Goal: Task Accomplishment & Management: Manage account settings

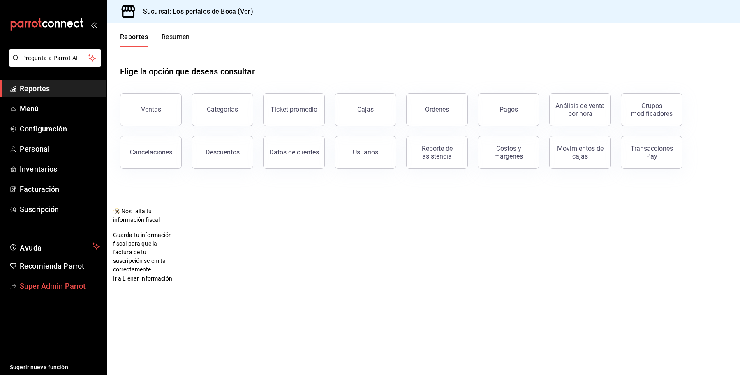
click at [51, 291] on span "Super Admin Parrot" at bounding box center [60, 286] width 80 height 11
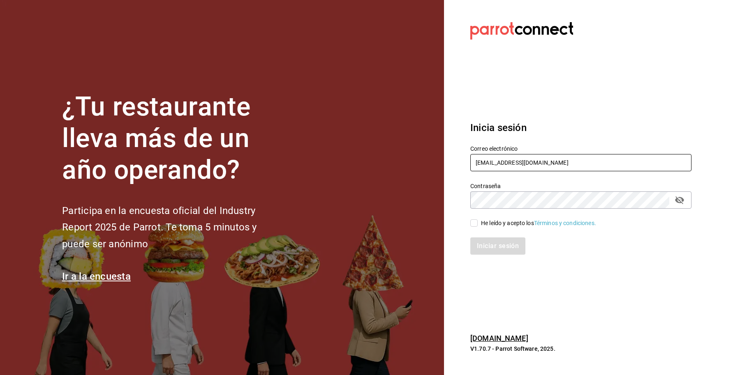
drag, startPoint x: 572, startPoint y: 160, endPoint x: 486, endPoint y: 135, distance: 90.4
click at [460, 162] on div "Correo electrónico losportalesdeboca@veracruz.com" at bounding box center [575, 153] width 231 height 37
paste input "bar@laherencia"
type input "[EMAIL_ADDRESS][DOMAIN_NAME]"
click at [509, 224] on div "He leído y acepto los Términos y condiciones." at bounding box center [538, 223] width 115 height 9
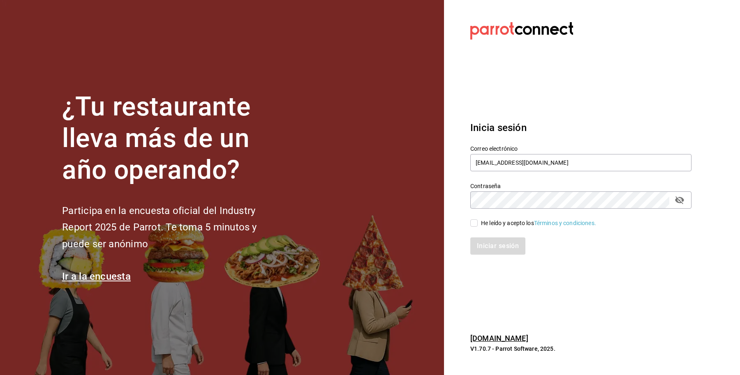
click at [496, 245] on div "Iniciar sesión" at bounding box center [580, 246] width 221 height 17
click at [475, 224] on input "He leído y acepto los Términos y condiciones." at bounding box center [473, 222] width 7 height 7
checkbox input "true"
click at [486, 247] on button "Iniciar sesión" at bounding box center [498, 246] width 56 height 17
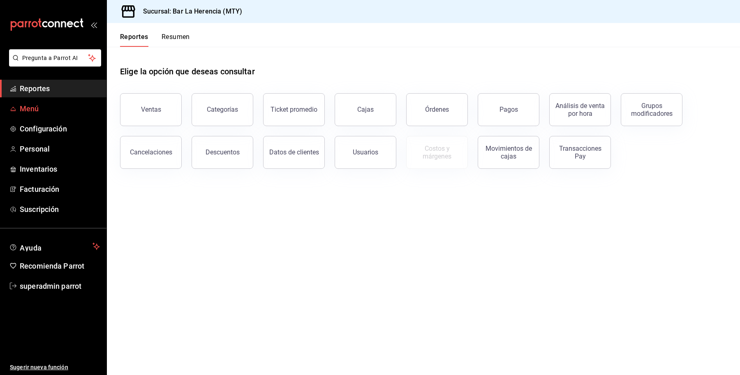
click at [41, 107] on span "Menú" at bounding box center [60, 108] width 80 height 11
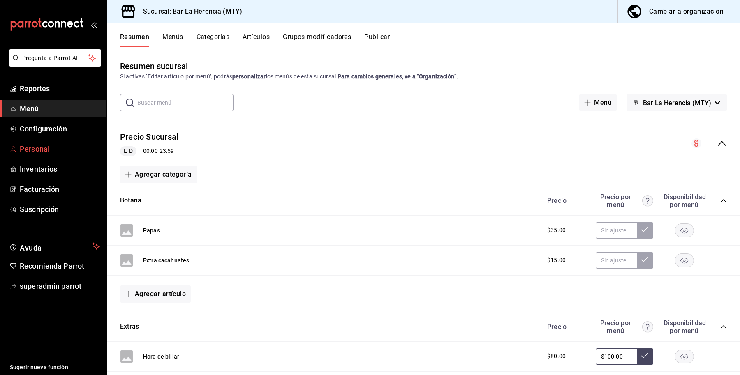
click at [29, 143] on span "Personal" at bounding box center [60, 148] width 80 height 11
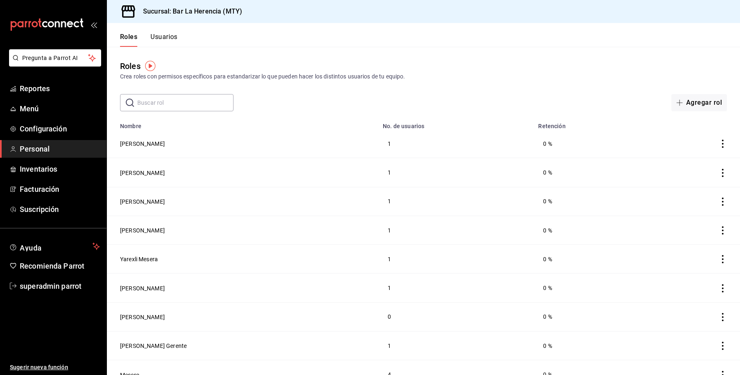
click at [164, 37] on button "Usuarios" at bounding box center [163, 40] width 27 height 14
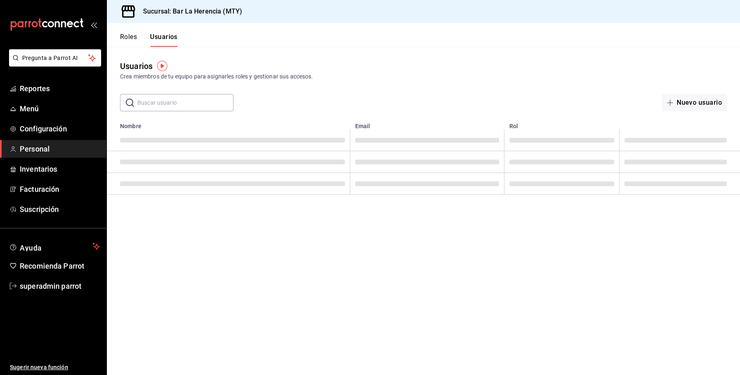
click at [188, 97] on input "text" at bounding box center [185, 103] width 96 height 16
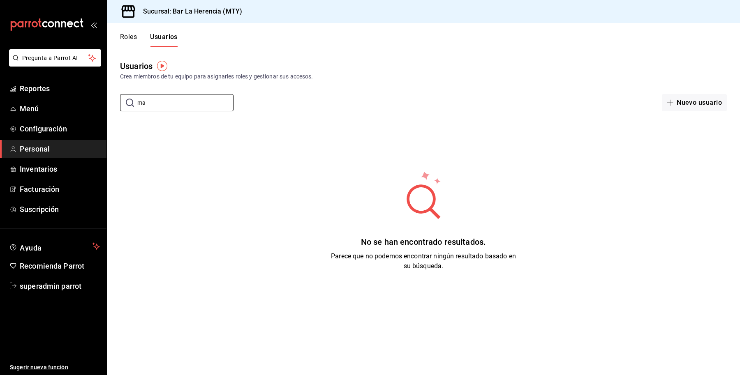
type input "m"
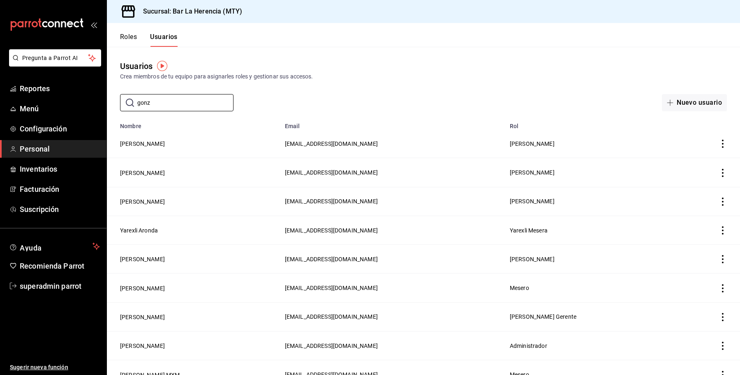
type input "gonza"
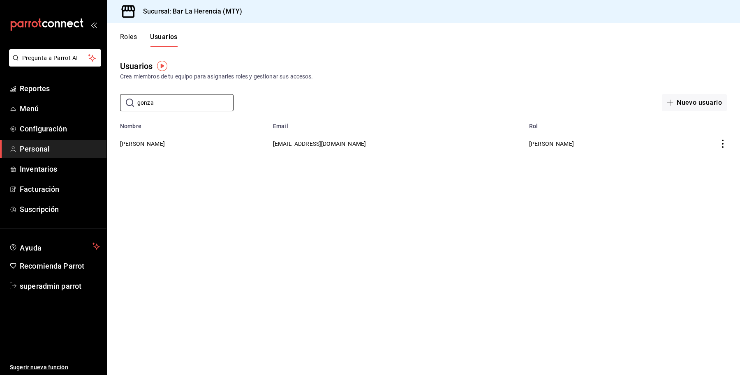
drag, startPoint x: 179, startPoint y: 107, endPoint x: 110, endPoint y: 107, distance: 69.5
click at [110, 107] on div "​ gonza ​ Nuevo usuario" at bounding box center [423, 102] width 633 height 17
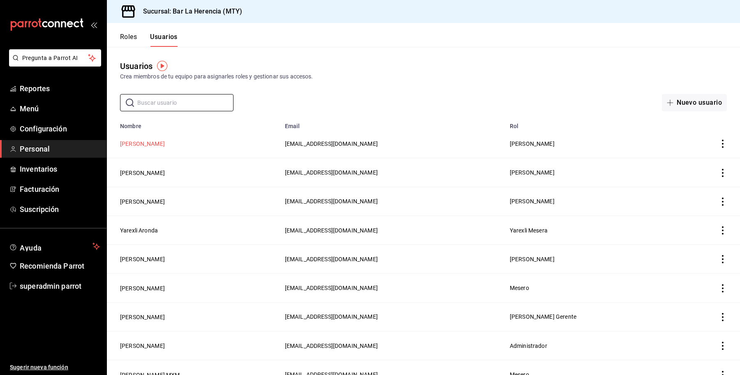
click at [155, 143] on button "Abigail Gonzalez" at bounding box center [142, 144] width 45 height 8
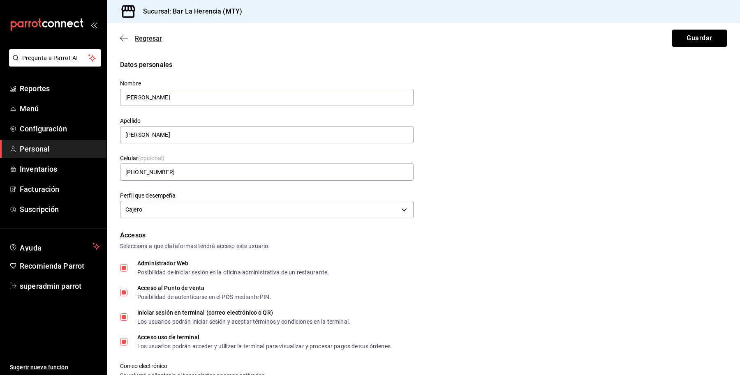
click at [147, 37] on span "Regresar" at bounding box center [148, 39] width 27 height 8
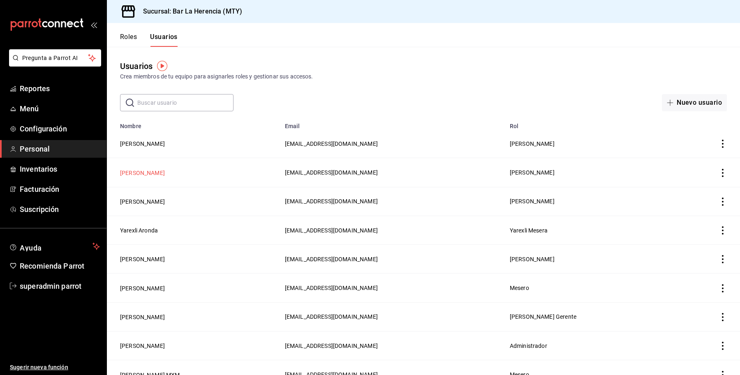
click at [130, 177] on button "Liz González" at bounding box center [142, 173] width 45 height 8
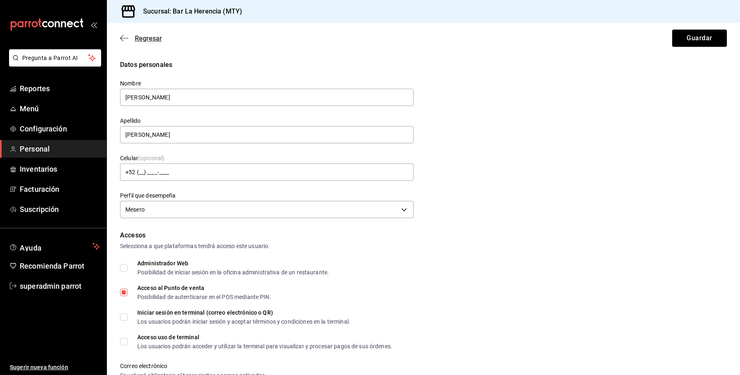
click at [145, 35] on span "Regresar" at bounding box center [148, 39] width 27 height 8
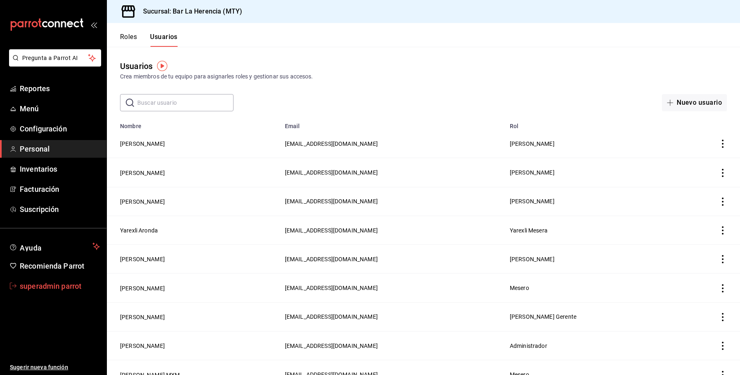
click at [38, 292] on link "superadmin parrot" at bounding box center [53, 286] width 106 height 18
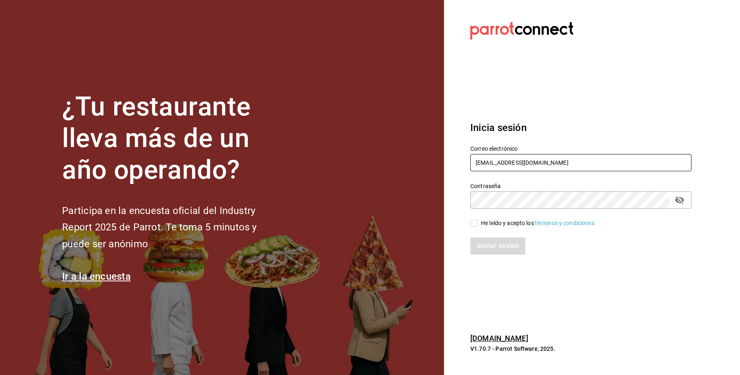
drag, startPoint x: 549, startPoint y: 160, endPoint x: 418, endPoint y: 151, distance: 132.2
click at [418, 151] on div "¿Tu restaurante lleva más de un año operando? Participa en la encuesta oficial …" at bounding box center [370, 187] width 740 height 375
type input "l"
click at [516, 166] on input "text" at bounding box center [580, 162] width 221 height 17
paste input "lamexicana@mty.com"
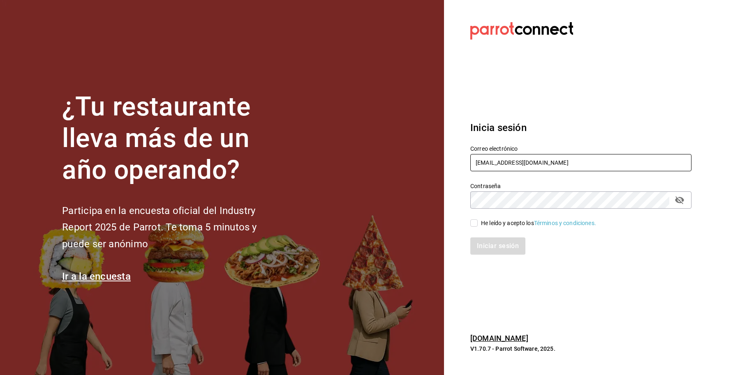
type input "lamexicana@mty.com"
click at [488, 228] on div "Iniciar sesión" at bounding box center [575, 241] width 231 height 27
drag, startPoint x: 479, startPoint y: 221, endPoint x: 486, endPoint y: 230, distance: 11.8
click at [479, 221] on span "He leído y acepto los Términos y condiciones." at bounding box center [537, 223] width 118 height 9
click at [478, 221] on input "He leído y acepto los Términos y condiciones." at bounding box center [473, 222] width 7 height 7
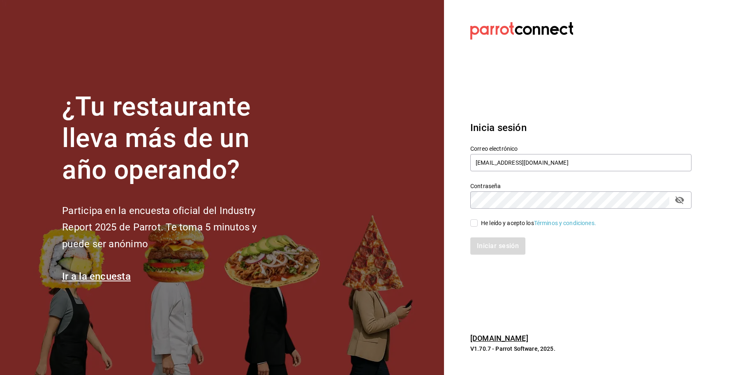
checkbox input "true"
click at [489, 245] on button "Iniciar sesión" at bounding box center [498, 246] width 56 height 17
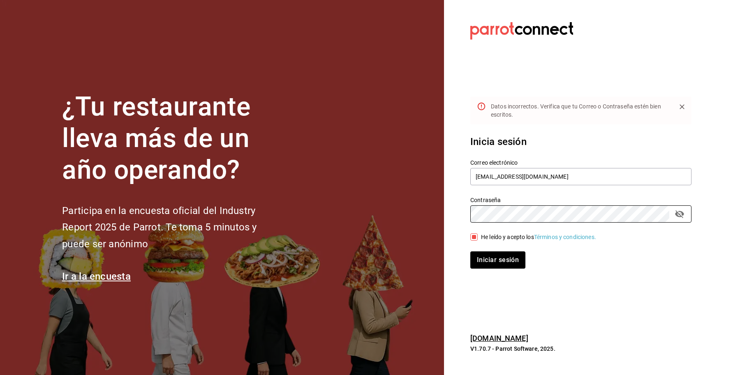
click at [351, 218] on div "¿Tu restaurante lleva más de un año operando? Participa en la encuesta oficial …" at bounding box center [370, 187] width 740 height 375
click at [478, 264] on button "Iniciar sesión" at bounding box center [498, 260] width 56 height 17
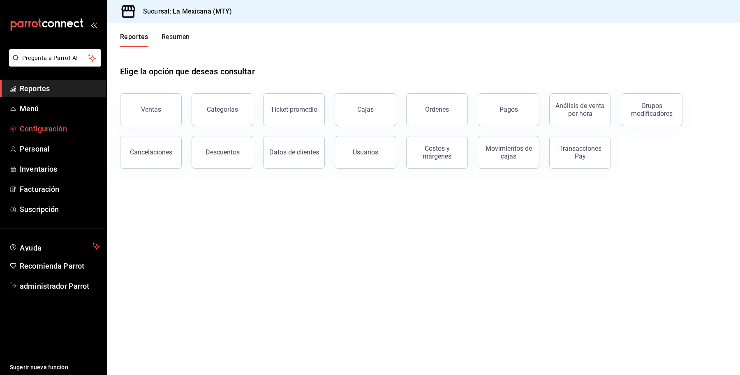
click at [37, 132] on span "Configuración" at bounding box center [60, 128] width 80 height 11
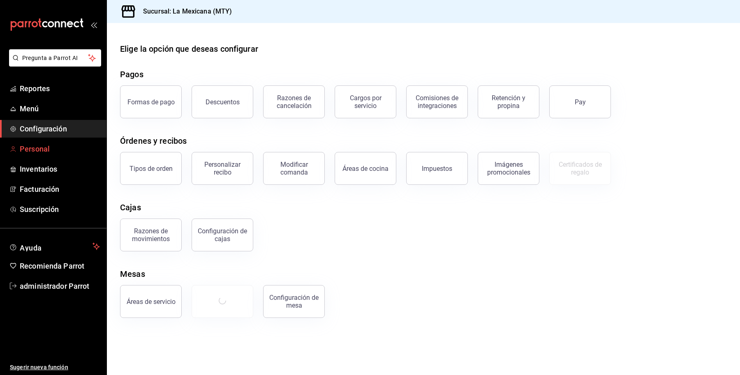
click at [36, 145] on span "Personal" at bounding box center [60, 148] width 80 height 11
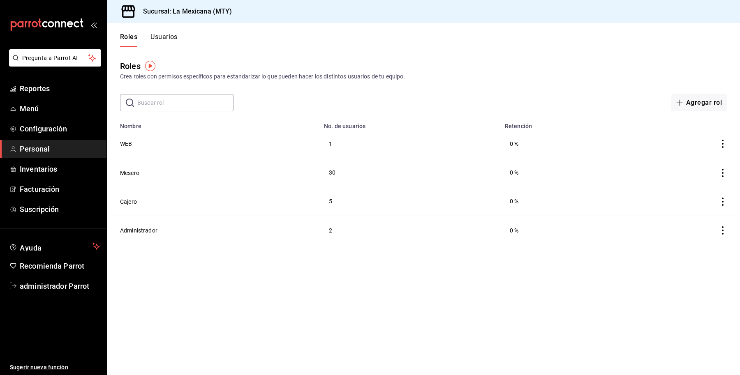
click at [171, 39] on button "Usuarios" at bounding box center [163, 40] width 27 height 14
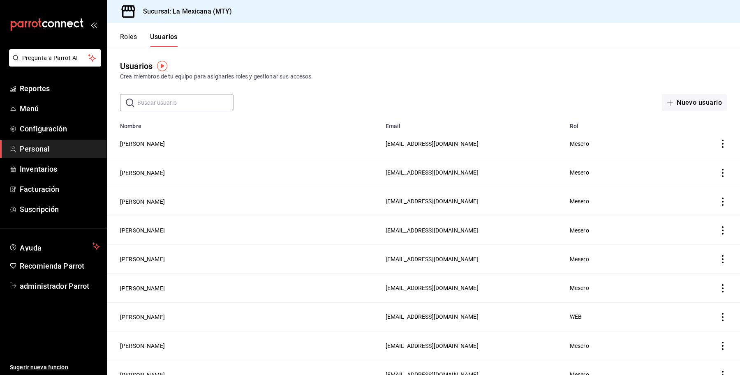
click at [143, 108] on input "text" at bounding box center [185, 103] width 96 height 16
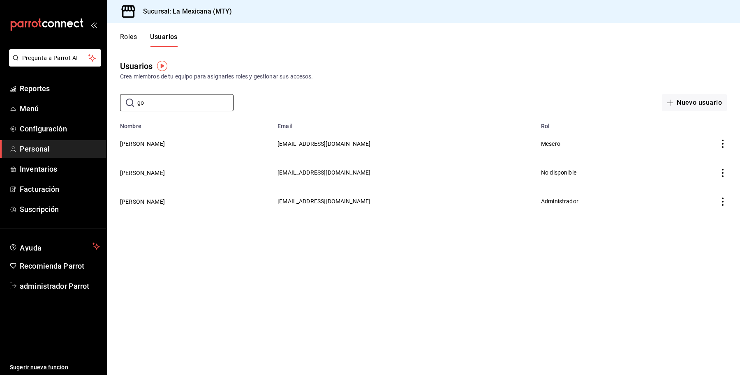
type input "go"
click at [72, 278] on link "administrador Parrot" at bounding box center [53, 286] width 106 height 18
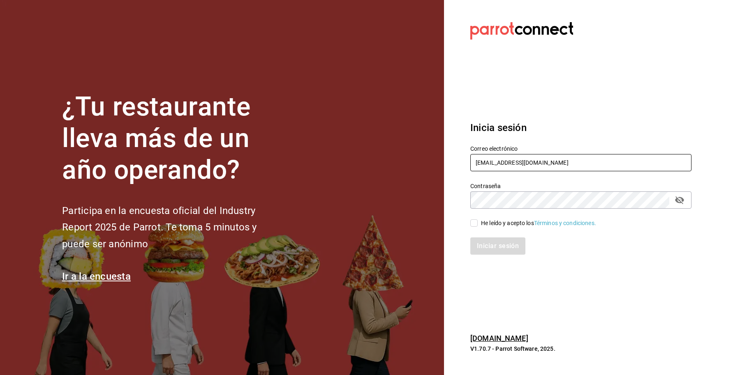
drag, startPoint x: 569, startPoint y: 165, endPoint x: 556, endPoint y: 126, distance: 41.2
click at [462, 156] on div "Correo electrónico lamexicana@mty.com" at bounding box center [575, 153] width 231 height 37
type input "taqueriadonpepe@cdmx.com"
click at [496, 221] on div "He leído y acepto los Términos y condiciones." at bounding box center [538, 223] width 115 height 9
click at [478, 221] on input "He leído y acepto los Términos y condiciones." at bounding box center [473, 222] width 7 height 7
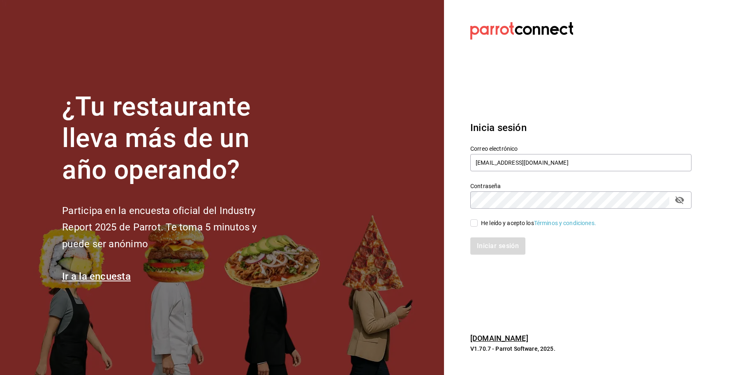
checkbox input "true"
click at [488, 249] on button "Iniciar sesión" at bounding box center [498, 246] width 56 height 17
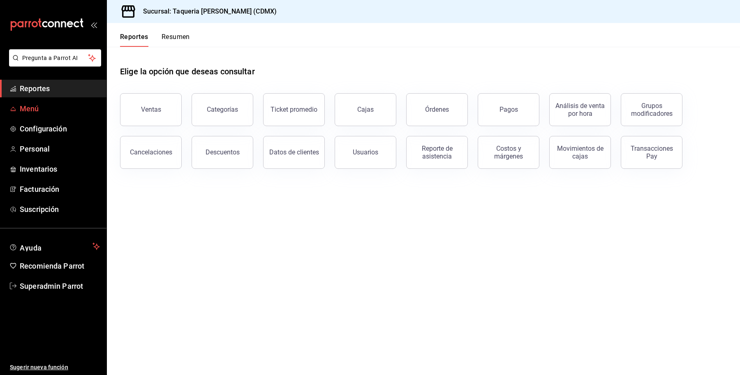
click at [38, 106] on span "Menú" at bounding box center [60, 108] width 80 height 11
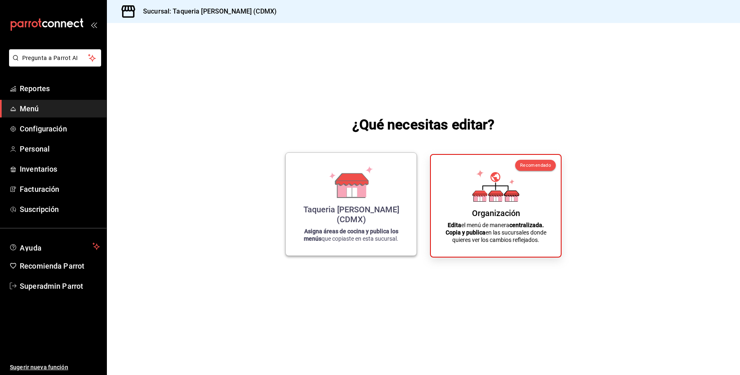
click at [335, 198] on icon at bounding box center [351, 182] width 47 height 32
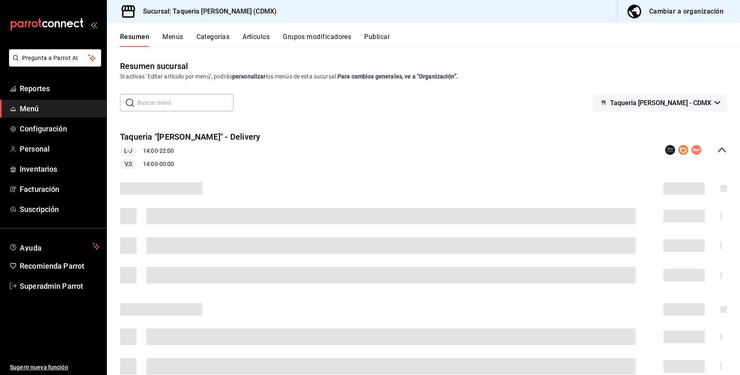
click at [377, 37] on button "Publicar" at bounding box center [376, 40] width 25 height 14
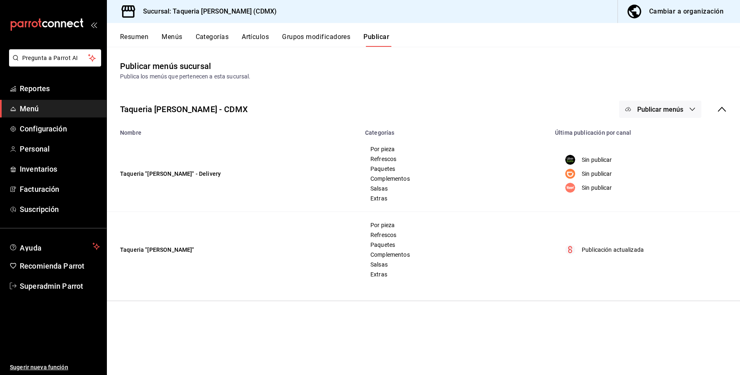
click at [686, 114] on button "Publicar menús" at bounding box center [660, 109] width 82 height 17
click at [667, 178] on span "Rappi" at bounding box center [671, 182] width 39 height 9
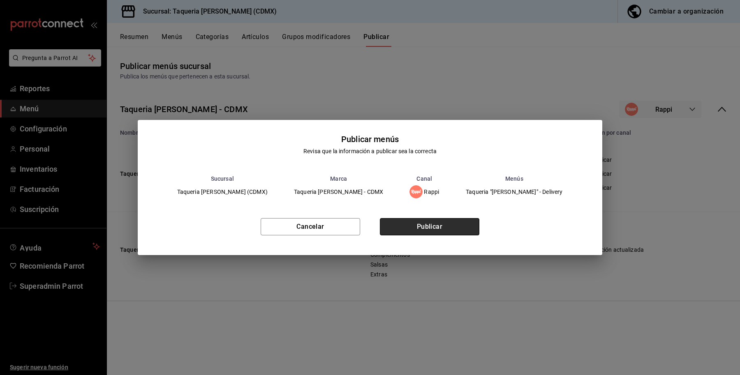
click at [432, 225] on button "Publicar" at bounding box center [429, 226] width 99 height 17
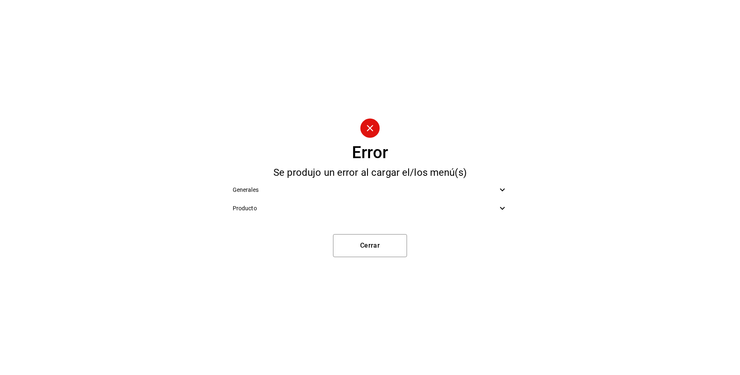
click at [438, 217] on div "Producto" at bounding box center [370, 208] width 288 height 18
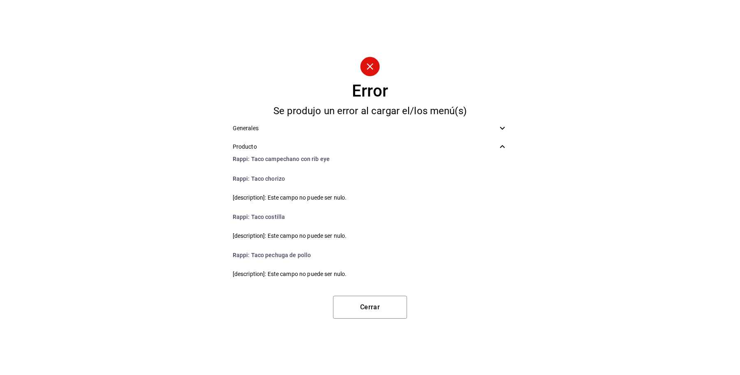
scroll to position [103, 0]
drag, startPoint x: 280, startPoint y: 210, endPoint x: 249, endPoint y: 212, distance: 31.3
click at [249, 212] on li "Rappi : Taco costilla" at bounding box center [370, 216] width 288 height 20
copy li "Taco costilla"
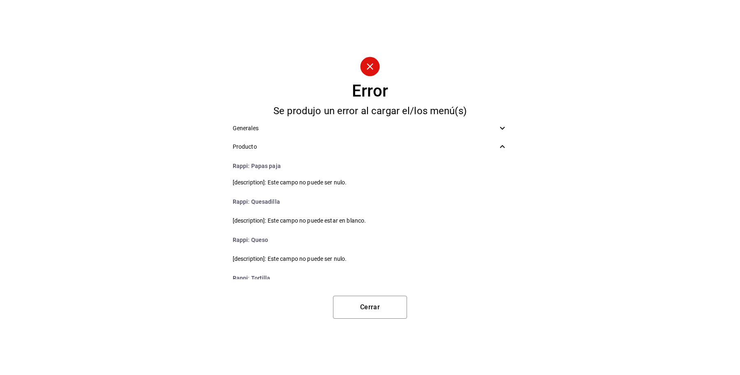
scroll to position [1332, 0]
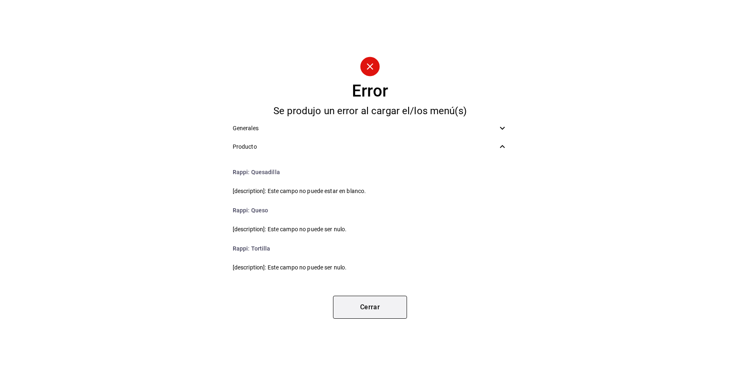
click at [385, 299] on button "Cerrar" at bounding box center [370, 307] width 74 height 23
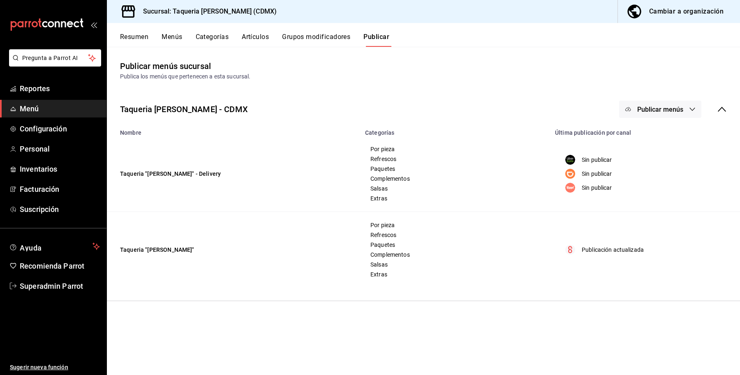
click at [391, 37] on div "Resumen Menús Categorías Artículos Grupos modificadores Publicar" at bounding box center [430, 40] width 620 height 14
click at [652, 117] on button "Publicar menús" at bounding box center [660, 109] width 82 height 17
click at [654, 185] on span "Rappi" at bounding box center [671, 182] width 39 height 9
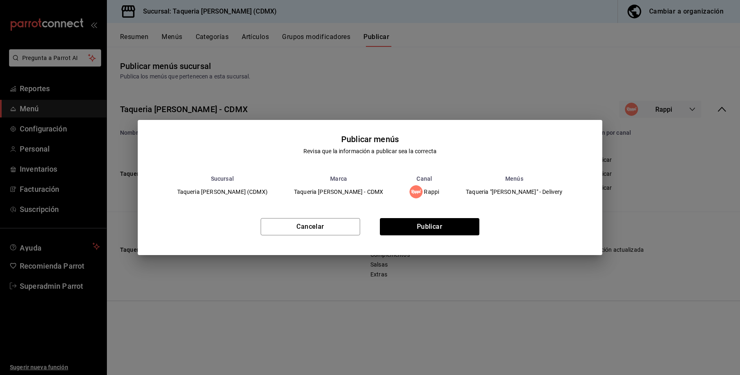
click at [416, 240] on div "Cancelar Publicar" at bounding box center [370, 230] width 465 height 50
click at [413, 231] on button "Publicar" at bounding box center [429, 226] width 99 height 17
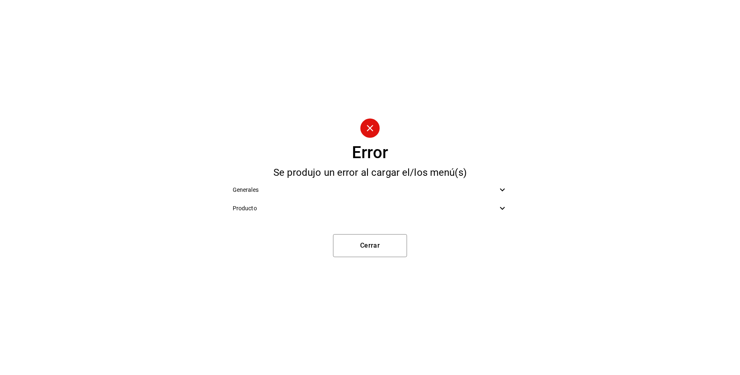
click at [349, 214] on div "Producto" at bounding box center [370, 208] width 288 height 18
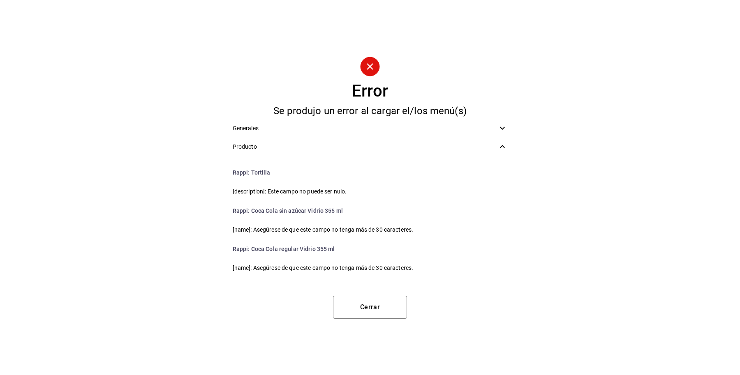
scroll to position [414, 0]
click at [380, 307] on button "Cerrar" at bounding box center [370, 307] width 74 height 23
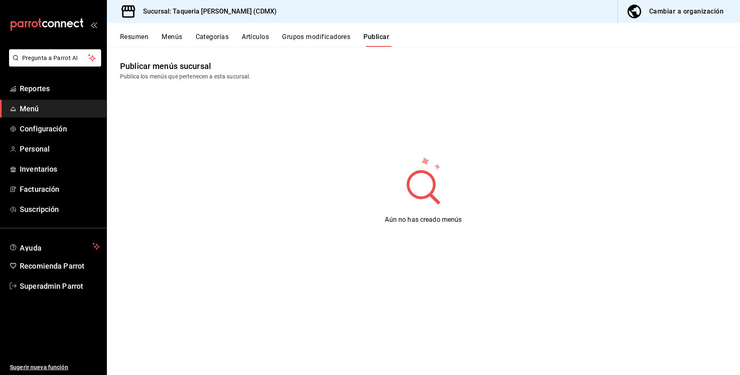
click at [374, 42] on button "Publicar" at bounding box center [376, 40] width 26 height 14
click at [333, 42] on button "Grupos modificadores" at bounding box center [316, 40] width 68 height 14
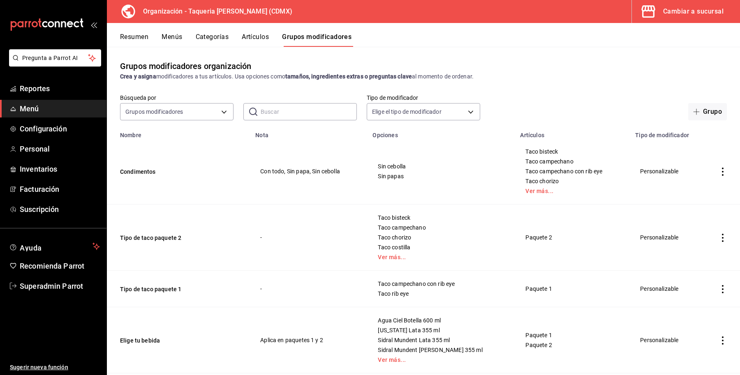
click at [669, 8] on div "Cambiar a sucursal" at bounding box center [693, 12] width 60 height 12
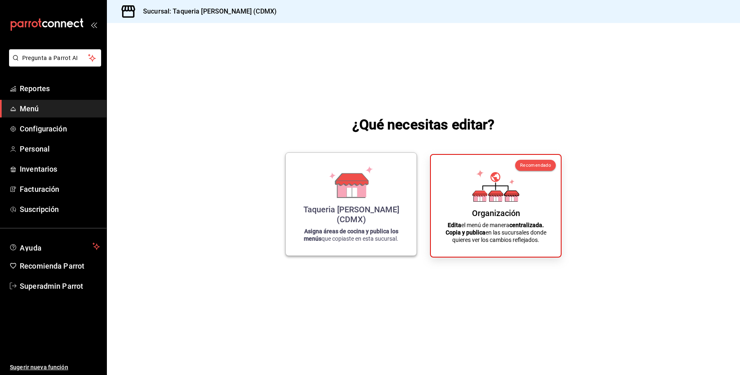
click at [385, 198] on div "Taqueria [PERSON_NAME] (CDMX) Asigna áreas de cocina y publica los menús que co…" at bounding box center [350, 204] width 111 height 90
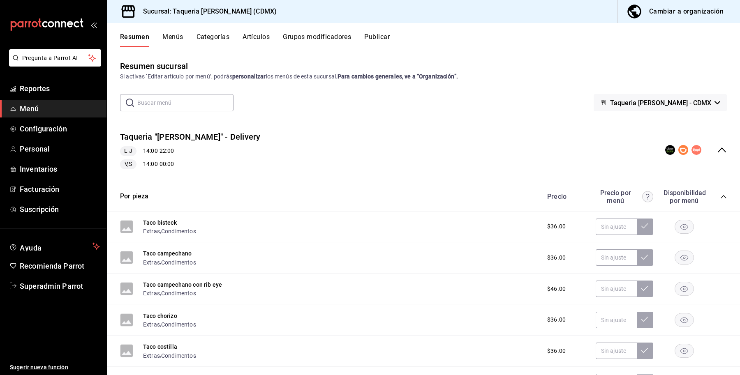
click at [386, 33] on button "Publicar" at bounding box center [376, 40] width 25 height 14
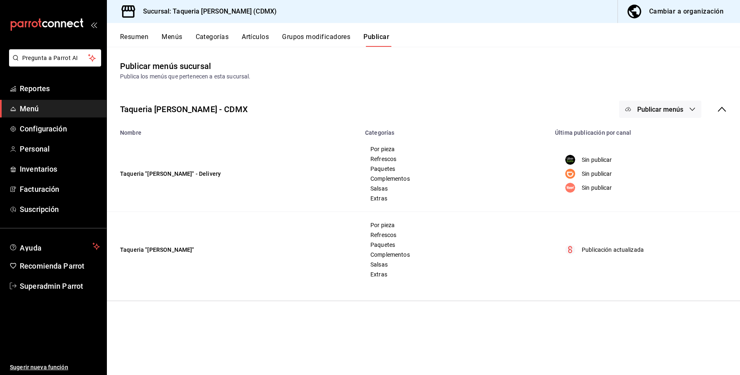
click at [667, 110] on span "Publicar menús" at bounding box center [660, 110] width 46 height 8
click at [643, 187] on div at bounding box center [640, 181] width 23 height 13
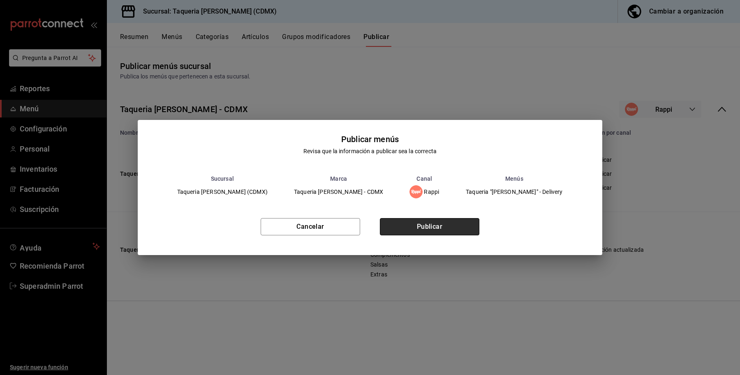
click at [435, 227] on button "Publicar" at bounding box center [429, 226] width 99 height 17
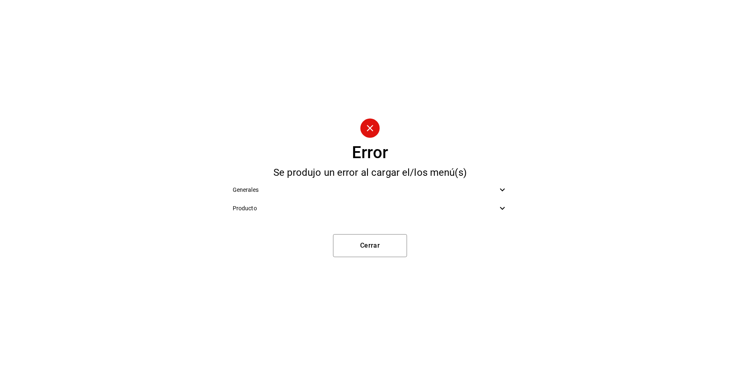
click at [330, 194] on div "Generales" at bounding box center [370, 190] width 288 height 18
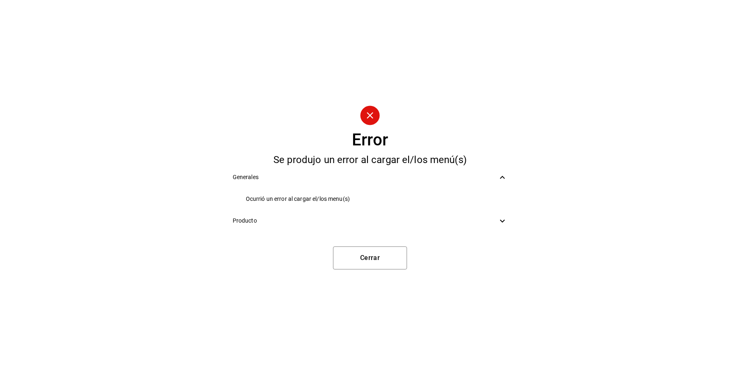
click at [325, 209] on ul "Ocurrió un error al cargar el/los menu(s)" at bounding box center [370, 199] width 288 height 25
click at [321, 221] on span "Producto" at bounding box center [365, 221] width 265 height 9
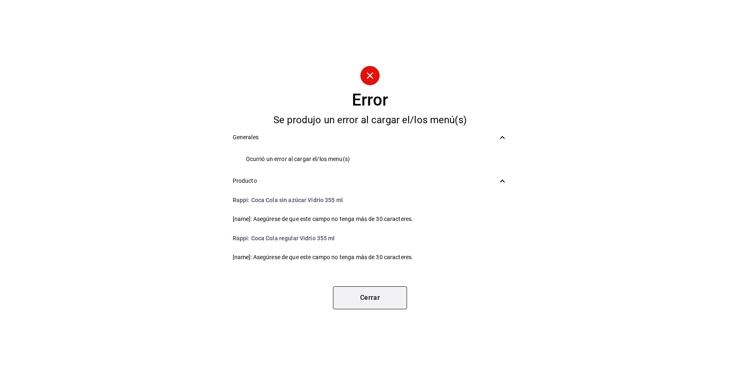
click at [370, 288] on button "Cerrar" at bounding box center [370, 297] width 74 height 23
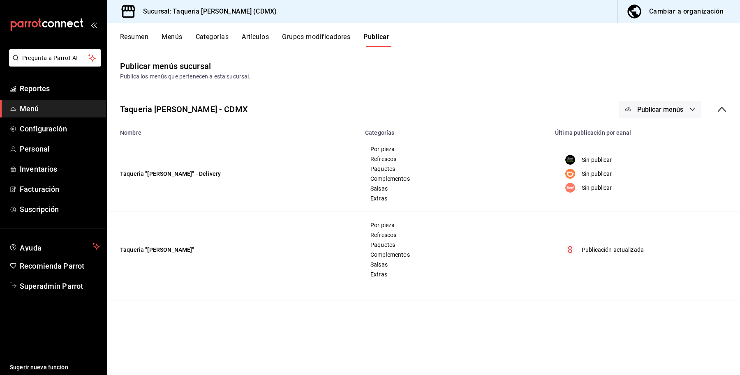
click at [381, 42] on button "Publicar" at bounding box center [376, 40] width 26 height 14
click at [656, 117] on button "Publicar menús" at bounding box center [660, 109] width 82 height 17
click at [658, 185] on span "Rappi" at bounding box center [671, 182] width 39 height 9
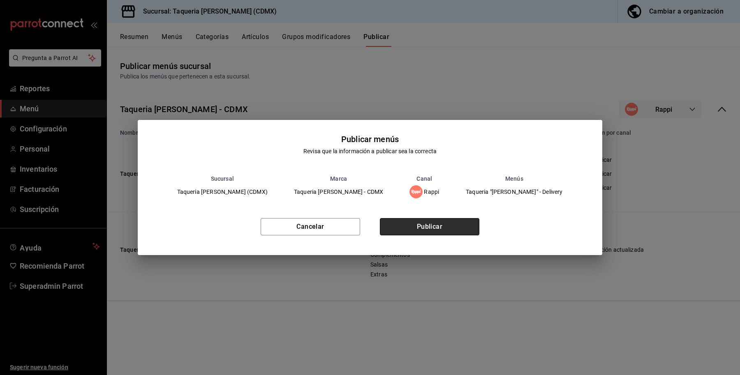
click at [445, 229] on button "Publicar" at bounding box center [429, 226] width 99 height 17
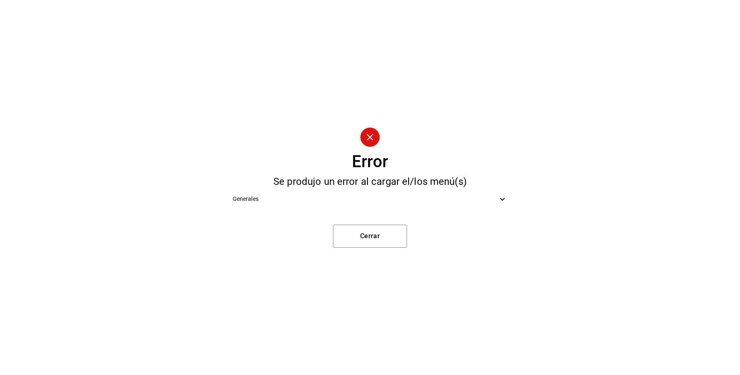
click at [364, 187] on ul "Generales" at bounding box center [370, 199] width 288 height 25
click at [361, 196] on span "Generales" at bounding box center [365, 199] width 265 height 9
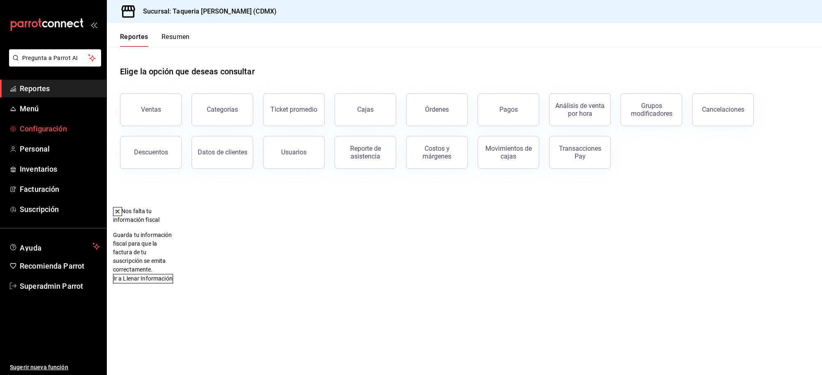
click at [38, 130] on span "Configuración" at bounding box center [60, 128] width 80 height 11
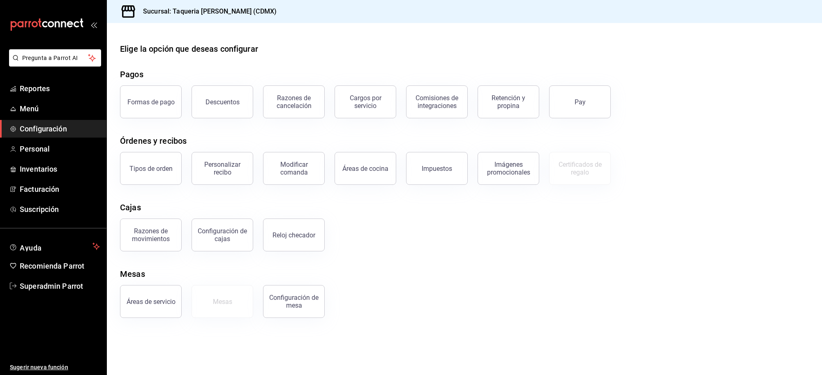
click at [29, 99] on ul "Reportes Menú Configuración Personal Inventarios Facturación Suscripción" at bounding box center [53, 149] width 106 height 138
click at [25, 109] on span "Menú" at bounding box center [60, 108] width 80 height 11
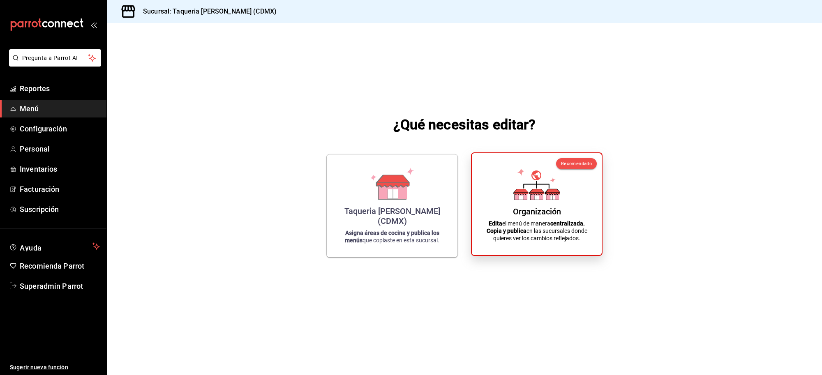
click at [515, 192] on icon at bounding box center [536, 184] width 47 height 32
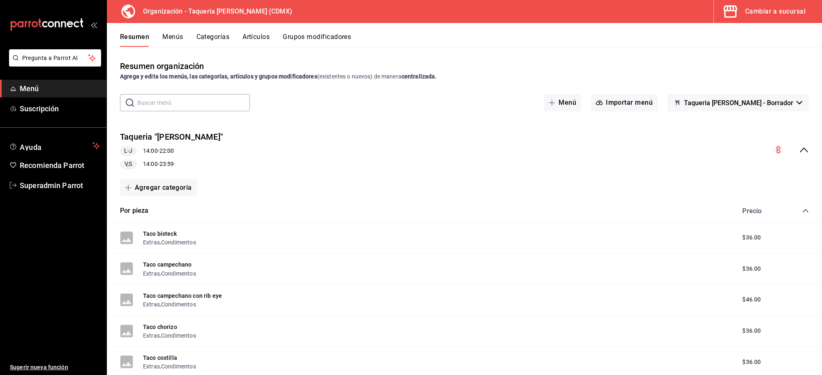
click at [800, 149] on icon "collapse-menu-row" at bounding box center [804, 150] width 10 height 10
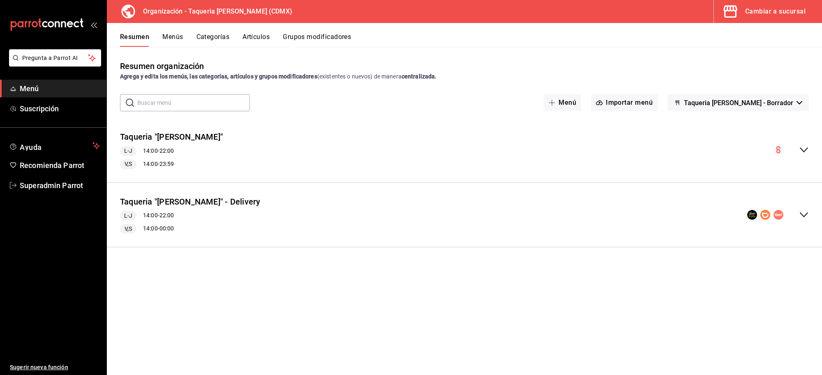
click at [256, 34] on button "Artículos" at bounding box center [255, 40] width 27 height 14
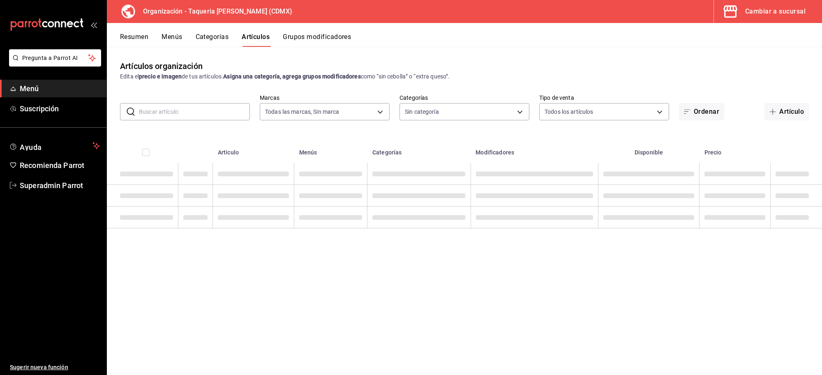
type input "ce101241-e291-4bf4-bb44-606d110127b7"
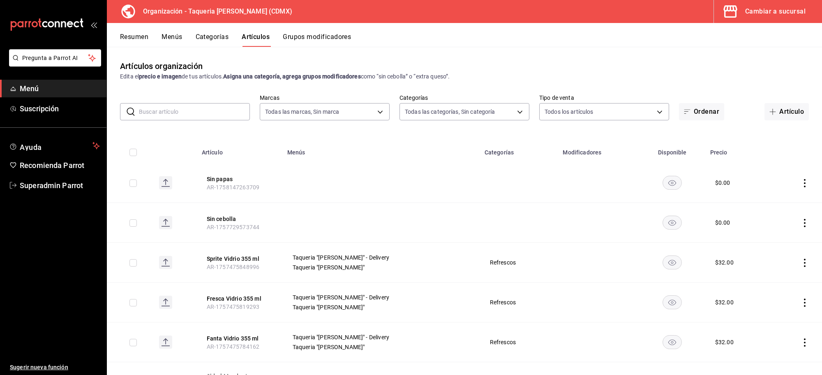
type input "525dfa34-559b-4d38-94f6-aaf585d6ada2,a85c83a3-24f4-47d7-91b1-cd088f40c17e,fc4c7…"
click at [182, 116] on input "text" at bounding box center [194, 112] width 111 height 16
click at [173, 112] on input "text" at bounding box center [194, 112] width 111 height 16
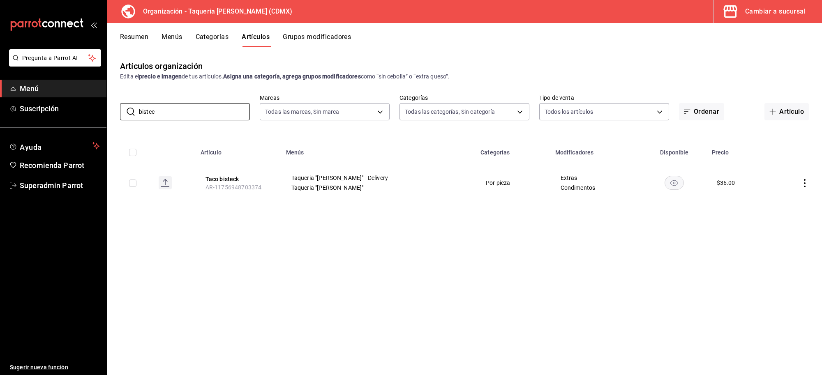
type input "bistec"
click at [235, 175] on button "Taco bisteck" at bounding box center [238, 179] width 66 height 8
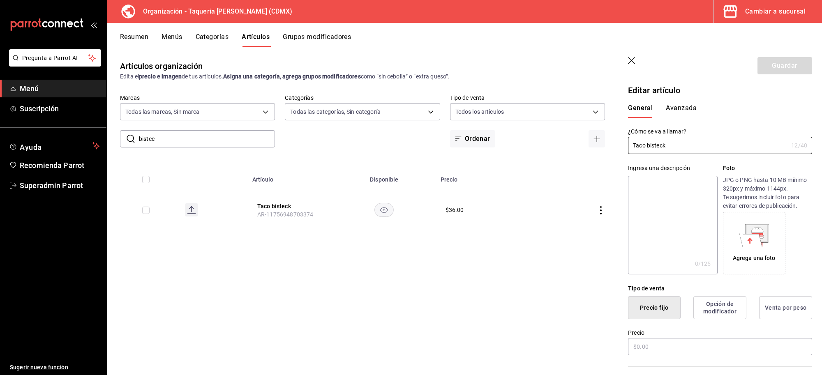
type input "$36.00"
drag, startPoint x: 675, startPoint y: 147, endPoint x: 572, endPoint y: 172, distance: 105.8
click at [572, 172] on main "Artículos organización Edita el precio e imagen de tus artículos. Asigna una ca…" at bounding box center [464, 211] width 715 height 328
click at [661, 231] on textarea at bounding box center [672, 225] width 89 height 99
paste textarea "Taco bisteck"
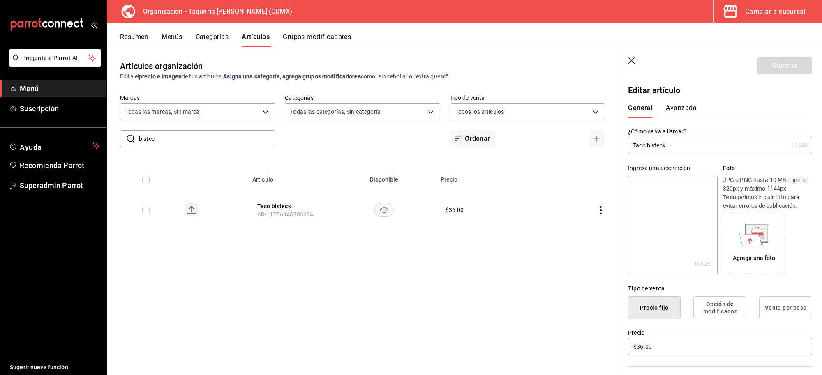
type textarea "Taco bisteck"
type textarea "x"
type textarea "Taco bisteck"
click at [765, 66] on button "Guardar" at bounding box center [784, 65] width 55 height 17
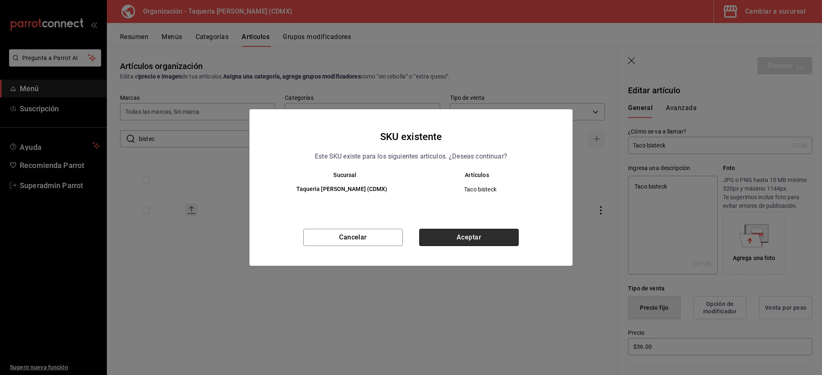
click at [475, 240] on button "Aceptar" at bounding box center [468, 237] width 99 height 17
type textarea "x"
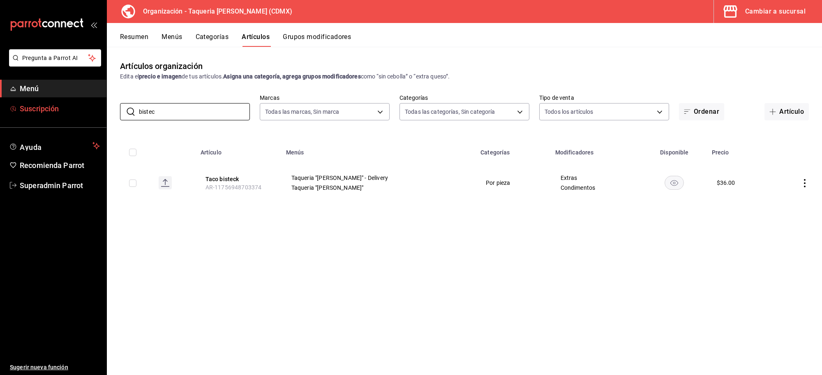
drag, startPoint x: 193, startPoint y: 104, endPoint x: 76, endPoint y: 115, distance: 117.7
click at [76, 115] on div "Pregunta a Parrot AI Menú Suscripción Ayuda Recomienda Parrot Superadmin Parrot…" at bounding box center [411, 187] width 822 height 375
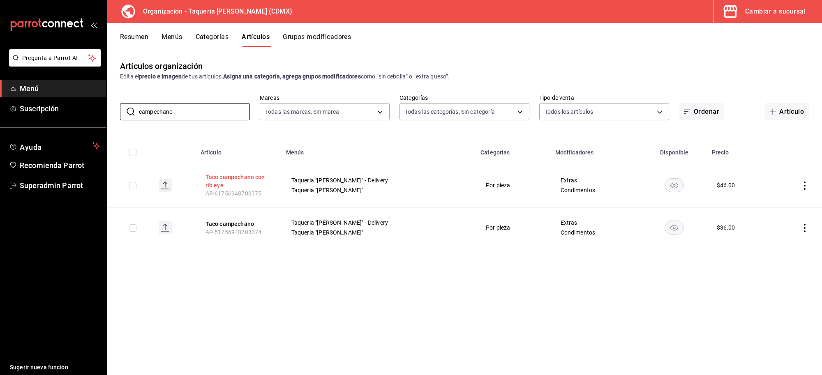
type input "campechano"
drag, startPoint x: 221, startPoint y: 183, endPoint x: 312, endPoint y: 184, distance: 91.2
click at [221, 183] on button "Taco campechano con rib eye" at bounding box center [238, 181] width 66 height 16
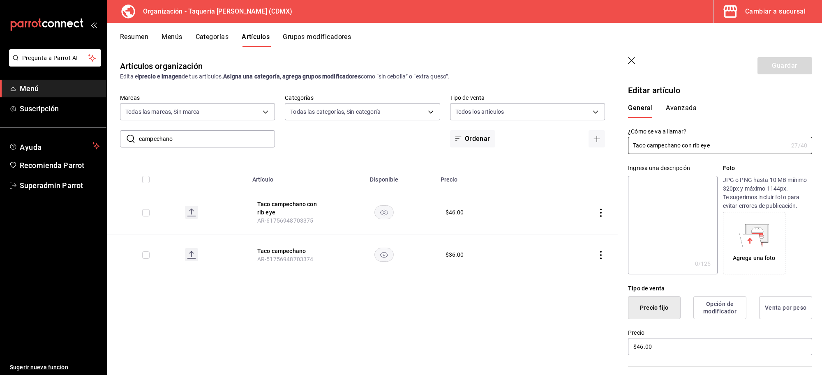
drag, startPoint x: 709, startPoint y: 150, endPoint x: 623, endPoint y: 143, distance: 86.2
click at [623, 143] on div "¿Cómo se va a llamar? Taco campechano con rib eye 27 /40 ¿Cómo se va a llamar?" at bounding box center [715, 136] width 194 height 36
click at [675, 217] on textarea at bounding box center [672, 225] width 89 height 99
paste textarea "Taco campechano con rib eye"
type textarea "Taco campechano con rib eye"
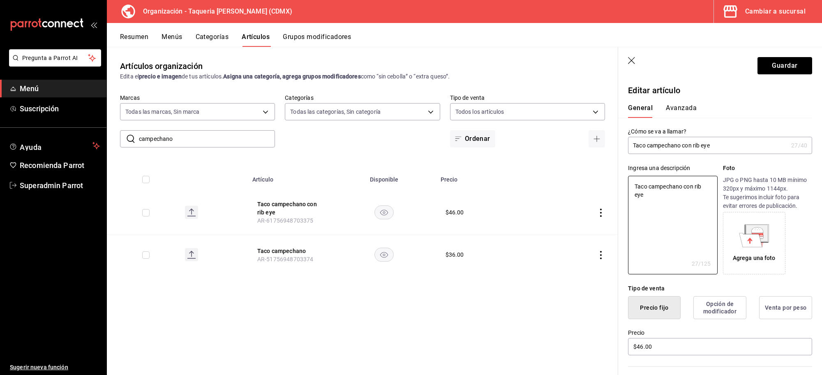
type textarea "x"
type textarea "Taco campechano con rib eye"
click at [773, 60] on button "Guardar" at bounding box center [784, 65] width 55 height 17
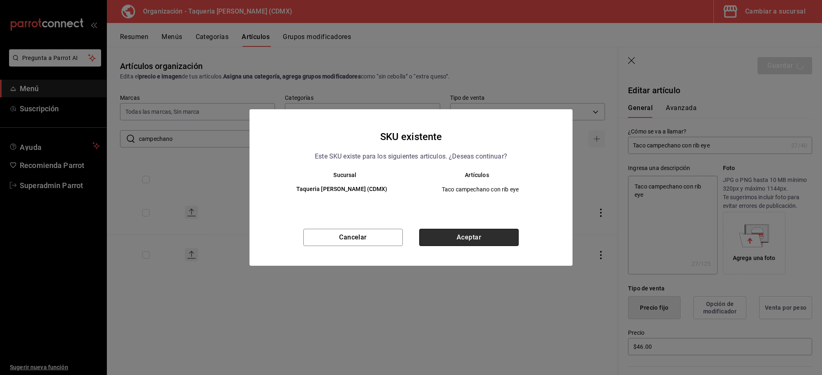
click at [438, 233] on button "Aceptar" at bounding box center [468, 237] width 99 height 17
type textarea "x"
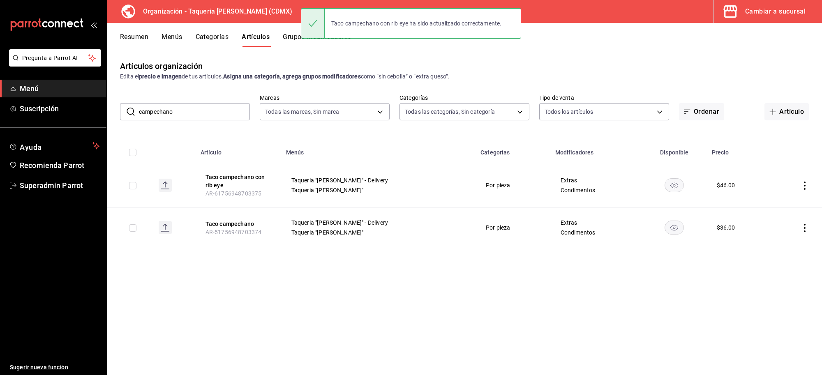
click at [229, 218] on th "Taco campechano AR-51756948703374" at bounding box center [238, 228] width 85 height 40
click at [231, 222] on button "Taco campechano" at bounding box center [238, 224] width 66 height 8
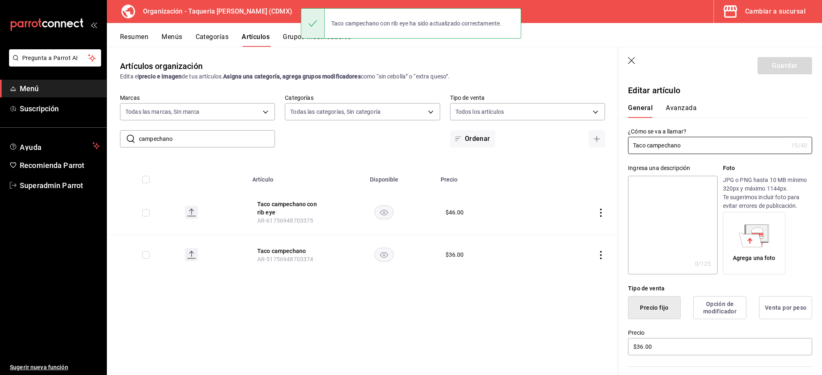
click at [662, 202] on textarea at bounding box center [672, 225] width 89 height 99
click at [690, 138] on input "Taco campechano" at bounding box center [708, 145] width 160 height 16
click at [690, 139] on input "Taco campechano" at bounding box center [708, 145] width 160 height 16
click at [691, 146] on input "Taco campechano" at bounding box center [708, 145] width 160 height 16
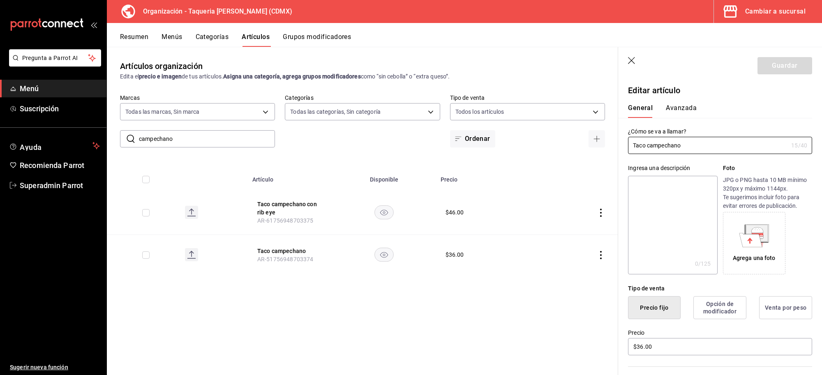
drag, startPoint x: 691, startPoint y: 146, endPoint x: 590, endPoint y: 149, distance: 101.1
click at [590, 149] on main "Artículos organización Edita el precio e imagen de tus artículos. Asigna una ca…" at bounding box center [464, 211] width 715 height 328
click at [684, 229] on textarea at bounding box center [672, 225] width 89 height 99
paste textarea "Taco campechano"
type textarea "Taco campechano"
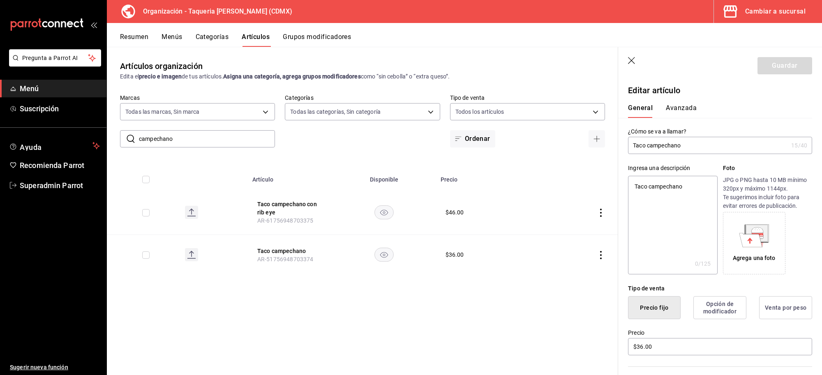
type textarea "x"
type textarea "Taco campechano"
click at [761, 67] on button "Guardar" at bounding box center [784, 65] width 55 height 17
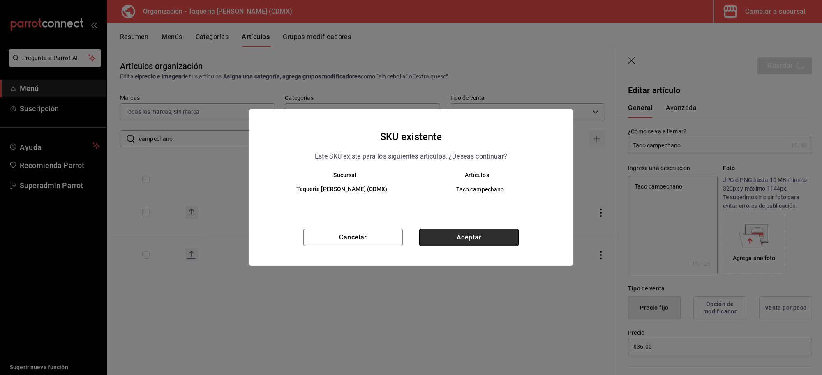
click at [473, 240] on button "Aceptar" at bounding box center [468, 237] width 99 height 17
type textarea "x"
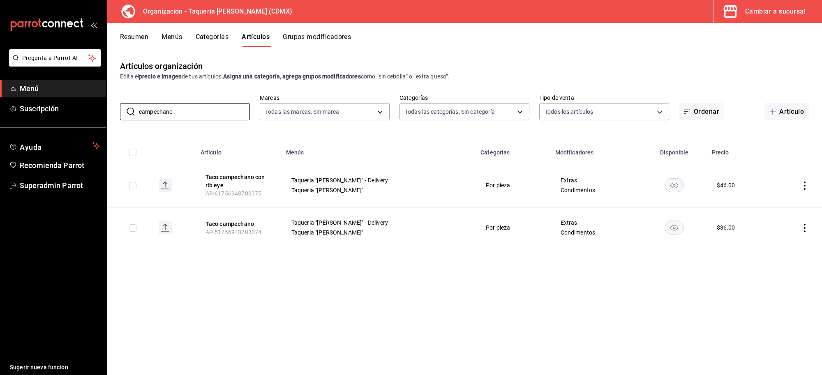
drag, startPoint x: 175, startPoint y: 109, endPoint x: 29, endPoint y: 118, distance: 145.8
click at [29, 118] on div "Pregunta a Parrot AI Menú Suscripción Ayuda Recomienda Parrot Superadmin Parrot…" at bounding box center [411, 187] width 822 height 375
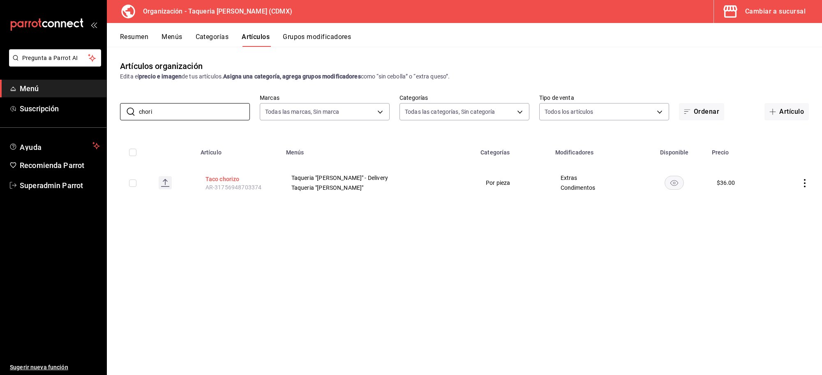
type input "chori"
click at [221, 180] on button "Taco chorizo" at bounding box center [238, 179] width 66 height 8
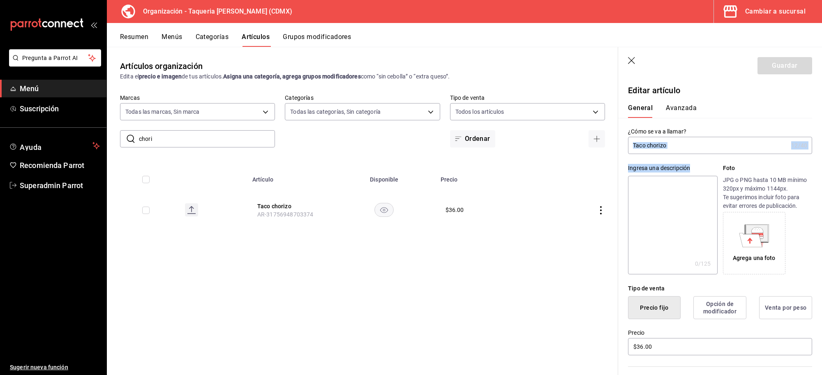
drag, startPoint x: 695, startPoint y: 155, endPoint x: 651, endPoint y: 151, distance: 43.3
click at [677, 144] on input "Taco chorizo" at bounding box center [708, 145] width 160 height 16
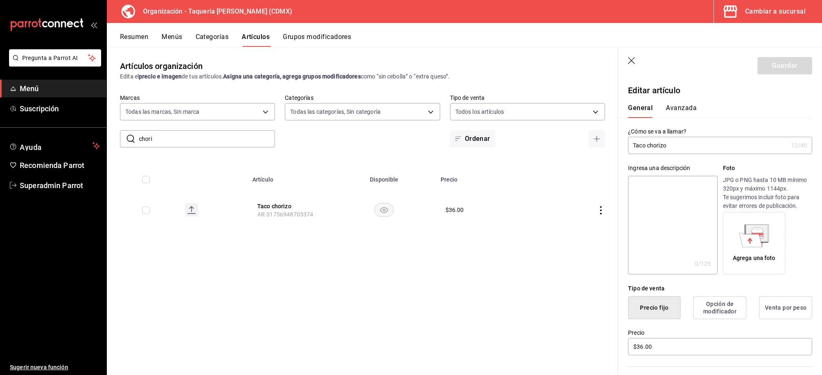
click at [666, 229] on textarea at bounding box center [672, 225] width 89 height 99
paste textarea "Taco chorizo"
type textarea "Taco chorizo"
type textarea "x"
type textarea "Taco chorizo"
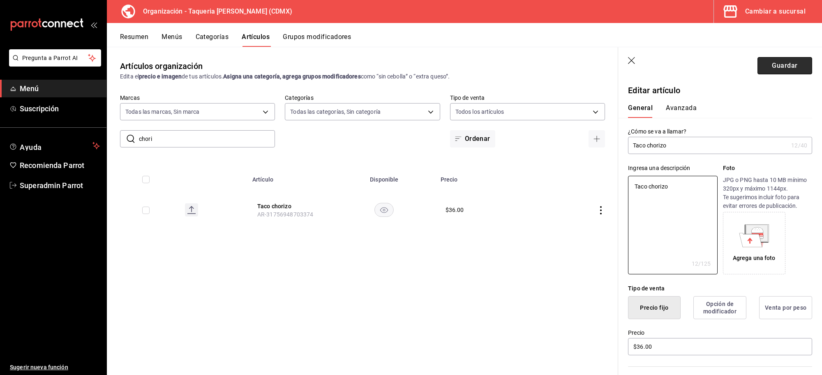
click at [775, 66] on button "Guardar" at bounding box center [784, 65] width 55 height 17
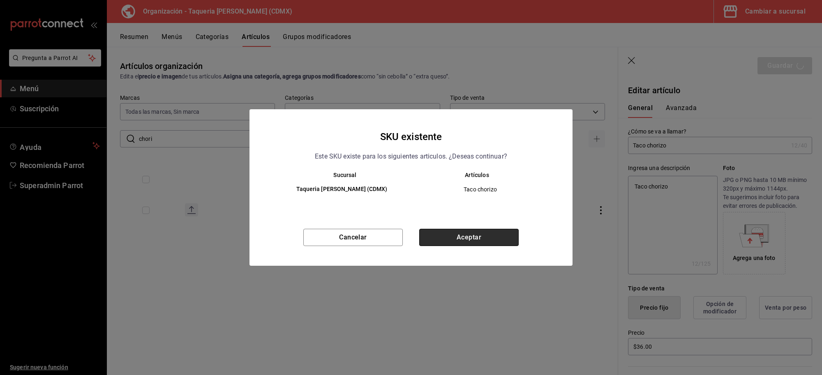
click at [450, 231] on button "Aceptar" at bounding box center [468, 237] width 99 height 17
type textarea "x"
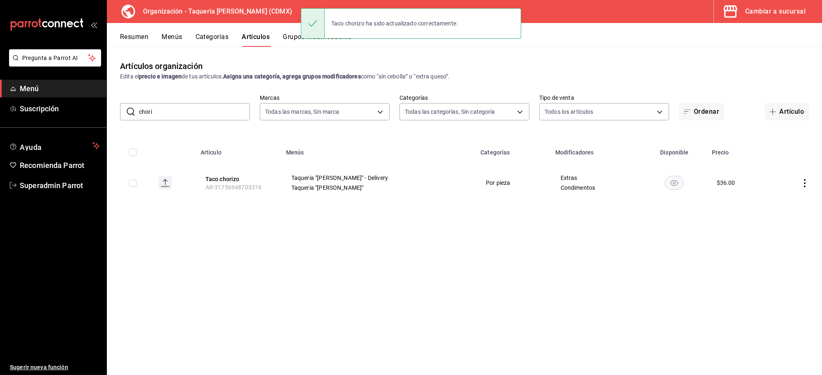
click at [188, 113] on input "chori" at bounding box center [194, 112] width 111 height 16
drag, startPoint x: 177, startPoint y: 113, endPoint x: 133, endPoint y: 120, distance: 44.5
click at [133, 120] on div "​ chori ​" at bounding box center [185, 111] width 130 height 17
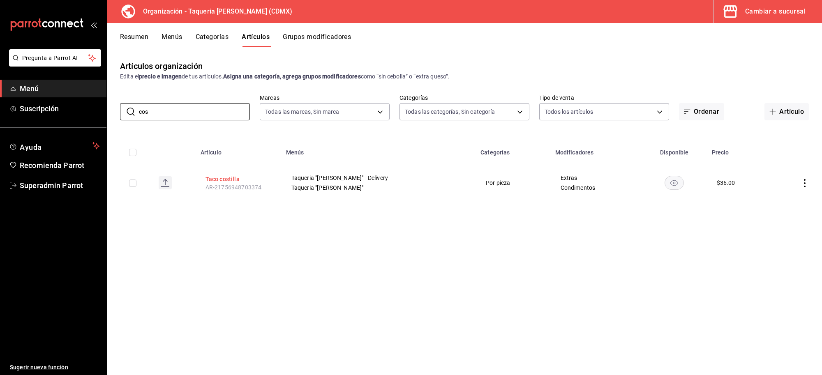
type input "cos"
drag, startPoint x: 216, startPoint y: 177, endPoint x: 308, endPoint y: 169, distance: 92.4
click at [216, 177] on button "Taco costilla" at bounding box center [238, 179] width 66 height 8
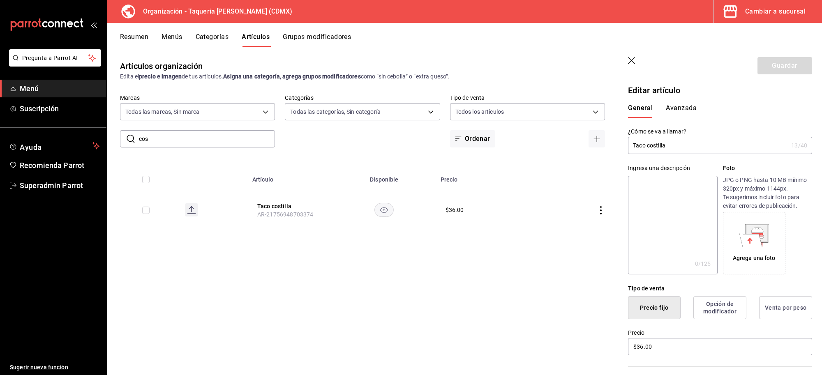
click at [691, 215] on textarea at bounding box center [672, 225] width 89 height 99
paste textarea "Taco costilla"
type textarea "Taco costilla"
type textarea "x"
type textarea "Taco costilla"
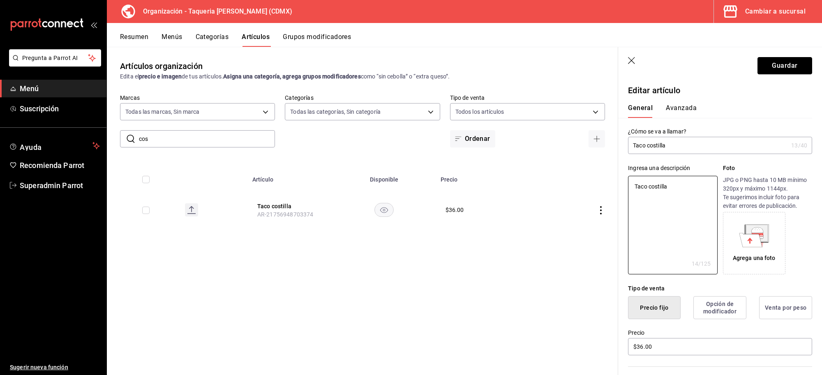
drag, startPoint x: 769, startPoint y: 72, endPoint x: 779, endPoint y: 72, distance: 9.9
click at [769, 72] on button "Guardar" at bounding box center [784, 65] width 55 height 17
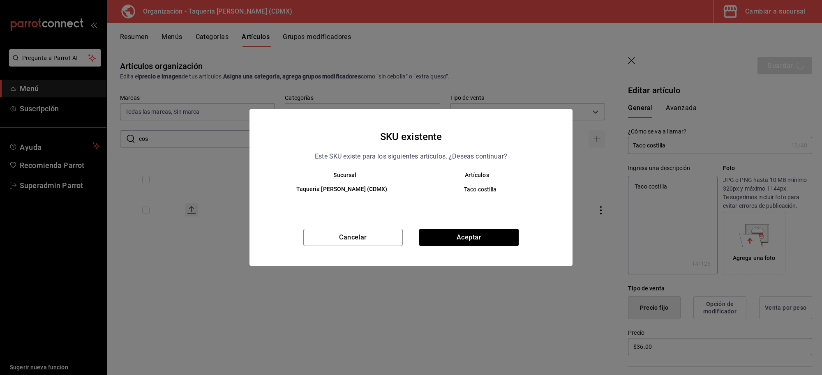
click at [446, 226] on div "SKU existente Este SKU existe para los siguientes articulos. ¿Deseas continuar?…" at bounding box center [410, 187] width 323 height 157
click at [469, 227] on div "SKU existente Este SKU existe para los siguientes articulos. ¿Deseas continuar?…" at bounding box center [410, 187] width 323 height 157
click at [469, 230] on button "Aceptar" at bounding box center [468, 237] width 99 height 17
type textarea "x"
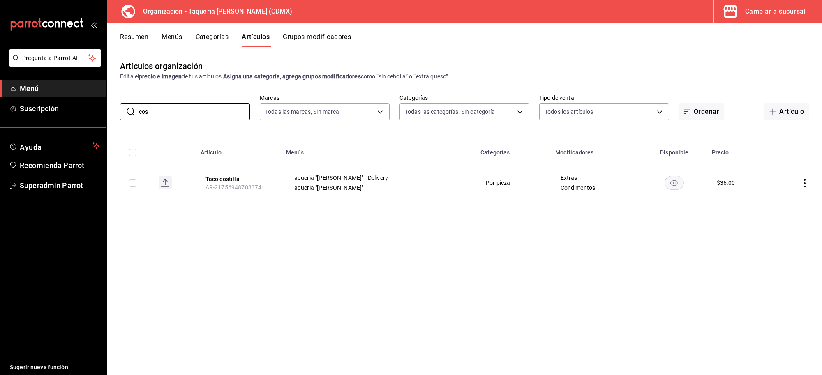
drag, startPoint x: 203, startPoint y: 112, endPoint x: 9, endPoint y: 120, distance: 194.6
click at [9, 120] on div "Pregunta a Parrot AI Menú Suscripción Ayuda Recomienda Parrot Superadmin Parrot…" at bounding box center [411, 187] width 822 height 375
type input "pechuga"
click at [299, 235] on div "Artículos organización Edita el precio e imagen de tus artículos. Asigna una ca…" at bounding box center [464, 211] width 715 height 328
click at [247, 178] on button "Taco pechuga de pollo" at bounding box center [238, 179] width 66 height 8
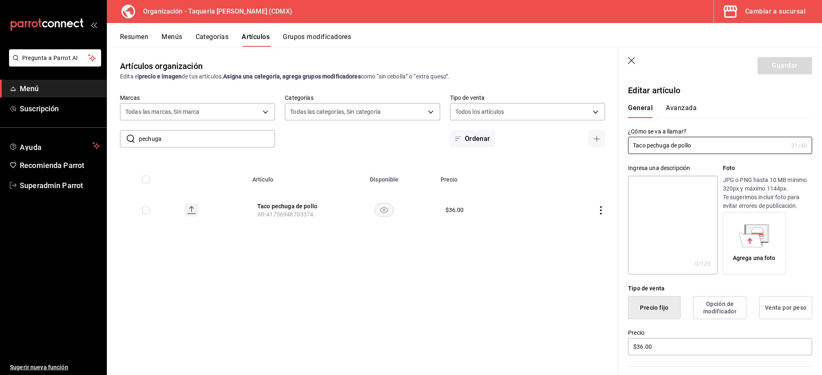
drag, startPoint x: 693, startPoint y: 149, endPoint x: 612, endPoint y: 143, distance: 81.2
click at [612, 143] on main "Artículos organización Edita el precio e imagen de tus artículos. Asigna una ca…" at bounding box center [464, 211] width 715 height 328
click at [668, 224] on textarea at bounding box center [672, 225] width 89 height 99
paste textarea "Taco pechuga de pollo"
type textarea "Taco pechuga de pollo"
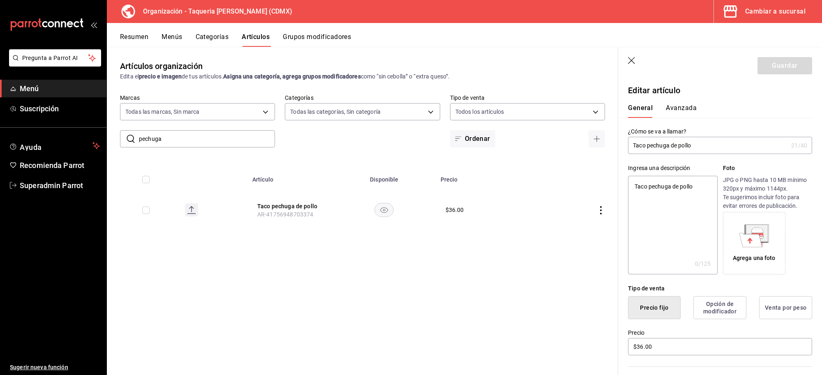
type textarea "x"
type textarea "Taco pechuga de pollo"
click at [786, 67] on button "Guardar" at bounding box center [784, 65] width 55 height 17
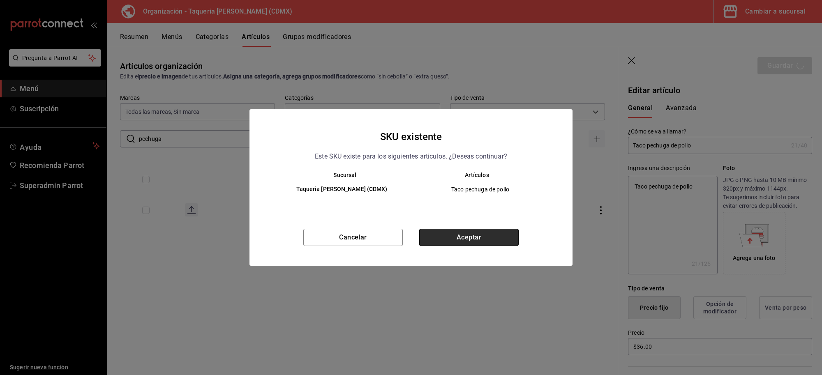
click at [468, 238] on button "Aceptar" at bounding box center [468, 237] width 99 height 17
type textarea "x"
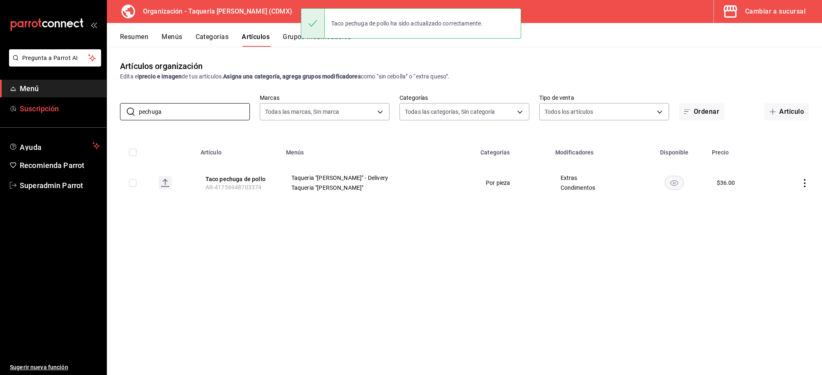
drag, startPoint x: 169, startPoint y: 110, endPoint x: 84, endPoint y: 111, distance: 85.1
click at [84, 111] on div "Pregunta a Parrot AI Menú Suscripción Ayuda Recomienda Parrot Superadmin Parrot…" at bounding box center [411, 187] width 822 height 375
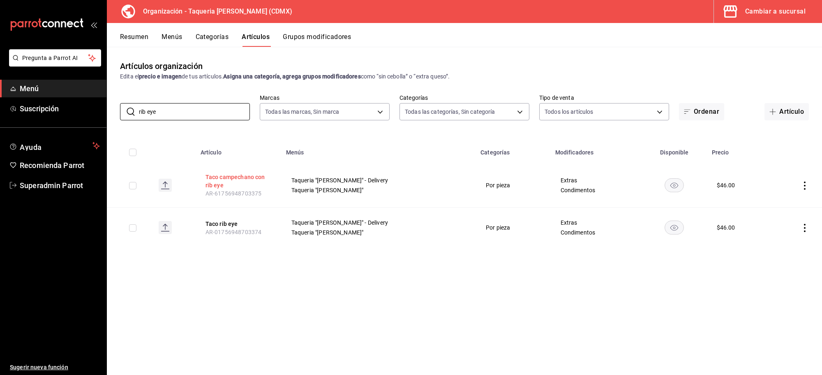
type input "rib eye"
click at [246, 174] on button "Taco campechano con rib eye" at bounding box center [238, 181] width 66 height 16
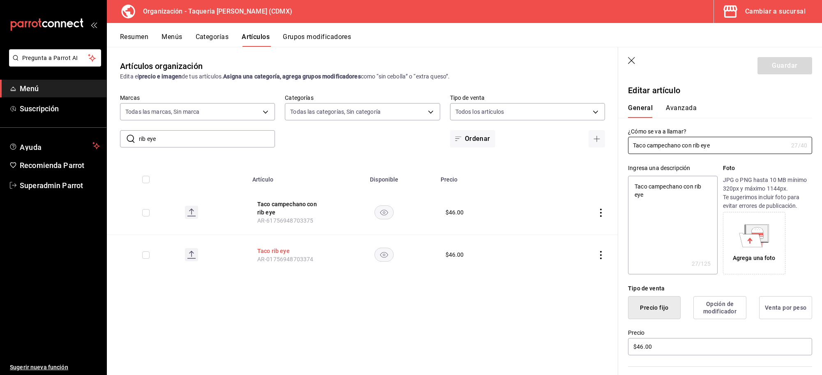
click at [262, 249] on button "Taco rib eye" at bounding box center [290, 251] width 66 height 8
drag, startPoint x: 677, startPoint y: 150, endPoint x: 611, endPoint y: 149, distance: 66.2
click at [611, 149] on main "Artículos organización Edita el precio e imagen de tus artículos. Asigna una ca…" at bounding box center [464, 211] width 715 height 328
click at [663, 206] on textarea at bounding box center [672, 225] width 89 height 99
paste textarea "Taco rib eye"
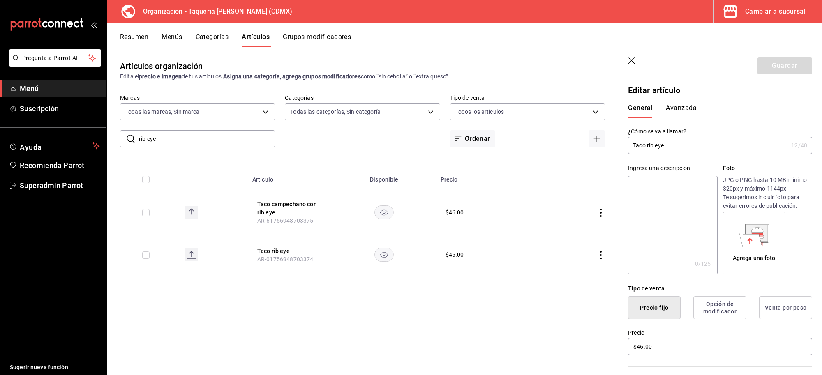
type textarea "Taco rib eye"
type textarea "x"
type textarea "Taco rib eye"
click at [775, 65] on button "Guardar" at bounding box center [784, 65] width 55 height 17
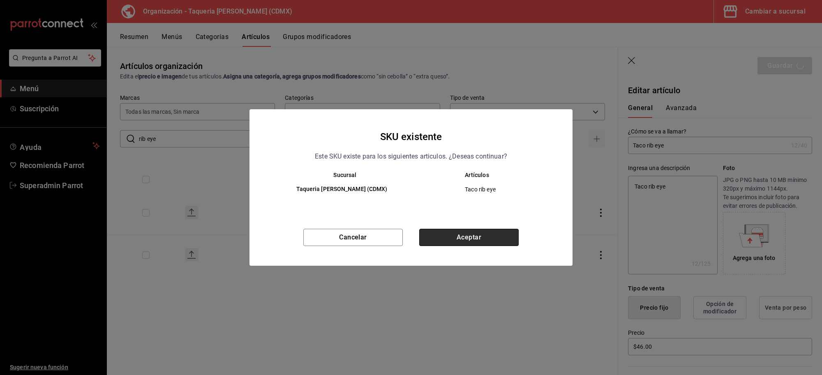
click at [449, 236] on button "Aceptar" at bounding box center [468, 237] width 99 height 17
type textarea "x"
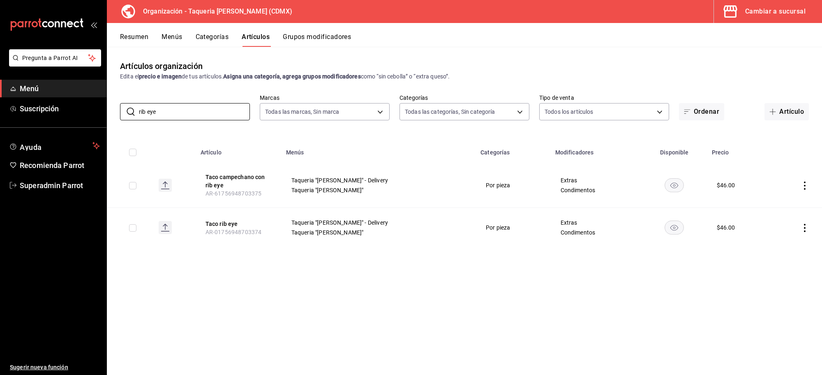
drag, startPoint x: 190, startPoint y: 110, endPoint x: 0, endPoint y: 119, distance: 190.5
click at [0, 119] on div "Pregunta a Parrot AI Menú Suscripción Ayuda Recomienda Parrot Superadmin Parrot…" at bounding box center [411, 187] width 822 height 375
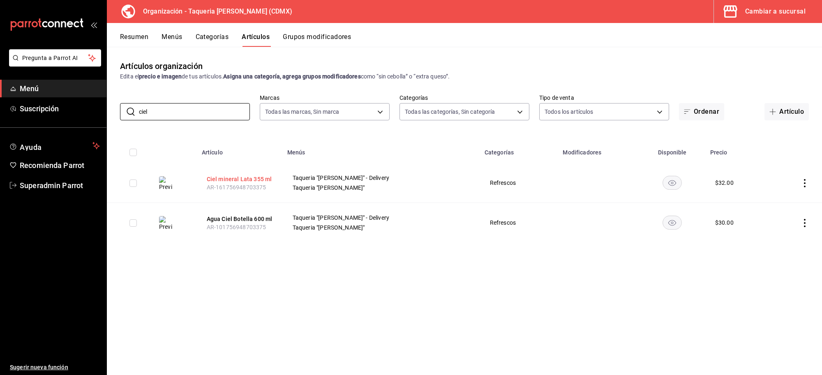
type input "ciel"
click at [247, 177] on button "Ciel mineral Lata 355 ml" at bounding box center [240, 179] width 66 height 8
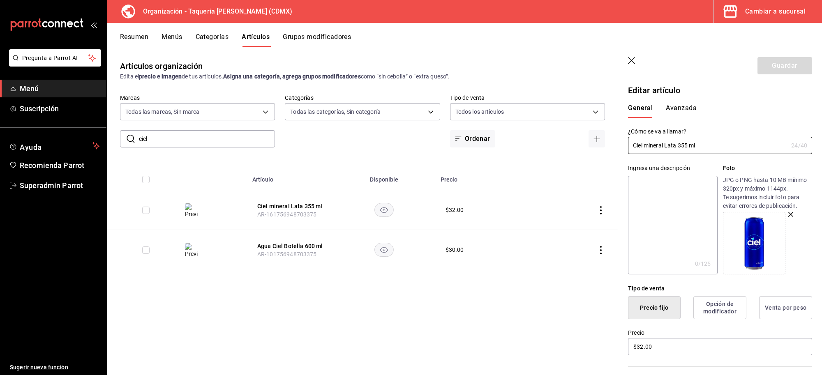
drag, startPoint x: 724, startPoint y: 147, endPoint x: 576, endPoint y: 143, distance: 147.6
click at [576, 143] on main "Artículos organización Edita el precio e imagen de tus artículos. Asigna una ca…" at bounding box center [464, 211] width 715 height 328
click at [666, 237] on textarea at bounding box center [672, 225] width 89 height 99
paste textarea "Ciel mineral Lata 355 ml"
type textarea "Ciel mineral Lata 355 ml"
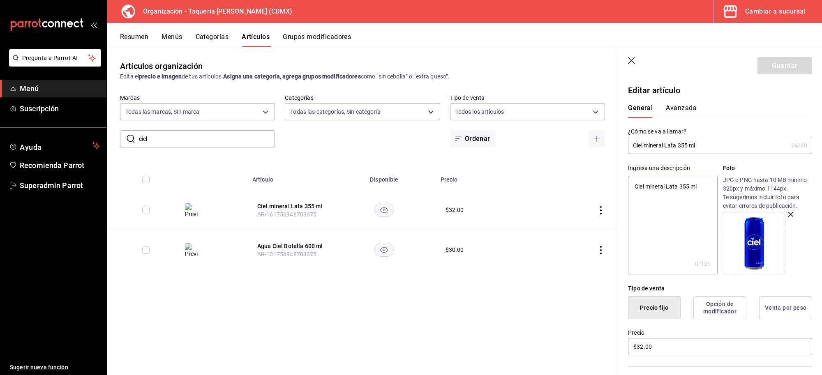
type textarea "x"
type textarea "Ciel mineral Lata 355 ml"
click at [757, 68] on button "Guardar" at bounding box center [784, 65] width 55 height 17
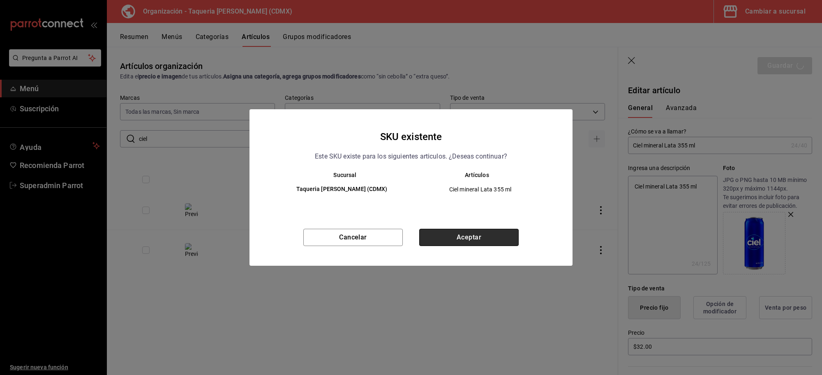
click at [450, 234] on button "Aceptar" at bounding box center [468, 237] width 99 height 17
type textarea "x"
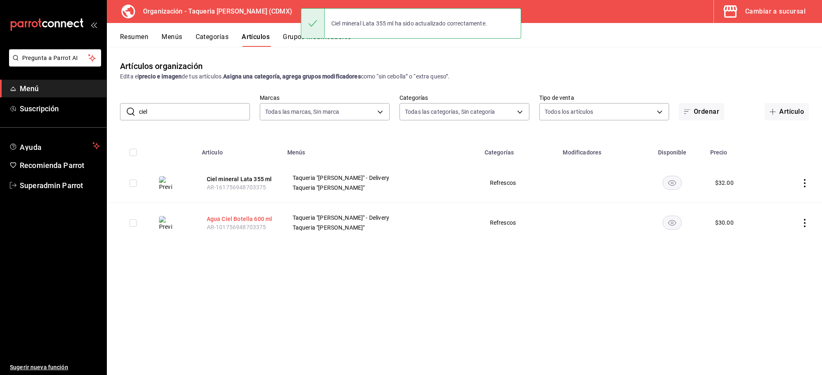
click at [238, 220] on button "Agua Ciel Botella 600 ml" at bounding box center [240, 219] width 66 height 8
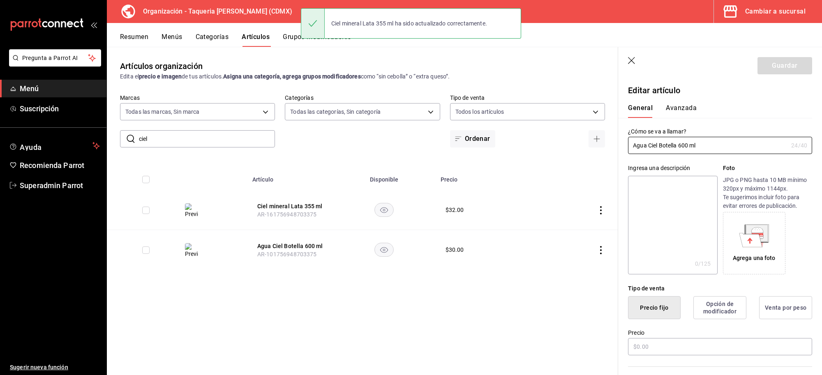
type input "$30.00"
drag, startPoint x: 655, startPoint y: 142, endPoint x: 580, endPoint y: 138, distance: 75.3
click at [580, 138] on main "Artículos organización Edita el precio e imagen de tus artículos. Asigna una ca…" at bounding box center [464, 211] width 715 height 328
click at [658, 203] on textarea at bounding box center [672, 225] width 89 height 99
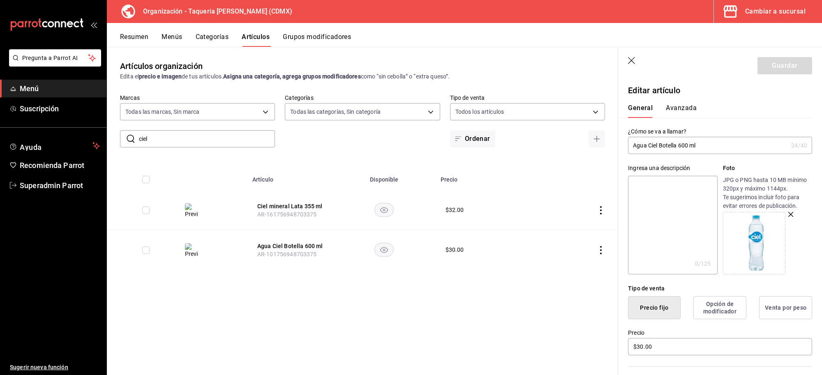
paste textarea "Agua Ciel Botella 600 ml"
type textarea "Agua Ciel Botella 600 ml"
type textarea "x"
type textarea "Agua Ciel Botella 600 ml"
click at [778, 62] on button "Guardar" at bounding box center [784, 65] width 55 height 17
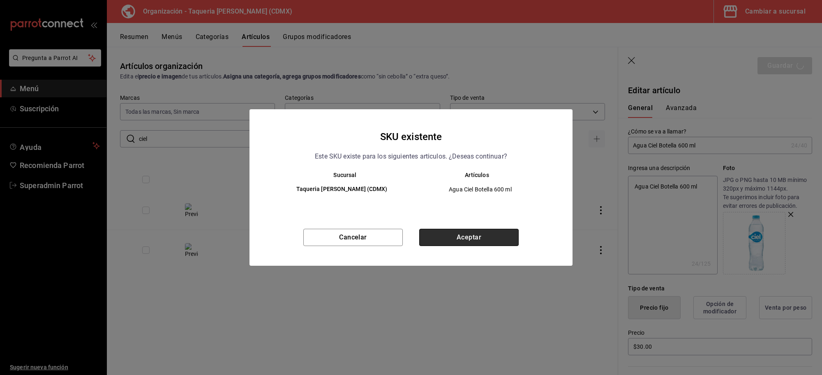
click at [459, 233] on button "Aceptar" at bounding box center [468, 237] width 99 height 17
type textarea "x"
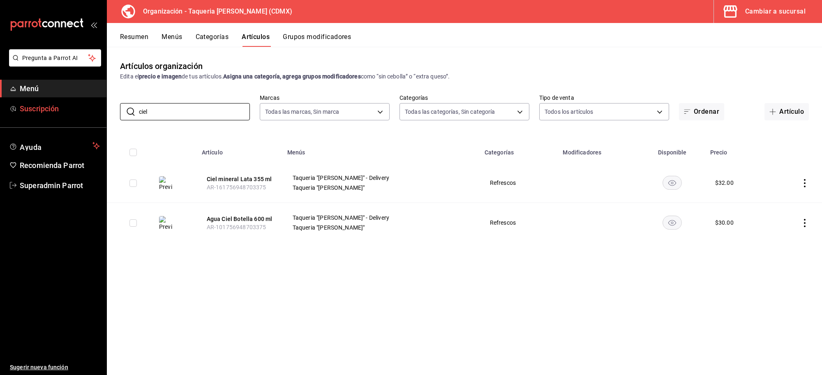
drag, startPoint x: 166, startPoint y: 108, endPoint x: 66, endPoint y: 114, distance: 100.9
click at [66, 114] on div "Pregunta a Parrot AI Menú Suscripción Ayuda Recomienda Parrot Superadmin Parrot…" at bounding box center [411, 187] width 822 height 375
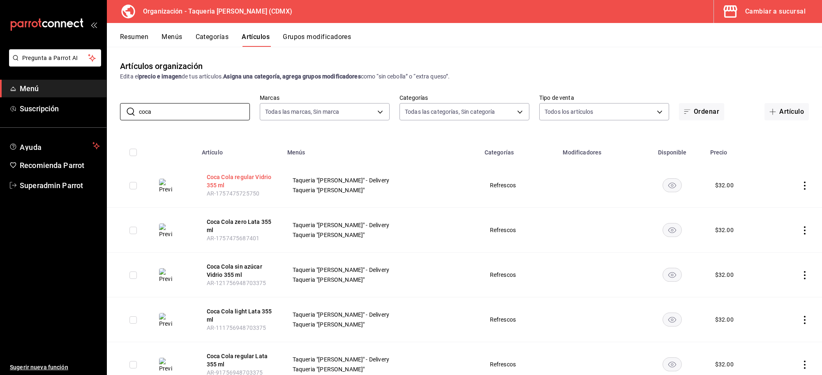
type input "coca"
drag, startPoint x: 256, startPoint y: 183, endPoint x: 268, endPoint y: 183, distance: 12.7
click at [256, 183] on button "Coca Cola regular Vidrio 355 ml" at bounding box center [240, 181] width 66 height 16
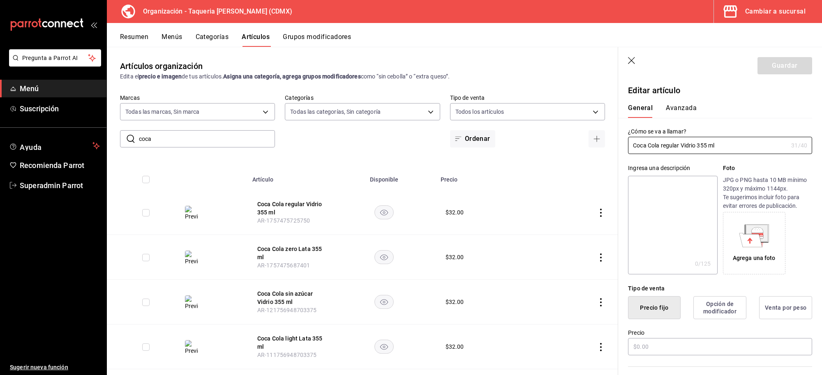
type input "$32.00"
drag, startPoint x: 725, startPoint y: 144, endPoint x: 593, endPoint y: 136, distance: 131.7
click at [593, 136] on main "Artículos organización Edita el precio e imagen de tus artículos. Asigna una ca…" at bounding box center [464, 211] width 715 height 328
click at [704, 241] on textarea at bounding box center [672, 225] width 89 height 99
paste textarea "Coca Cola regular Vidrio 355 ml"
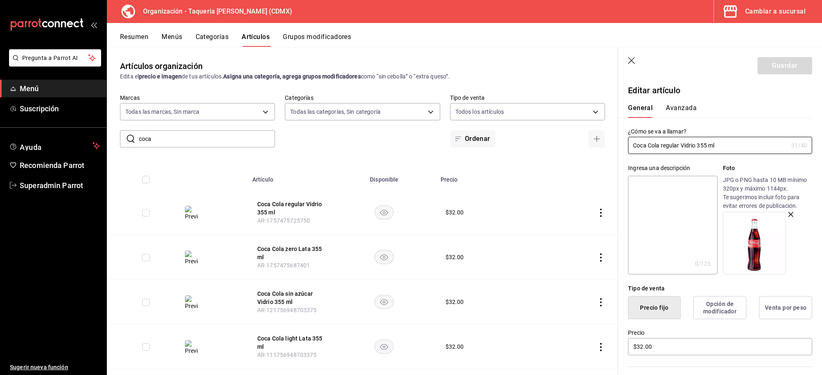
type textarea "Coca Cola regular Vidrio 355 ml"
type textarea "x"
type textarea "Coca Cola regular Vidrio 355 ml"
click at [769, 73] on button "Guardar" at bounding box center [784, 65] width 55 height 17
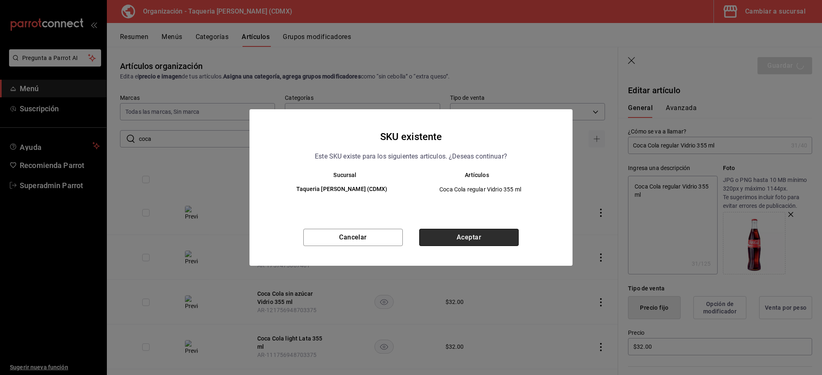
click at [473, 234] on button "Aceptar" at bounding box center [468, 237] width 99 height 17
type textarea "x"
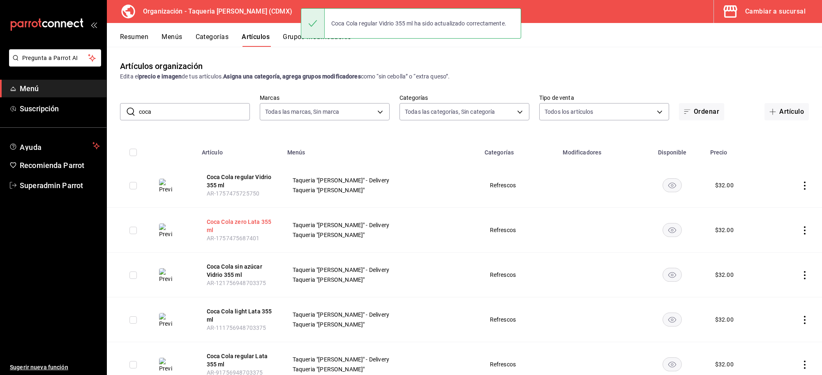
click at [227, 225] on button "Coca Cola zero Lata 355 ml" at bounding box center [240, 226] width 66 height 16
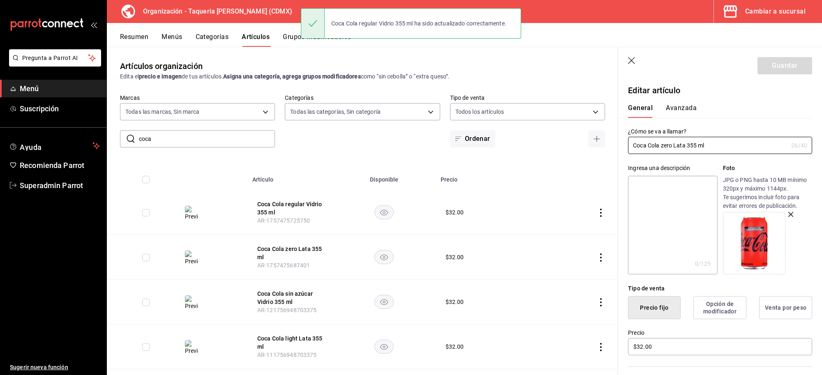
drag, startPoint x: 686, startPoint y: 146, endPoint x: 558, endPoint y: 146, distance: 128.6
click at [560, 146] on main "Artículos organización Edita el precio e imagen de tus artículos. Asigna una ca…" at bounding box center [464, 211] width 715 height 328
click at [681, 205] on textarea at bounding box center [672, 225] width 89 height 99
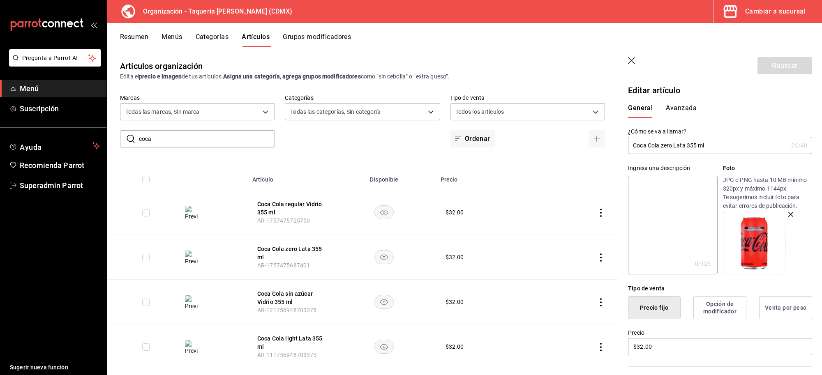
paste textarea "Coca Cola zero Lata 355 ml"
type textarea "Coca Cola zero Lata 355 ml"
type textarea "x"
type textarea "Coca Cola zero Lata 355 ml"
click at [787, 68] on button "Guardar" at bounding box center [784, 65] width 55 height 17
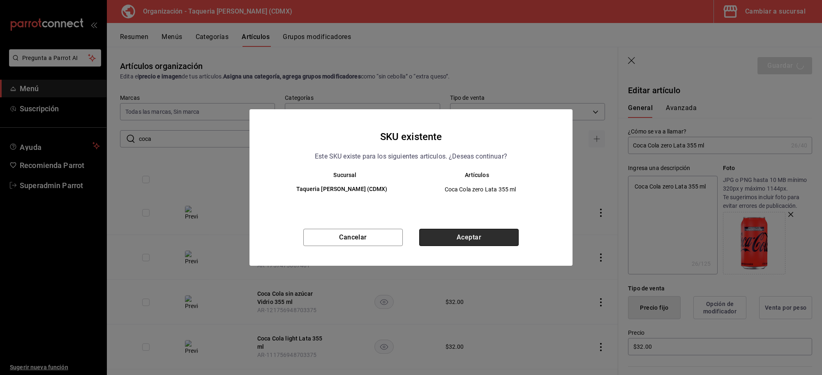
click at [483, 235] on button "Aceptar" at bounding box center [468, 237] width 99 height 17
type textarea "x"
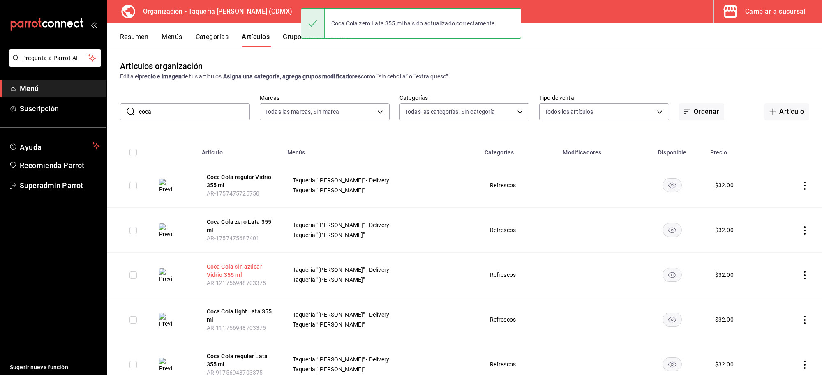
click at [258, 266] on button "Coca Cola sin azúcar Vidrio 355 ml" at bounding box center [240, 271] width 66 height 16
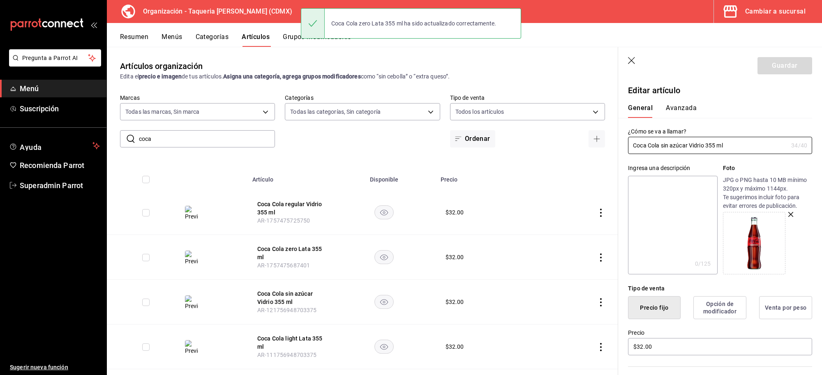
drag, startPoint x: 725, startPoint y: 145, endPoint x: 616, endPoint y: 153, distance: 108.4
click at [622, 149] on div "¿Cómo se va a llamar? Coca Cola sin azúcar Vidrio 355 ml 34 /40 ¿Cómo se va a l…" at bounding box center [715, 136] width 194 height 36
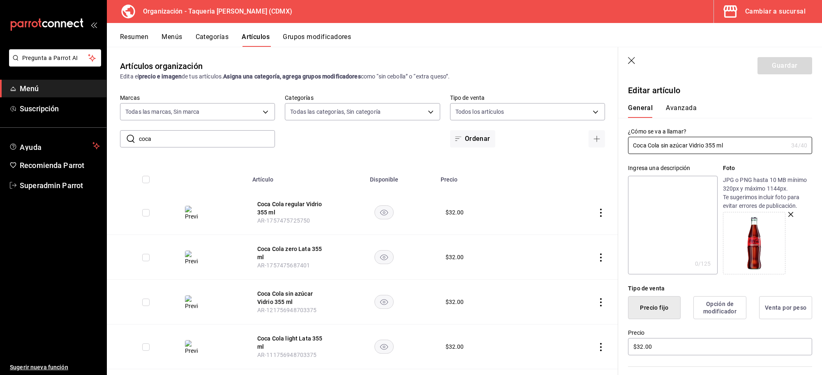
click at [678, 202] on textarea at bounding box center [672, 225] width 89 height 99
paste textarea "Coca Cola sin azúcar Vidrio 355 ml"
type textarea "Coca Cola sin azúcar Vidrio 355 ml"
type textarea "x"
type textarea "Coca Cola sin azúcar Vidrio 355 ml"
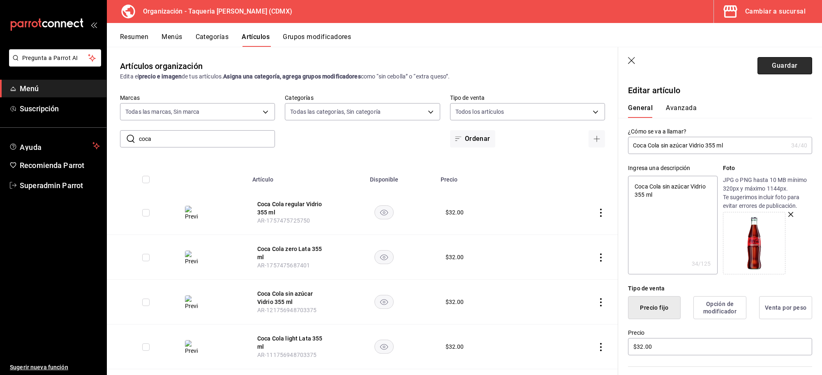
click at [781, 71] on button "Guardar" at bounding box center [784, 65] width 55 height 17
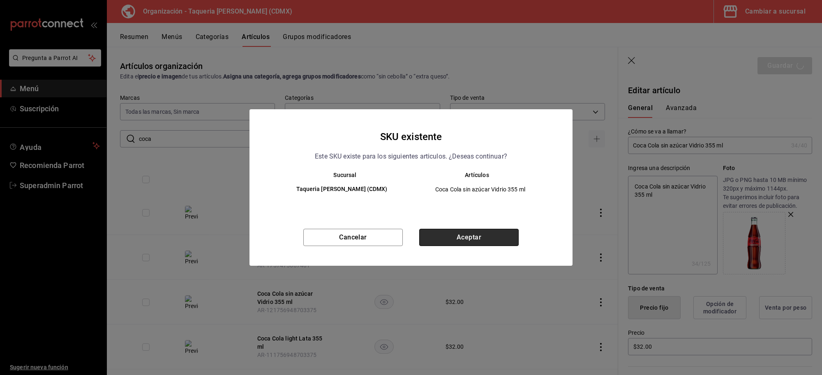
click at [449, 240] on button "Aceptar" at bounding box center [468, 237] width 99 height 17
type textarea "x"
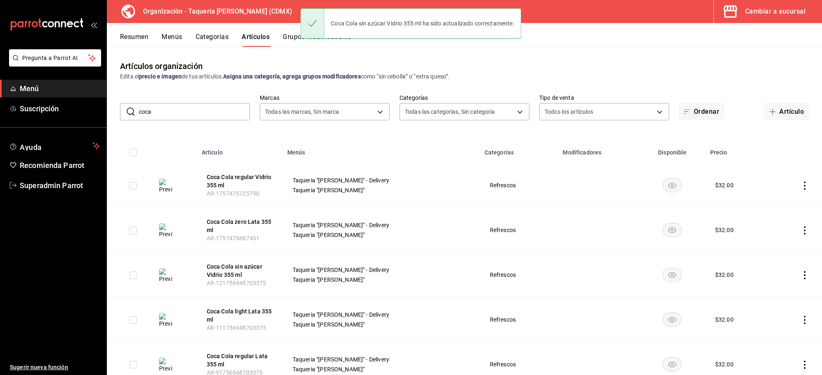
click at [221, 313] on button "Coca Cola light Lata 355 ml" at bounding box center [240, 315] width 66 height 16
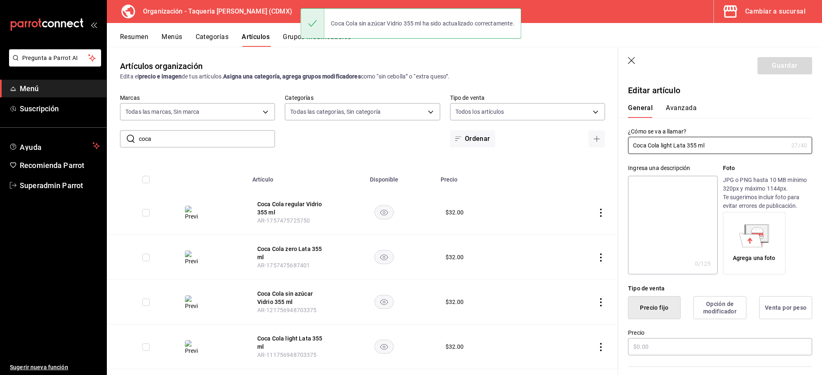
type input "$32.00"
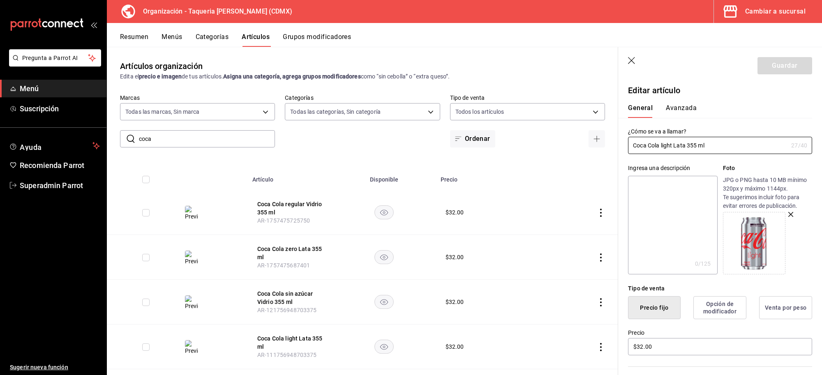
drag, startPoint x: 711, startPoint y: 149, endPoint x: 545, endPoint y: 146, distance: 166.0
click at [545, 146] on main "Artículos organización Edita el precio e imagen de tus artículos. Asigna una ca…" at bounding box center [464, 211] width 715 height 328
click at [656, 197] on textarea at bounding box center [672, 225] width 89 height 99
paste textarea "Coca Cola light Lata 355 ml"
type textarea "Coca Cola light Lata 355 ml"
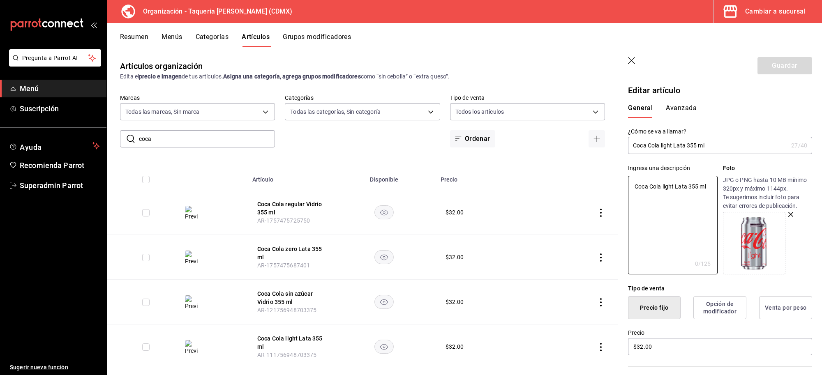
type textarea "x"
type textarea "Coca Cola light Lata 355 ml"
click at [796, 67] on button "Guardar" at bounding box center [784, 65] width 55 height 17
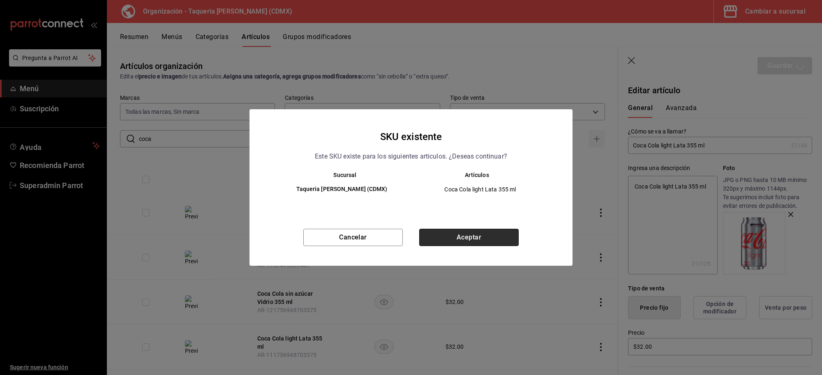
click at [469, 231] on button "Aceptar" at bounding box center [468, 237] width 99 height 17
type textarea "x"
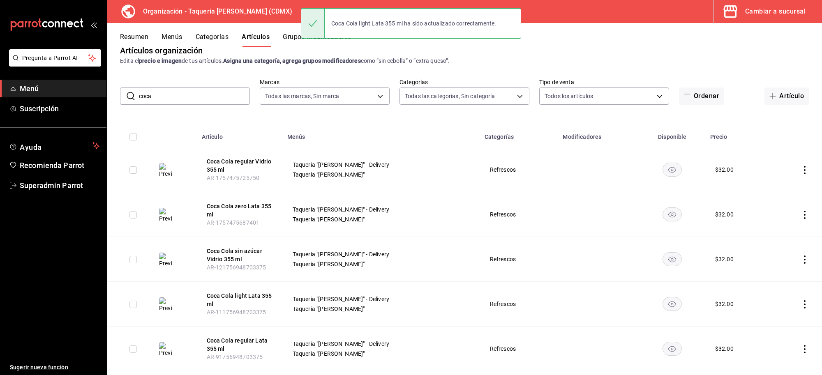
scroll to position [32, 0]
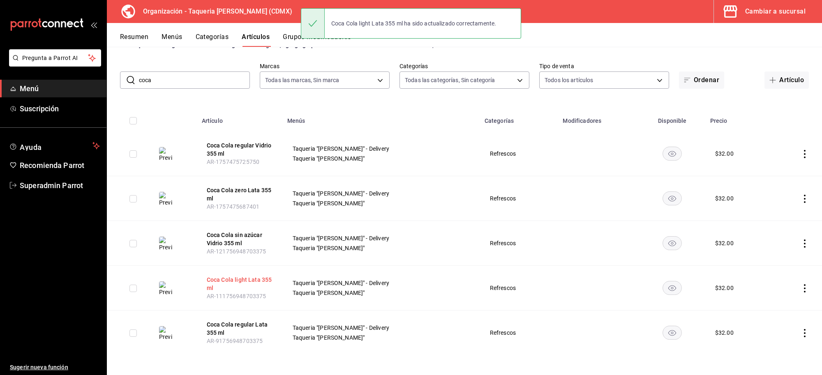
drag, startPoint x: 255, startPoint y: 323, endPoint x: 274, endPoint y: 307, distance: 25.4
click at [255, 324] on button "Coca Cola regular Lata 355 ml" at bounding box center [240, 329] width 66 height 16
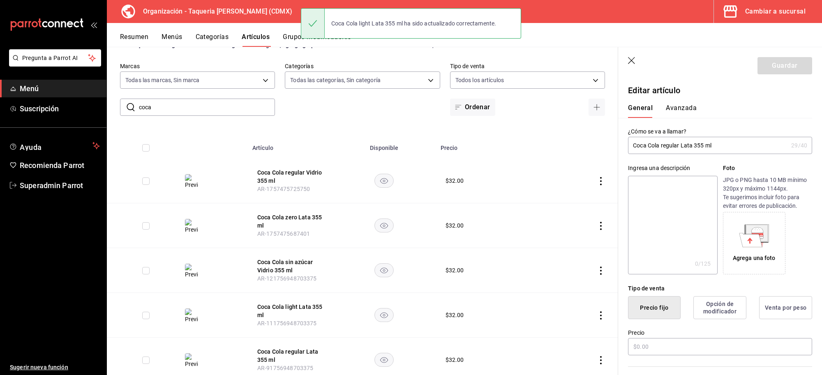
type input "$32.00"
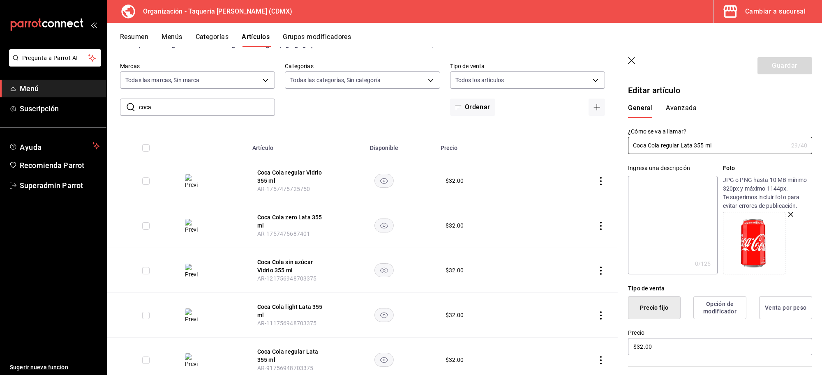
drag, startPoint x: 728, startPoint y: 144, endPoint x: 597, endPoint y: 152, distance: 131.7
click at [597, 152] on main "Artículos organización Edita el precio e imagen de tus artículos. Asigna una ca…" at bounding box center [464, 211] width 715 height 328
click at [663, 194] on textarea at bounding box center [672, 225] width 89 height 99
paste textarea "Coca Cola regular Lata 355 ml"
type textarea "Coca Cola regular Lata 355 ml"
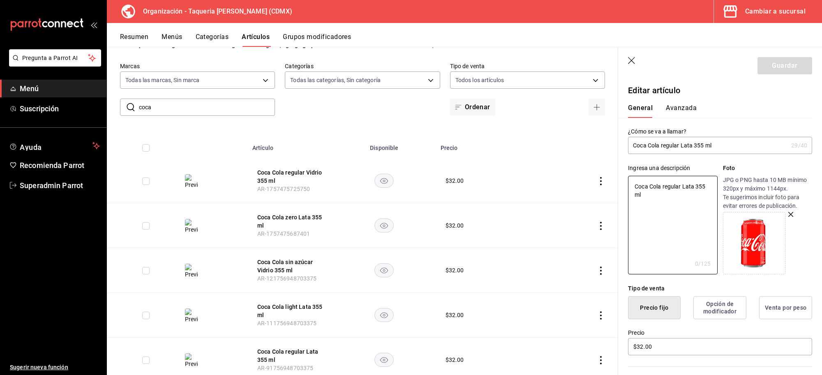
type textarea "x"
type textarea "Coca Cola regular Lata 355 ml"
click at [775, 62] on button "Guardar" at bounding box center [784, 65] width 55 height 17
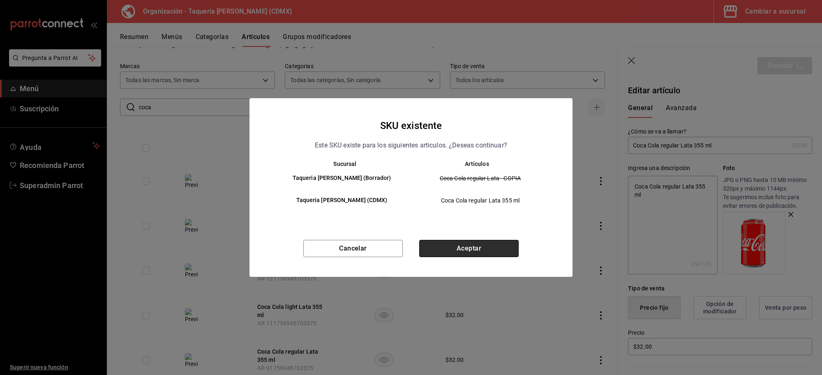
click at [455, 253] on button "Aceptar" at bounding box center [468, 248] width 99 height 17
type textarea "x"
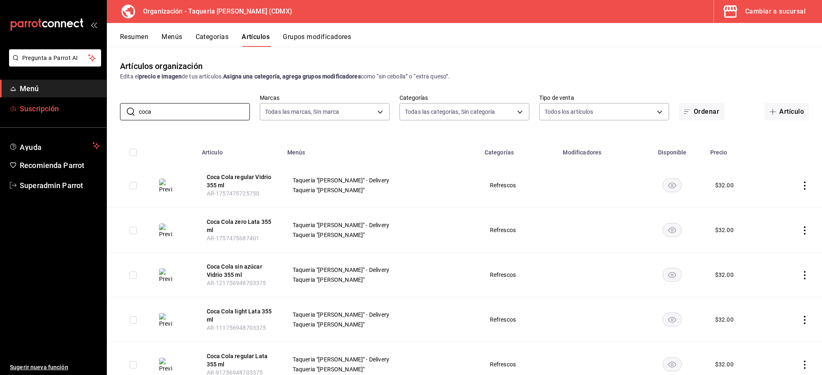
drag, startPoint x: 216, startPoint y: 110, endPoint x: 19, endPoint y: 102, distance: 197.0
click at [24, 105] on div "Pregunta a Parrot AI Menú Suscripción Ayuda Recomienda Parrot Superadmin Parrot…" at bounding box center [411, 187] width 822 height 375
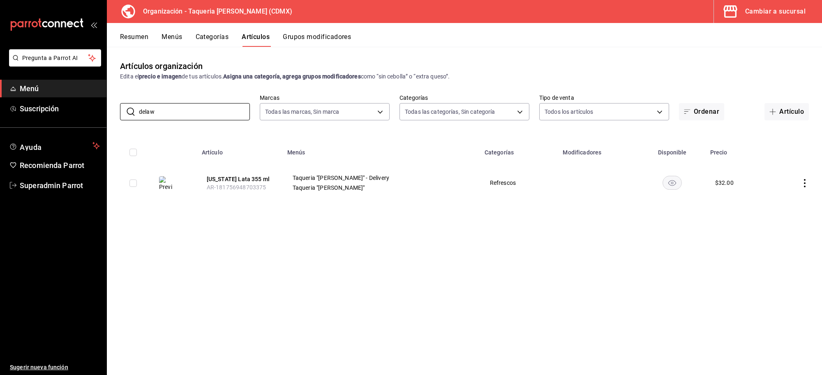
type input "delaw"
click at [221, 181] on button "[US_STATE] Lata 355 ml" at bounding box center [240, 179] width 66 height 8
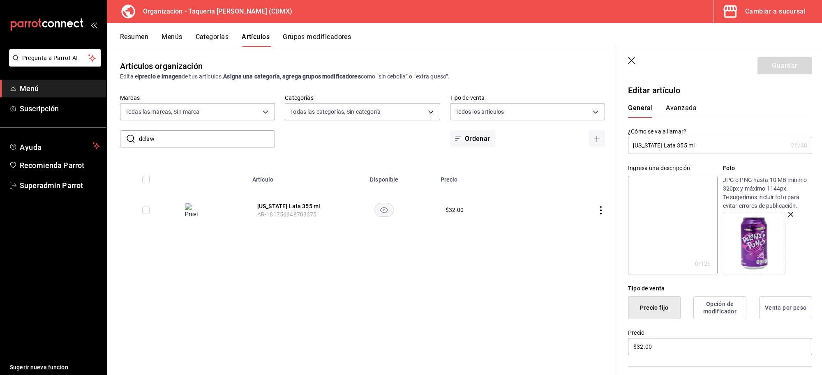
drag, startPoint x: 705, startPoint y: 153, endPoint x: 671, endPoint y: 150, distance: 33.8
click at [671, 150] on input "[US_STATE] Lata 355 ml" at bounding box center [708, 145] width 160 height 16
click at [697, 142] on input "[US_STATE] Lata 355 ml" at bounding box center [708, 145] width 160 height 16
drag, startPoint x: 705, startPoint y: 147, endPoint x: 549, endPoint y: 145, distance: 156.2
click at [549, 145] on main "Artículos organización Edita el precio e imagen de tus artículos. Asigna una ca…" at bounding box center [464, 211] width 715 height 328
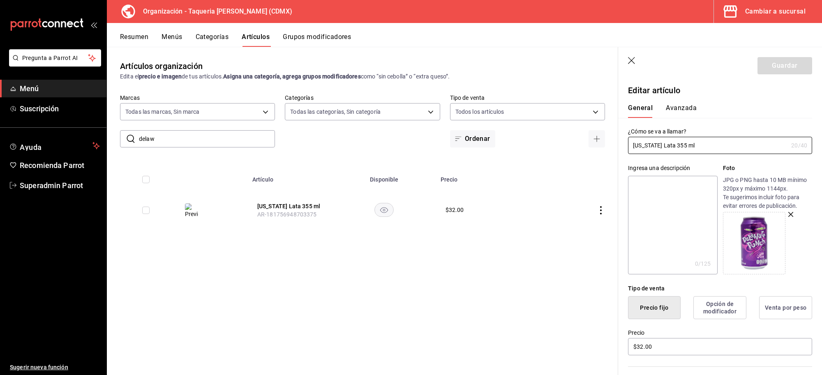
click at [662, 215] on textarea at bounding box center [672, 225] width 89 height 99
paste textarea "[US_STATE] Lata 355 ml"
type textarea "[US_STATE] Lata 355 ml"
type textarea "x"
type textarea "[US_STATE] Lata 355 ml"
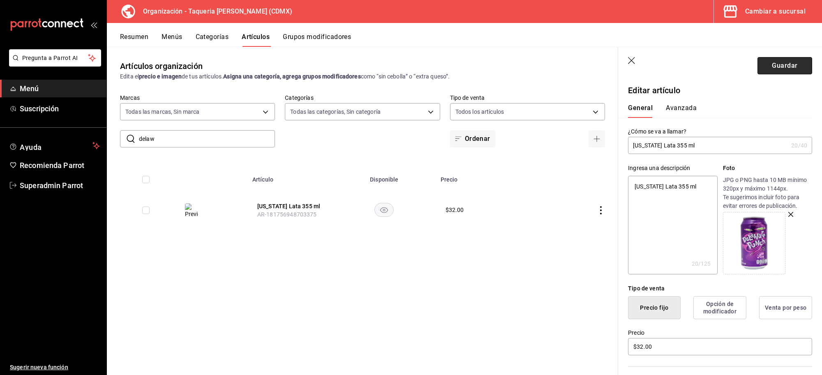
click at [757, 69] on button "Guardar" at bounding box center [784, 65] width 55 height 17
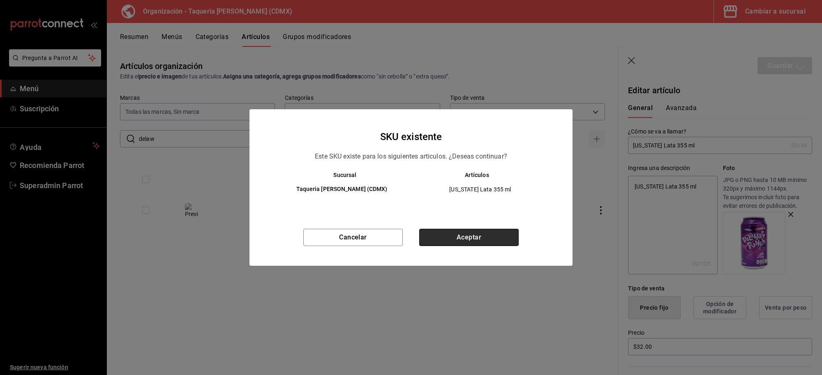
click at [476, 241] on button "Aceptar" at bounding box center [468, 237] width 99 height 17
type textarea "x"
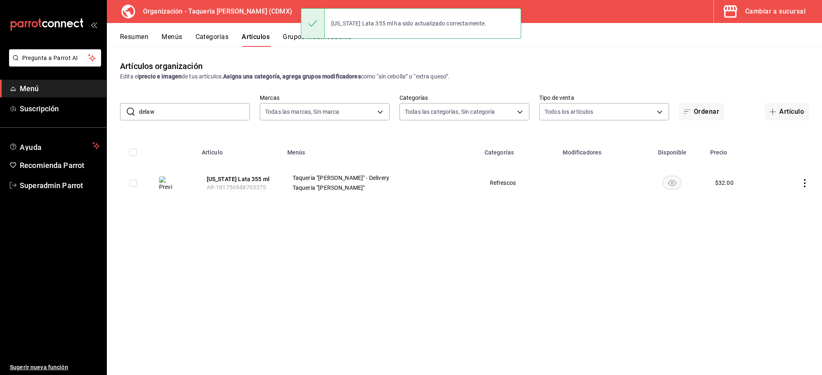
drag, startPoint x: 196, startPoint y: 100, endPoint x: 178, endPoint y: 105, distance: 18.7
click at [178, 103] on div "​ delaw ​ Marcas Todas las marcas, Sin marca ce101241-e291-4bf4-bb44-606d110127…" at bounding box center [464, 107] width 715 height 26
drag, startPoint x: 178, startPoint y: 105, endPoint x: 97, endPoint y: 115, distance: 82.0
click at [97, 115] on div "Pregunta a Parrot AI Menú Suscripción Ayuda Recomienda Parrot Superadmin Parrot…" at bounding box center [411, 187] width 822 height 375
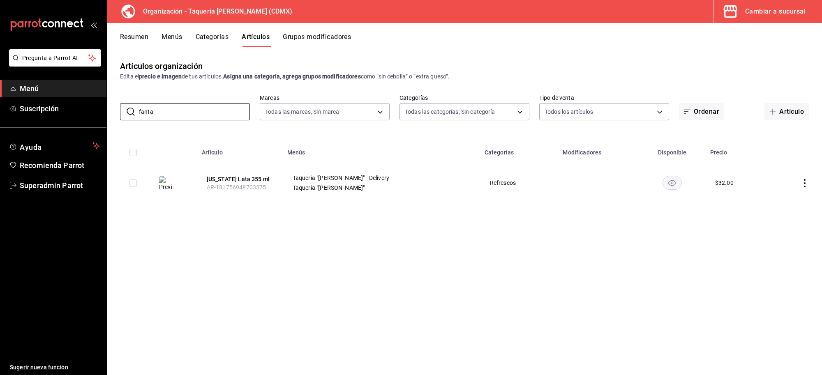
type input "fanta"
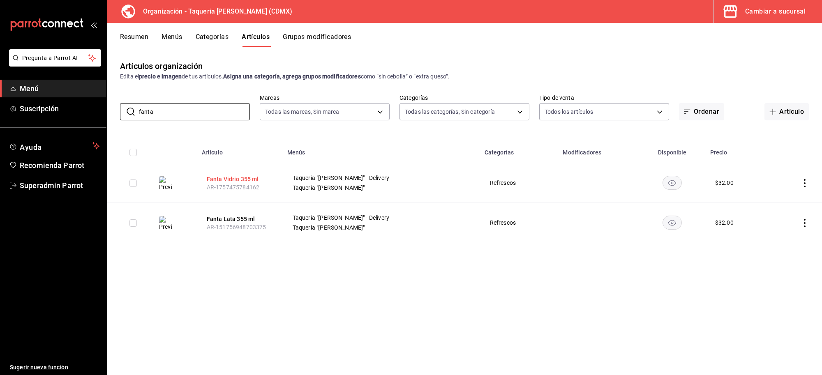
drag, startPoint x: 250, startPoint y: 171, endPoint x: 251, endPoint y: 178, distance: 6.7
click at [250, 171] on th "Fanta Vidrio 355 ml AR-1757475784162" at bounding box center [239, 183] width 85 height 40
click at [251, 178] on button "Fanta Vidrio 355 ml" at bounding box center [240, 179] width 66 height 8
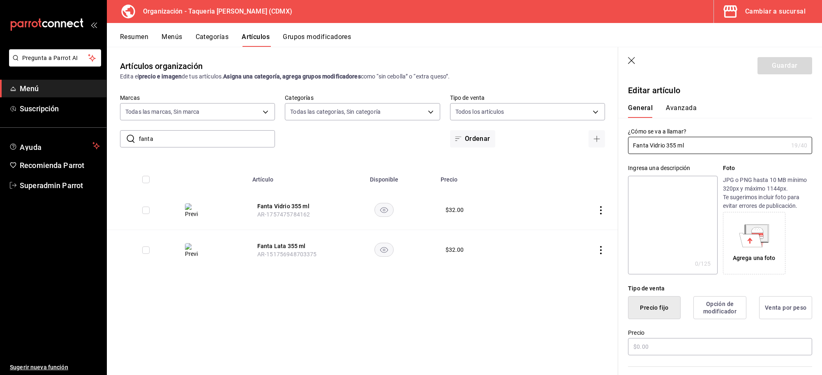
type input "$32.00"
drag, startPoint x: 686, startPoint y: 141, endPoint x: 575, endPoint y: 145, distance: 111.8
click at [575, 145] on main "Artículos organización Edita el precio e imagen de tus artículos. Asigna una ca…" at bounding box center [464, 211] width 715 height 328
click at [665, 241] on textarea at bounding box center [672, 225] width 89 height 99
paste textarea "Fanta Vidrio 355 ml"
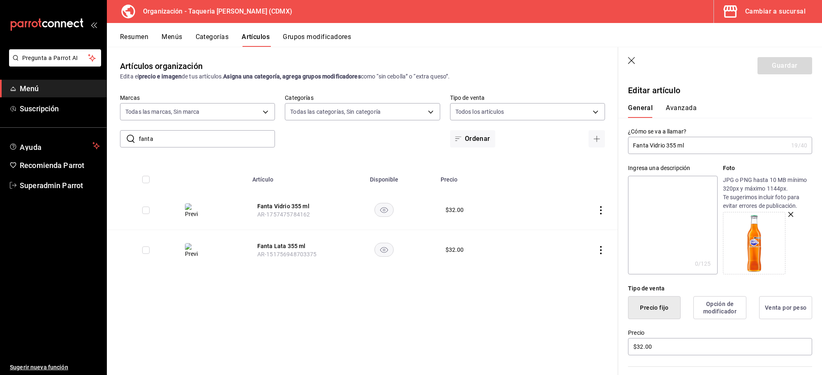
type textarea "Fanta Vidrio 355 ml"
type textarea "x"
type textarea "Fanta Vidrio 355 ml"
click at [768, 65] on button "Guardar" at bounding box center [784, 65] width 55 height 17
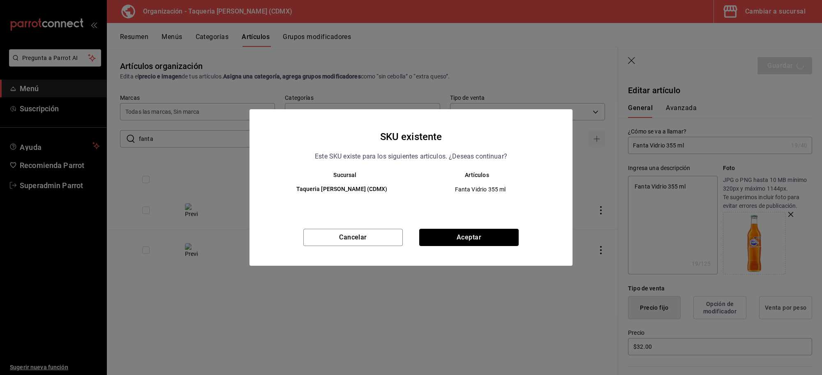
drag, startPoint x: 466, startPoint y: 243, endPoint x: 461, endPoint y: 243, distance: 4.5
click at [465, 243] on button "Aceptar" at bounding box center [468, 237] width 99 height 17
type textarea "x"
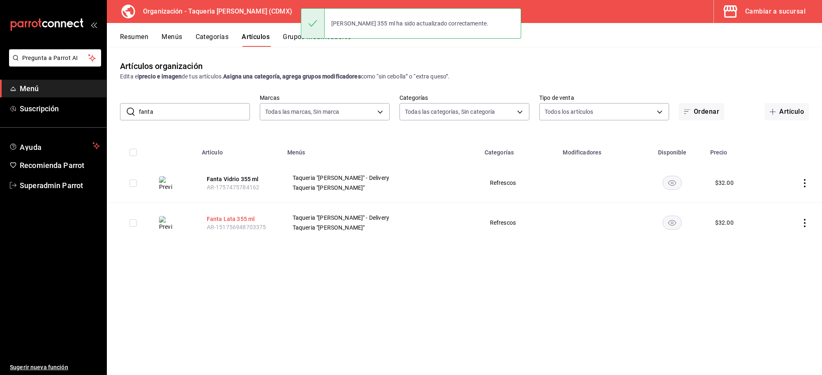
click at [227, 220] on button "Fanta Lata 355 ml" at bounding box center [240, 219] width 66 height 8
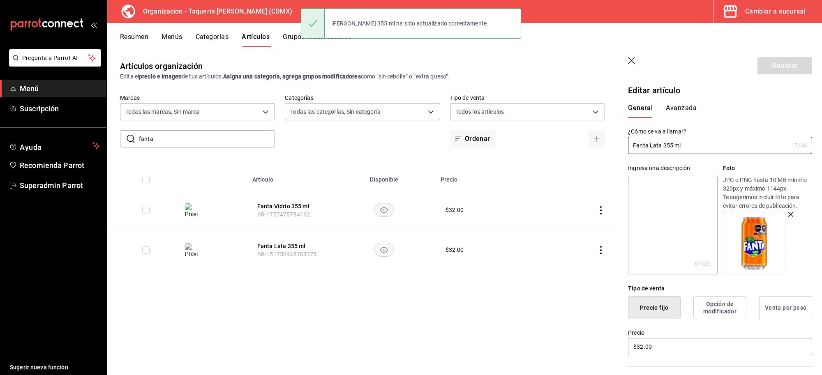
drag, startPoint x: 711, startPoint y: 151, endPoint x: 546, endPoint y: 144, distance: 165.8
click at [546, 144] on main "Artículos organización Edita el precio e imagen de tus artículos. Asigna una ca…" at bounding box center [464, 211] width 715 height 328
click at [645, 210] on textarea at bounding box center [672, 225] width 89 height 99
paste textarea "Fanta Lata 355 ml"
type textarea "Fanta Lata 355 ml"
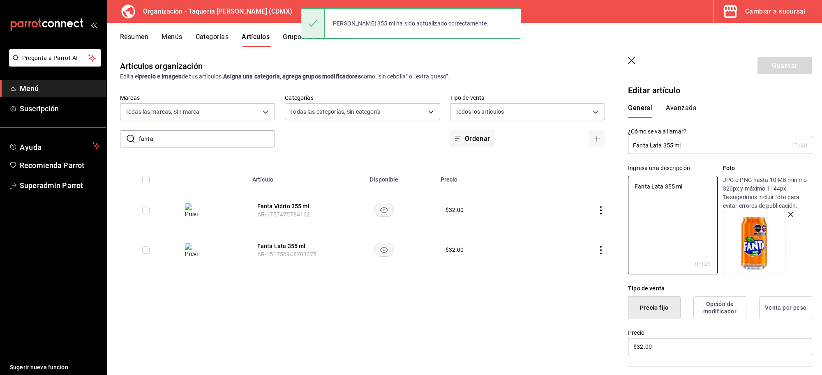
type textarea "x"
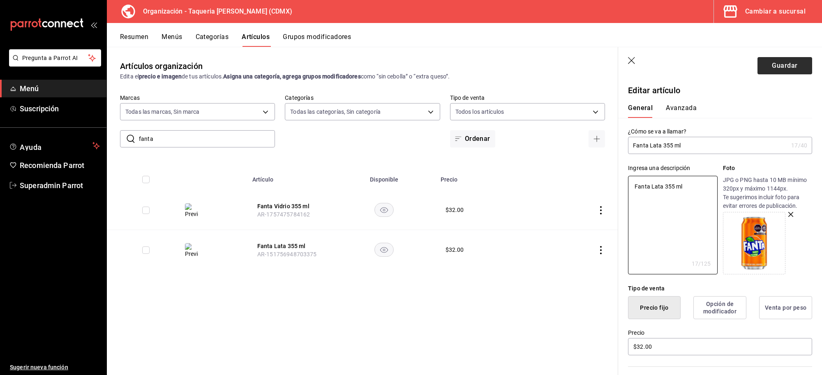
type textarea "Fanta Lata 355 ml"
click at [765, 68] on button "Guardar" at bounding box center [784, 65] width 55 height 17
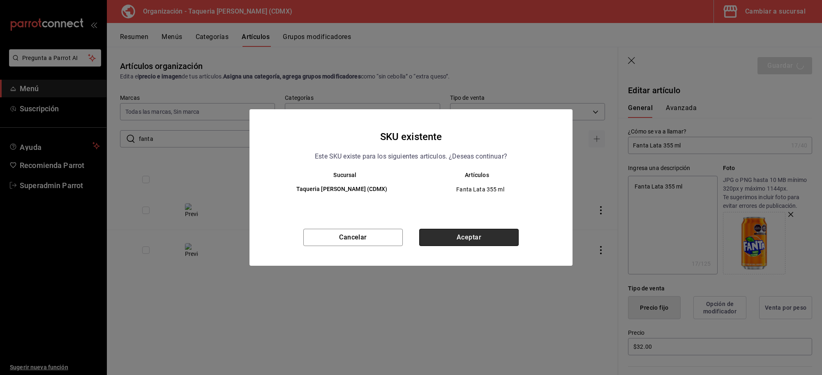
click at [449, 243] on button "Aceptar" at bounding box center [468, 237] width 99 height 17
type textarea "x"
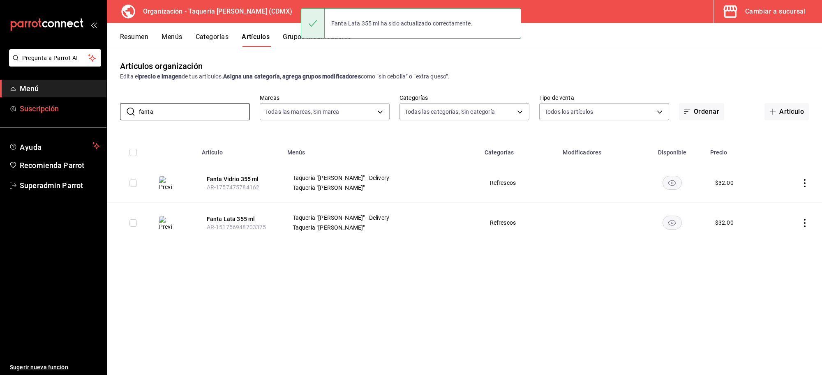
drag, startPoint x: 168, startPoint y: 116, endPoint x: 79, endPoint y: 102, distance: 90.7
click at [79, 102] on div "Pregunta a Parrot AI Menú Suscripción Ayuda Recomienda Parrot Superadmin Parrot…" at bounding box center [411, 187] width 822 height 375
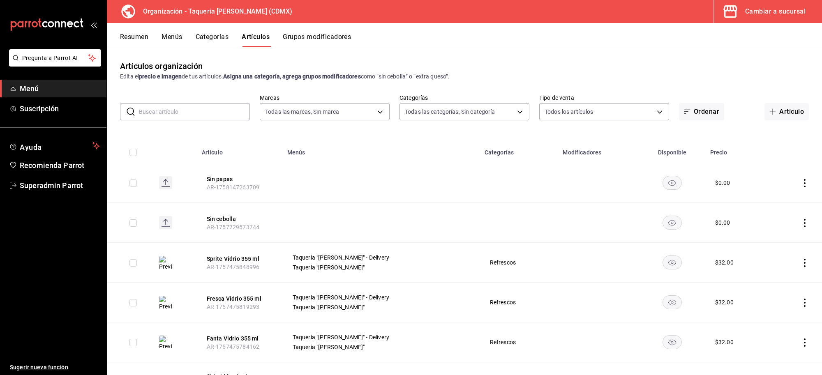
click at [206, 112] on input "text" at bounding box center [194, 112] width 111 height 16
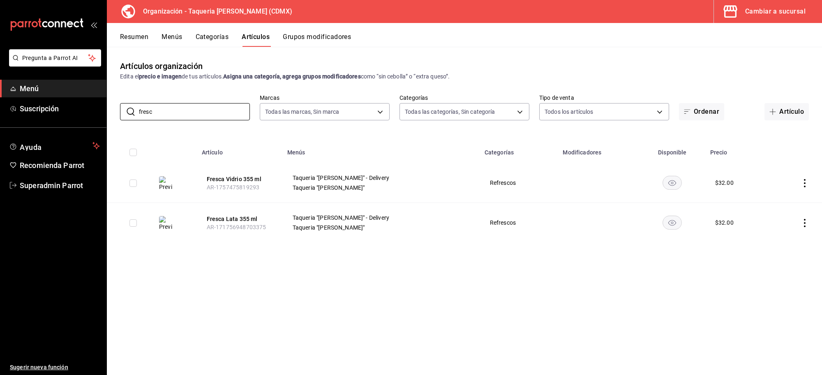
type input "fresc"
click at [242, 184] on span "AR-1757475819293" at bounding box center [233, 187] width 53 height 7
click at [246, 178] on button "Fresca Vidrio 355 ml" at bounding box center [240, 179] width 66 height 8
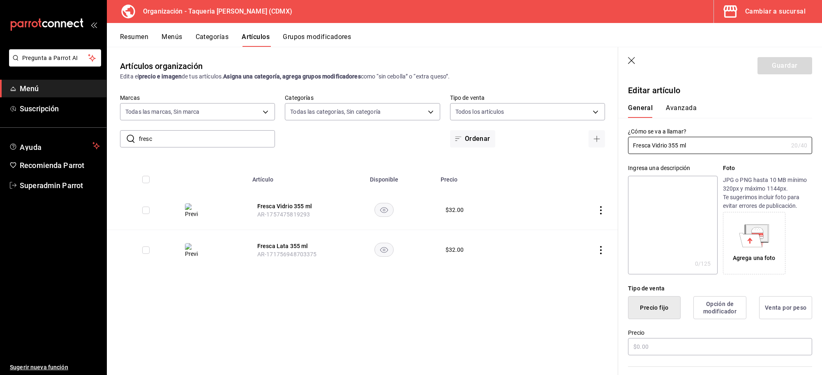
type input "$32.00"
drag, startPoint x: 714, startPoint y: 148, endPoint x: 537, endPoint y: 147, distance: 176.7
click at [537, 147] on main "Artículos organización Edita el precio e imagen de tus artículos. Asigna una ca…" at bounding box center [464, 211] width 715 height 328
click at [634, 220] on textarea at bounding box center [672, 225] width 89 height 99
paste textarea "Fresca Vidrio 355 ml"
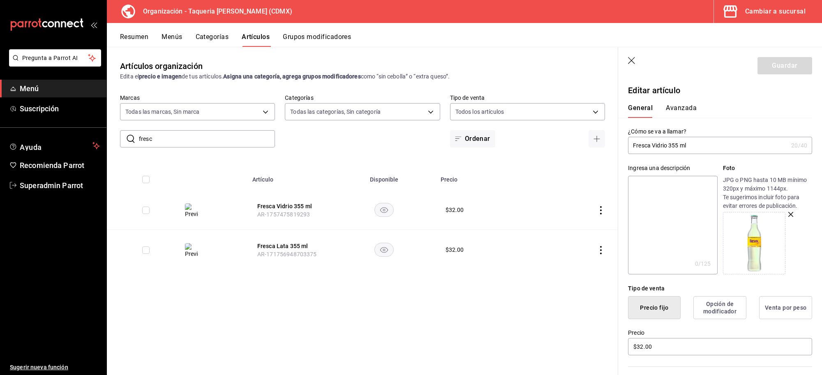
type textarea "Fresca Vidrio 355 ml"
type textarea "x"
type textarea "Fresca Vidrio 355 ml"
click at [765, 69] on button "Guardar" at bounding box center [784, 65] width 55 height 17
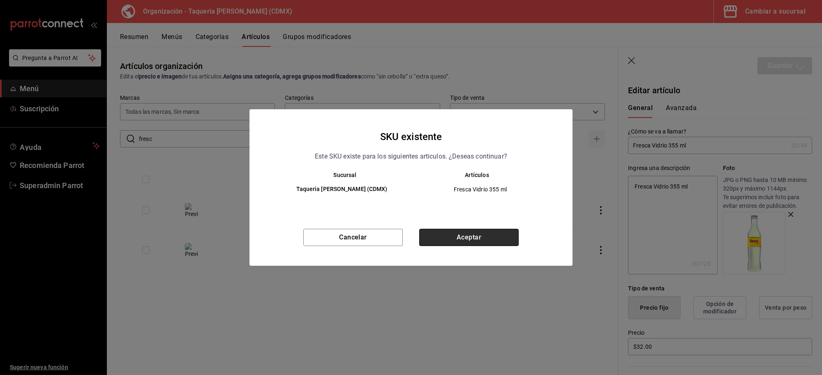
click at [472, 231] on button "Aceptar" at bounding box center [468, 237] width 99 height 17
type textarea "x"
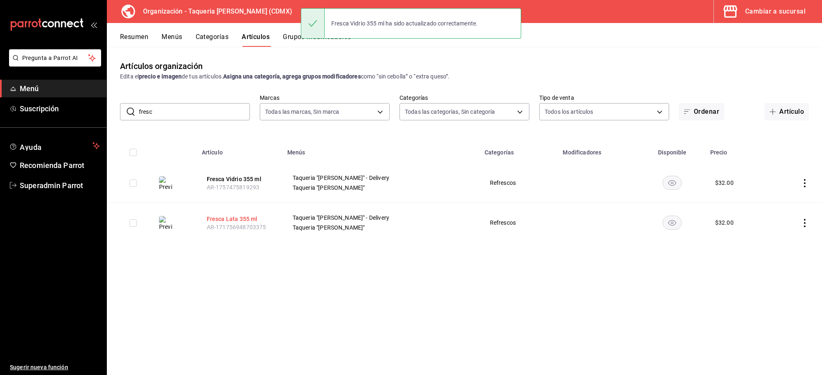
click at [235, 219] on button "Fresca Lata 355 ml" at bounding box center [240, 219] width 66 height 8
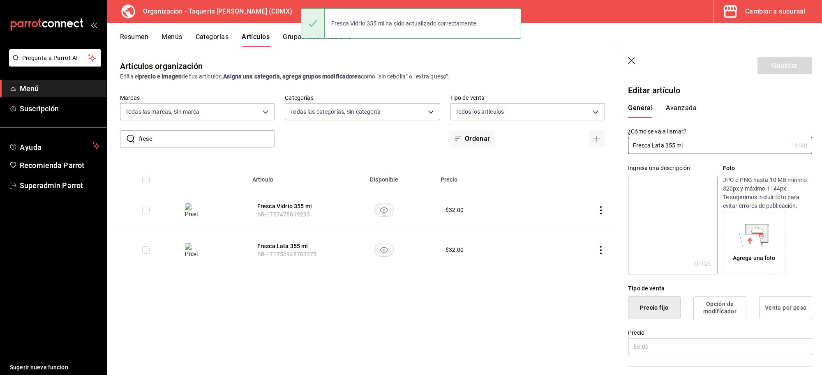
type input "$32.00"
drag, startPoint x: 679, startPoint y: 151, endPoint x: 574, endPoint y: 151, distance: 105.6
click at [574, 151] on main "Artículos organización Edita el precio e imagen de tus artículos. Asigna una ca…" at bounding box center [464, 211] width 715 height 328
click at [685, 204] on textarea at bounding box center [672, 225] width 89 height 99
paste textarea "Fresca Lata 355 ml"
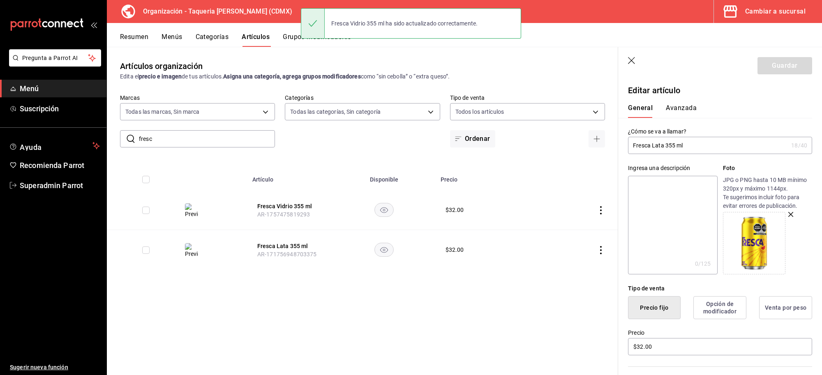
type textarea "Fresca Lata 355 ml"
type textarea "x"
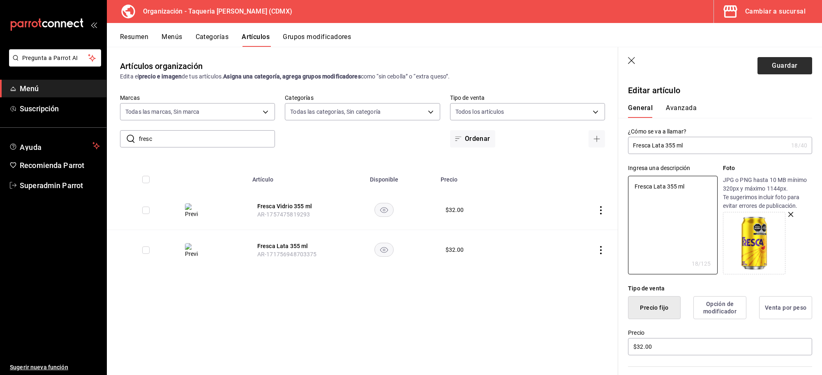
type textarea "Fresca Lata 355 ml"
drag, startPoint x: 804, startPoint y: 62, endPoint x: 794, endPoint y: 66, distance: 10.3
click at [799, 65] on button "Guardar" at bounding box center [784, 65] width 55 height 17
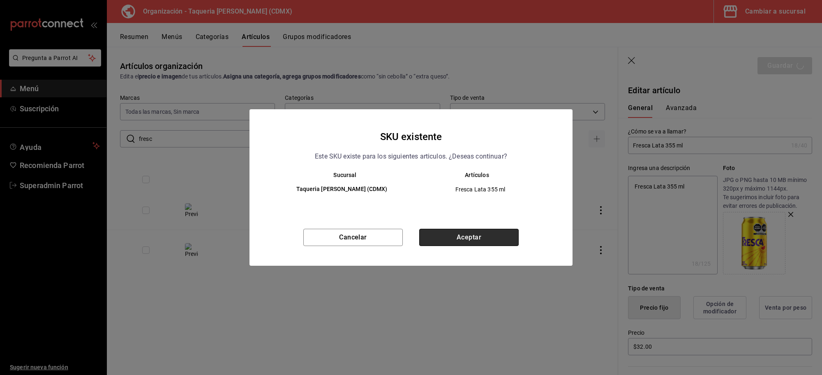
click at [454, 237] on button "Aceptar" at bounding box center [468, 237] width 99 height 17
type textarea "x"
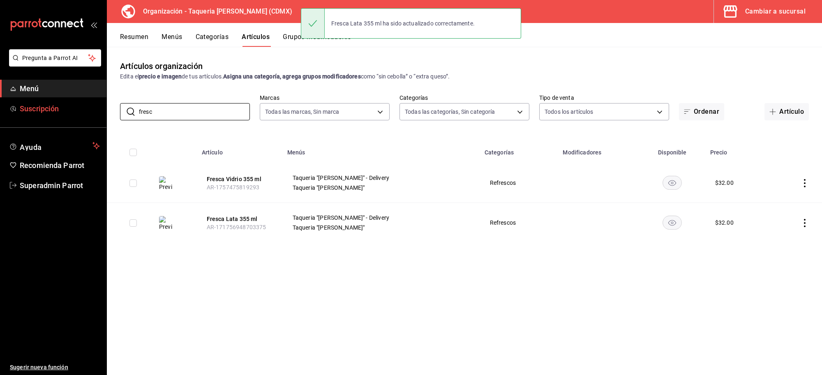
drag, startPoint x: 168, startPoint y: 113, endPoint x: 87, endPoint y: 113, distance: 81.4
click at [87, 113] on div "Pregunta a Parrot AI Menú Suscripción Ayuda Recomienda Parrot Superadmin Parrot…" at bounding box center [411, 187] width 822 height 375
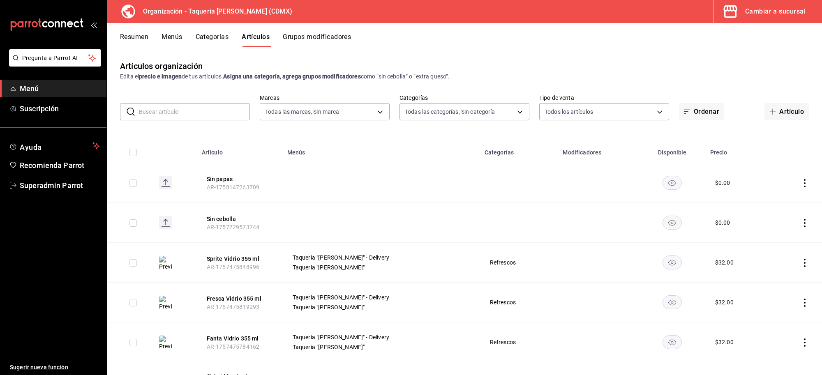
click at [167, 103] on div "​ ​" at bounding box center [185, 111] width 130 height 17
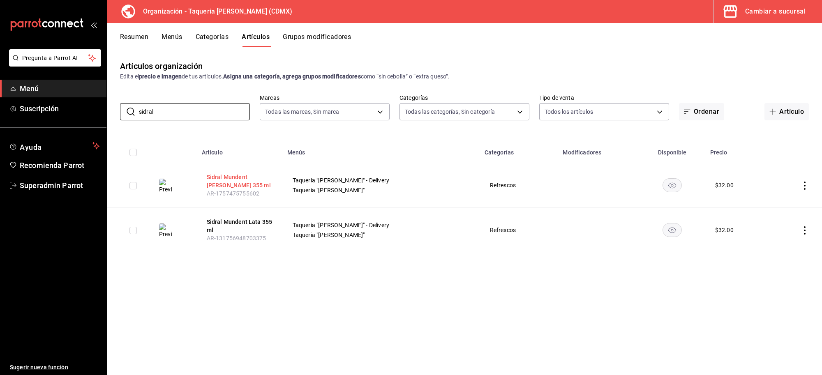
type input "sidral"
drag, startPoint x: 240, startPoint y: 181, endPoint x: 256, endPoint y: 179, distance: 15.3
click at [240, 181] on button "Sidral Mundent [PERSON_NAME] 355 ml" at bounding box center [240, 181] width 66 height 16
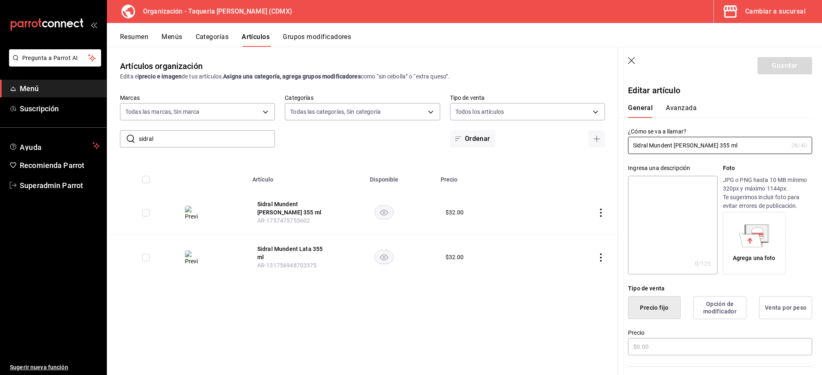
type input "$32.00"
drag, startPoint x: 730, startPoint y: 140, endPoint x: 547, endPoint y: 138, distance: 183.3
click at [547, 138] on main "Artículos organización Edita el precio e imagen de tus artículos. Asigna una ca…" at bounding box center [464, 211] width 715 height 328
click at [662, 233] on textarea at bounding box center [672, 225] width 89 height 99
paste textarea "Sidral Mundent [PERSON_NAME] 355 ml"
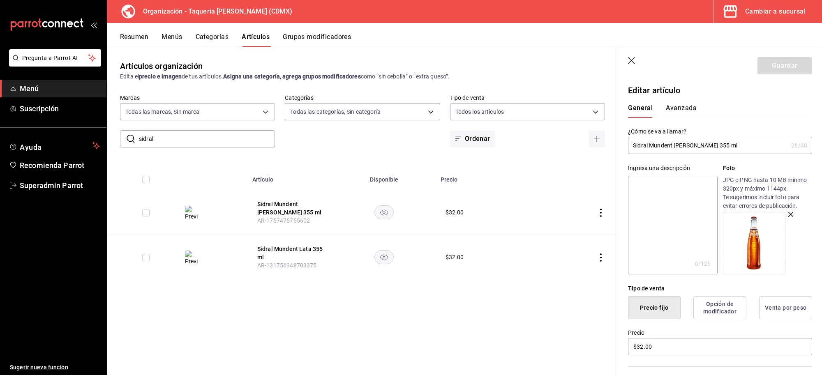
type textarea "Sidral Mundent [PERSON_NAME] 355 ml"
type textarea "x"
type textarea "Sidral Mundent [PERSON_NAME] 355 ml"
click at [757, 71] on button "Guardar" at bounding box center [784, 65] width 55 height 17
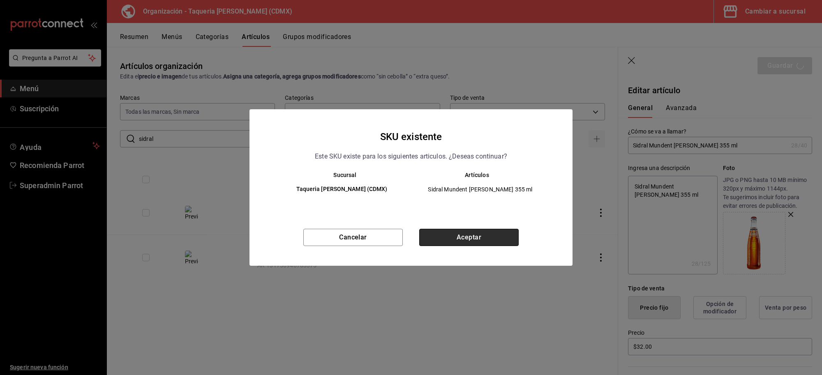
click at [492, 237] on button "Aceptar" at bounding box center [468, 237] width 99 height 17
type textarea "x"
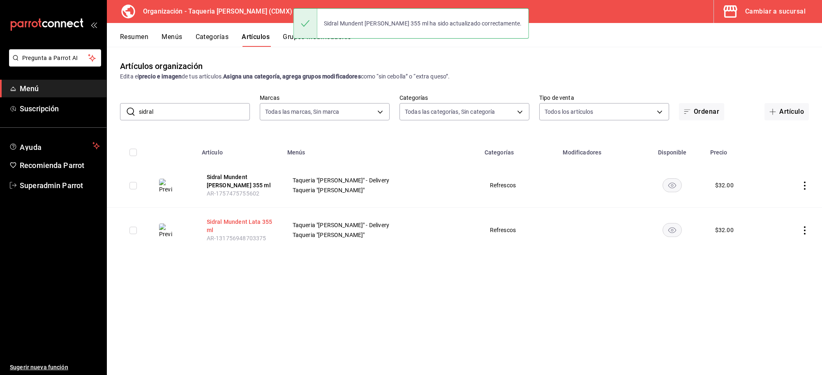
click at [225, 229] on button "Sidral Mundent Lata 355 ml" at bounding box center [240, 226] width 66 height 16
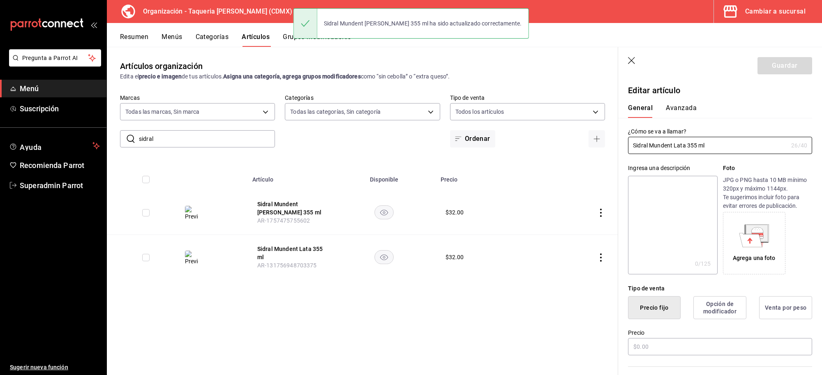
type input "$32.00"
drag, startPoint x: 734, startPoint y: 146, endPoint x: 577, endPoint y: 138, distance: 156.4
click at [578, 138] on main "Artículos organización Edita el precio e imagen de tus artículos. Asigna una ca…" at bounding box center [464, 211] width 715 height 328
click at [664, 215] on textarea at bounding box center [672, 225] width 89 height 99
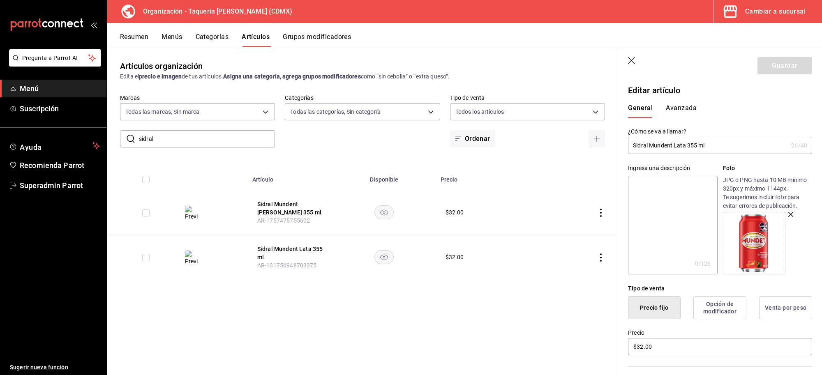
paste textarea "Sidral Mundent Lata 355 ml"
type textarea "Sidral Mundent Lata 355 ml"
type textarea "x"
type textarea "Sidral Mundent Lata 355 ml"
click at [762, 65] on button "Guardar" at bounding box center [784, 65] width 55 height 17
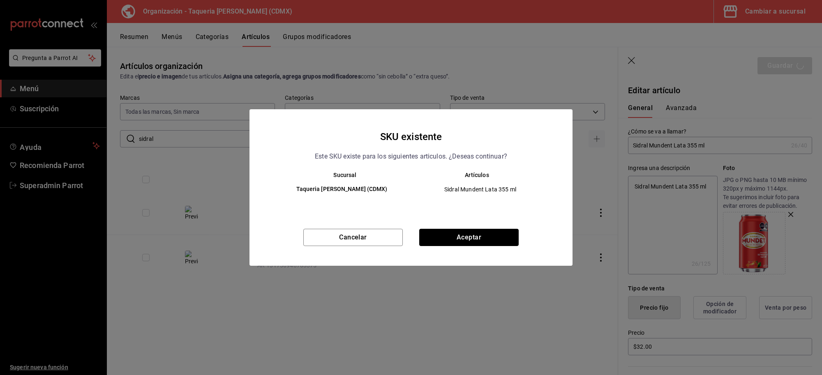
drag, startPoint x: 499, startPoint y: 241, endPoint x: 492, endPoint y: 239, distance: 7.7
click at [498, 241] on button "Aceptar" at bounding box center [468, 237] width 99 height 17
type textarea "x"
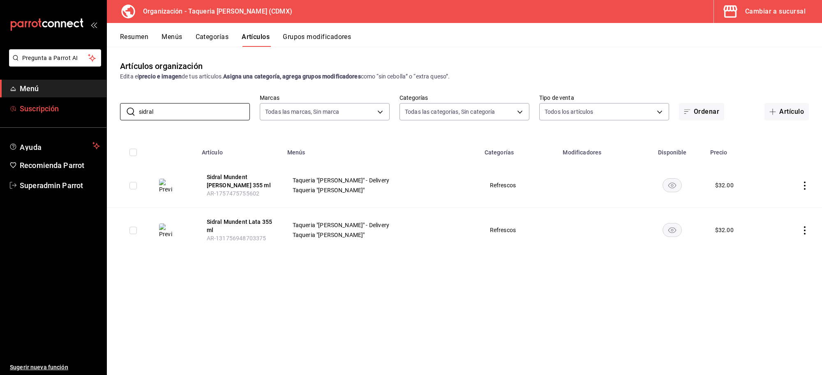
drag, startPoint x: 87, startPoint y: 109, endPoint x: 60, endPoint y: 111, distance: 26.8
click at [60, 111] on div "Pregunta a Parrot AI Menú Suscripción Ayuda Recomienda Parrot Superadmin Parrot…" at bounding box center [411, 187] width 822 height 375
type input "sprite"
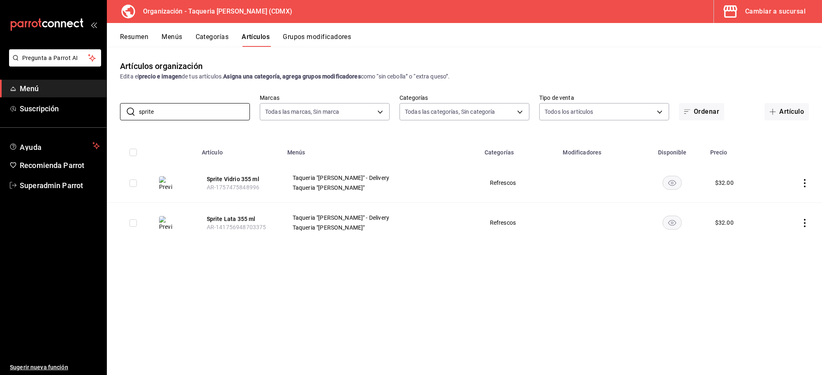
click at [237, 173] on th "Sprite Vidrio 355 ml AR-1757475848996" at bounding box center [239, 183] width 85 height 40
click at [246, 184] on span "AR-1757475848996" at bounding box center [233, 187] width 53 height 7
click at [232, 175] on button "Sprite Vidrio 355 ml" at bounding box center [240, 179] width 66 height 8
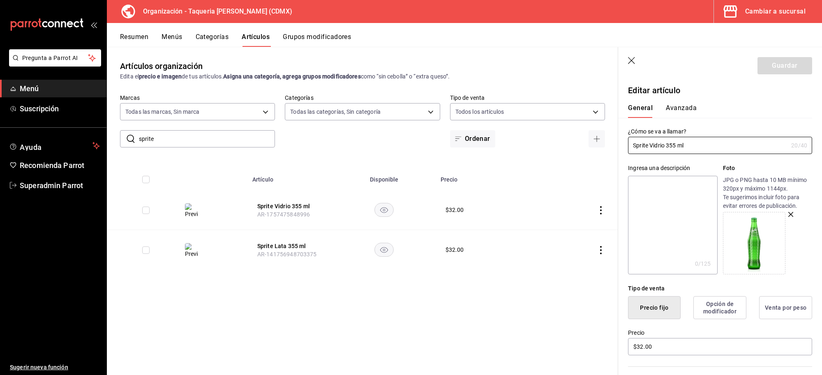
drag, startPoint x: 714, startPoint y: 149, endPoint x: 588, endPoint y: 155, distance: 126.3
click at [588, 155] on main "Artículos organización Edita el precio e imagen de tus artículos. Asigna una ca…" at bounding box center [464, 211] width 715 height 328
click at [699, 217] on textarea at bounding box center [672, 225] width 89 height 99
paste textarea "Sprite Vidrio 355 ml"
type textarea "Sprite Vidrio 355 ml"
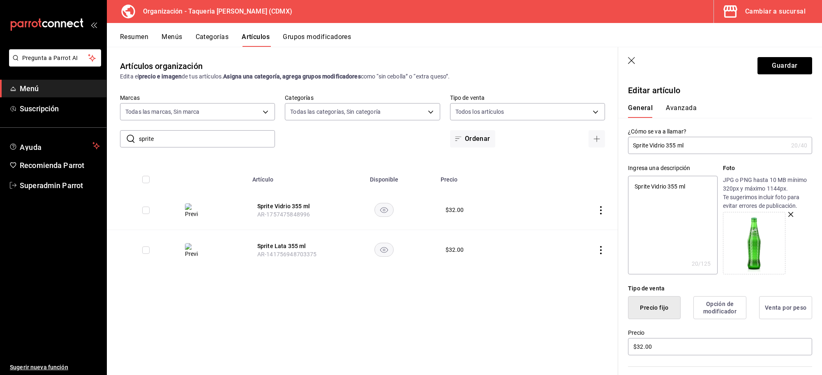
type textarea "x"
type textarea "Sprite Vidrio 355 ml"
click at [776, 65] on button "Guardar" at bounding box center [784, 65] width 55 height 17
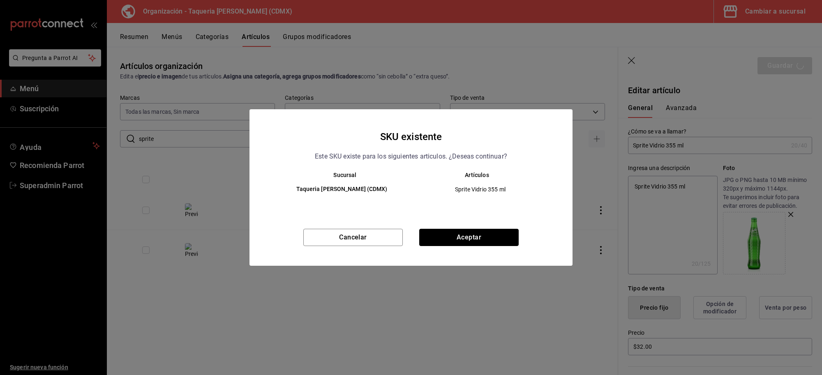
click at [485, 233] on button "Aceptar" at bounding box center [468, 237] width 99 height 17
type textarea "x"
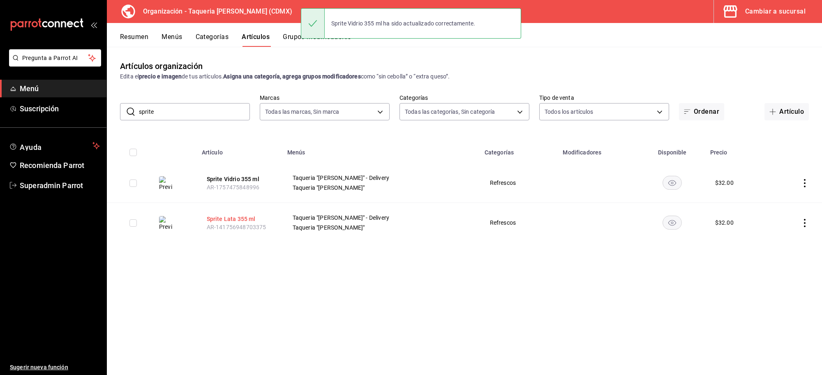
click at [227, 218] on button "Sprite Lata 355 ml" at bounding box center [240, 219] width 66 height 8
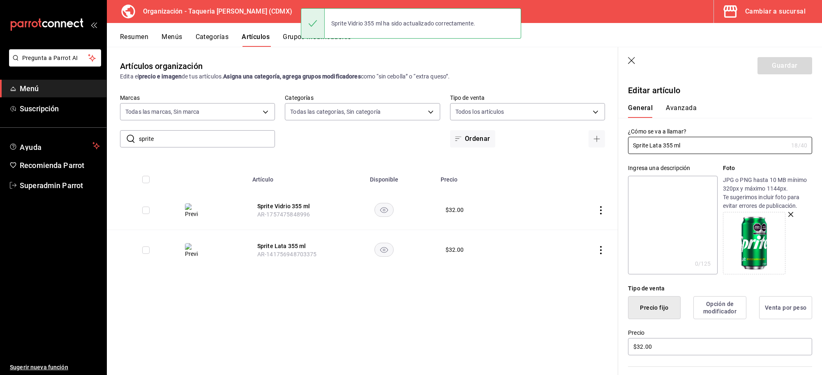
drag, startPoint x: 717, startPoint y: 145, endPoint x: 526, endPoint y: 151, distance: 191.2
click at [526, 151] on main "Artículos organización Edita el precio e imagen de tus artículos. Asigna una ca…" at bounding box center [464, 211] width 715 height 328
click at [648, 194] on textarea at bounding box center [672, 225] width 89 height 99
paste textarea "Sprite Lata 355 ml"
type textarea "Sprite Lata 355 ml"
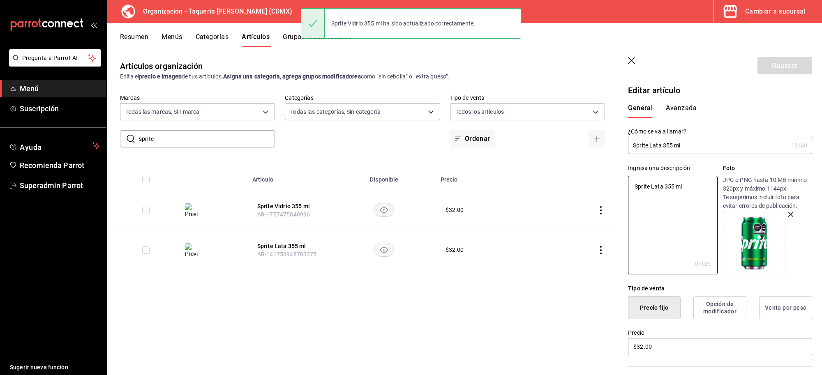
type textarea "x"
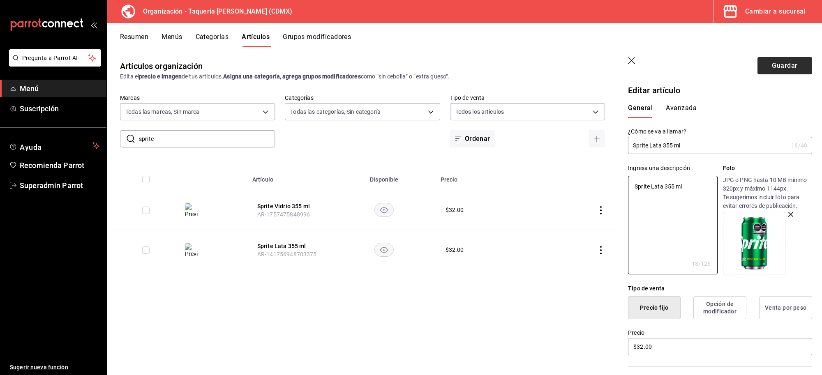
type textarea "Sprite Lata 355 ml"
click at [782, 72] on button "Guardar" at bounding box center [784, 65] width 55 height 17
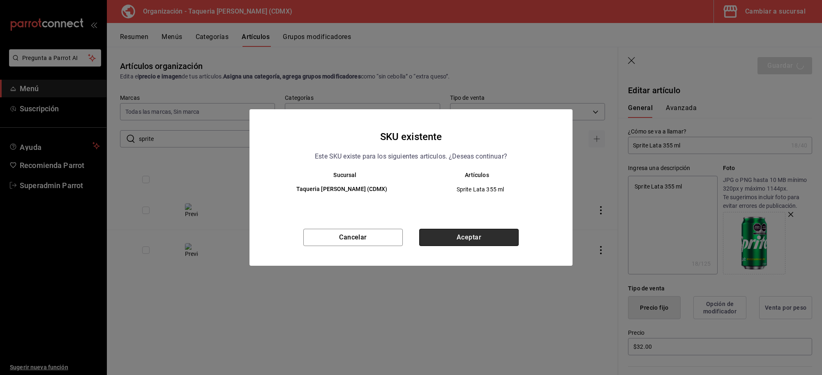
click at [429, 236] on button "Aceptar" at bounding box center [468, 237] width 99 height 17
type textarea "x"
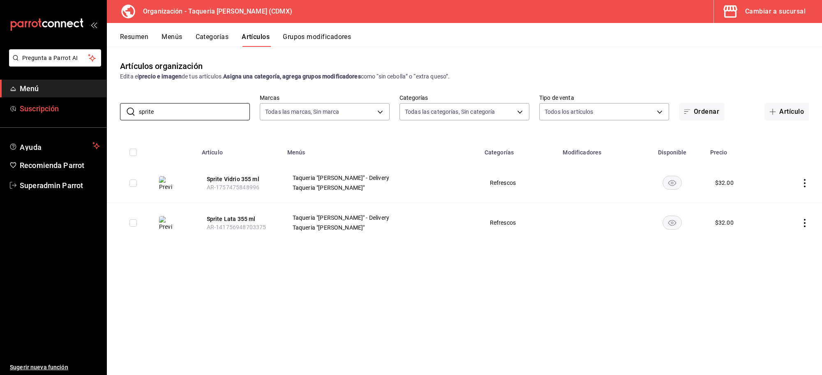
drag, startPoint x: 188, startPoint y: 107, endPoint x: 78, endPoint y: 110, distance: 109.8
click at [78, 110] on div "Pregunta a Parrot AI Menú Suscripción Ayuda Recomienda Parrot Superadmin Parrot…" at bounding box center [411, 187] width 822 height 375
type input "c"
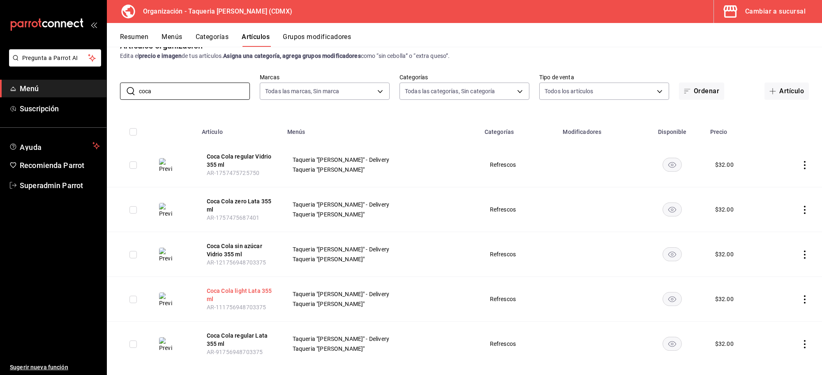
scroll to position [32, 0]
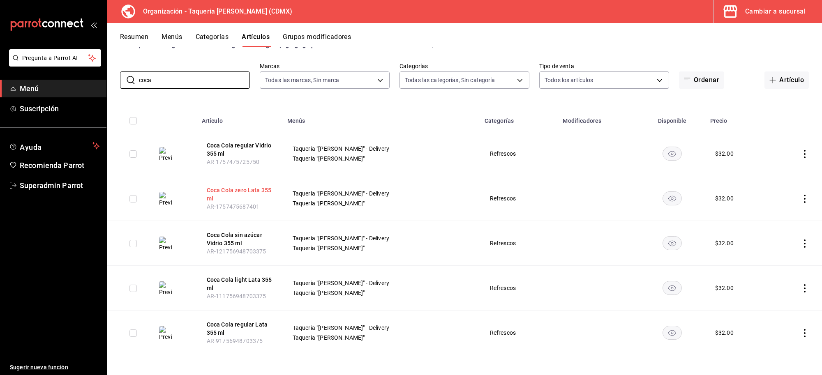
click at [247, 192] on button "Coca Cola zero Lata 355 ml" at bounding box center [240, 194] width 66 height 16
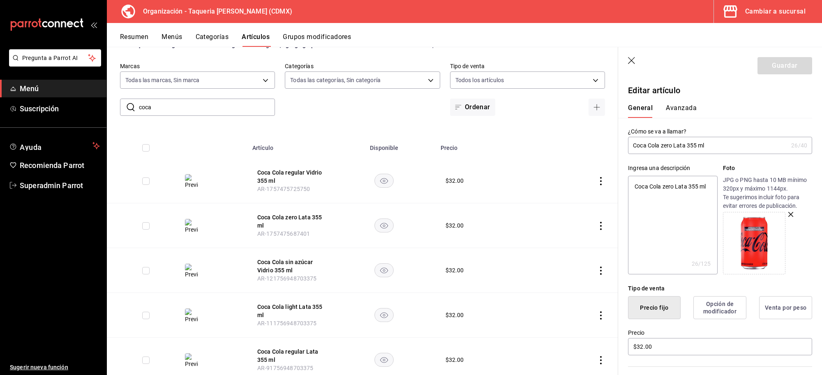
click at [633, 60] on icon "button" at bounding box center [632, 61] width 8 height 8
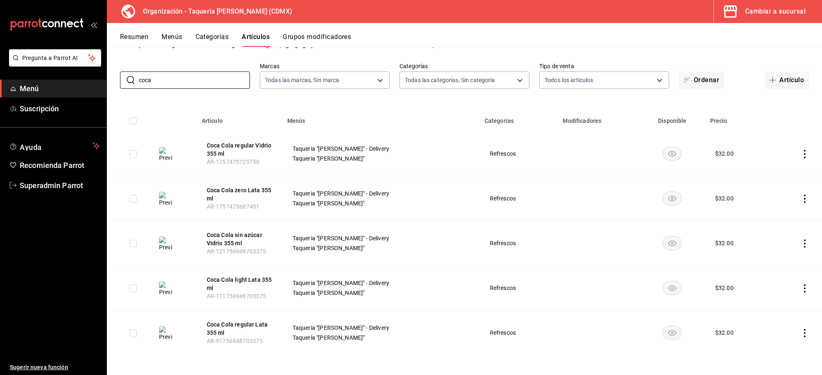
drag, startPoint x: 178, startPoint y: 86, endPoint x: 13, endPoint y: 85, distance: 165.2
click at [13, 87] on div "Pregunta a Parrot AI Menú Suscripción Ayuda Recomienda Parrot Superadmin Parrot…" at bounding box center [411, 187] width 822 height 375
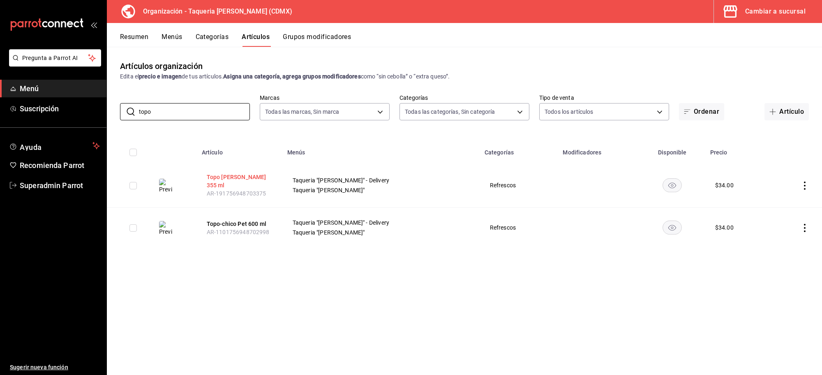
type input "topo"
click at [240, 182] on button "Topo [PERSON_NAME] 355 ml" at bounding box center [240, 181] width 66 height 16
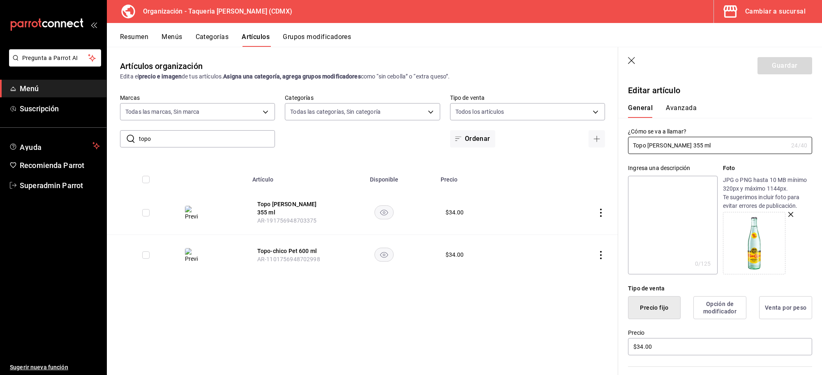
drag, startPoint x: 720, startPoint y: 150, endPoint x: 570, endPoint y: 150, distance: 150.0
click at [570, 150] on main "Artículos organización Edita el precio e imagen de tus artículos. Asigna una ca…" at bounding box center [464, 211] width 715 height 328
click at [702, 242] on textarea at bounding box center [672, 225] width 89 height 99
paste textarea "Topo [PERSON_NAME] 355 ml"
type textarea "Topo [PERSON_NAME] 355 ml"
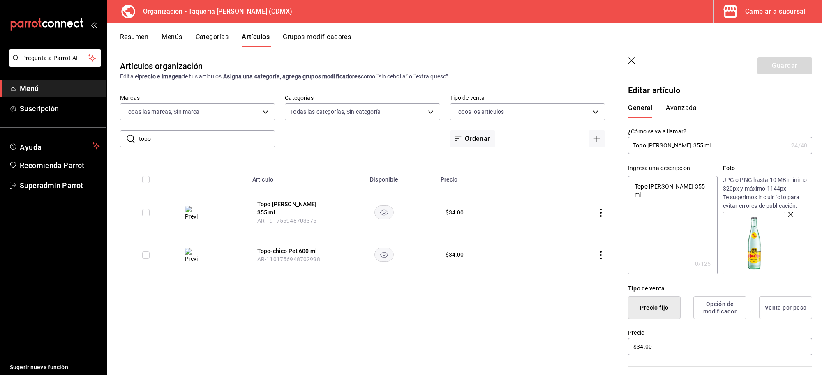
type textarea "x"
type textarea "Topo [PERSON_NAME] 355 ml"
click at [757, 66] on button "Guardar" at bounding box center [784, 65] width 55 height 17
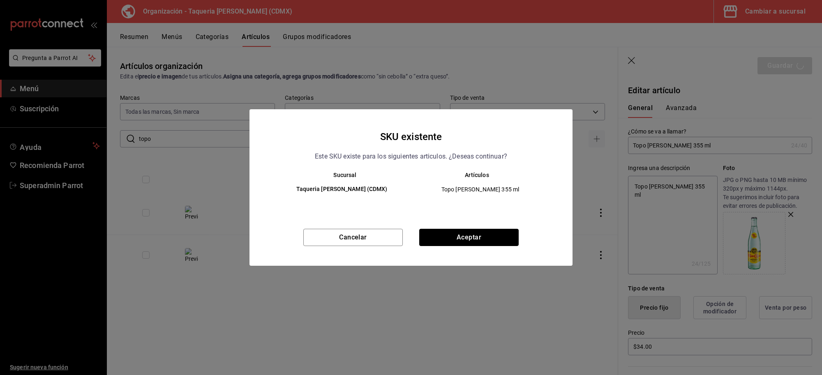
click at [477, 230] on button "Aceptar" at bounding box center [468, 237] width 99 height 17
type textarea "x"
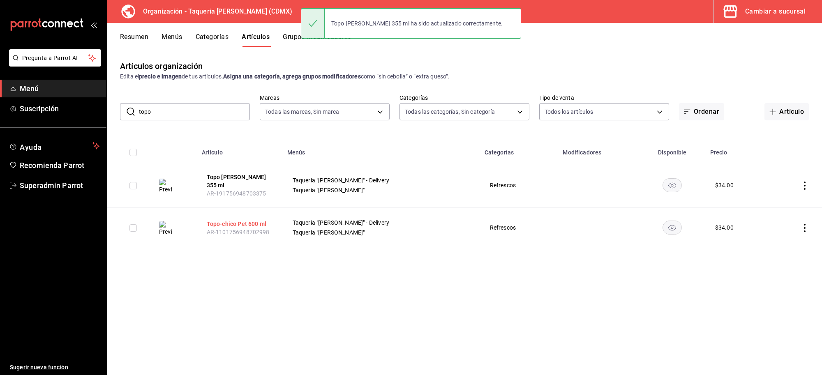
click at [256, 221] on button "Topo-chico Pet 600 ml" at bounding box center [240, 224] width 66 height 8
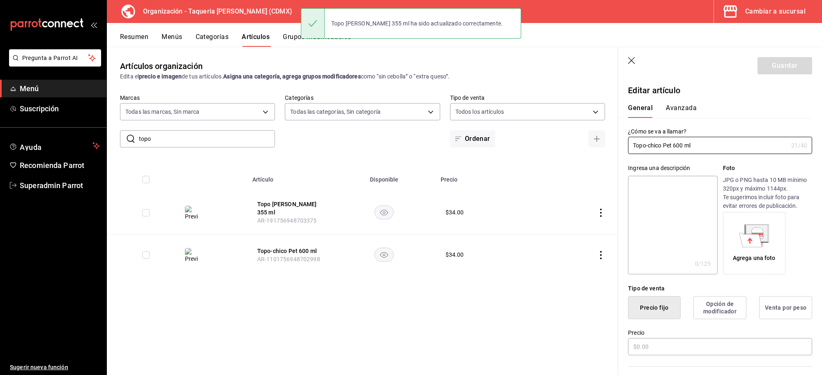
type input "$34.00"
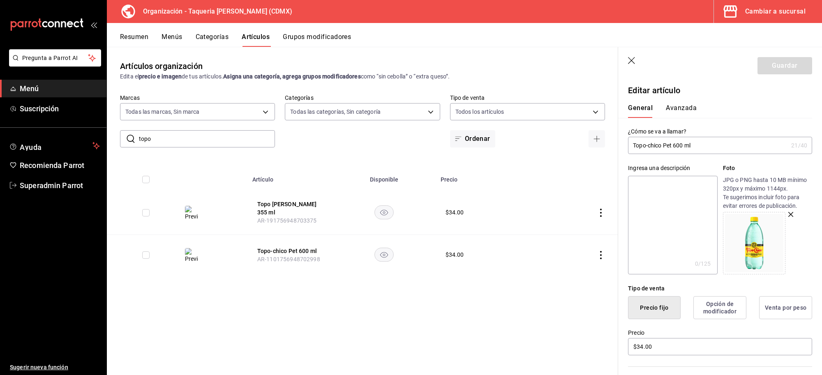
click at [695, 147] on input "Topo-chico Pet 600 ml" at bounding box center [708, 145] width 160 height 16
click at [689, 238] on textarea at bounding box center [672, 225] width 89 height 99
paste textarea "Topo-chico Pet 600 ml"
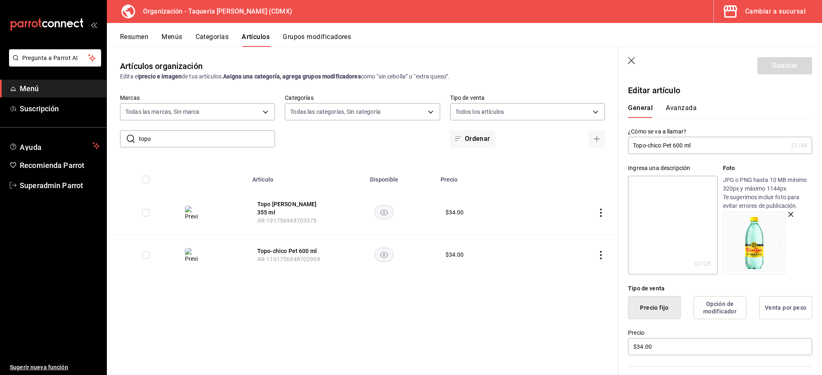
type textarea "Topo-chico Pet 600 ml"
type textarea "x"
type textarea "Topo-chico Pet 600 ml"
click at [777, 48] on header "Guardar" at bounding box center [720, 64] width 204 height 34
click at [771, 65] on button "Guardar" at bounding box center [784, 65] width 55 height 17
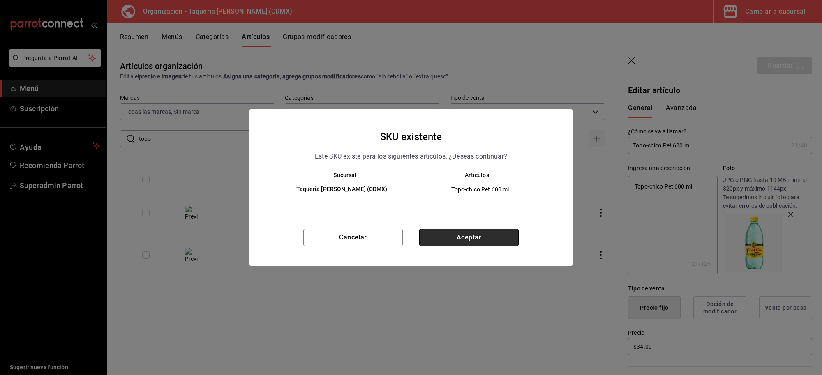
click at [484, 235] on button "Aceptar" at bounding box center [468, 237] width 99 height 17
type textarea "x"
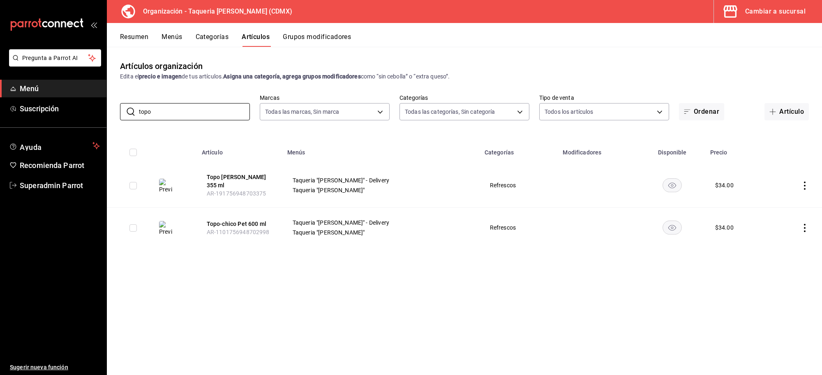
drag, startPoint x: 223, startPoint y: 110, endPoint x: 102, endPoint y: 132, distance: 123.1
click at [102, 132] on div "Pregunta a Parrot AI Menú Suscripción Ayuda Recomienda Parrot Superadmin Parrot…" at bounding box center [411, 187] width 822 height 375
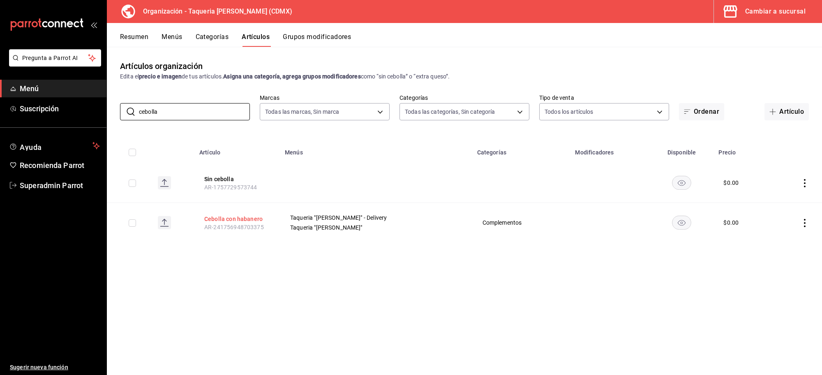
type input "cebolla"
click at [249, 219] on button "Cebolla con habanero" at bounding box center [237, 219] width 66 height 8
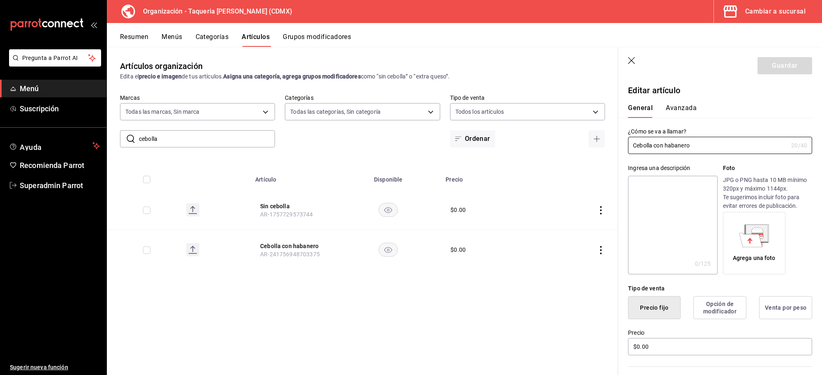
drag, startPoint x: 616, startPoint y: 138, endPoint x: 587, endPoint y: 134, distance: 29.8
click at [587, 134] on main "Artículos organización Edita el precio e imagen de tus artículos. Asigna una ca…" at bounding box center [464, 211] width 715 height 328
click at [681, 217] on textarea at bounding box center [672, 225] width 89 height 99
paste textarea "Cebolla con habanero"
type textarea "Cebolla con habanero"
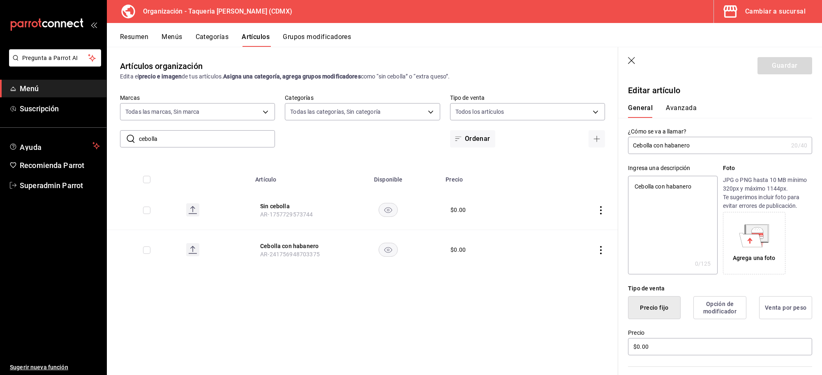
type textarea "x"
type textarea "Cebolla con habanero"
click at [780, 61] on button "Guardar" at bounding box center [784, 65] width 55 height 17
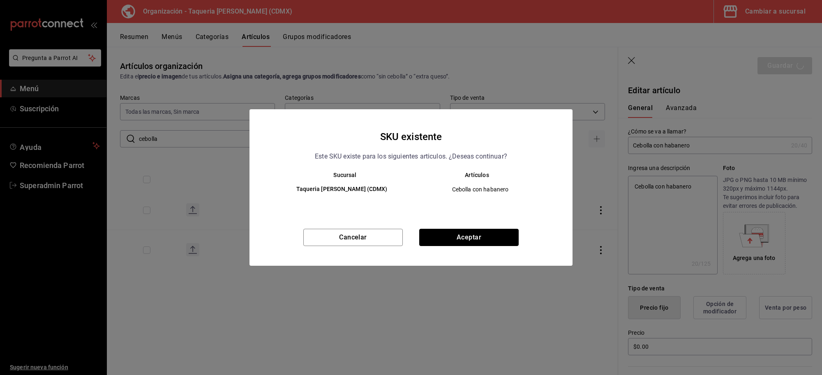
click at [493, 235] on button "Aceptar" at bounding box center [468, 237] width 99 height 17
type textarea "x"
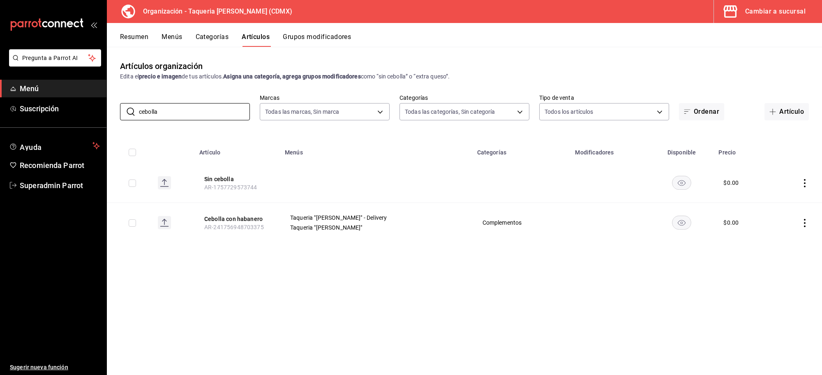
drag, startPoint x: 110, startPoint y: 116, endPoint x: 76, endPoint y: 120, distance: 34.3
click at [76, 120] on div "Pregunta a Parrot AI Menú Suscripción Ayuda Recomienda Parrot Superadmin Parrot…" at bounding box center [411, 187] width 822 height 375
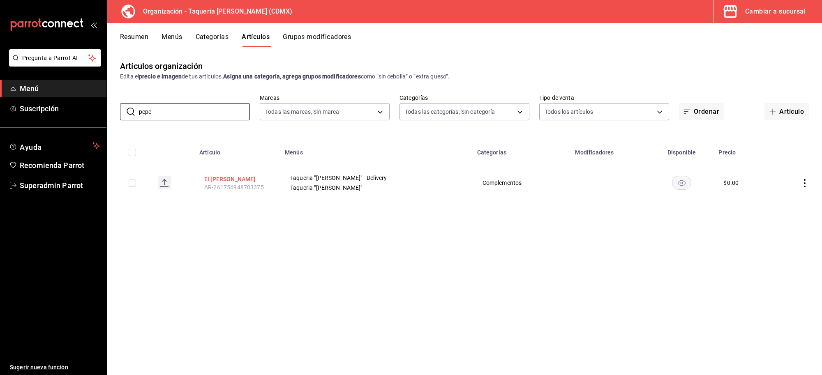
type input "pepe"
click at [236, 181] on button "El [PERSON_NAME]" at bounding box center [237, 179] width 66 height 8
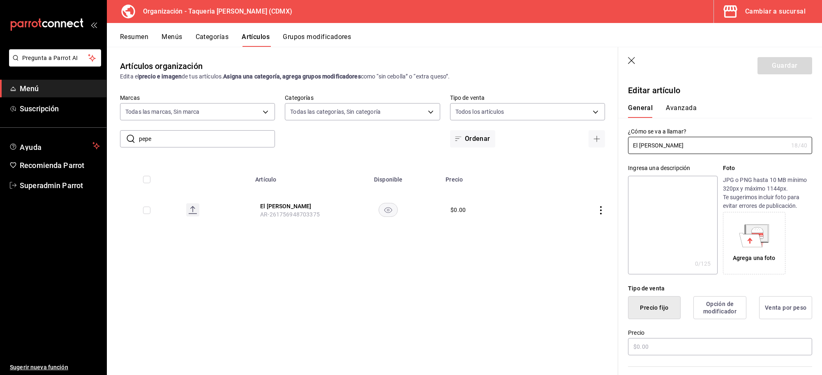
type input "$0.00"
drag, startPoint x: 715, startPoint y: 159, endPoint x: 662, endPoint y: 145, distance: 55.5
click at [685, 141] on input "El [PERSON_NAME]" at bounding box center [708, 145] width 160 height 16
drag, startPoint x: 695, startPoint y: 143, endPoint x: 584, endPoint y: 149, distance: 110.3
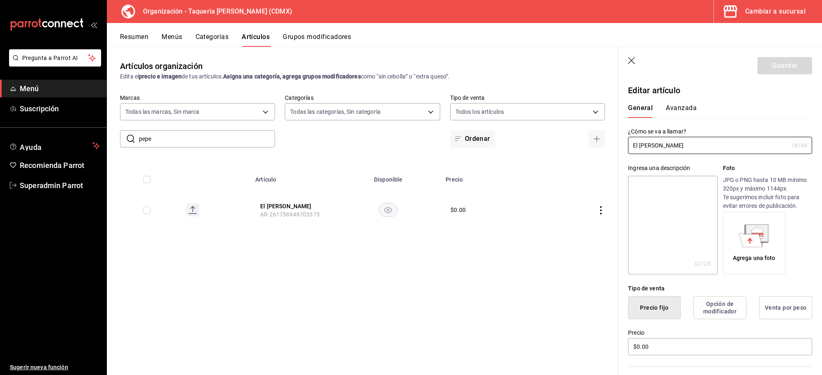
click at [584, 149] on main "Artículos organización Edita el precio e imagen de tus artículos. Asigna una ca…" at bounding box center [464, 211] width 715 height 328
click at [692, 256] on textarea at bounding box center [672, 225] width 89 height 99
paste textarea "El [PERSON_NAME]"
type textarea "El [PERSON_NAME]"
type textarea "x"
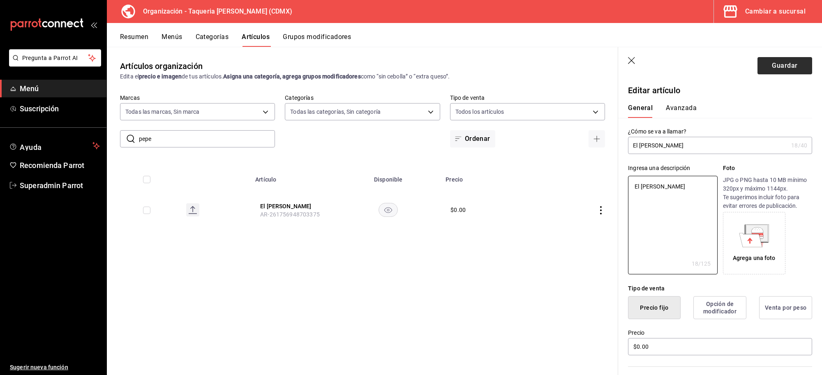
type textarea "El [PERSON_NAME]"
click at [777, 65] on button "Guardar" at bounding box center [784, 65] width 55 height 17
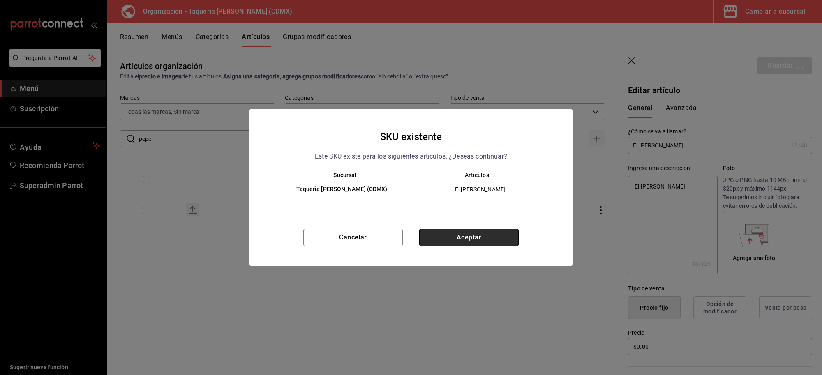
click at [471, 241] on button "Aceptar" at bounding box center [468, 237] width 99 height 17
type textarea "x"
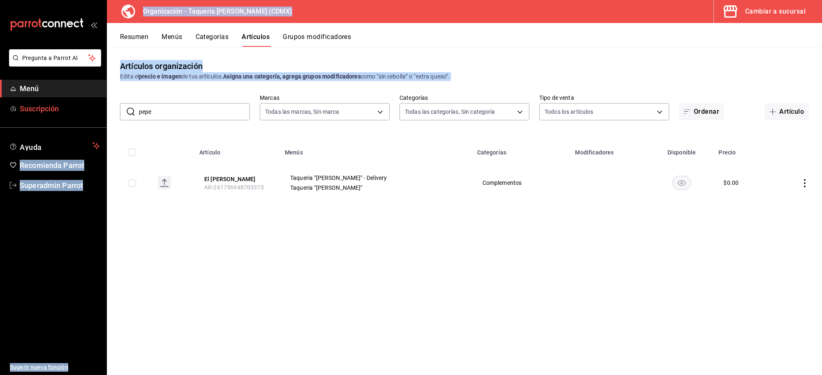
drag, startPoint x: 143, startPoint y: 102, endPoint x: 99, endPoint y: 106, distance: 43.8
click at [99, 106] on div "Pregunta a Parrot AI Menú Suscripción Ayuda Recomienda Parrot Superadmin Parrot…" at bounding box center [411, 187] width 822 height 375
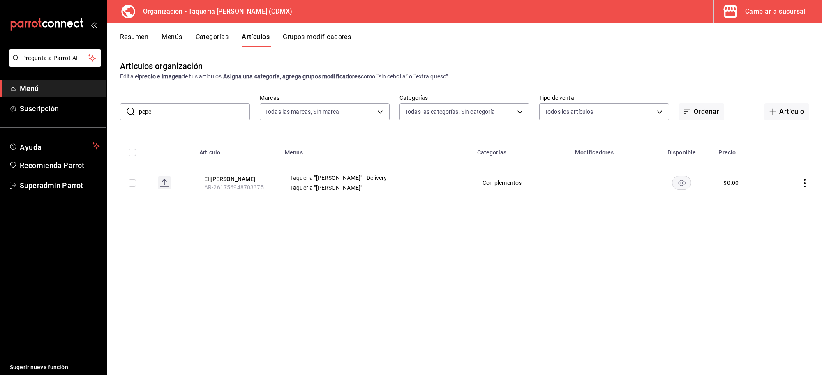
click at [157, 104] on input "pepe" at bounding box center [194, 112] width 111 height 16
drag, startPoint x: 168, startPoint y: 113, endPoint x: 81, endPoint y: 115, distance: 88.0
click at [81, 115] on div "Pregunta a Parrot AI Menú Suscripción Ayuda Recomienda Parrot Superadmin Parrot…" at bounding box center [411, 187] width 822 height 375
type input "frijoles"
click at [241, 177] on button "Frijoles flor de mayo" at bounding box center [237, 179] width 66 height 8
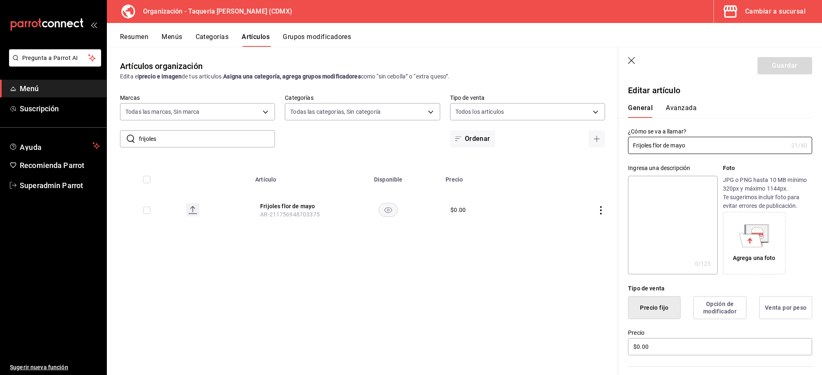
drag, startPoint x: 688, startPoint y: 148, endPoint x: 561, endPoint y: 146, distance: 126.6
click at [561, 146] on main "Artículos organización Edita el precio e imagen de tus artículos. Asigna una ca…" at bounding box center [464, 211] width 715 height 328
click at [644, 200] on textarea at bounding box center [672, 225] width 89 height 99
paste textarea "Frijoles flor de mayo"
type textarea "Frijoles flor de mayo"
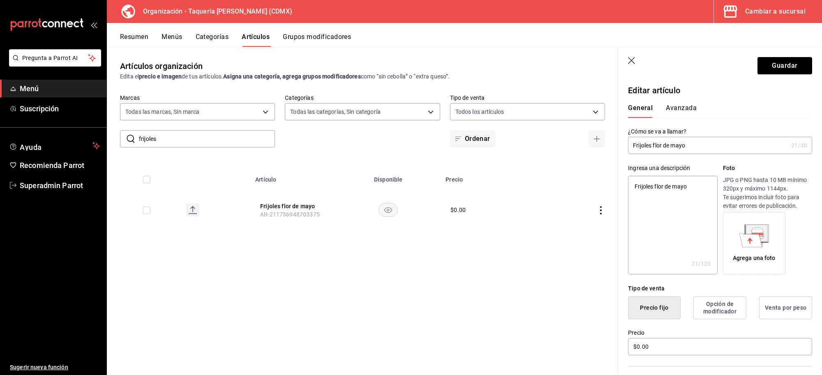
type textarea "x"
type textarea "Frijoles flor de mayo"
click at [782, 62] on button "Guardar" at bounding box center [784, 65] width 55 height 17
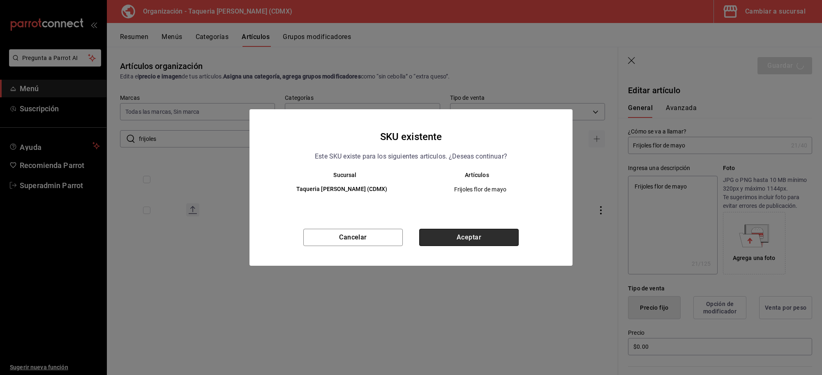
click at [455, 232] on button "Aceptar" at bounding box center [468, 237] width 99 height 17
type textarea "x"
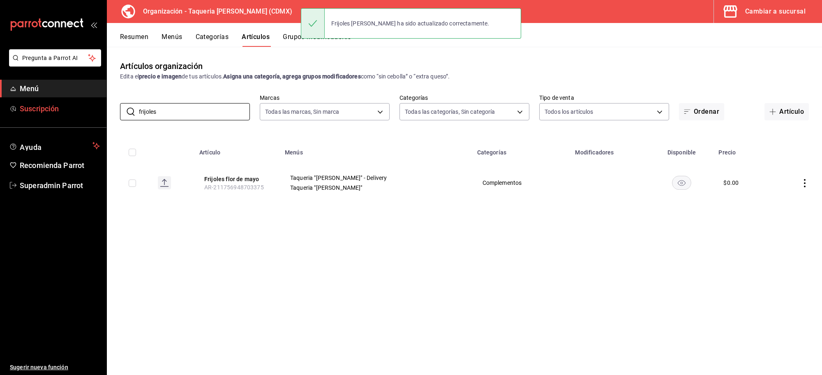
drag, startPoint x: 167, startPoint y: 109, endPoint x: 105, endPoint y: 108, distance: 61.7
click at [105, 108] on div "Pregunta a Parrot AI Menú Suscripción Ayuda Recomienda Parrot Superadmin Parrot…" at bounding box center [411, 187] width 822 height 375
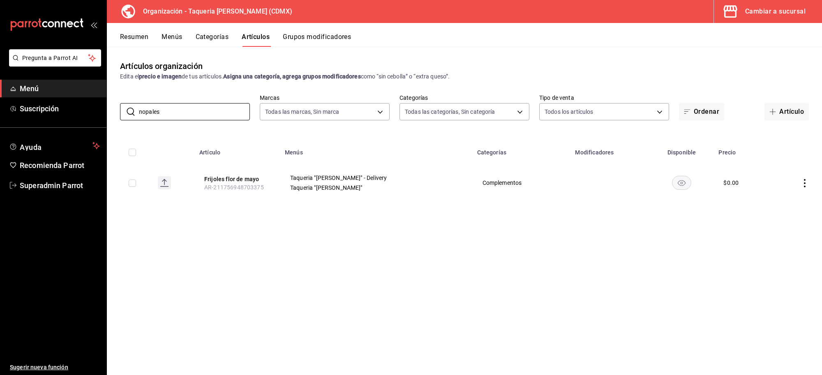
type input "nopales"
click at [246, 180] on button "Nopales con [GEOGRAPHIC_DATA]" at bounding box center [237, 181] width 66 height 16
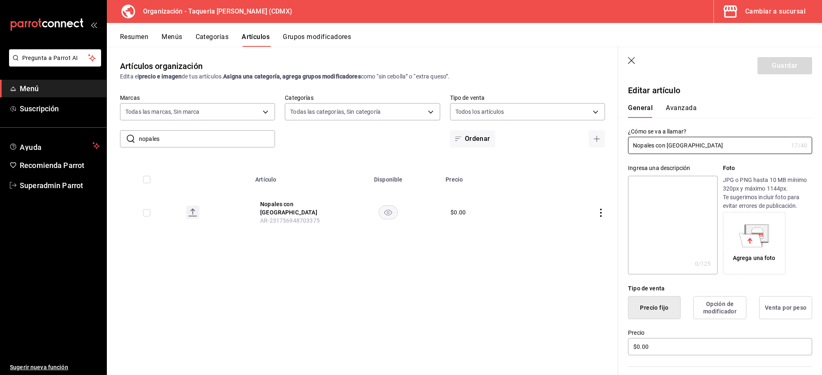
drag, startPoint x: 697, startPoint y: 145, endPoint x: 618, endPoint y: 145, distance: 79.3
click at [618, 145] on div "¿Cómo se va a llamar? Nopales con chile 17 /40 ¿Cómo se va a llamar?" at bounding box center [715, 136] width 194 height 36
click at [686, 217] on textarea at bounding box center [672, 225] width 89 height 99
paste textarea "Nopales con [GEOGRAPHIC_DATA]"
type textarea "Nopales con [GEOGRAPHIC_DATA]"
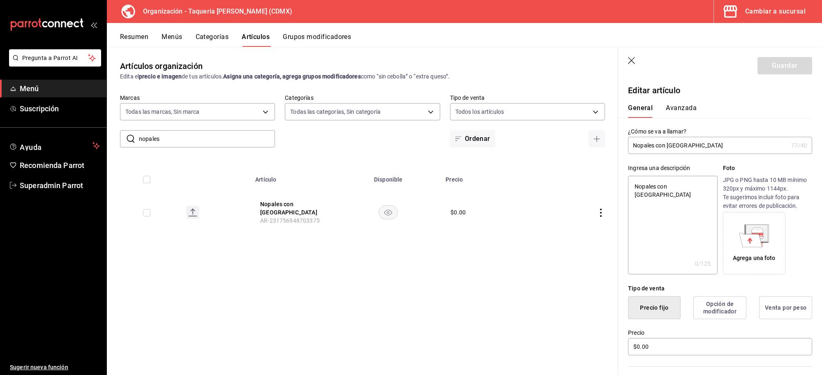
type textarea "x"
type textarea "Nopales con [GEOGRAPHIC_DATA]"
click at [757, 71] on button "Guardar" at bounding box center [784, 65] width 55 height 17
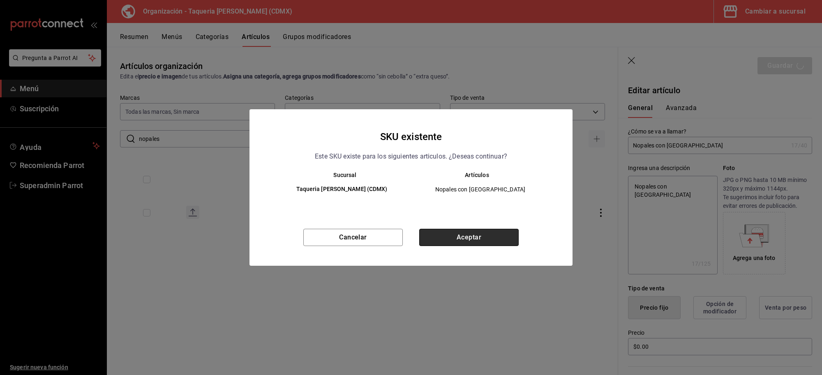
click at [471, 232] on button "Aceptar" at bounding box center [468, 237] width 99 height 17
type textarea "x"
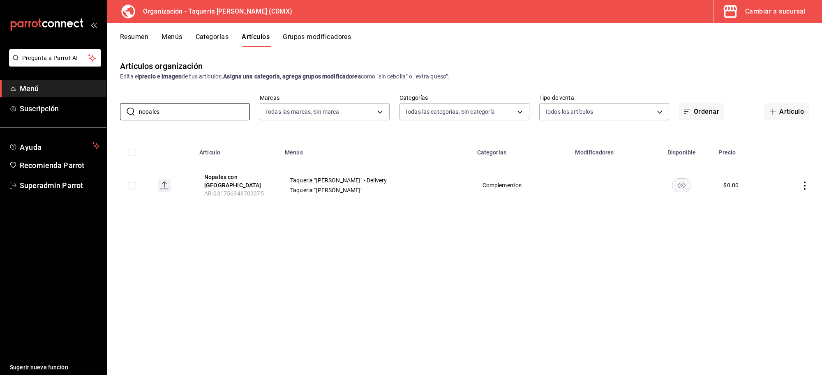
drag, startPoint x: 214, startPoint y: 116, endPoint x: 50, endPoint y: 120, distance: 164.0
click at [51, 120] on div "Pregunta a Parrot AI Menú Suscripción Ayuda Recomienda Parrot Superadmin Parrot…" at bounding box center [411, 187] width 822 height 375
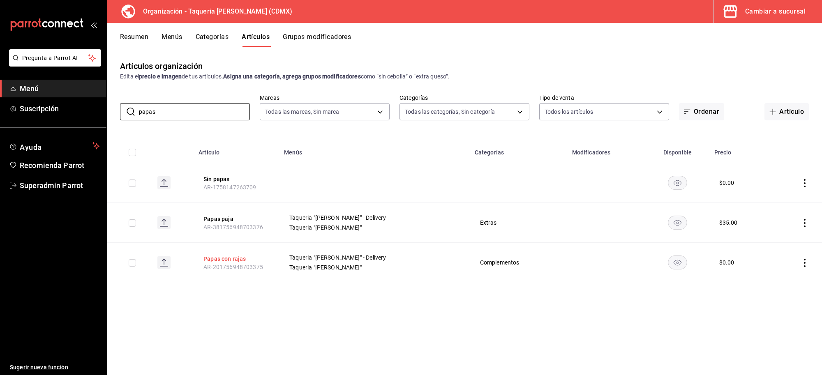
type input "papas"
click at [232, 261] on button "Papas con rajas" at bounding box center [236, 259] width 66 height 8
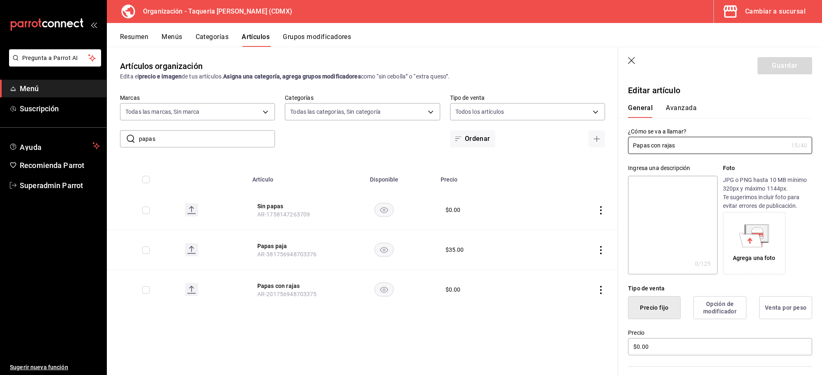
drag, startPoint x: 689, startPoint y: 143, endPoint x: 554, endPoint y: 152, distance: 135.9
click at [554, 152] on main "Artículos organización Edita el precio e imagen de tus artículos. Asigna una ca…" at bounding box center [464, 211] width 715 height 328
click at [658, 215] on textarea at bounding box center [672, 225] width 89 height 99
paste textarea "Papas con rajas"
type textarea "Papas con rajas"
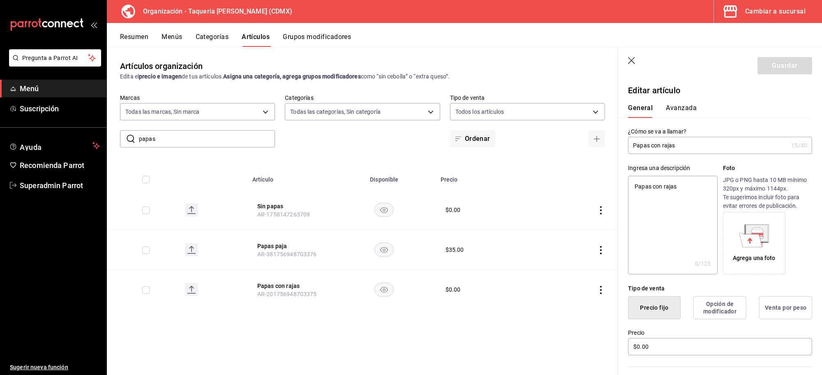
type textarea "x"
type textarea "Papas con rajas"
click at [769, 72] on button "Guardar" at bounding box center [784, 65] width 55 height 17
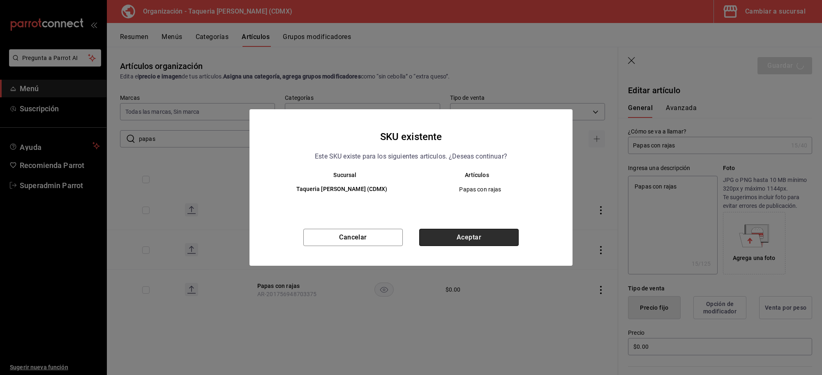
click at [444, 233] on button "Aceptar" at bounding box center [468, 237] width 99 height 17
type textarea "x"
type input "AR-1758595447836"
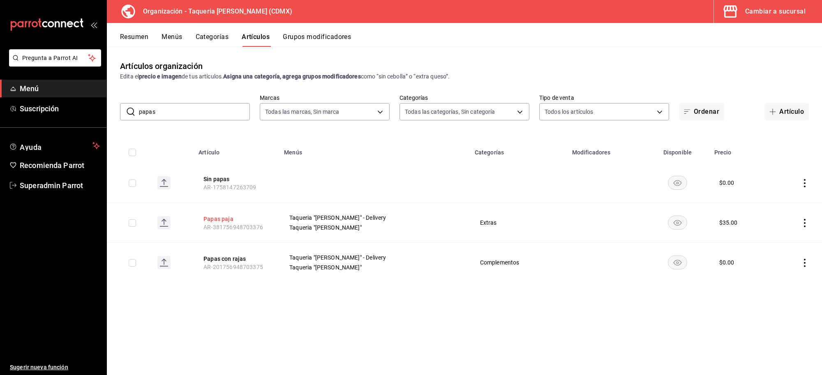
click at [232, 221] on button "Papas paja" at bounding box center [236, 219] width 66 height 8
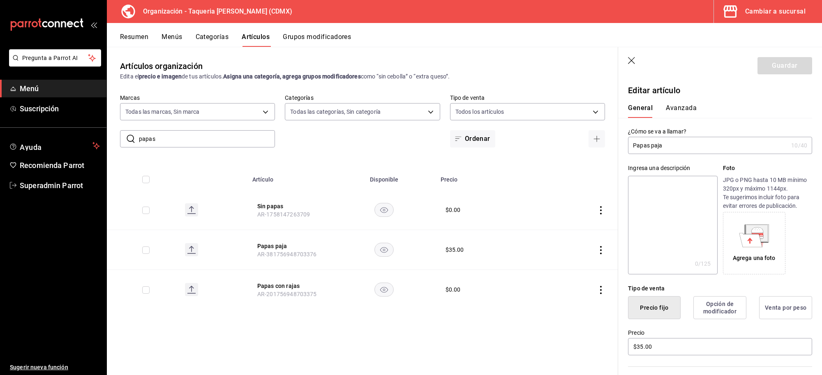
drag, startPoint x: 693, startPoint y: 136, endPoint x: 681, endPoint y: 138, distance: 12.6
click at [683, 136] on div "¿Cómo se va a llamar? Papas paja 10 /40 ¿Cómo se va a llamar?" at bounding box center [720, 141] width 184 height 26
drag, startPoint x: 664, startPoint y: 141, endPoint x: 553, endPoint y: 156, distance: 112.0
click at [554, 155] on main "Artículos organización Edita el precio e imagen de tus artículos. Asigna una ca…" at bounding box center [464, 211] width 715 height 328
click at [655, 210] on textarea at bounding box center [672, 225] width 89 height 99
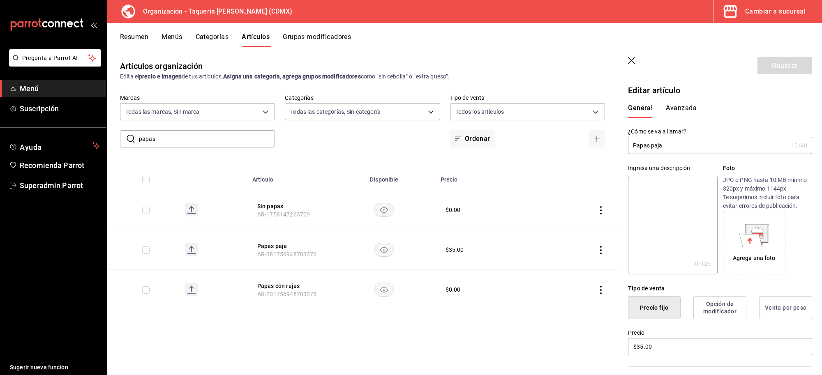
paste textarea "Papas paja"
type textarea "Papas paja"
type textarea "x"
type textarea "Papas paja"
click at [766, 66] on button "Guardar" at bounding box center [784, 65] width 55 height 17
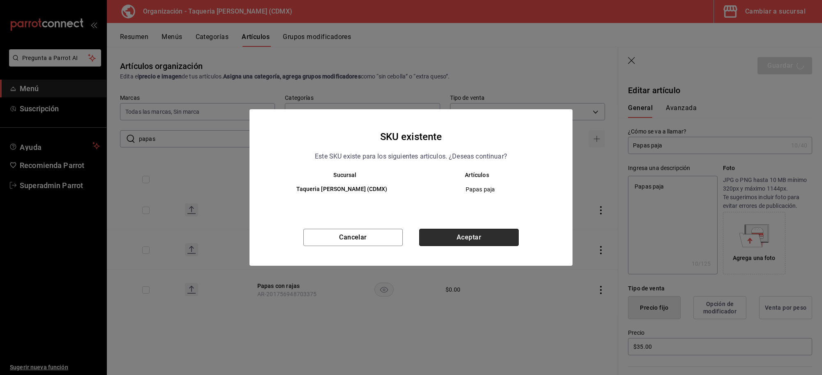
click at [459, 242] on button "Aceptar" at bounding box center [468, 237] width 99 height 17
type textarea "x"
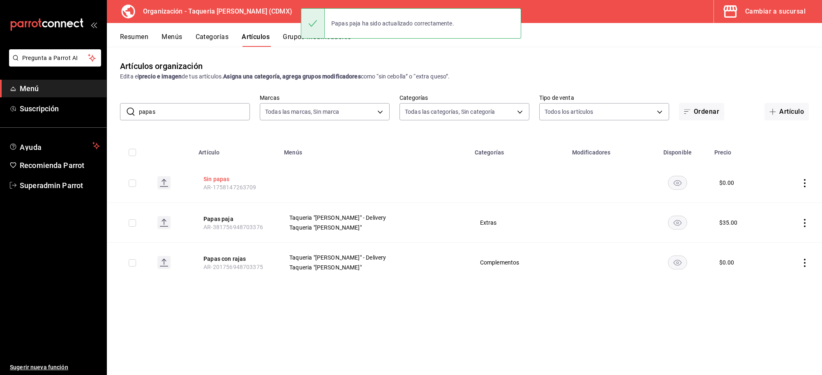
click at [216, 181] on button "Sin papas" at bounding box center [236, 179] width 66 height 8
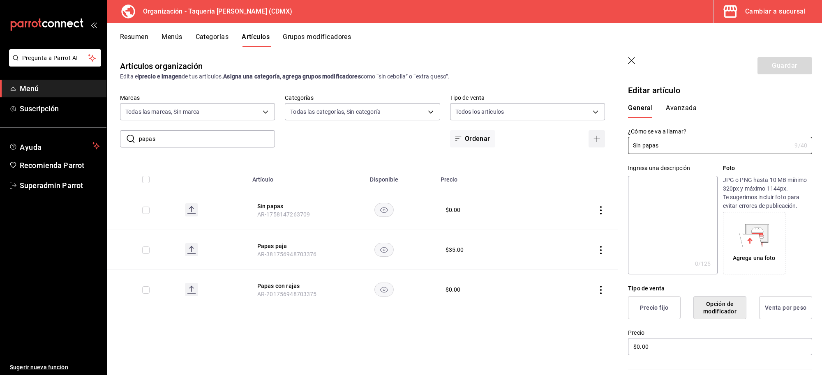
drag, startPoint x: 675, startPoint y: 140, endPoint x: 588, endPoint y: 144, distance: 87.2
click at [589, 144] on main "Artículos organización Edita el precio e imagen de tus artículos. Asigna una ca…" at bounding box center [464, 211] width 715 height 328
click at [651, 211] on textarea at bounding box center [672, 225] width 89 height 99
paste textarea "Sin papas"
type textarea "Sin papas"
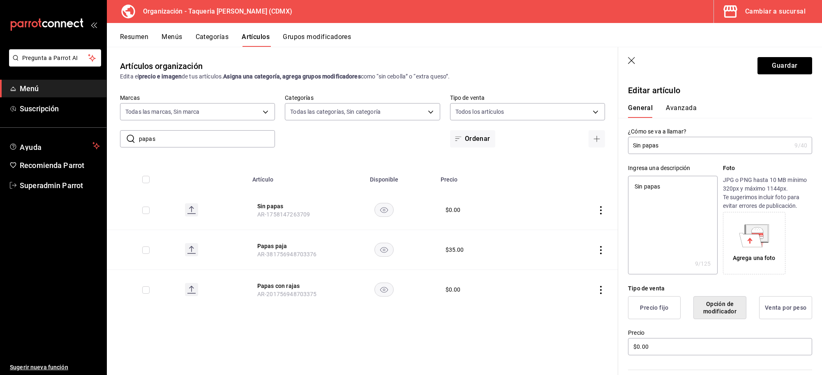
type textarea "x"
type textarea "Sin papas"
click at [761, 66] on button "Guardar" at bounding box center [784, 65] width 55 height 17
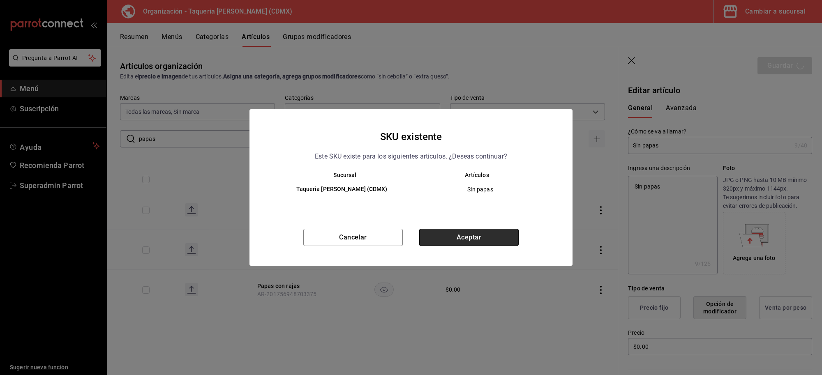
click at [459, 237] on button "Aceptar" at bounding box center [468, 237] width 99 height 17
type textarea "x"
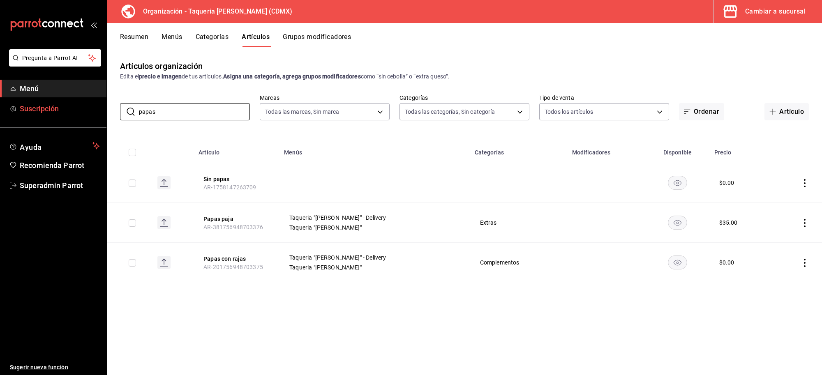
drag, startPoint x: 190, startPoint y: 108, endPoint x: 43, endPoint y: 109, distance: 147.1
click at [43, 109] on div "Pregunta a Parrot AI Menú Suscripción Ayuda Recomienda Parrot Superadmin Parrot…" at bounding box center [411, 187] width 822 height 375
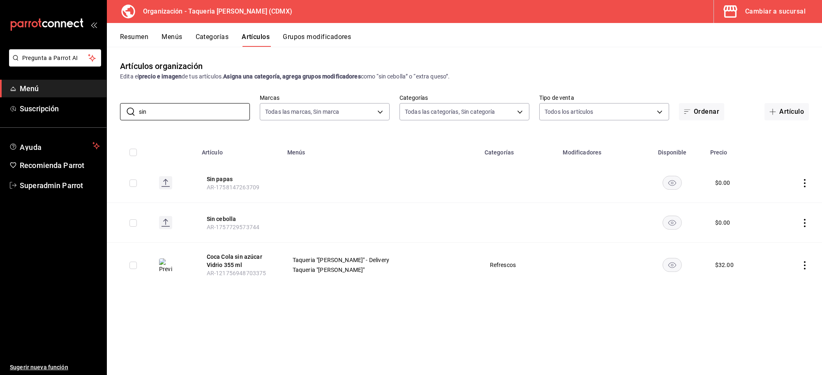
type input "sin"
click at [269, 311] on div "Artículos organización Edita el precio e imagen de tus artículos. Asigna una ca…" at bounding box center [464, 211] width 715 height 328
drag, startPoint x: 173, startPoint y: 111, endPoint x: 89, endPoint y: 111, distance: 84.2
click at [89, 111] on div "Pregunta a Parrot AI Menú Suscripción Ayuda Recomienda Parrot Superadmin Parrot…" at bounding box center [411, 187] width 822 height 375
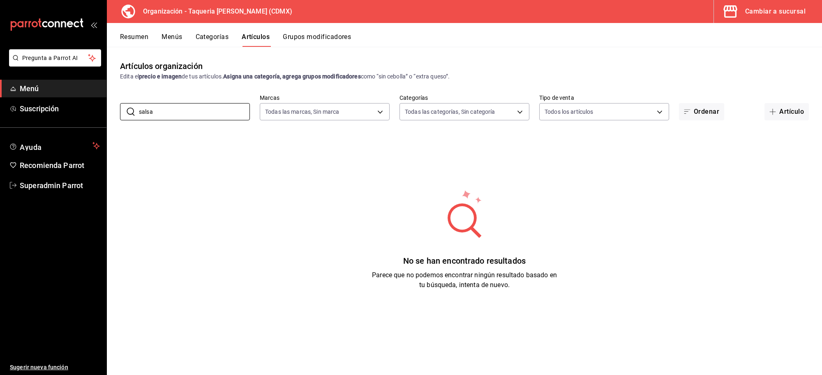
type input "salsa"
click at [401, 164] on div "No se han encontrado resultados Parece que no podemos encontrar ningún resultad…" at bounding box center [464, 239] width 715 height 205
click at [782, 6] on div "Cambiar a sucursal" at bounding box center [775, 12] width 60 height 12
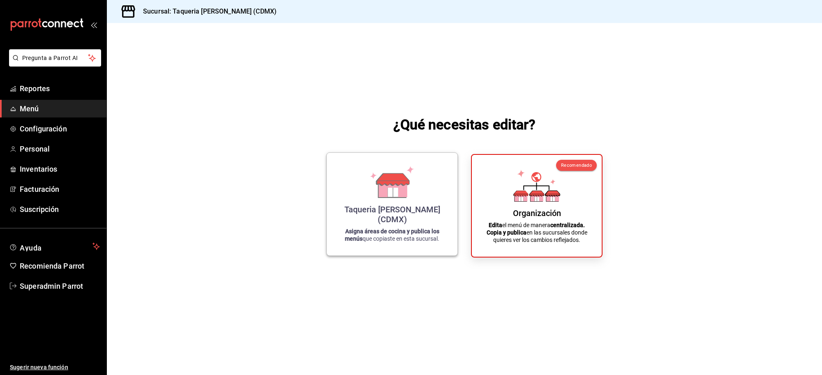
click at [403, 213] on div "Taqueria [PERSON_NAME] (CDMX) Asigna áreas de cocina y publica los menús que co…" at bounding box center [392, 204] width 111 height 90
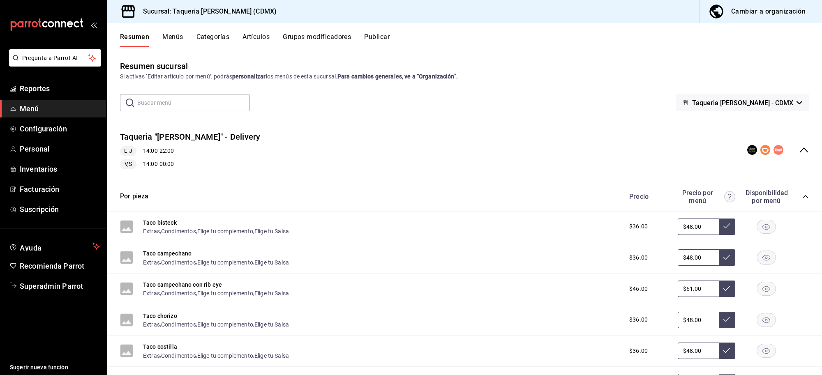
click at [204, 40] on button "Categorías" at bounding box center [212, 40] width 33 height 14
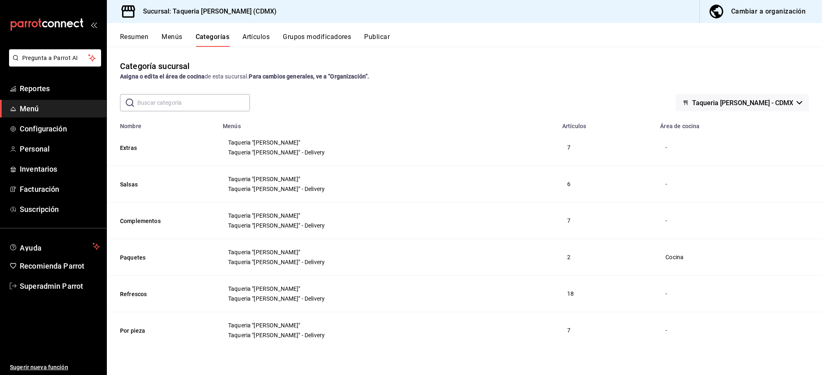
click at [253, 38] on button "Artículos" at bounding box center [255, 40] width 27 height 14
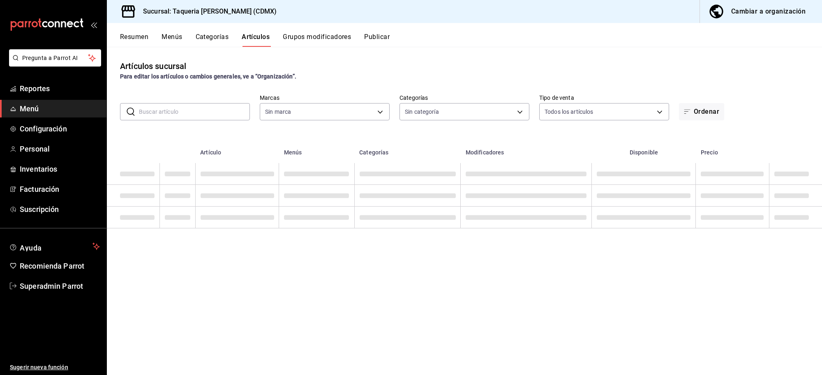
type input "6420383b-8504-466e-b8e1-7ad85ed98961"
type input "ed9b51ba-9b42-42bb-a1bf-61966d11c073,8f5feebf-6ecb-4b31-b74b-0a8d4b97d945,0bf33…"
click at [204, 110] on input "text" at bounding box center [194, 112] width 111 height 16
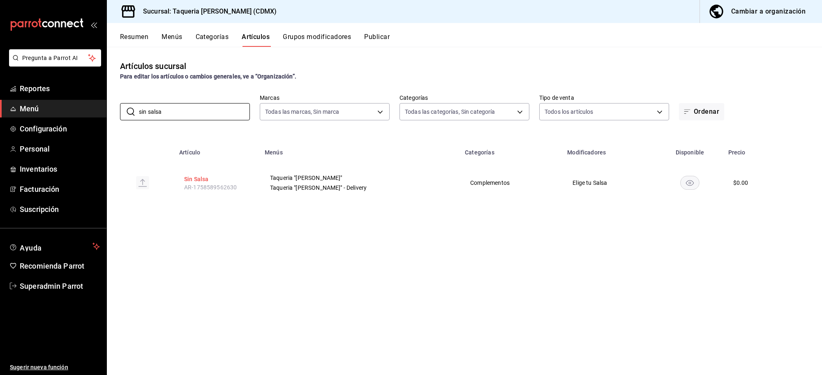
type input "sin salsa"
click at [204, 176] on button "Sin Salsa" at bounding box center [217, 179] width 66 height 8
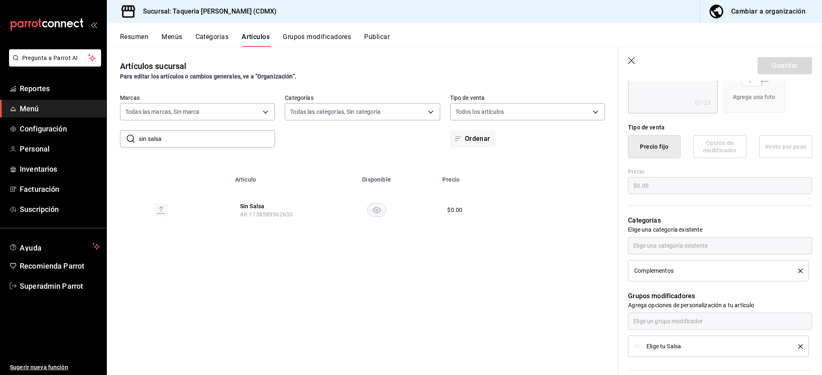
scroll to position [257, 0]
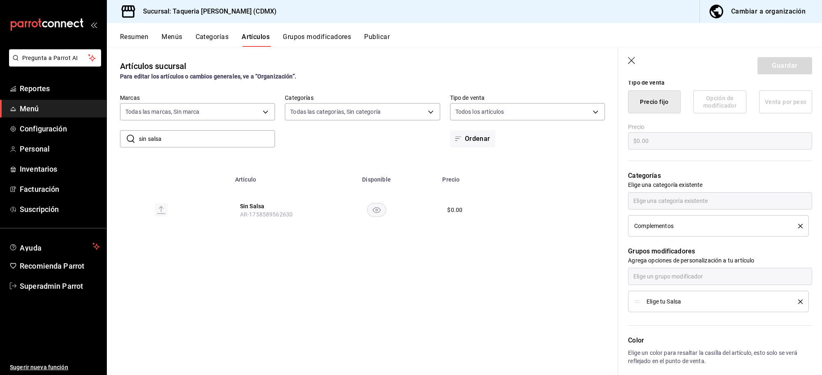
click at [750, 12] on div "Cambiar a organización" at bounding box center [768, 12] width 74 height 12
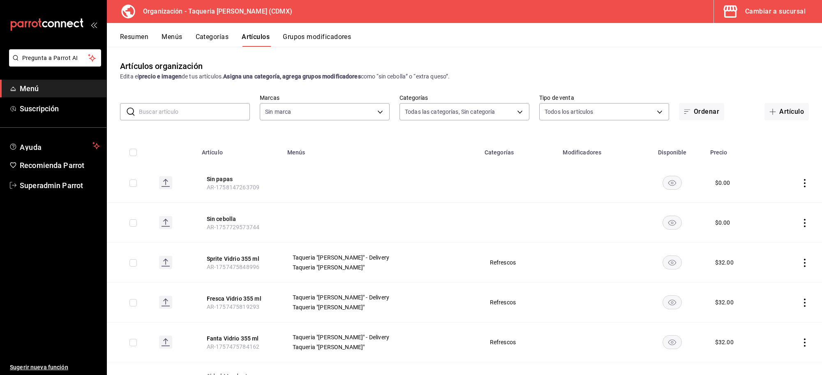
type input "525dfa34-559b-4d38-94f6-aaf585d6ada2,a85c83a3-24f4-47d7-91b1-cd088f40c17e,fc4c7…"
click at [199, 110] on input "text" at bounding box center [194, 112] width 111 height 16
type input "ce101241-e291-4bf4-bb44-606d110127b7"
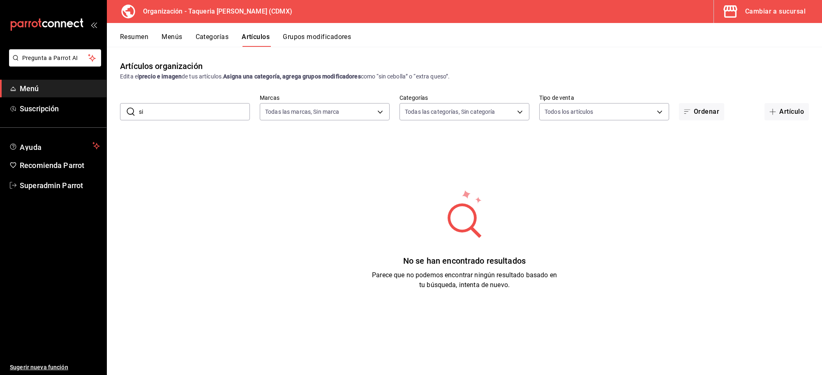
type input "s"
type input "salsa"
click at [281, 52] on div "Artículos organización Edita el precio e imagen de tus artículos. Asigna una ca…" at bounding box center [464, 211] width 715 height 328
click at [784, 9] on div "Cambiar a sucursal" at bounding box center [775, 12] width 60 height 12
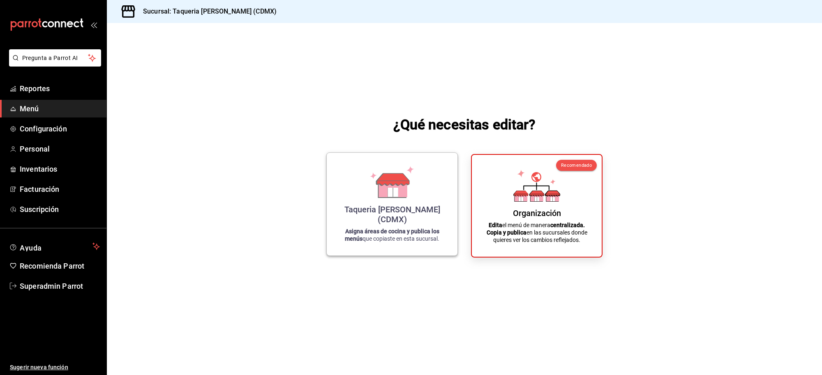
click at [392, 185] on icon at bounding box center [393, 179] width 32 height 12
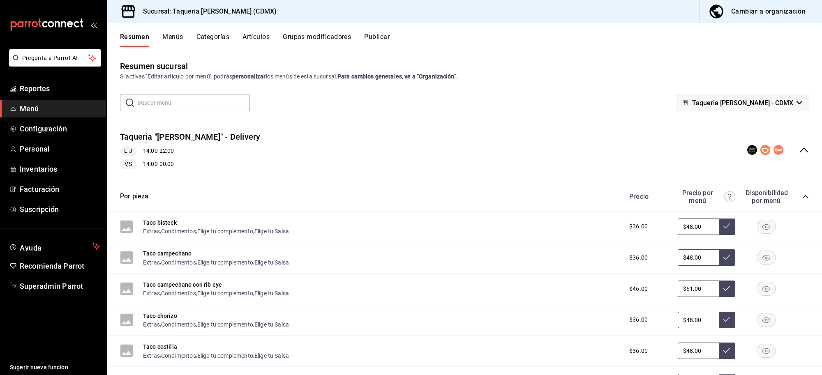
click at [802, 146] on div "Taqueria "Don Pepe" - Delivery L-J 14:00 - 22:00 V,S 14:00 - 00:00" at bounding box center [464, 150] width 715 height 51
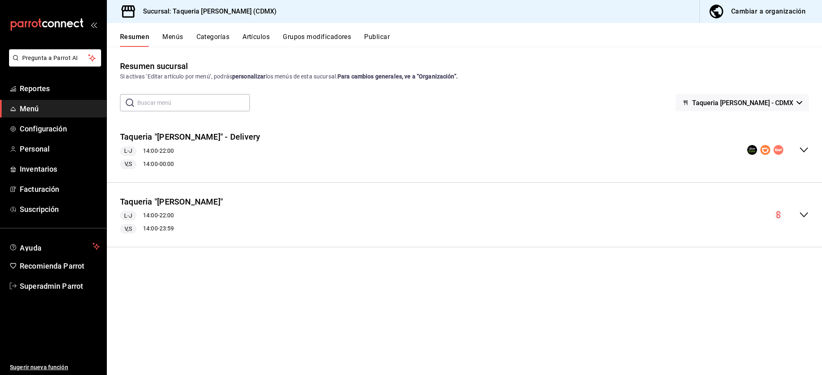
click at [247, 38] on button "Artículos" at bounding box center [255, 40] width 27 height 14
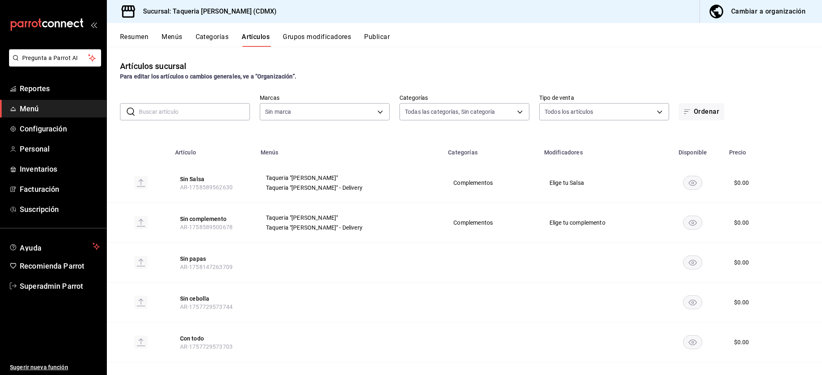
type input "ed9b51ba-9b42-42bb-a1bf-61966d11c073,8f5feebf-6ecb-4b31-b74b-0a8d4b97d945,0bf33…"
type input "6420383b-8504-466e-b8e1-7ad85ed98961"
click at [416, 67] on div "Artículos sucursal Para editar los artículos o cambios generales, ve a “Organiz…" at bounding box center [464, 70] width 715 height 21
click at [165, 35] on button "Menús" at bounding box center [172, 40] width 21 height 14
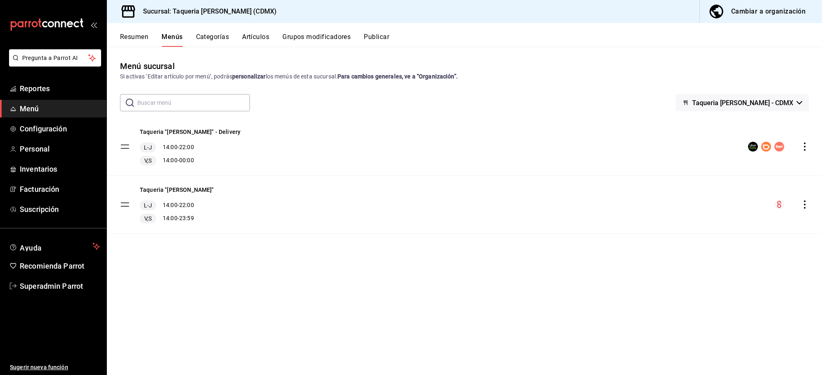
click at [210, 35] on button "Categorías" at bounding box center [212, 40] width 33 height 14
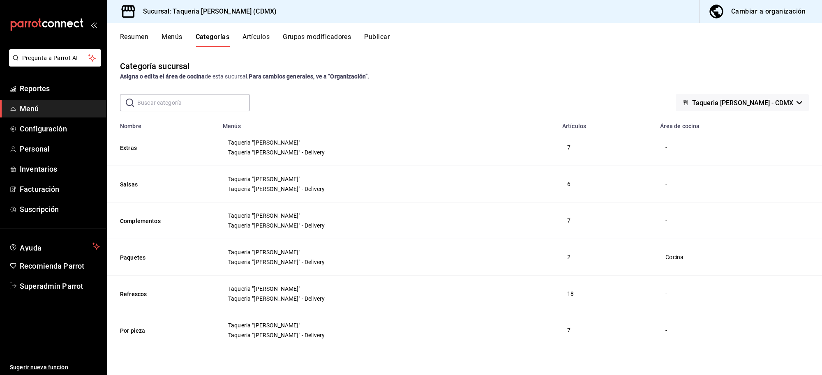
click at [259, 37] on button "Artículos" at bounding box center [255, 40] width 27 height 14
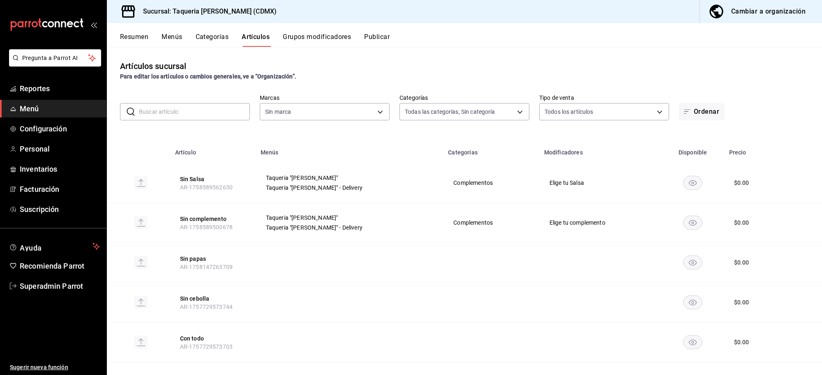
type input "ed9b51ba-9b42-42bb-a1bf-61966d11c073,8f5feebf-6ecb-4b31-b74b-0a8d4b97d945,0bf33…"
type input "6420383b-8504-466e-b8e1-7ad85ed98961"
click at [196, 178] on button "Sin Salsa" at bounding box center [213, 179] width 66 height 8
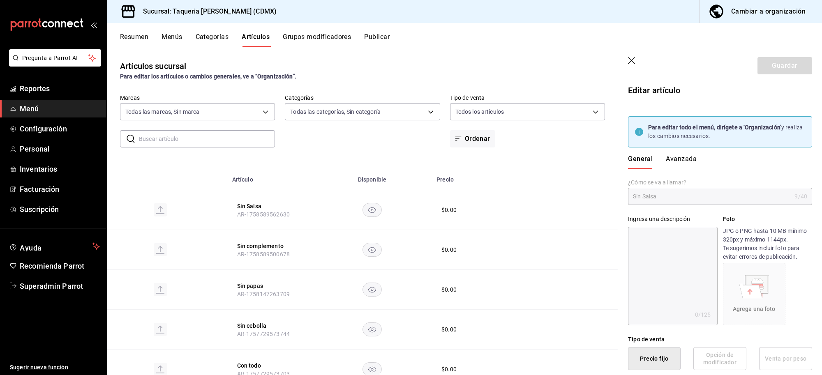
click at [672, 159] on button "Avanzada" at bounding box center [681, 162] width 31 height 14
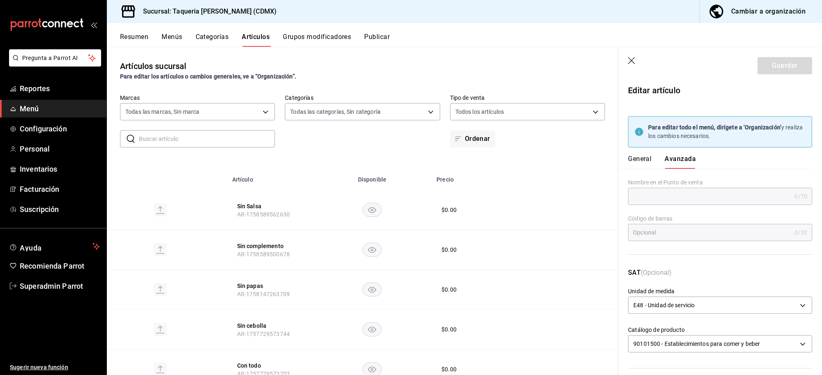
click at [637, 156] on button "General" at bounding box center [639, 162] width 23 height 14
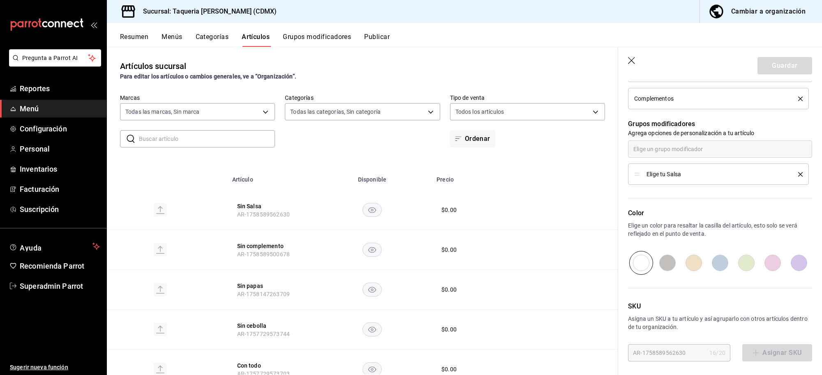
scroll to position [387, 0]
click at [375, 41] on button "Publicar" at bounding box center [376, 40] width 25 height 14
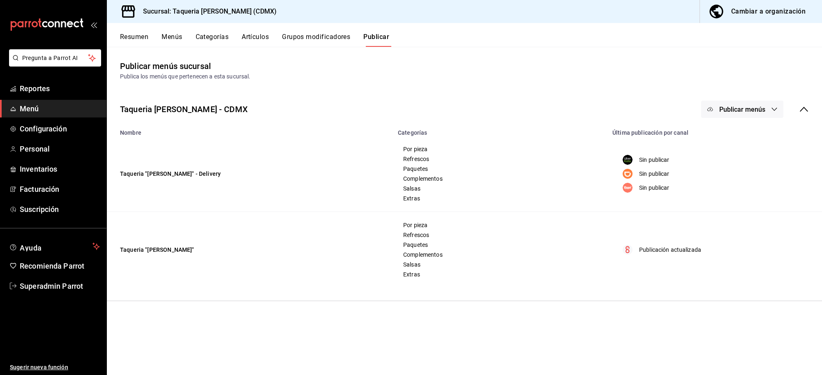
click at [751, 111] on span "Publicar menús" at bounding box center [742, 110] width 46 height 8
click at [746, 179] on span "Rappi" at bounding box center [753, 182] width 39 height 9
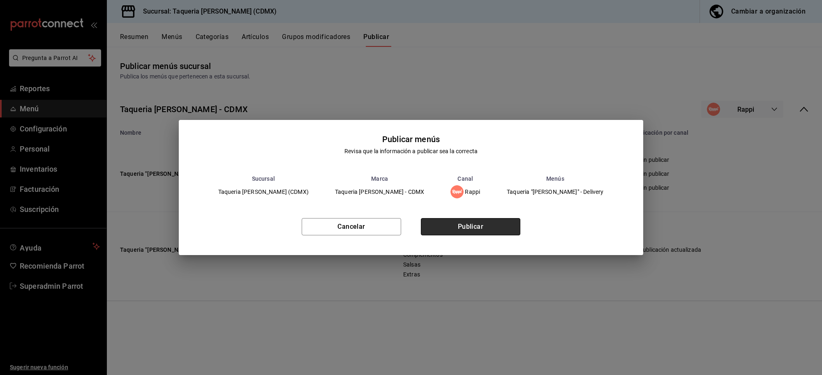
click at [450, 235] on button "Publicar" at bounding box center [470, 226] width 99 height 17
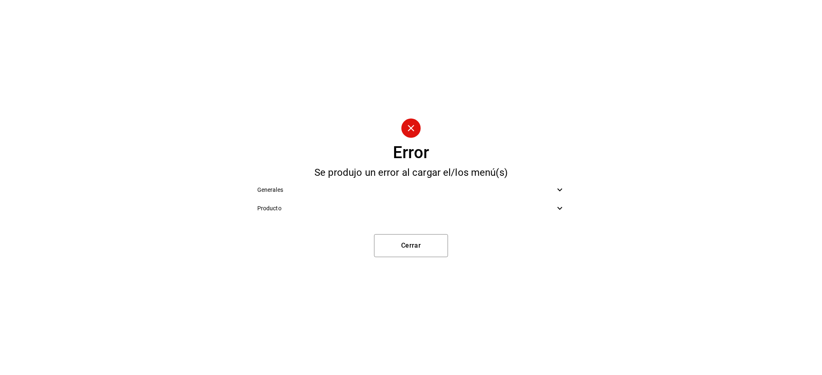
click at [424, 210] on span "Producto" at bounding box center [406, 208] width 298 height 9
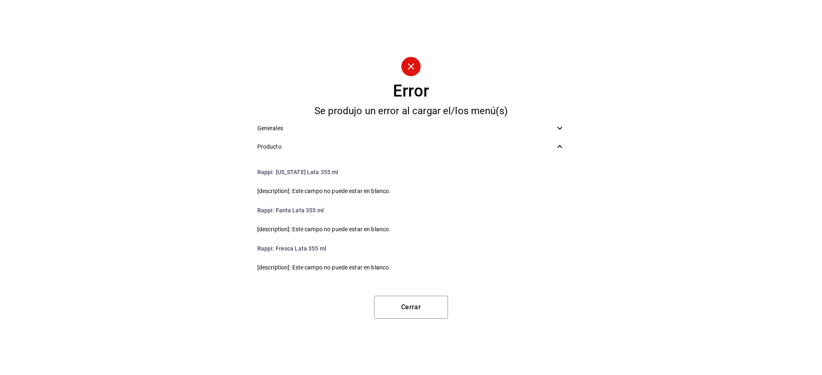
scroll to position [462, 0]
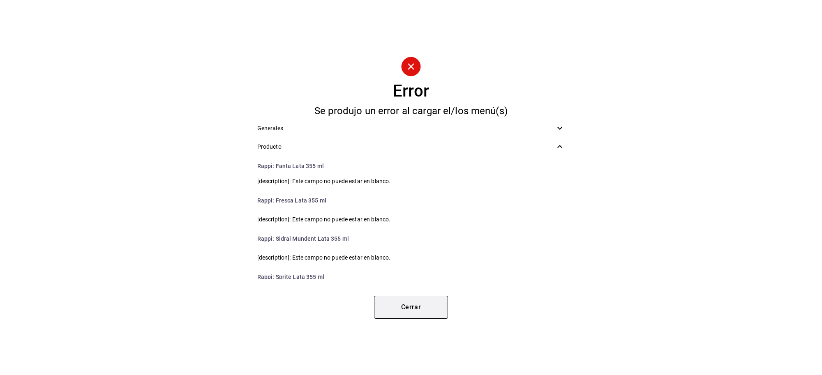
click at [413, 315] on button "Cerrar" at bounding box center [411, 307] width 74 height 23
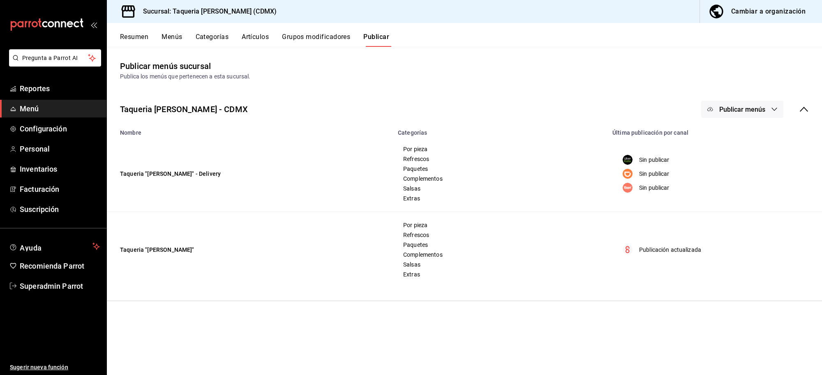
click at [764, 8] on div "Cambiar a organización" at bounding box center [768, 12] width 74 height 12
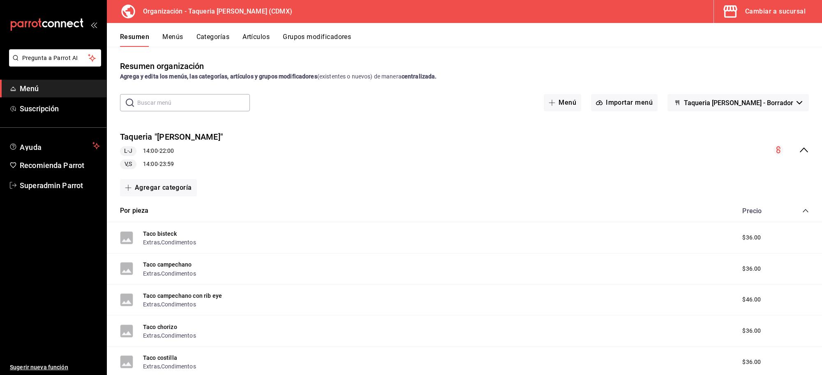
click at [799, 153] on icon "collapse-menu-row" at bounding box center [804, 150] width 10 height 10
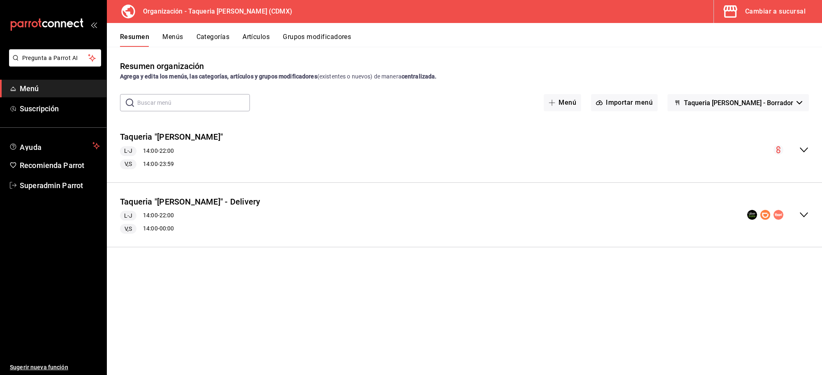
click at [168, 42] on button "Menús" at bounding box center [172, 40] width 21 height 14
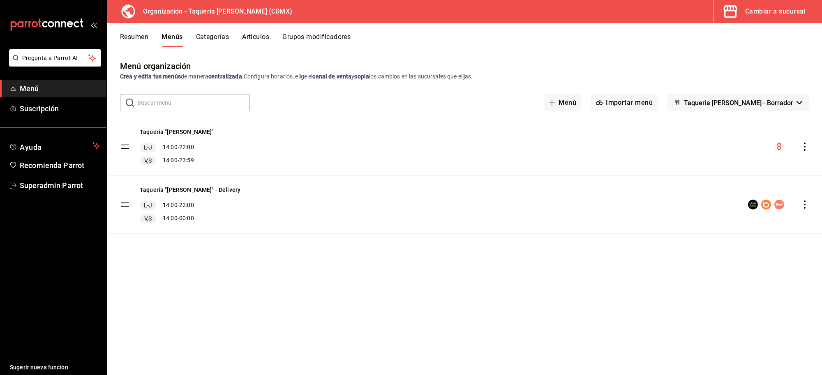
click at [810, 202] on div "Taqueria "Don Pepe" - Delivery L-J 14:00 - 22:00 V,S 14:00 - 00:00" at bounding box center [464, 205] width 715 height 58
click at [805, 204] on icon "actions" at bounding box center [805, 205] width 2 height 8
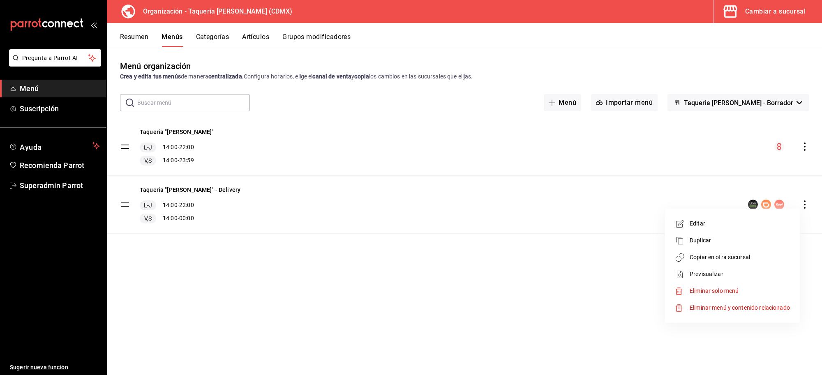
click at [749, 257] on span "Copiar en otra sucursal" at bounding box center [740, 257] width 100 height 9
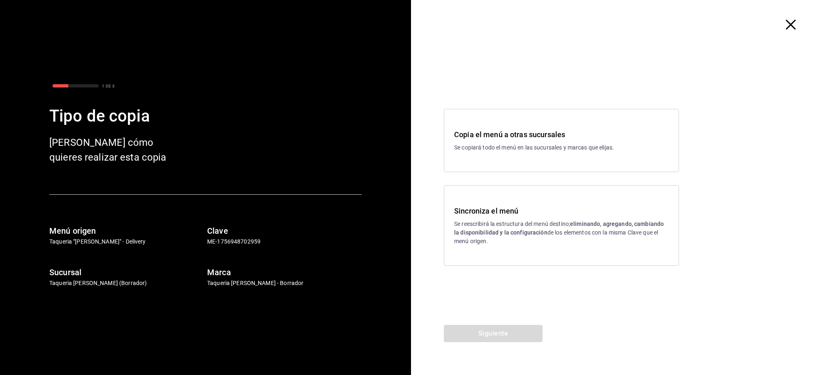
click at [522, 218] on div "Sincroniza el menú Se reescribirá la estructura del menú destino; eliminando, a…" at bounding box center [561, 225] width 215 height 40
click at [467, 330] on button "Siguiente" at bounding box center [493, 333] width 99 height 17
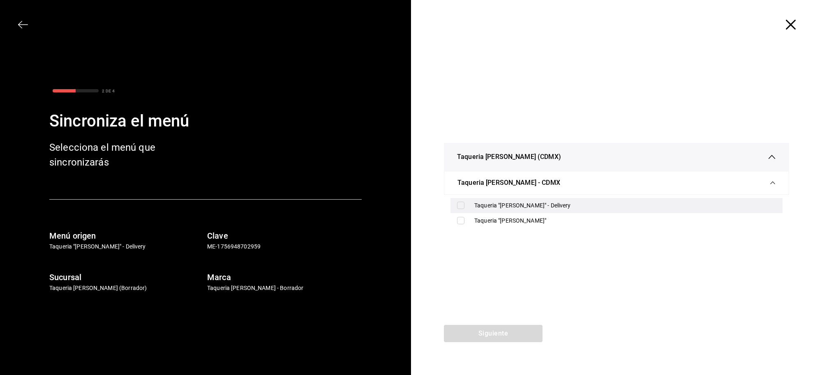
click at [457, 201] on div "Taqueria "[PERSON_NAME]" - Delivery" at bounding box center [616, 205] width 332 height 15
checkbox input "true"
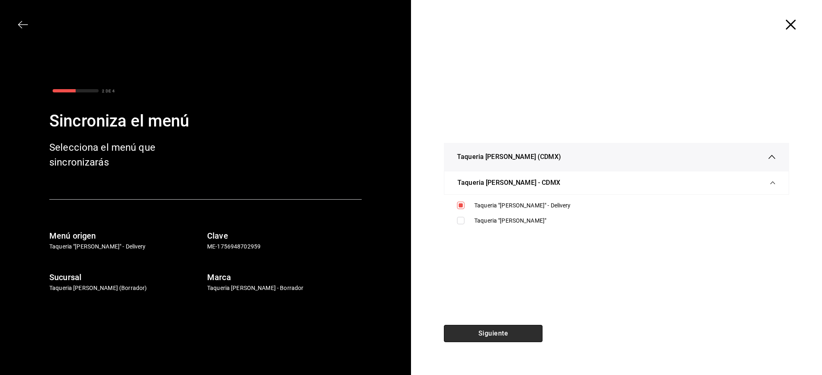
click at [511, 332] on button "Siguiente" at bounding box center [493, 333] width 99 height 17
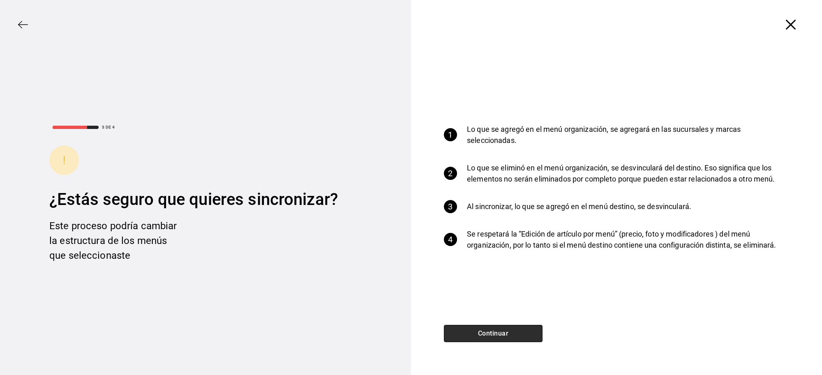
click at [495, 333] on button "Continuar" at bounding box center [493, 333] width 99 height 17
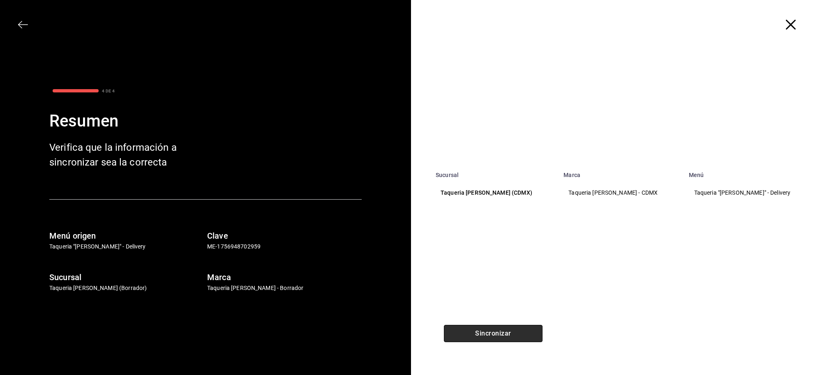
click at [492, 333] on button "Sincronizar" at bounding box center [493, 333] width 99 height 17
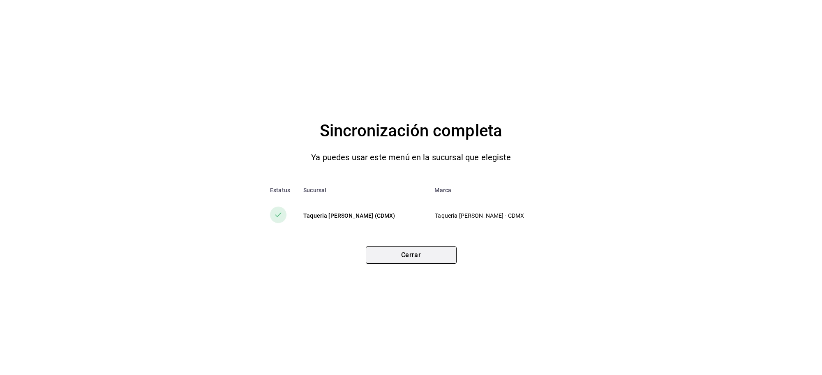
click at [393, 253] on button "Cerrar" at bounding box center [411, 255] width 91 height 17
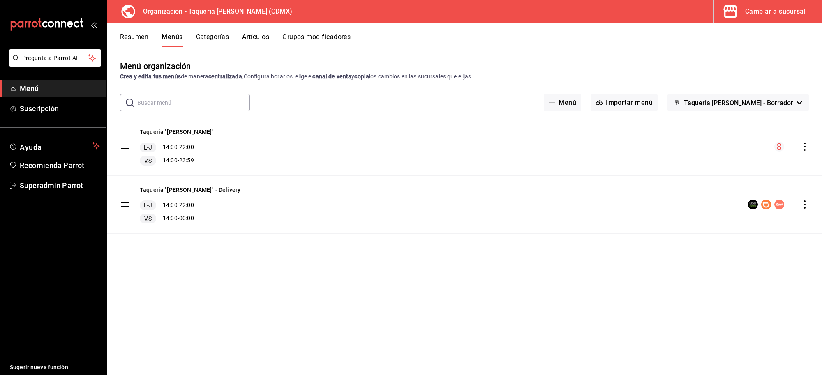
click at [231, 31] on div "Resumen Menús Categorías Artículos Grupos modificadores" at bounding box center [464, 35] width 715 height 24
click at [245, 35] on button "Artículos" at bounding box center [255, 40] width 27 height 14
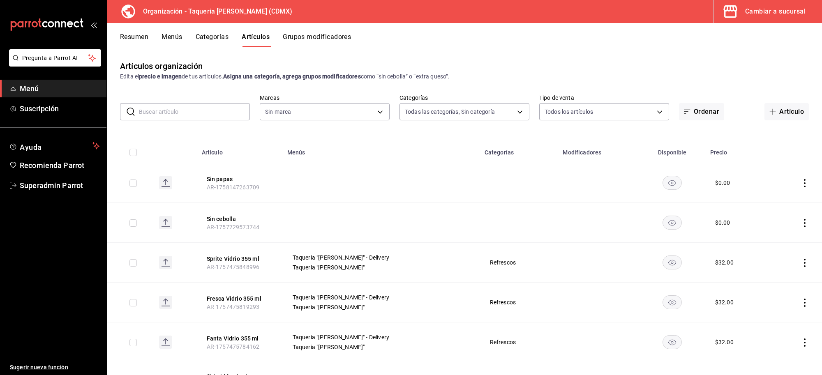
type input "525dfa34-559b-4d38-94f6-aaf585d6ada2,a85c83a3-24f4-47d7-91b1-cd088f40c17e,fc4c7…"
type input "ce101241-e291-4bf4-bb44-606d110127b7"
click at [759, 2] on button "Cambiar a sucursal" at bounding box center [765, 11] width 102 height 23
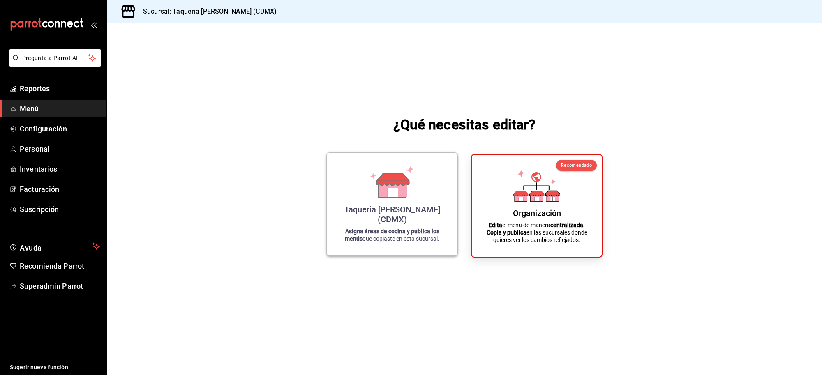
click at [390, 185] on icon at bounding box center [393, 179] width 32 height 12
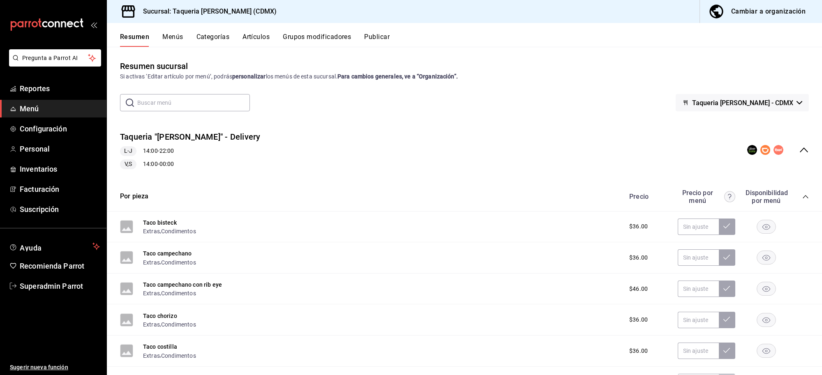
click at [388, 37] on button "Publicar" at bounding box center [376, 40] width 25 height 14
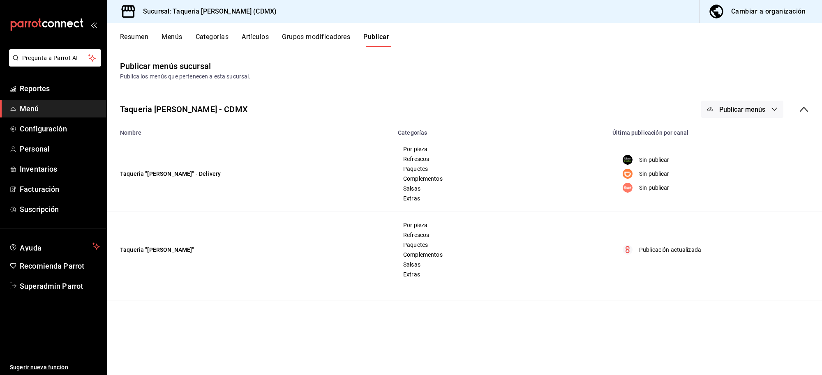
click at [749, 111] on span "Publicar menús" at bounding box center [742, 110] width 46 height 8
click at [738, 186] on span "Rappi" at bounding box center [753, 182] width 39 height 9
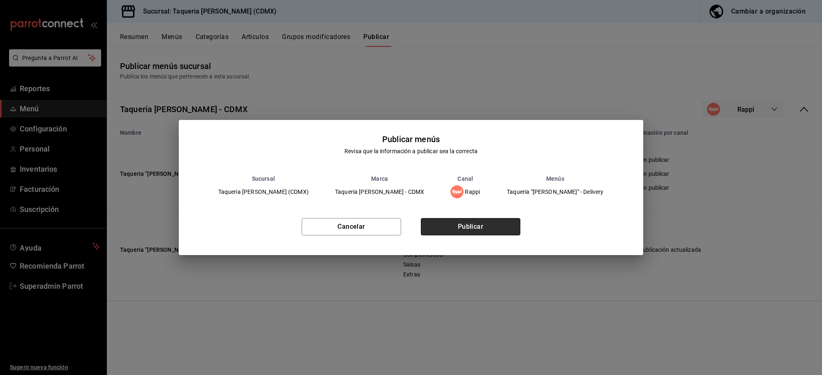
click at [447, 219] on button "Publicar" at bounding box center [470, 226] width 99 height 17
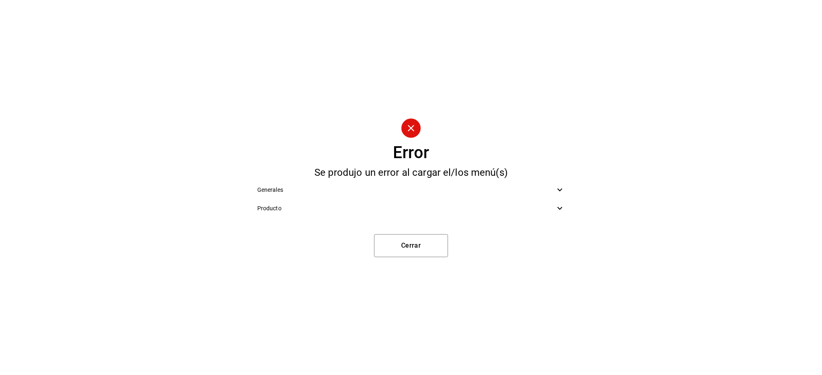
click at [405, 198] on div "Generales" at bounding box center [411, 190] width 321 height 18
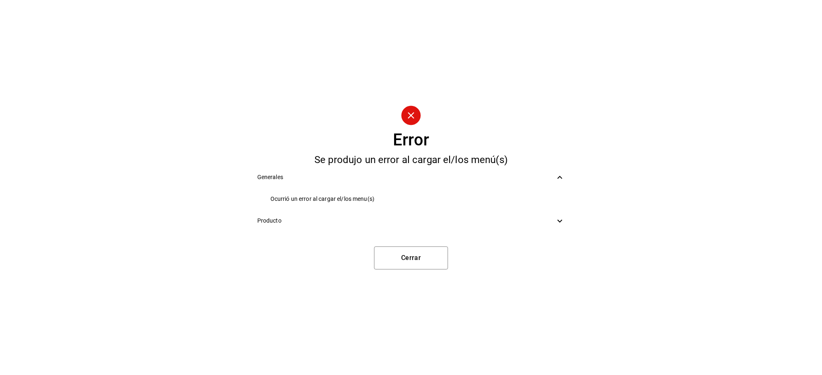
click at [408, 212] on ul "Generales Ocurrió un error al cargar el/los menu(s) Producto" at bounding box center [411, 199] width 321 height 69
click at [408, 222] on span "Producto" at bounding box center [406, 221] width 298 height 9
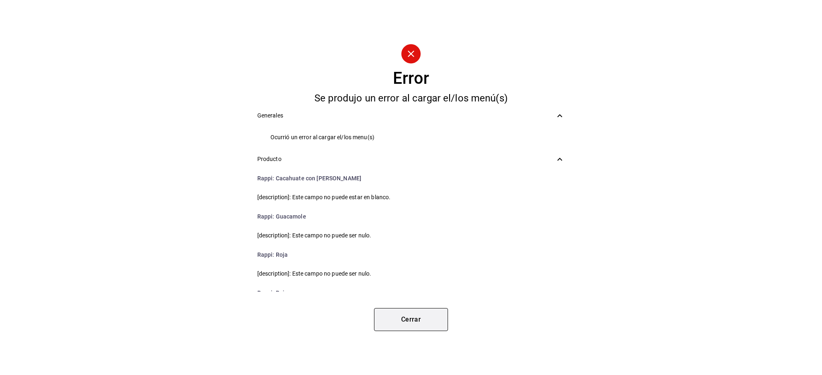
click at [420, 316] on button "Cerrar" at bounding box center [411, 319] width 74 height 23
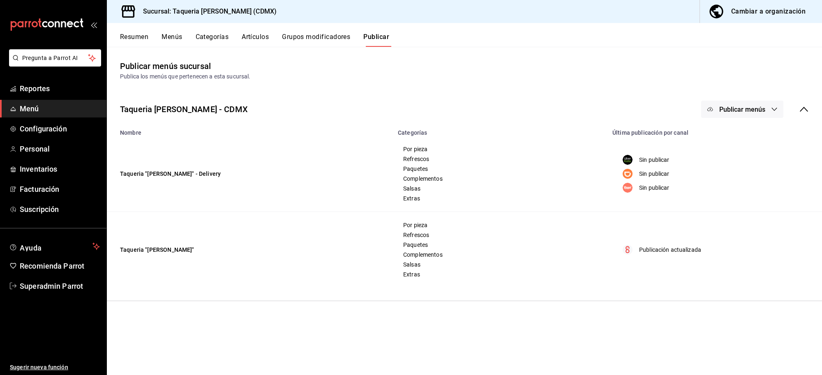
click at [374, 39] on button "Publicar" at bounding box center [376, 40] width 26 height 14
click at [731, 109] on span "Publicar menús" at bounding box center [742, 110] width 46 height 8
click at [754, 184] on span "Rappi" at bounding box center [753, 182] width 39 height 9
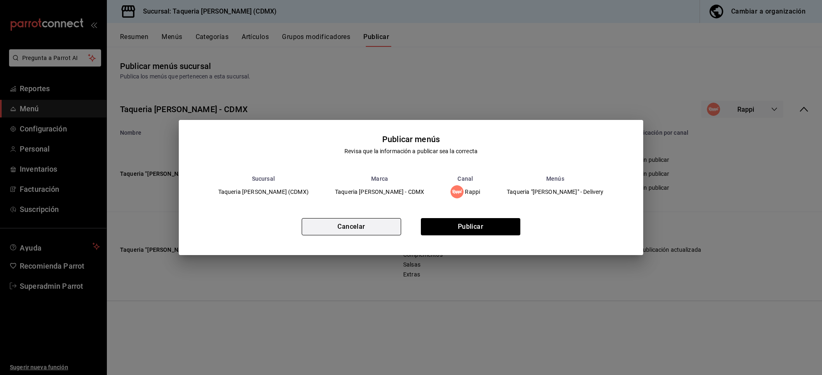
click at [333, 228] on button "Cancelar" at bounding box center [351, 226] width 99 height 17
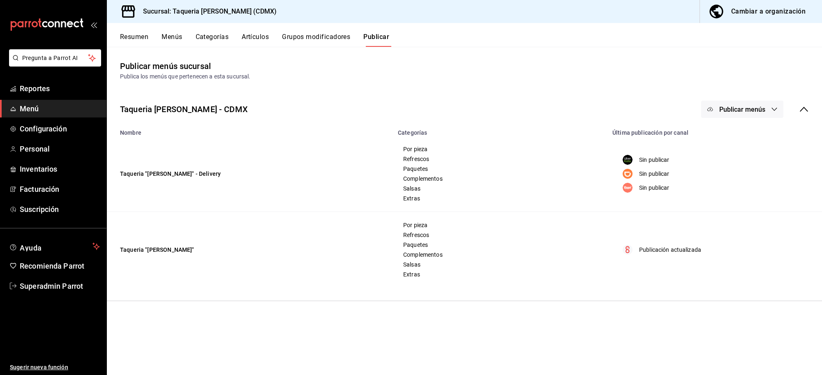
click at [250, 37] on button "Artículos" at bounding box center [255, 40] width 27 height 14
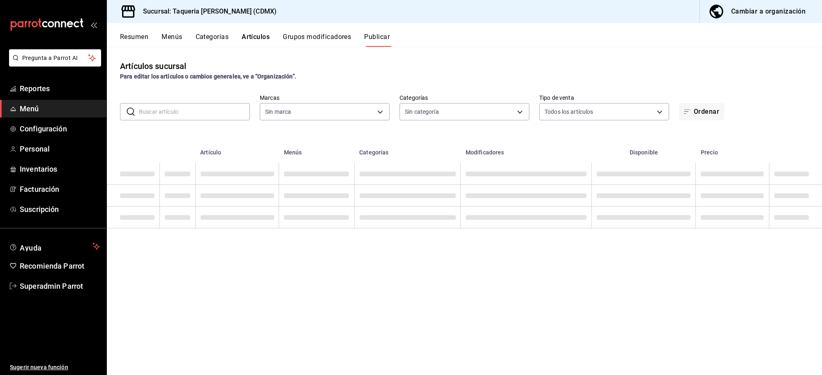
type input "6420383b-8504-466e-b8e1-7ad85ed98961"
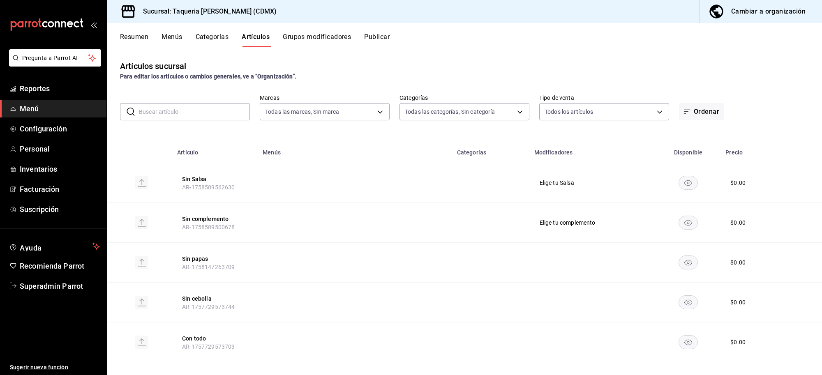
type input "6420383b-8504-466e-b8e1-7ad85ed98961"
type input "ed9b51ba-9b42-42bb-a1bf-61966d11c073,8f5feebf-6ecb-4b31-b74b-0a8d4b97d945,0bf33…"
click at [757, 13] on div "Cambiar a organización" at bounding box center [768, 12] width 74 height 12
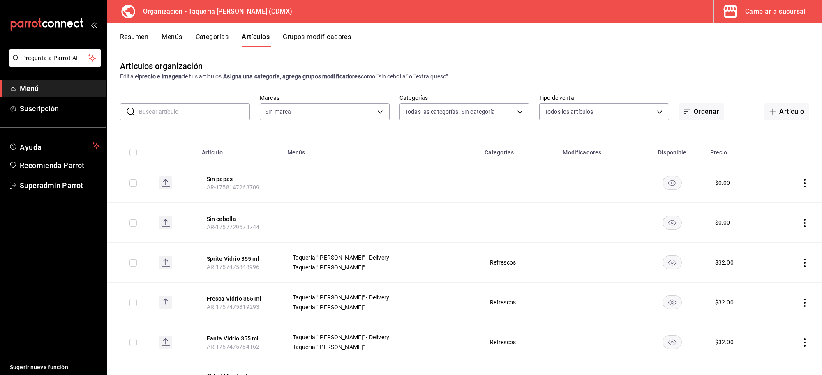
type input "525dfa34-559b-4d38-94f6-aaf585d6ada2,a85c83a3-24f4-47d7-91b1-cd088f40c17e,fc4c7…"
click at [256, 33] on button "Artículos" at bounding box center [256, 40] width 28 height 14
type input "ce101241-e291-4bf4-bb44-606d110127b7"
click at [182, 113] on input "text" at bounding box center [194, 112] width 111 height 16
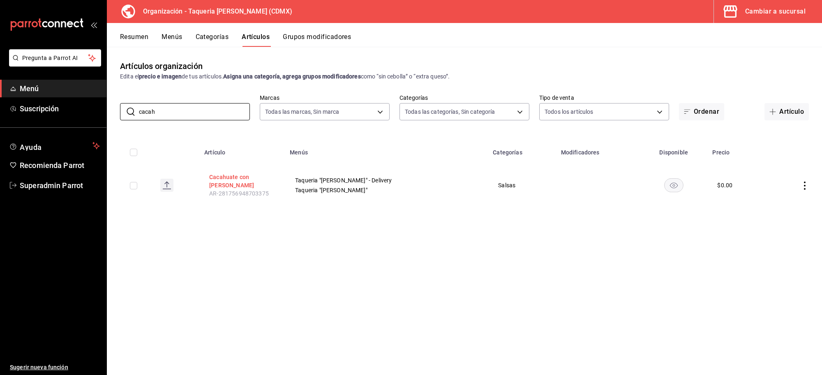
type input "cacah"
drag, startPoint x: 233, startPoint y: 178, endPoint x: 432, endPoint y: 151, distance: 200.3
click at [231, 179] on button "Cacahuate con [PERSON_NAME]" at bounding box center [242, 181] width 66 height 16
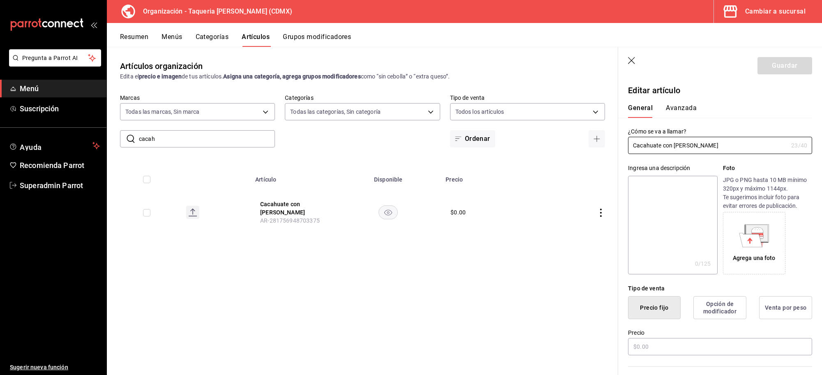
type input "$0.00"
drag, startPoint x: 678, startPoint y: 143, endPoint x: 595, endPoint y: 145, distance: 83.5
click at [595, 145] on main "Artículos organización Edita el precio e imagen de tus artículos. Asigna una ca…" at bounding box center [464, 211] width 715 height 328
click at [666, 231] on textarea at bounding box center [672, 225] width 89 height 99
paste textarea "Cacahuate con [PERSON_NAME]"
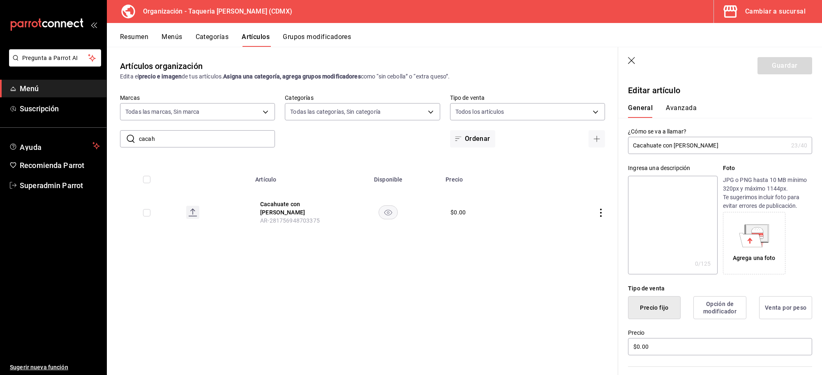
type textarea "Cacahuate con [PERSON_NAME]"
type textarea "x"
type textarea "Cacahuate con [PERSON_NAME]"
click at [775, 66] on button "Guardar" at bounding box center [784, 65] width 55 height 17
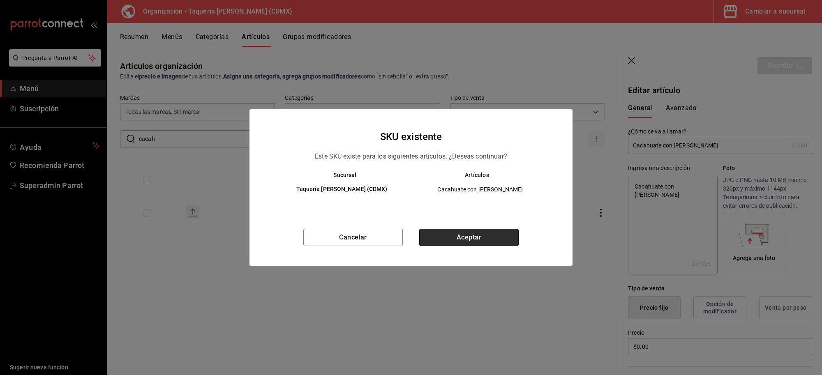
click at [500, 232] on button "Aceptar" at bounding box center [468, 237] width 99 height 17
type textarea "x"
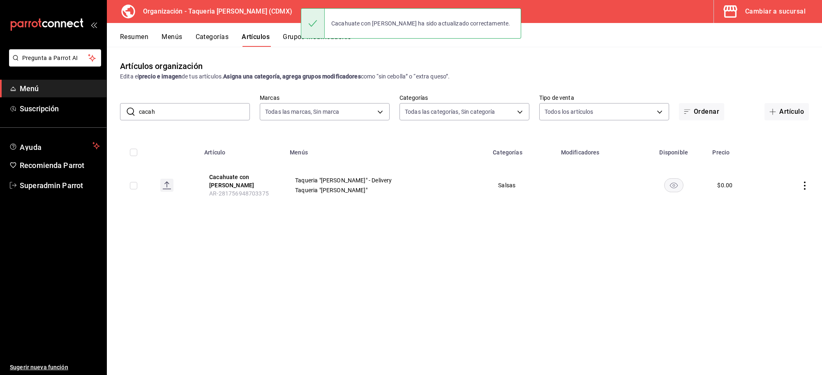
drag, startPoint x: 184, startPoint y: 103, endPoint x: 145, endPoint y: 112, distance: 40.0
click at [145, 112] on div "​ cacah ​ Marcas Todas las marcas, Sin marca ce101241-e291-4bf4-bb44-606d110127…" at bounding box center [464, 107] width 715 height 26
drag, startPoint x: 166, startPoint y: 107, endPoint x: 0, endPoint y: 98, distance: 165.9
click at [0, 98] on div "Pregunta a Parrot AI Menú Suscripción Ayuda Recomienda Parrot Superadmin Parrot…" at bounding box center [411, 187] width 822 height 375
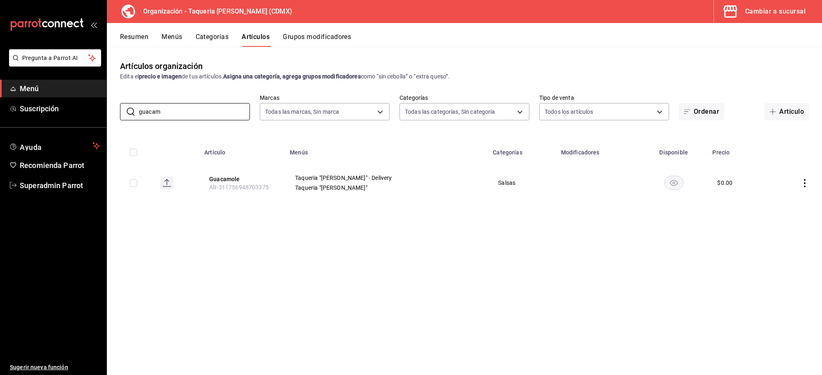
type input "guacam"
click at [239, 175] on th "Guacamole AR-311756948703375" at bounding box center [241, 182] width 85 height 39
click at [238, 175] on button "Guacamole" at bounding box center [242, 179] width 66 height 8
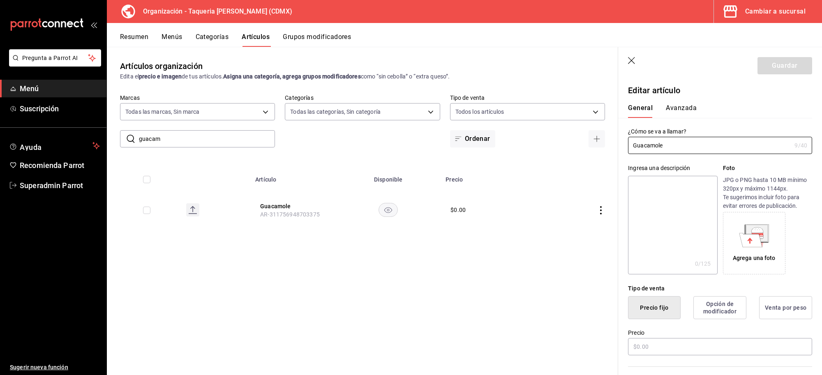
type input "$0.00"
click at [712, 142] on input "Guacamole" at bounding box center [709, 145] width 163 height 16
drag, startPoint x: 712, startPoint y: 149, endPoint x: 563, endPoint y: 149, distance: 148.8
click at [563, 149] on main "Artículos organización Edita el precio e imagen de tus artículos. Asigna una ca…" at bounding box center [464, 211] width 715 height 328
click at [677, 225] on textarea at bounding box center [672, 225] width 89 height 99
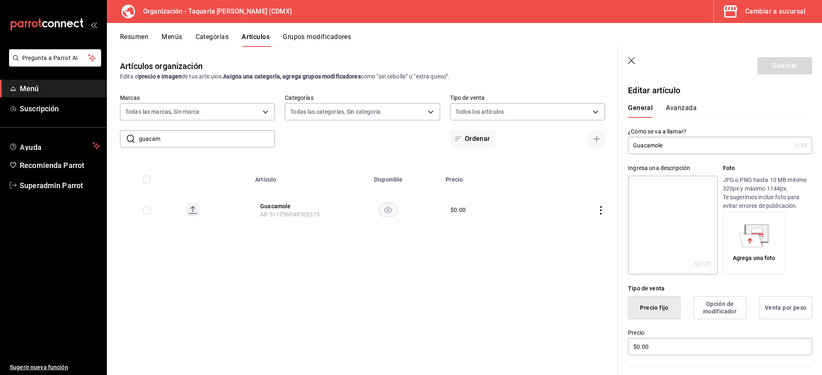
paste textarea "Guacamole"
type textarea "Guacamole"
type textarea "x"
type textarea "Guacamole"
click at [764, 62] on button "Guardar" at bounding box center [784, 65] width 55 height 17
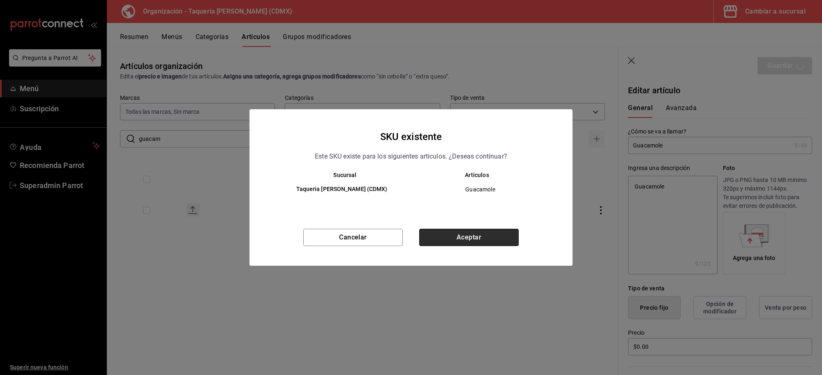
click at [468, 232] on button "Aceptar" at bounding box center [468, 237] width 99 height 17
type textarea "x"
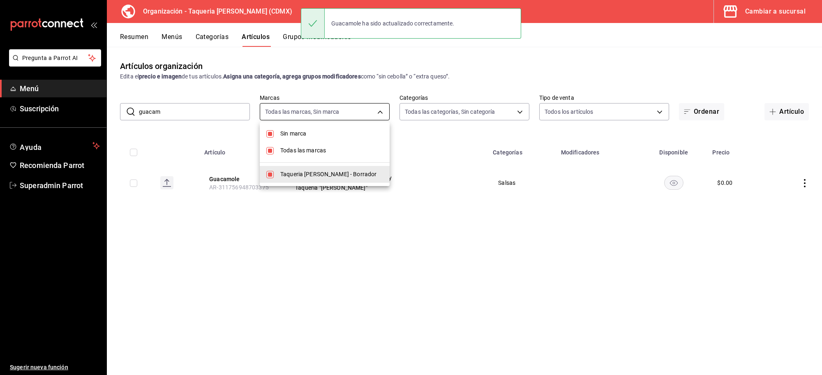
click at [355, 111] on body "Pregunta a Parrot AI Menú Suscripción Ayuda Recomienda Parrot Superadmin Parrot…" at bounding box center [411, 187] width 822 height 375
click at [355, 111] on div at bounding box center [411, 187] width 822 height 375
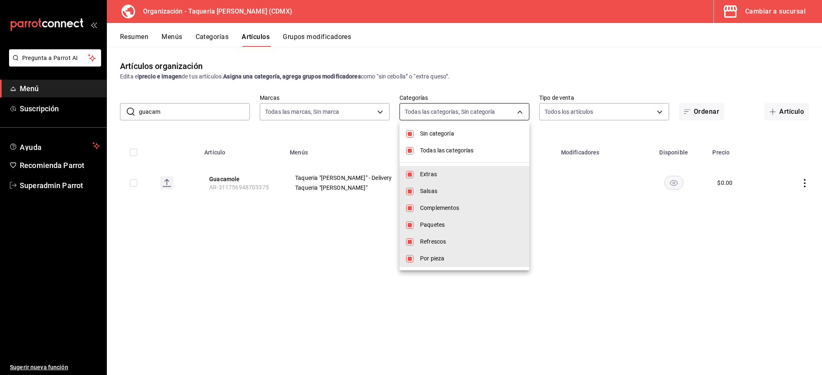
click at [468, 112] on body "Pregunta a Parrot AI Menú Suscripción Ayuda Recomienda Parrot Superadmin Parrot…" at bounding box center [411, 187] width 822 height 375
click at [468, 112] on div at bounding box center [411, 187] width 822 height 375
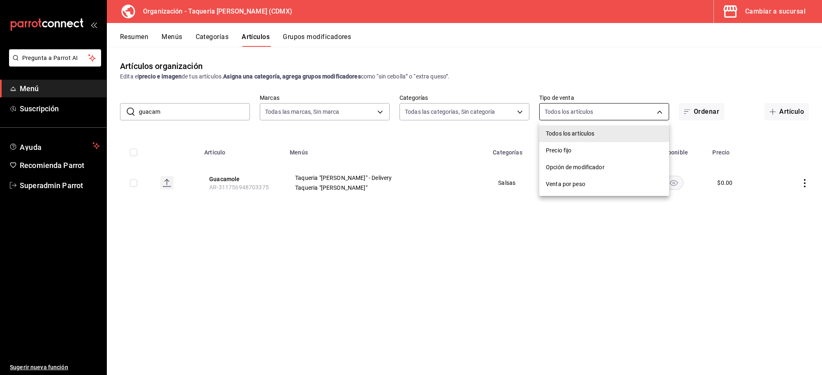
click at [593, 115] on body "Pregunta a Parrot AI Menú Suscripción Ayuda Recomienda Parrot Superadmin Parrot…" at bounding box center [411, 187] width 822 height 375
click at [620, 83] on div at bounding box center [411, 187] width 822 height 375
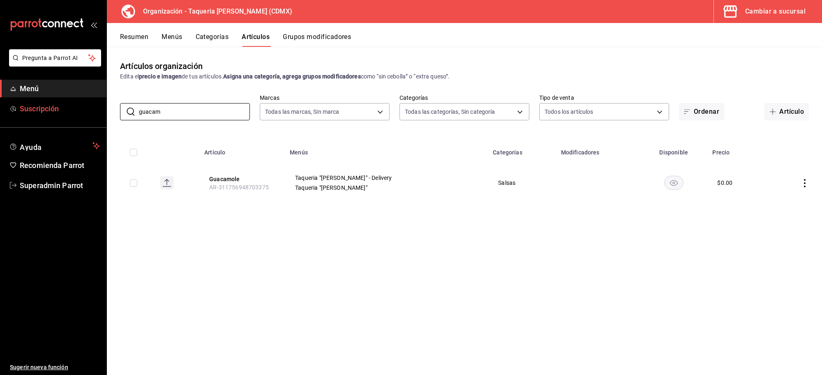
drag, startPoint x: 194, startPoint y: 110, endPoint x: 83, endPoint y: 110, distance: 111.0
click at [83, 110] on div "Pregunta a Parrot AI Menú Suscripción Ayuda Recomienda Parrot Superadmin Parrot…" at bounding box center [411, 187] width 822 height 375
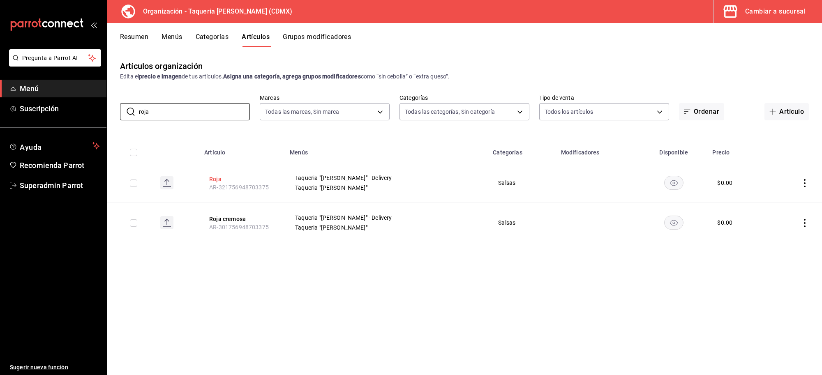
type input "roja"
click at [226, 181] on button "Roja" at bounding box center [242, 179] width 66 height 8
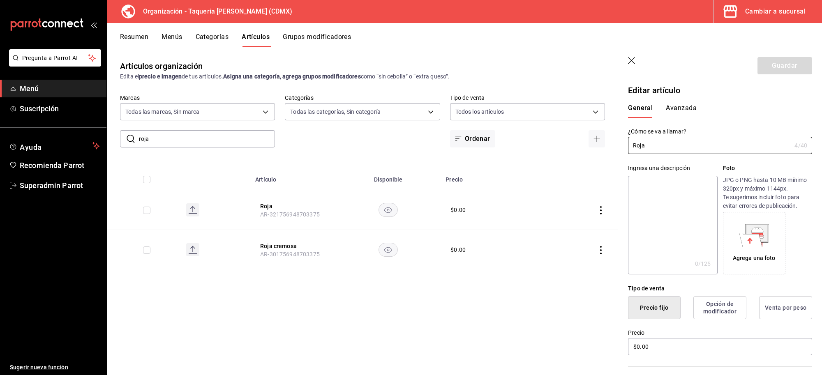
drag, startPoint x: 718, startPoint y: 149, endPoint x: 546, endPoint y: 135, distance: 173.2
click at [546, 135] on main "Artículos organización Edita el precio e imagen de tus artículos. Asigna una ca…" at bounding box center [464, 211] width 715 height 328
type textarea "Roja"
click at [775, 67] on button "Guardar" at bounding box center [784, 65] width 55 height 17
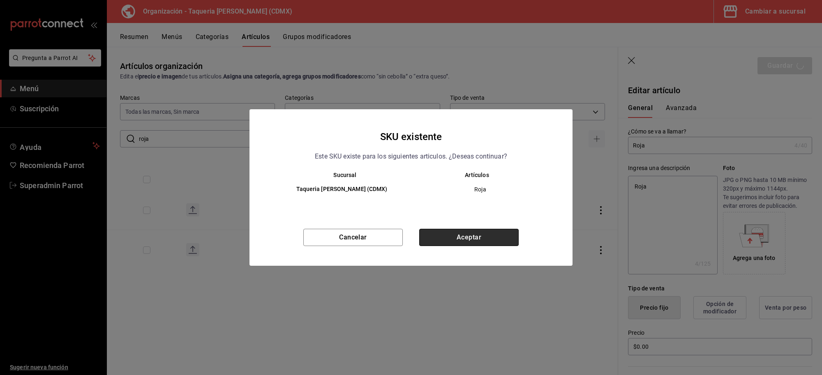
click at [446, 239] on button "Aceptar" at bounding box center [468, 237] width 99 height 17
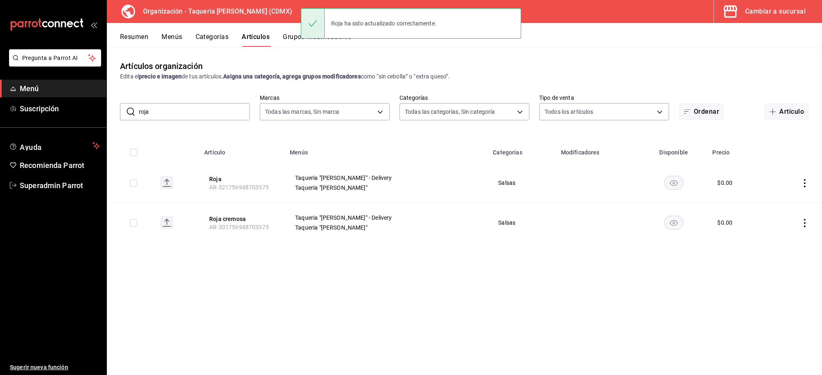
click at [229, 219] on button "Roja cremosa" at bounding box center [242, 219] width 66 height 8
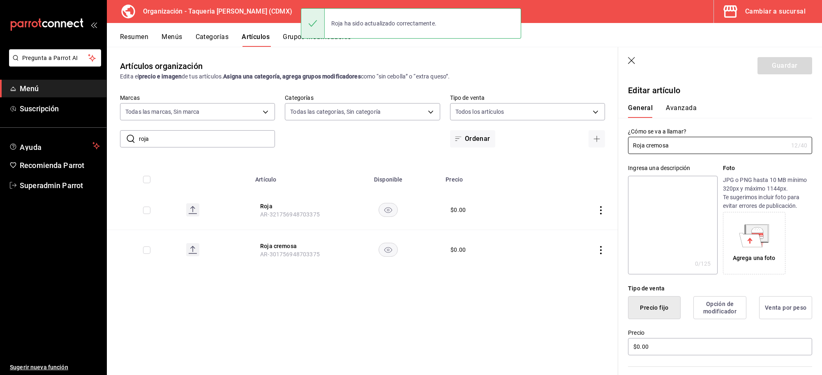
drag, startPoint x: 711, startPoint y: 148, endPoint x: 548, endPoint y: 149, distance: 163.2
click at [548, 149] on main "Artículos organización Edita el precio e imagen de tus artículos. Asigna una ca…" at bounding box center [464, 211] width 715 height 328
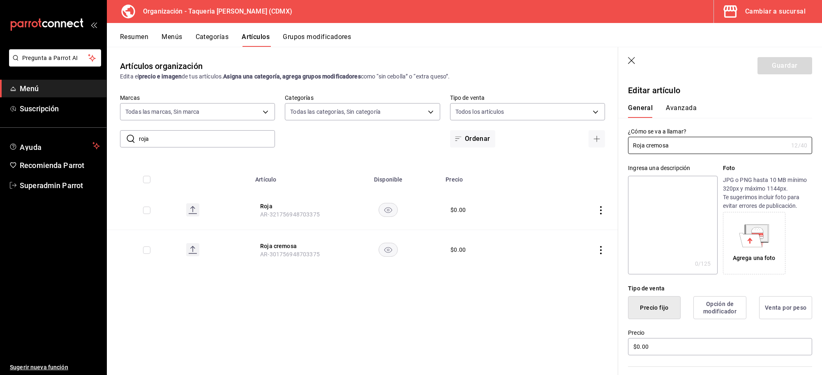
click at [643, 207] on textarea at bounding box center [672, 225] width 89 height 99
paste textarea "Roja cremosa"
type textarea "Roja cremosa"
type textarea "x"
type textarea "Roja cremosa"
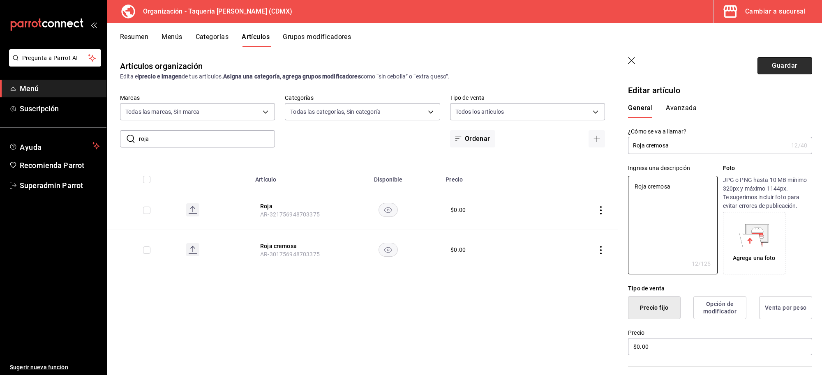
click at [781, 60] on button "Guardar" at bounding box center [784, 65] width 55 height 17
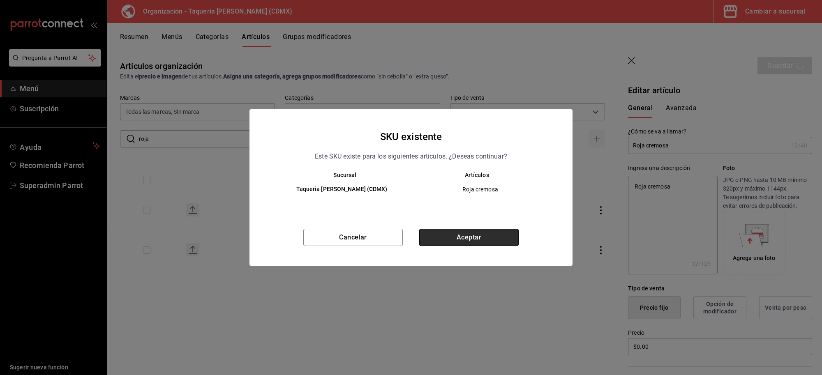
click at [485, 239] on button "Aceptar" at bounding box center [468, 237] width 99 height 17
type textarea "x"
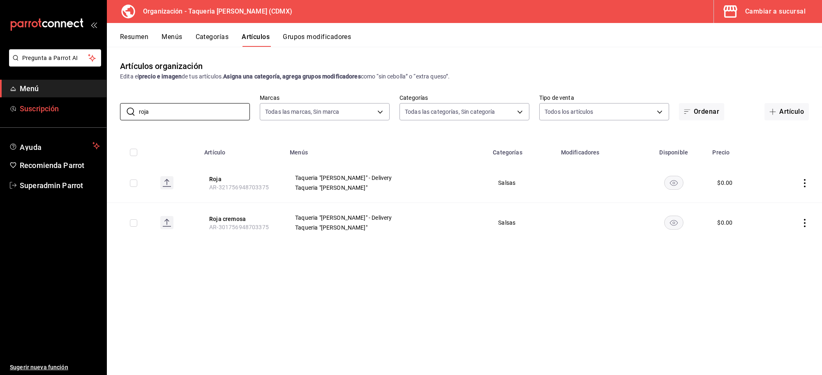
drag, startPoint x: 189, startPoint y: 109, endPoint x: 37, endPoint y: 110, distance: 152.1
click at [37, 110] on div "Pregunta a Parrot AI Menú Suscripción Ayuda Recomienda Parrot Superadmin Parrot…" at bounding box center [411, 187] width 822 height 375
type input "verde"
click at [228, 184] on span "AR-291756948703375" at bounding box center [239, 187] width 60 height 7
click at [235, 180] on button "Verde cremosa" at bounding box center [242, 179] width 66 height 8
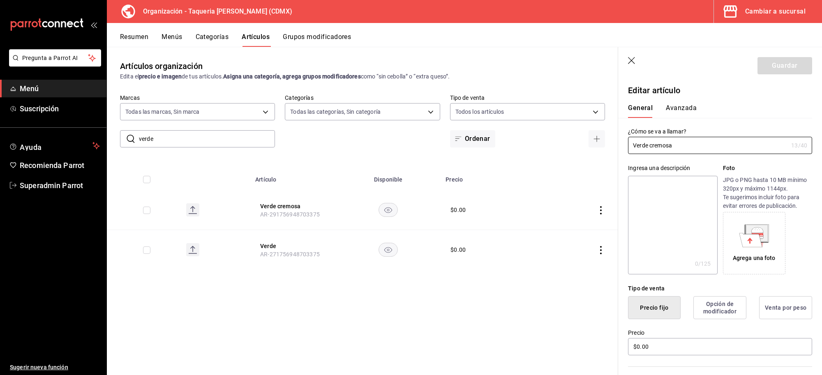
drag, startPoint x: 692, startPoint y: 148, endPoint x: 592, endPoint y: 148, distance: 99.9
click at [592, 148] on main "Artículos organización Edita el precio e imagen de tus artículos. Asigna una ca…" at bounding box center [464, 211] width 715 height 328
click at [651, 194] on textarea at bounding box center [672, 225] width 89 height 99
paste textarea "Verde cremosa"
type textarea "Verde cremosa"
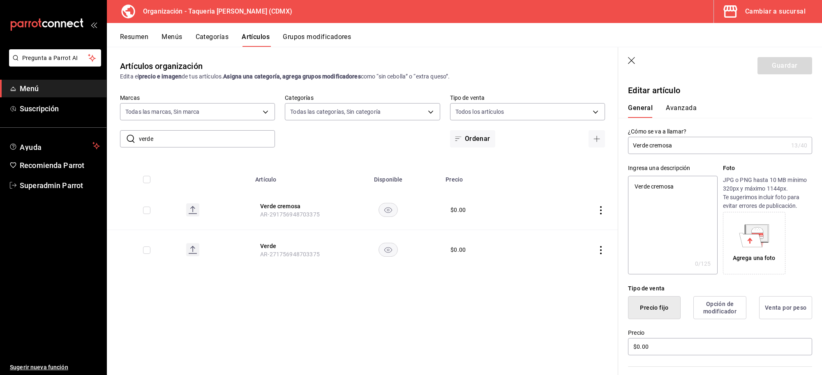
type textarea "x"
type textarea "Verde cremosa"
click at [770, 58] on button "Guardar" at bounding box center [784, 65] width 55 height 17
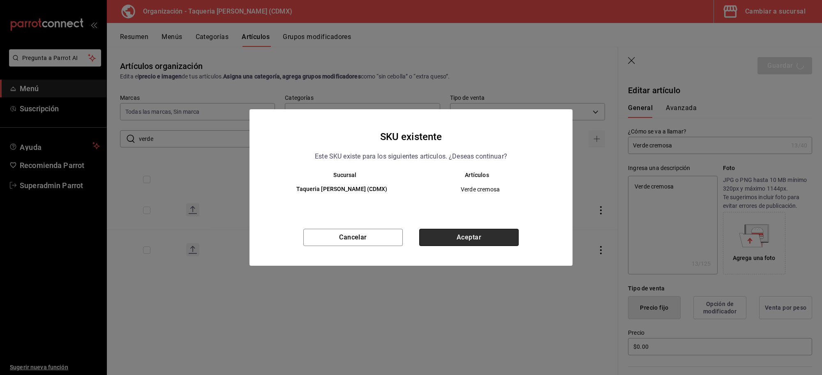
click at [484, 233] on button "Aceptar" at bounding box center [468, 237] width 99 height 17
type textarea "x"
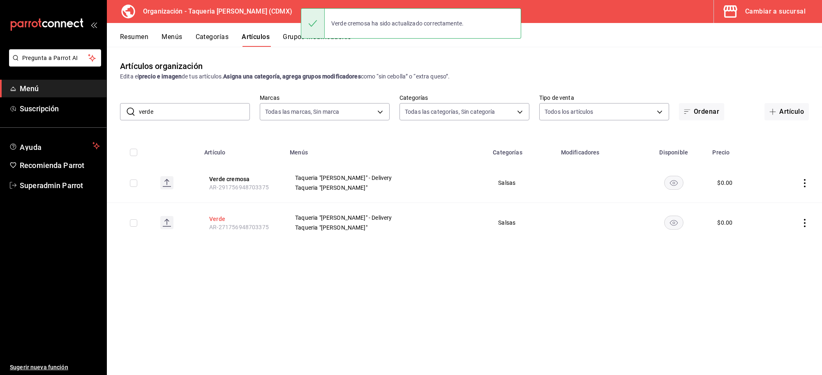
click at [216, 217] on button "Verde" at bounding box center [242, 219] width 66 height 8
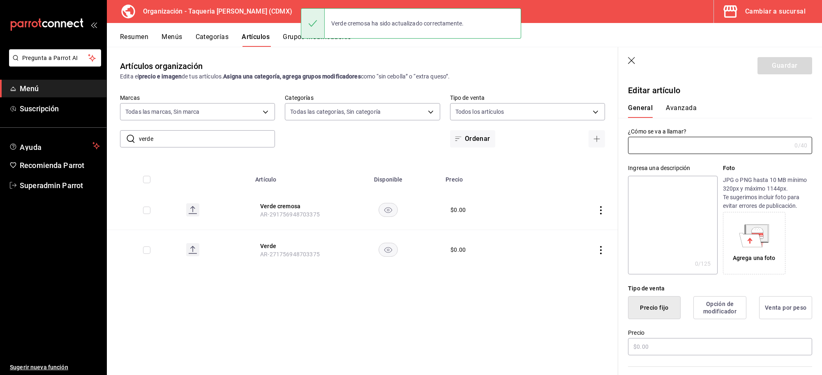
type input "Verde"
type input "AR-271756948703375"
type input "$0.00"
click at [535, 147] on main "Artículos organización Edita el precio e imagen de tus artículos. Asigna una ca…" at bounding box center [464, 211] width 715 height 328
click at [667, 196] on textarea at bounding box center [672, 225] width 89 height 99
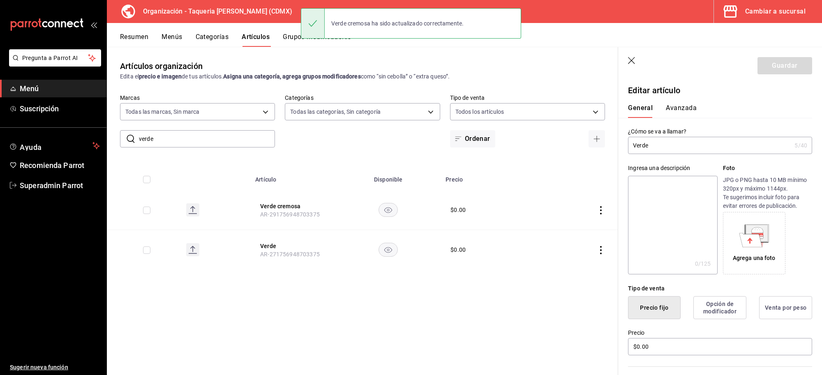
paste textarea "Verde"
type textarea "Verde"
type textarea "x"
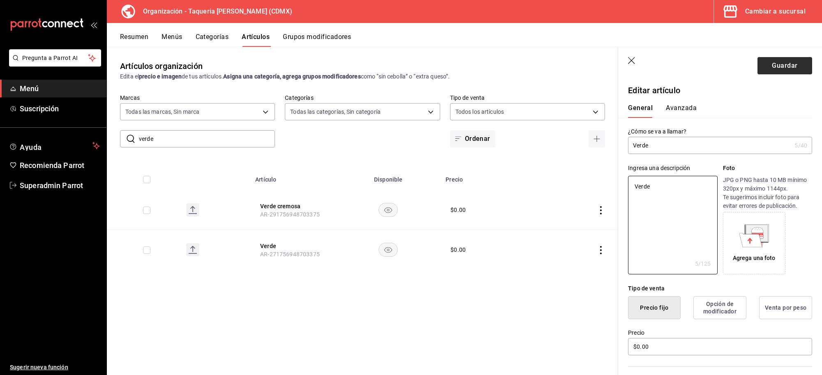
type textarea "Verde"
click at [774, 67] on button "Guardar" at bounding box center [784, 65] width 55 height 17
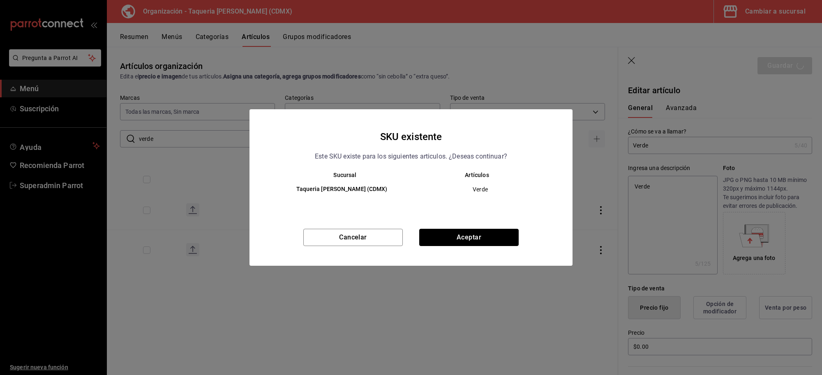
click at [473, 245] on button "Aceptar" at bounding box center [468, 237] width 99 height 17
type textarea "x"
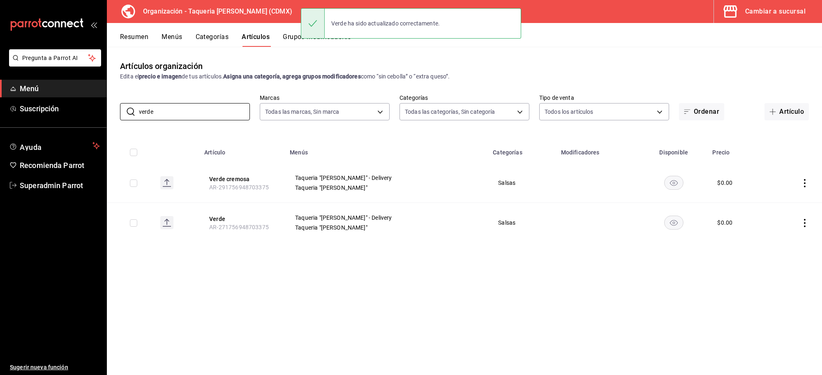
drag, startPoint x: 188, startPoint y: 109, endPoint x: 95, endPoint y: 122, distance: 93.5
click at [95, 122] on div "Pregunta a Parrot AI Menú Suscripción Ayuda Recomienda Parrot Superadmin Parrot…" at bounding box center [411, 187] width 822 height 375
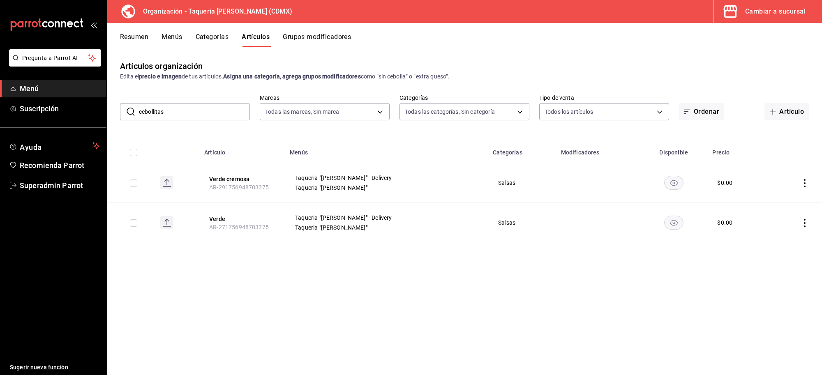
type input "cebollitas"
click at [227, 182] on button "Cebollitas" at bounding box center [241, 179] width 66 height 8
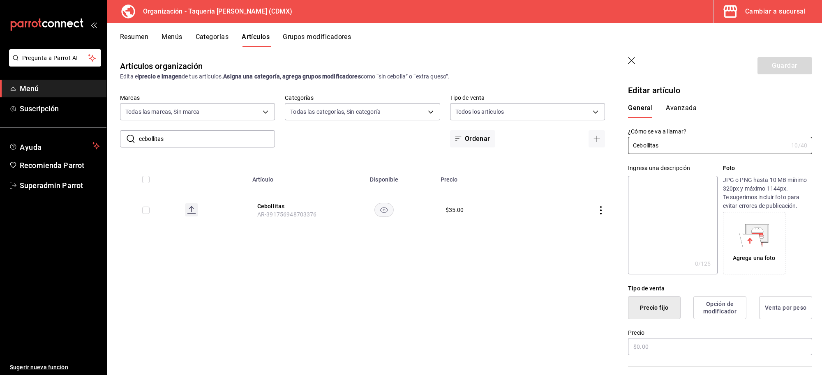
type input "$35.00"
drag, startPoint x: 674, startPoint y: 144, endPoint x: 600, endPoint y: 146, distance: 74.0
click at [600, 146] on main "Artículos organización Edita el precio e imagen de tus artículos. Asigna una ca…" at bounding box center [464, 211] width 715 height 328
click at [668, 204] on textarea at bounding box center [672, 225] width 89 height 99
paste textarea "Cebollitas"
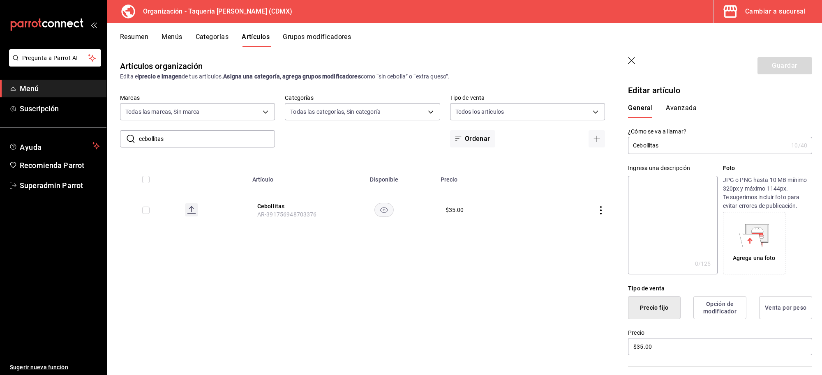
type textarea "Cebollitas"
type textarea "x"
type textarea "Cebollitas"
click at [763, 52] on header "Guardar" at bounding box center [720, 64] width 204 height 34
click at [763, 60] on button "Guardar" at bounding box center [784, 65] width 55 height 17
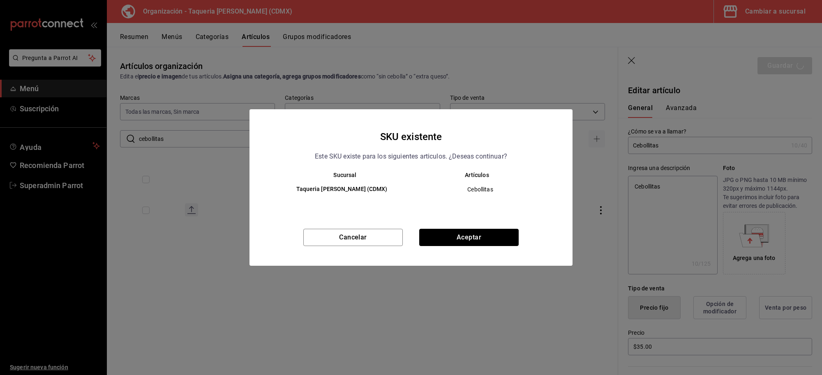
click at [471, 241] on button "Aceptar" at bounding box center [468, 237] width 99 height 17
type textarea "x"
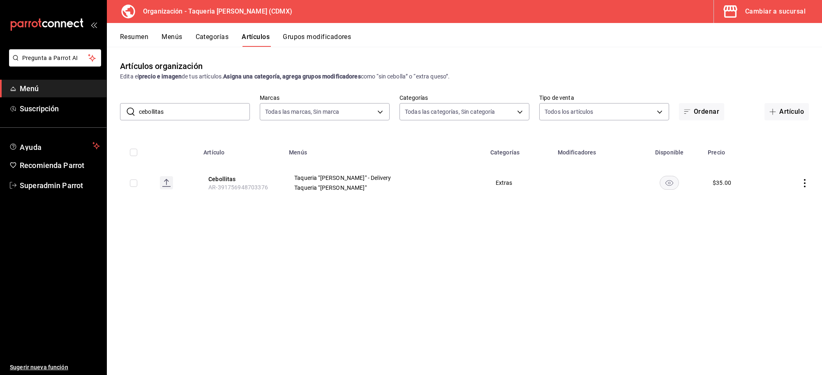
click at [119, 126] on div "Artículos organización Edita el precio e imagen de tus artículos. Asigna una ca…" at bounding box center [464, 211] width 715 height 328
drag, startPoint x: 170, startPoint y: 107, endPoint x: 85, endPoint y: 107, distance: 84.2
click at [85, 107] on div "Pregunta a Parrot AI Menú Suscripción Ayuda Recomienda Parrot Superadmin Parrot…" at bounding box center [411, 187] width 822 height 375
type input "tortilla"
drag, startPoint x: 247, startPoint y: 181, endPoint x: 303, endPoint y: 173, distance: 56.8
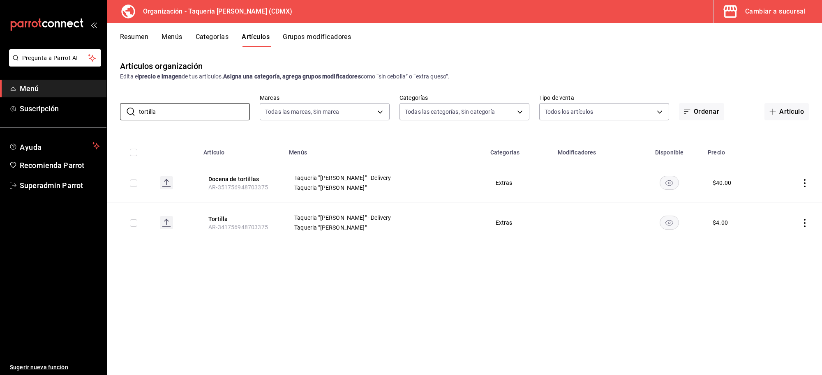
click at [247, 181] on button "Docena de tortillas" at bounding box center [241, 179] width 66 height 8
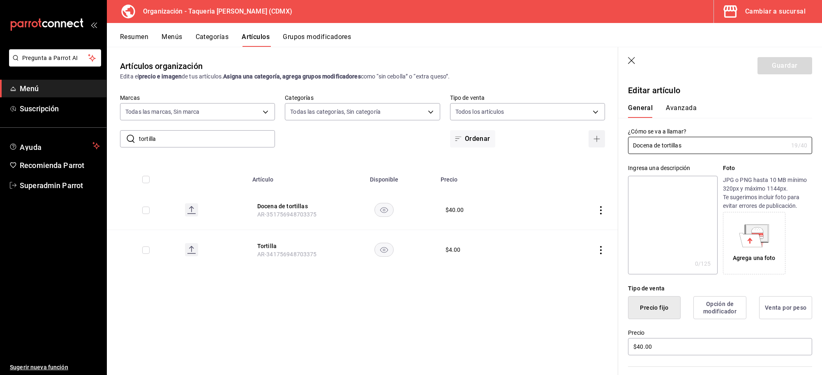
drag, startPoint x: 722, startPoint y: 145, endPoint x: 590, endPoint y: 139, distance: 132.0
click at [590, 139] on main "Artículos organización Edita el precio e imagen de tus artículos. Asigna una ca…" at bounding box center [464, 211] width 715 height 328
click at [669, 192] on textarea at bounding box center [672, 225] width 89 height 99
paste textarea "Docena de tortillas"
type textarea "Docena de tortillas"
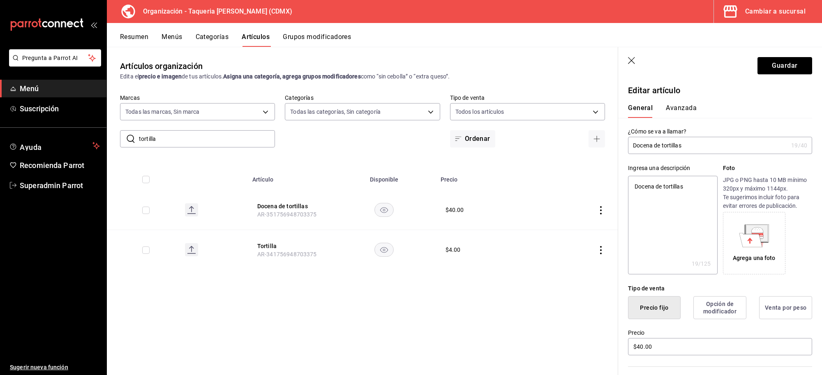
type textarea "x"
type textarea "Docena de tortillas"
click at [773, 67] on button "Guardar" at bounding box center [784, 65] width 55 height 17
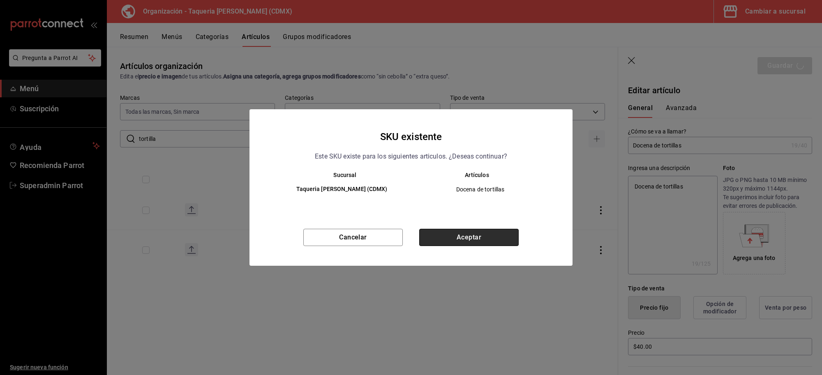
click at [442, 229] on button "Aceptar" at bounding box center [468, 237] width 99 height 17
type textarea "x"
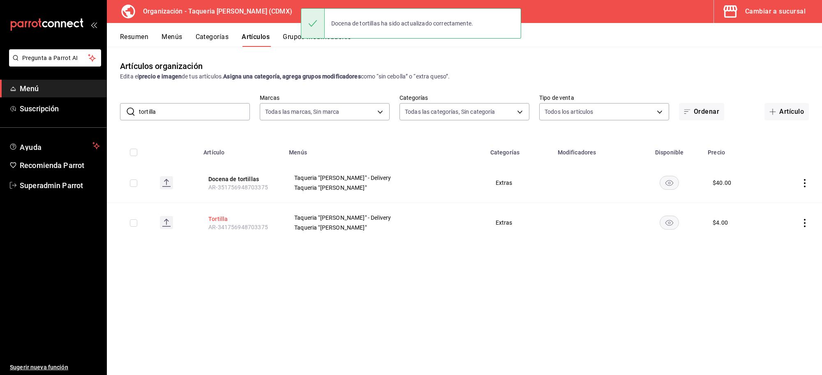
click at [222, 223] on button "Tortilla" at bounding box center [241, 219] width 66 height 8
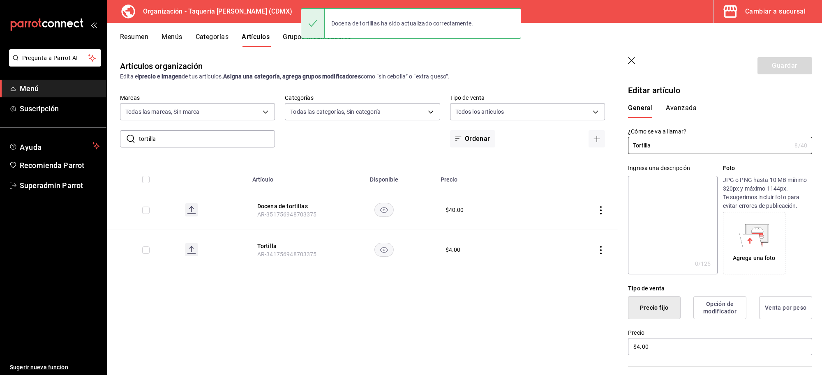
drag, startPoint x: 665, startPoint y: 143, endPoint x: 576, endPoint y: 151, distance: 89.1
click at [576, 151] on main "Artículos organización Edita el precio e imagen de tus artículos. Asigna una ca…" at bounding box center [464, 211] width 715 height 328
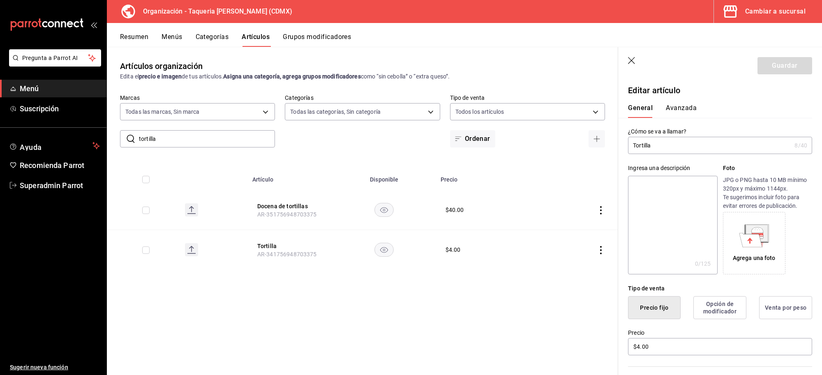
click at [662, 203] on textarea at bounding box center [672, 225] width 89 height 99
paste textarea "Tortilla"
type textarea "Tortilla"
type textarea "x"
type textarea "Tortilla"
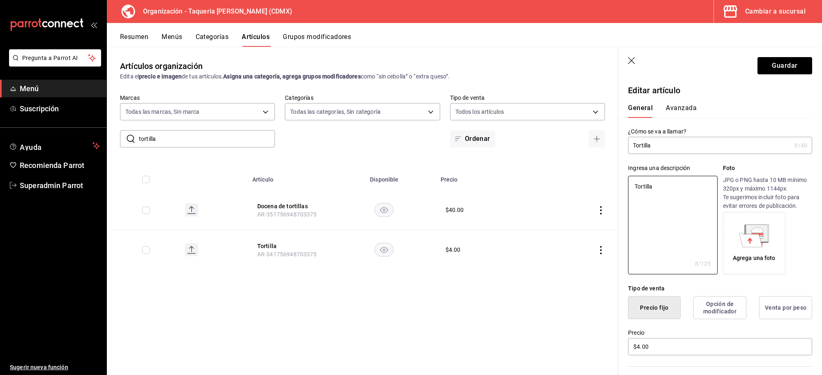
click at [783, 76] on header "Guardar" at bounding box center [720, 64] width 204 height 34
click at [783, 68] on button "Guardar" at bounding box center [784, 65] width 55 height 17
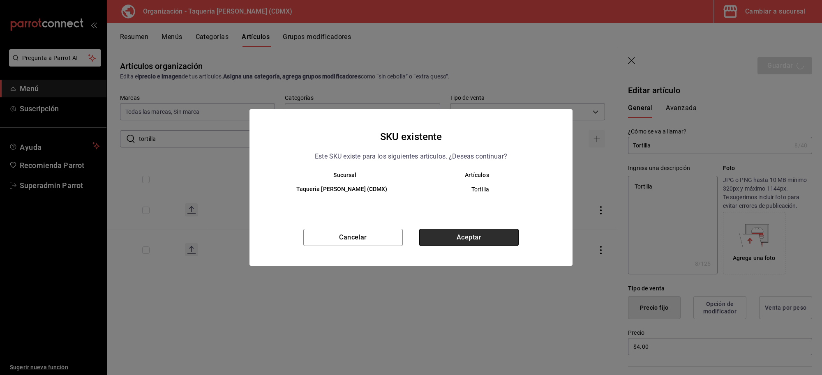
click at [485, 232] on button "Aceptar" at bounding box center [468, 237] width 99 height 17
type textarea "x"
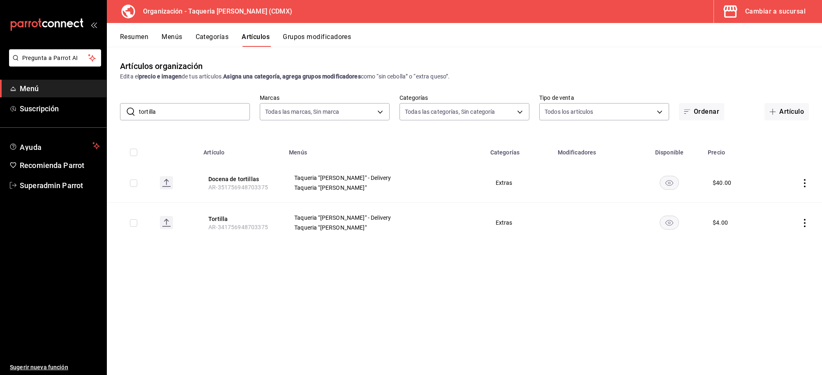
click at [189, 101] on div "​ tortilla ​ Marcas Todas las marcas, Sin marca ce101241-e291-4bf4-bb44-606d110…" at bounding box center [464, 107] width 715 height 26
drag, startPoint x: 168, startPoint y: 116, endPoint x: 98, endPoint y: 113, distance: 70.7
click at [97, 117] on div "Pregunta a Parrot AI Menú Suscripción Ayuda Recomienda Parrot Superadmin Parrot…" at bounding box center [411, 187] width 822 height 375
type input "quesa"
click at [268, 182] on button "Orden de 3 quesadillas" at bounding box center [241, 179] width 66 height 8
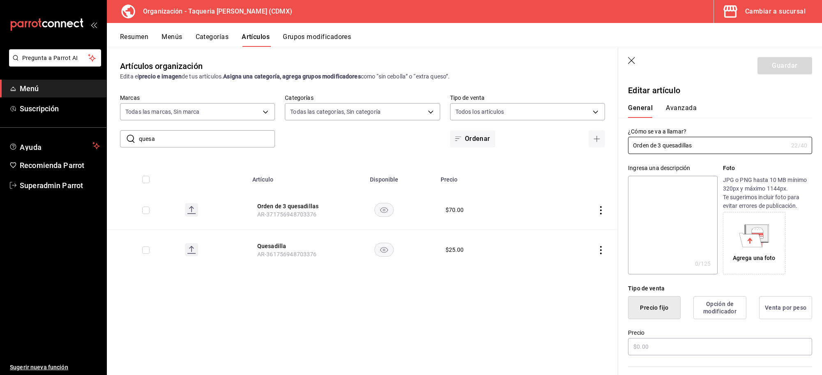
type input "$70.00"
drag, startPoint x: 683, startPoint y: 145, endPoint x: 552, endPoint y: 136, distance: 131.4
click at [552, 136] on main "Artículos organización Edita el precio e imagen de tus artículos. Asigna una ca…" at bounding box center [464, 211] width 715 height 328
click at [662, 203] on textarea at bounding box center [672, 225] width 89 height 99
paste textarea "Orden de 3 quesadillas"
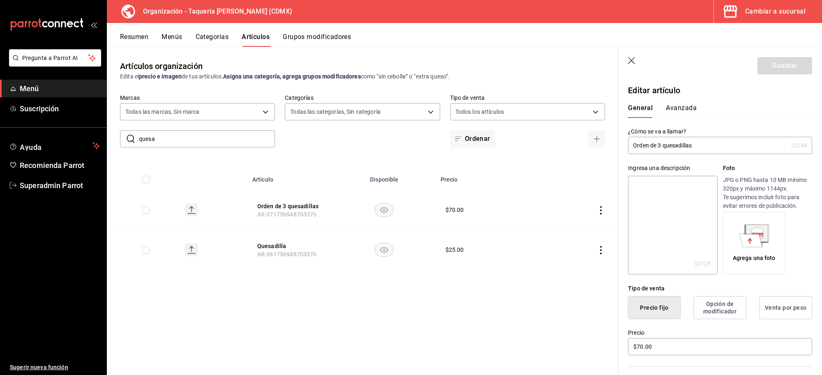
type textarea "Orden de 3 quesadillas"
type textarea "x"
type textarea "Orden de 3 quesadillas"
click at [759, 67] on button "Guardar" at bounding box center [784, 65] width 55 height 17
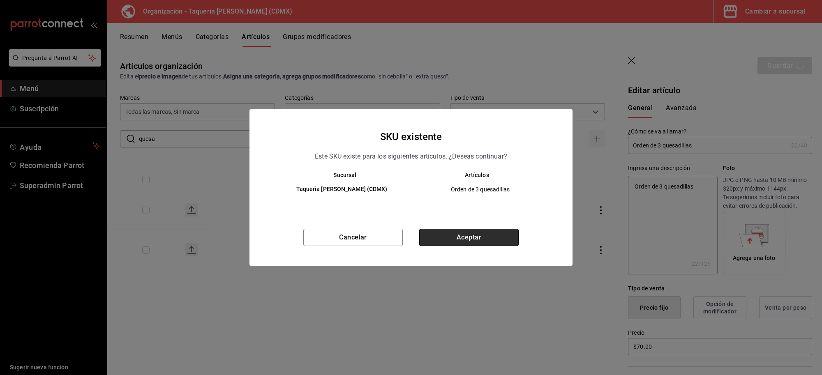
click at [468, 246] on button "Aceptar" at bounding box center [468, 237] width 99 height 17
type textarea "x"
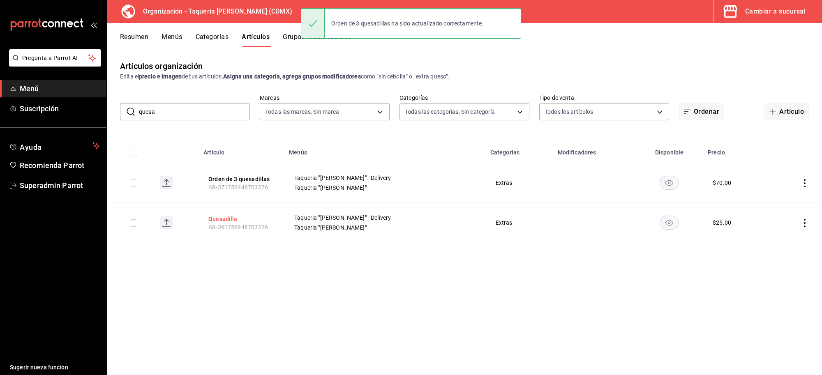
click at [233, 218] on button "Quesadilla" at bounding box center [241, 219] width 66 height 8
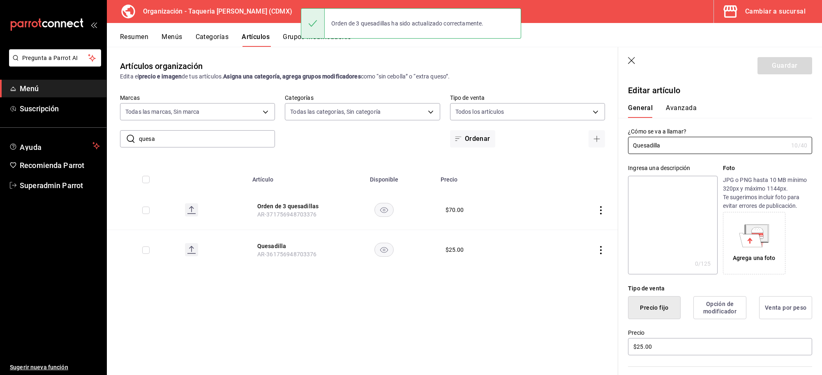
drag, startPoint x: 527, startPoint y: 147, endPoint x: 522, endPoint y: 147, distance: 4.5
click at [522, 147] on main "Artículos organización Edita el precio e imagen de tus artículos. Asigna una ca…" at bounding box center [464, 211] width 715 height 328
click at [646, 208] on textarea at bounding box center [672, 225] width 89 height 99
paste textarea "Quesadilla"
type textarea "Quesadilla"
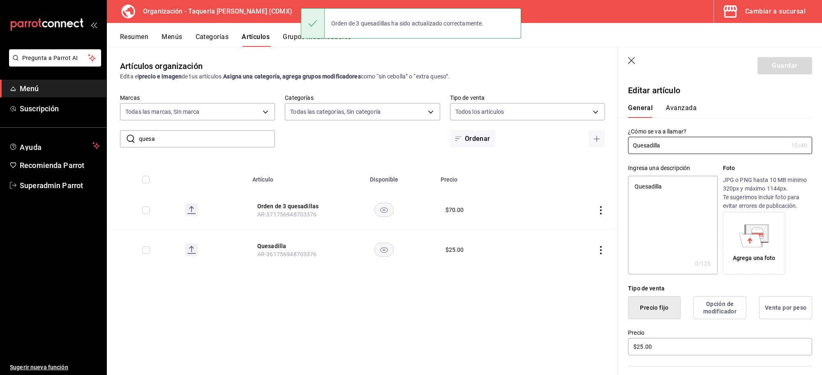
type textarea "x"
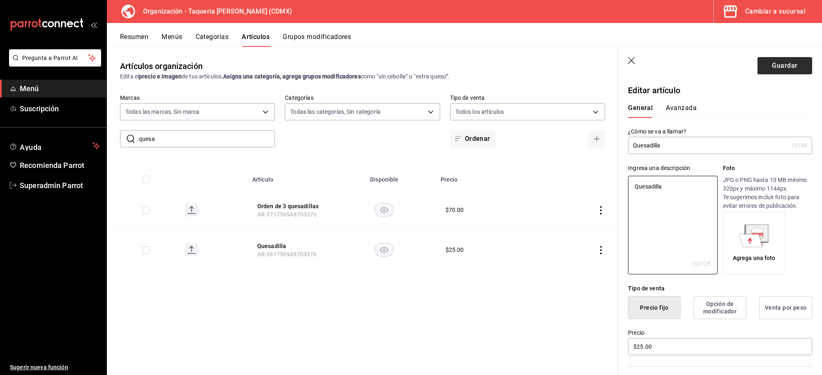
type textarea "Quesadilla"
click at [759, 62] on button "Guardar" at bounding box center [784, 65] width 55 height 17
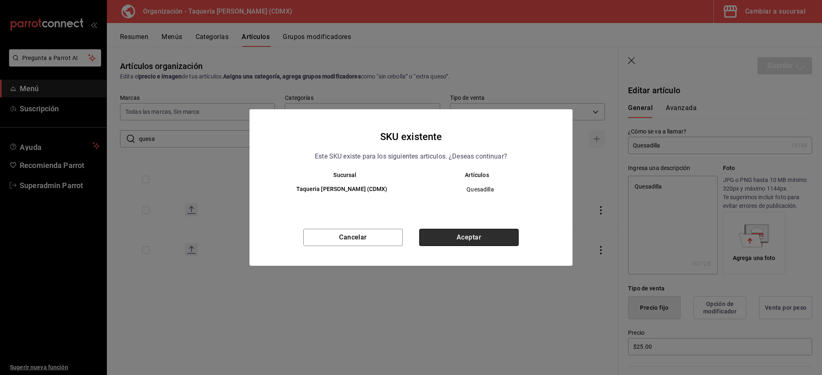
click at [480, 233] on button "Aceptar" at bounding box center [468, 237] width 99 height 17
type textarea "x"
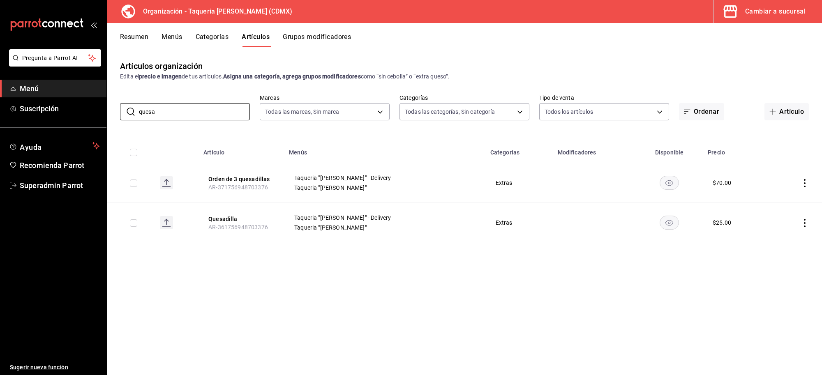
drag, startPoint x: 125, startPoint y: 122, endPoint x: 102, endPoint y: 125, distance: 23.1
click at [104, 126] on div "Pregunta a Parrot AI Menú Suscripción Ayuda Recomienda Parrot Superadmin Parrot…" at bounding box center [411, 187] width 822 height 375
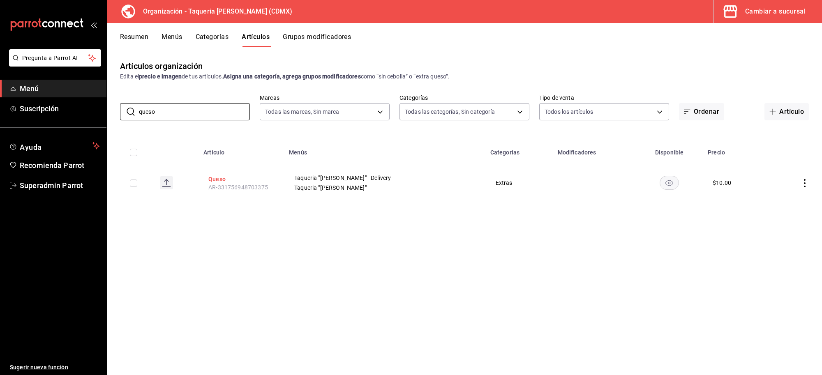
type input "queso"
click at [221, 178] on button "Queso" at bounding box center [241, 179] width 66 height 8
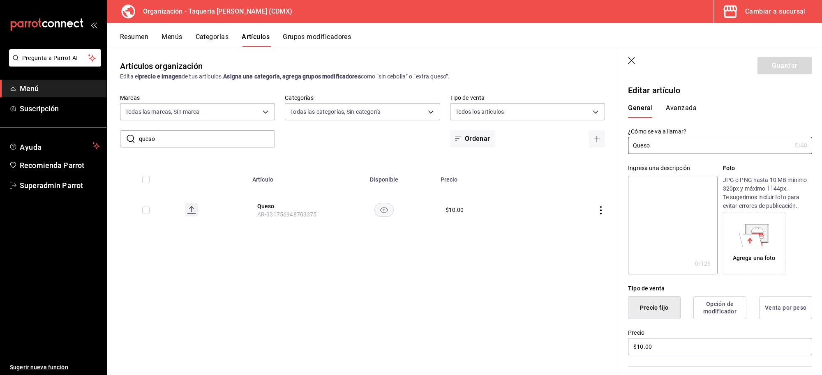
drag, startPoint x: 680, startPoint y: 151, endPoint x: 610, endPoint y: 148, distance: 69.9
click at [610, 148] on main "Artículos organización Edita el precio e imagen de tus artículos. Asigna una ca…" at bounding box center [464, 211] width 715 height 328
drag, startPoint x: 722, startPoint y: 229, endPoint x: 695, endPoint y: 223, distance: 27.9
click at [711, 229] on div "Ingresa una descripción x 0 /125 ​ Foto JPG o PNG hasta 10 MB mínimo 320px y má…" at bounding box center [720, 219] width 184 height 111
click at [689, 222] on textarea at bounding box center [672, 225] width 89 height 99
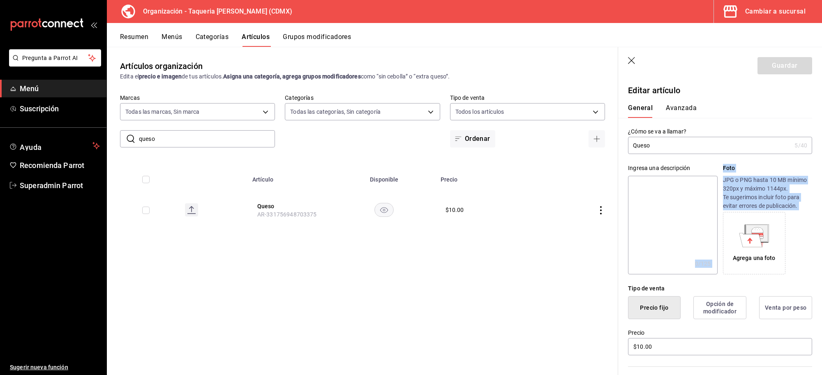
click at [695, 200] on textarea at bounding box center [672, 225] width 89 height 99
click at [650, 198] on textarea at bounding box center [672, 225] width 89 height 99
paste textarea "Queso"
type textarea "Queso"
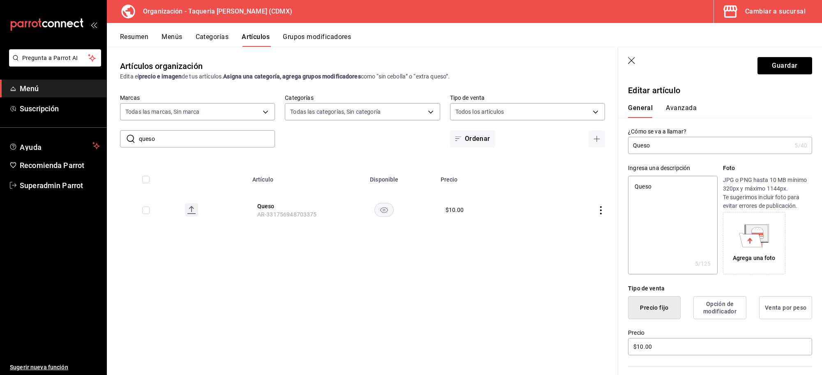
type textarea "x"
type textarea "Queso"
click at [771, 66] on button "Guardar" at bounding box center [784, 65] width 55 height 17
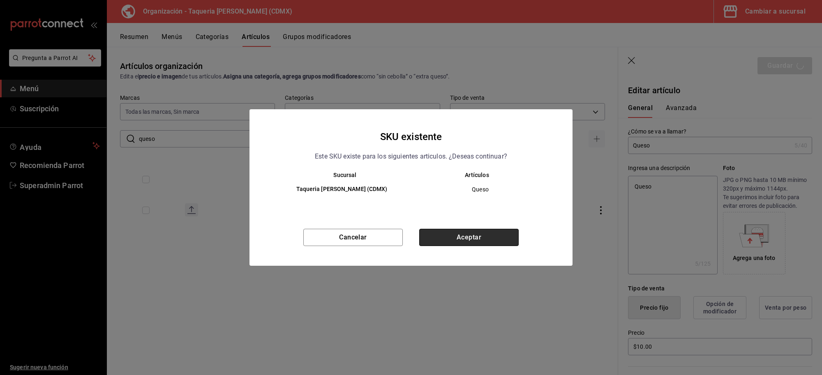
click at [478, 234] on button "Aceptar" at bounding box center [468, 237] width 99 height 17
type textarea "x"
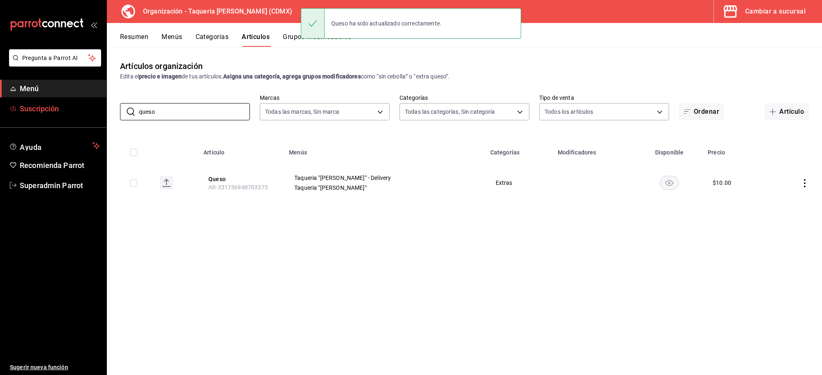
drag, startPoint x: 169, startPoint y: 114, endPoint x: 81, endPoint y: 114, distance: 87.5
click at [81, 114] on div "Pregunta a Parrot AI Menú Suscripción Ayuda Recomienda Parrot Superadmin Parrot…" at bounding box center [411, 187] width 822 height 375
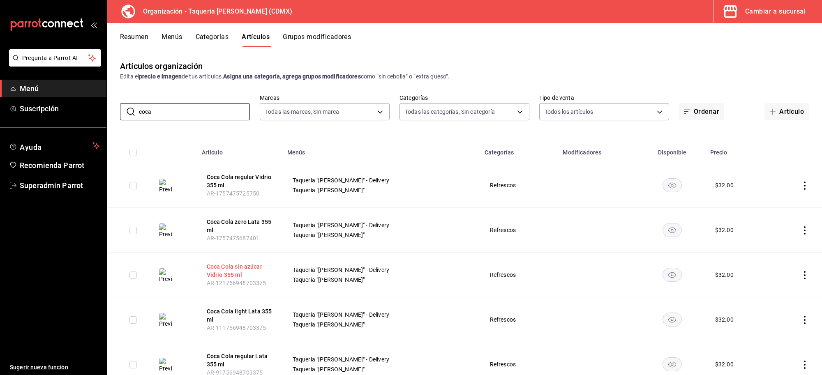
type input "coca"
click at [218, 271] on button "Coca Cola sin azúcar Vidrio 355 ml" at bounding box center [240, 271] width 66 height 16
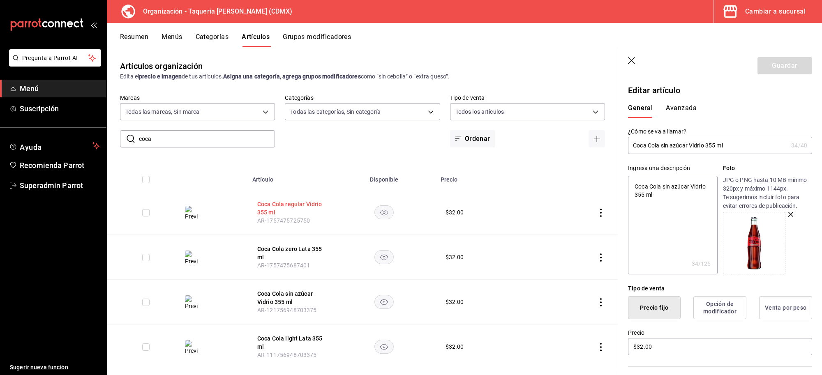
click at [269, 205] on button "Coca Cola regular Vidrio 355 ml" at bounding box center [290, 208] width 66 height 16
click at [272, 248] on button "Coca Cola zero Lata 355 ml" at bounding box center [290, 253] width 66 height 16
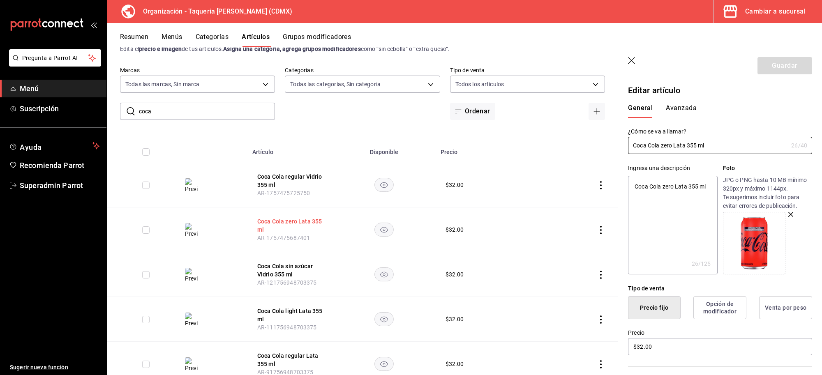
scroll to position [51, 0]
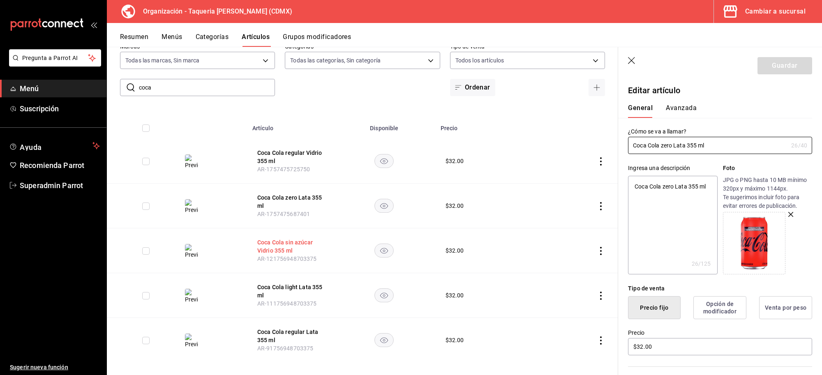
click at [270, 240] on button "Coca Cola sin azúcar Vidrio 355 ml" at bounding box center [290, 246] width 66 height 16
type textarea "x"
type input "$32.00"
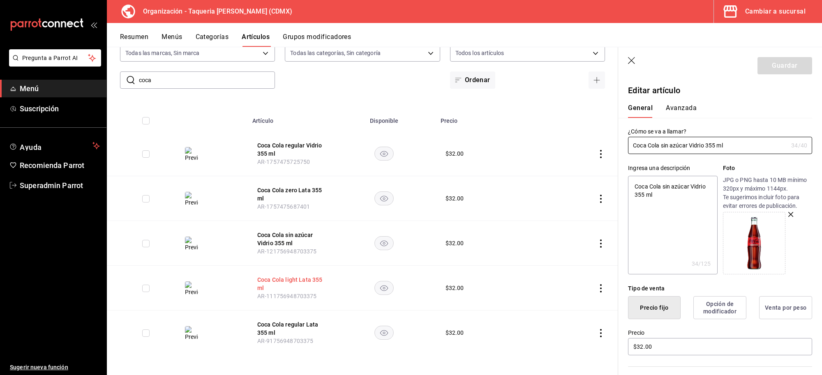
click at [262, 284] on button "Coca Cola light Lata 355 ml" at bounding box center [290, 284] width 66 height 16
click at [268, 320] on th "Coca Cola regular Lata 355 ml AR-91756948703375" at bounding box center [289, 333] width 85 height 45
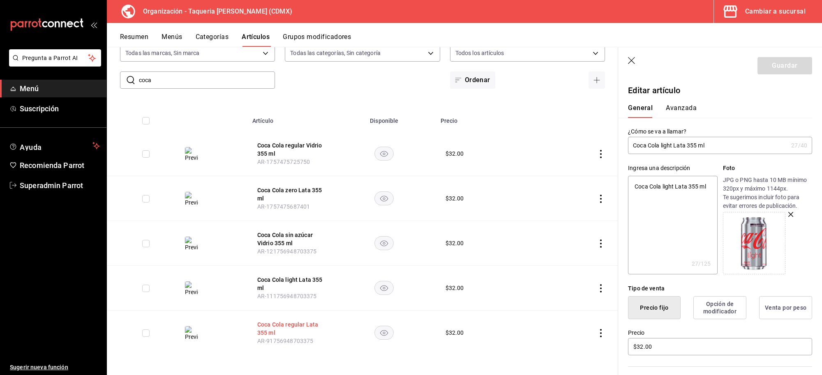
click at [270, 329] on button "Coca Cola regular Lata 355 ml" at bounding box center [290, 329] width 66 height 16
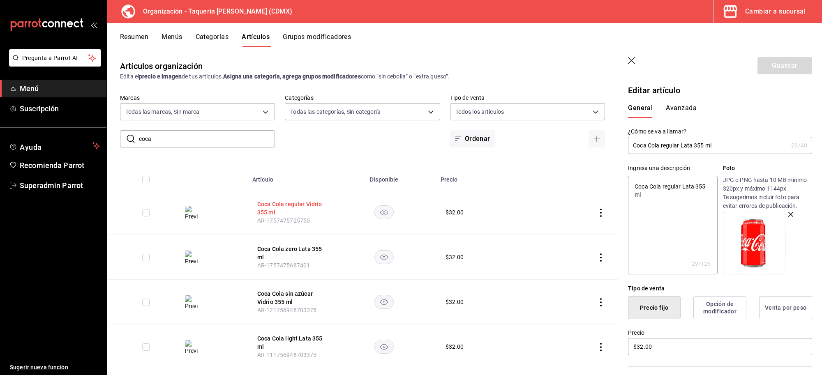
click at [294, 204] on button "Coca Cola regular Vidrio 355 ml" at bounding box center [290, 208] width 66 height 16
click at [632, 183] on textarea "Coca Cola regular Vidrio 355 ml" at bounding box center [672, 225] width 89 height 99
type textarea "x"
click at [301, 35] on button "Grupos modificadores" at bounding box center [317, 40] width 68 height 14
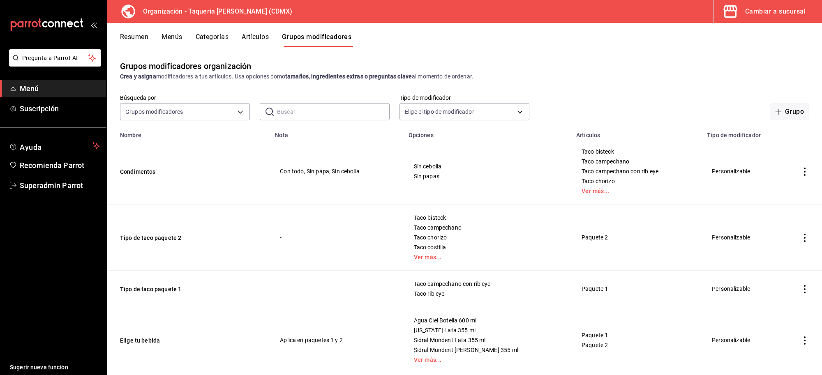
click at [166, 37] on button "Menús" at bounding box center [172, 40] width 21 height 14
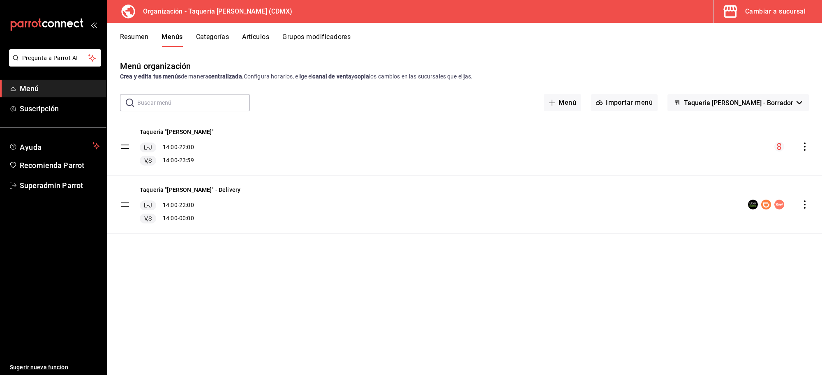
click at [797, 205] on div "menu-maker-table" at bounding box center [778, 205] width 61 height 10
click at [803, 204] on icon "actions" at bounding box center [805, 205] width 8 height 8
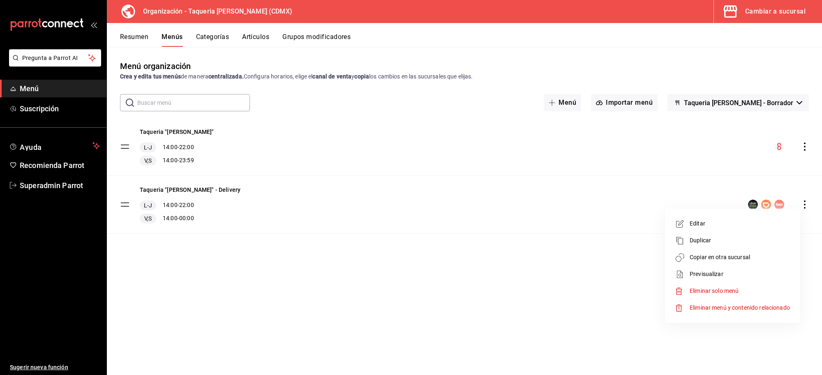
click at [704, 257] on span "Copiar en otra sucursal" at bounding box center [740, 257] width 100 height 9
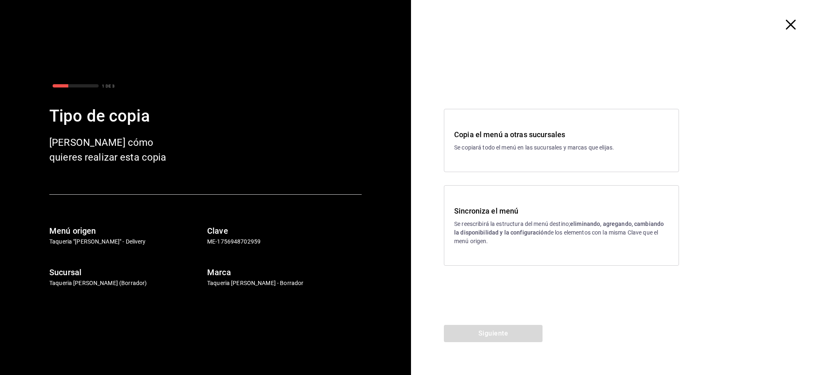
click at [461, 220] on p "Se reescribirá la estructura del menú destino; eliminando, agregando, cambiando…" at bounding box center [561, 233] width 215 height 26
click at [514, 333] on button "Siguiente" at bounding box center [493, 333] width 99 height 17
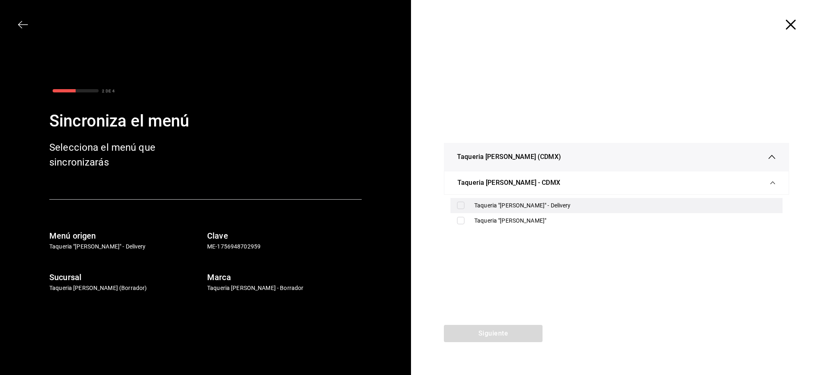
click at [463, 208] on input "checkbox" at bounding box center [460, 205] width 7 height 7
checkbox input "true"
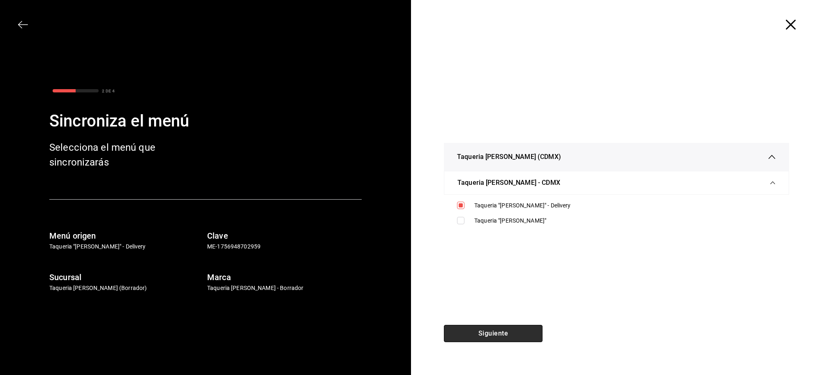
click at [487, 333] on button "Siguiente" at bounding box center [493, 333] width 99 height 17
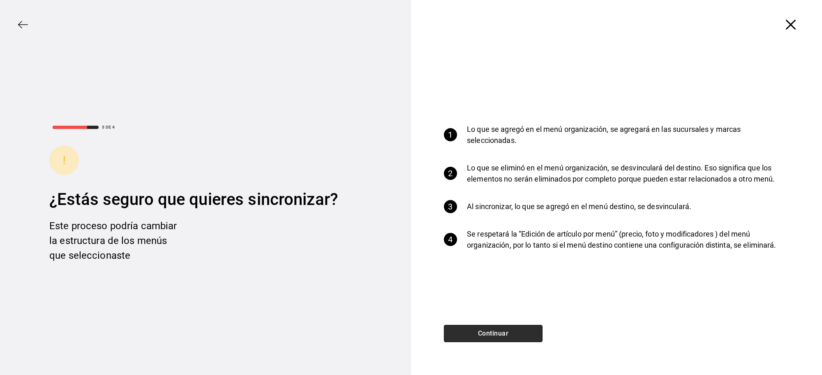
click at [475, 336] on button "Continuar" at bounding box center [493, 333] width 99 height 17
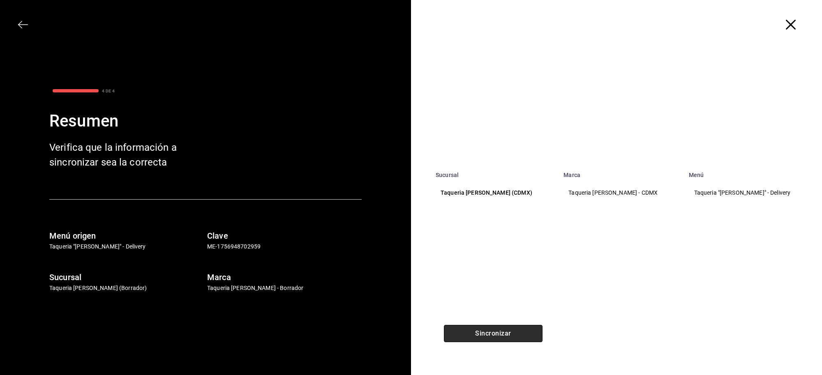
click at [473, 335] on button "Sincronizar" at bounding box center [493, 333] width 99 height 17
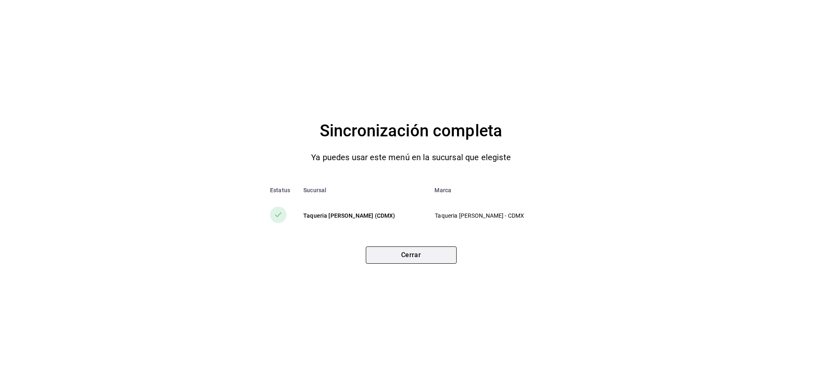
click at [383, 247] on button "Cerrar" at bounding box center [411, 255] width 91 height 17
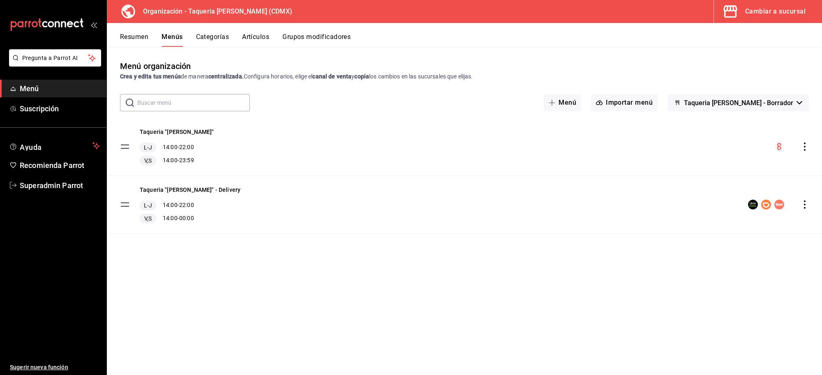
click at [741, 19] on span "button" at bounding box center [732, 11] width 20 height 16
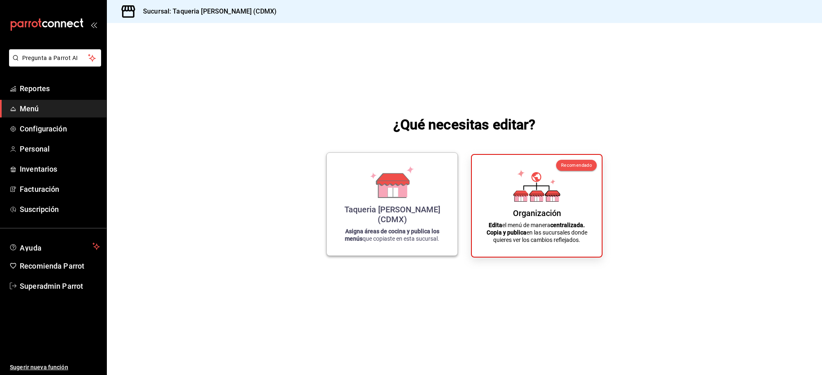
click at [374, 179] on icon at bounding box center [373, 175] width 7 height 7
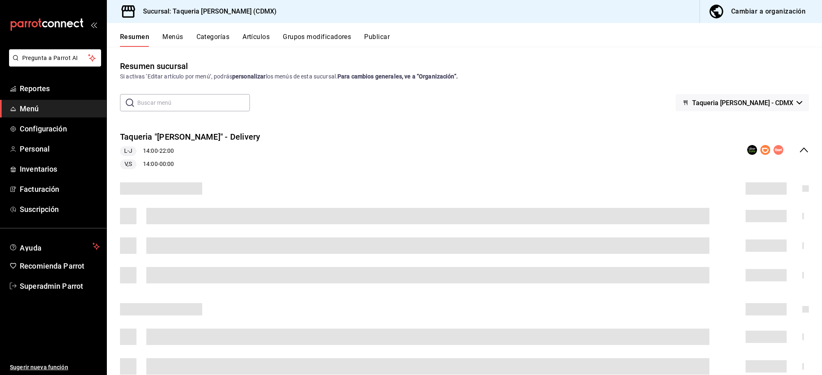
click at [373, 42] on button "Publicar" at bounding box center [376, 40] width 25 height 14
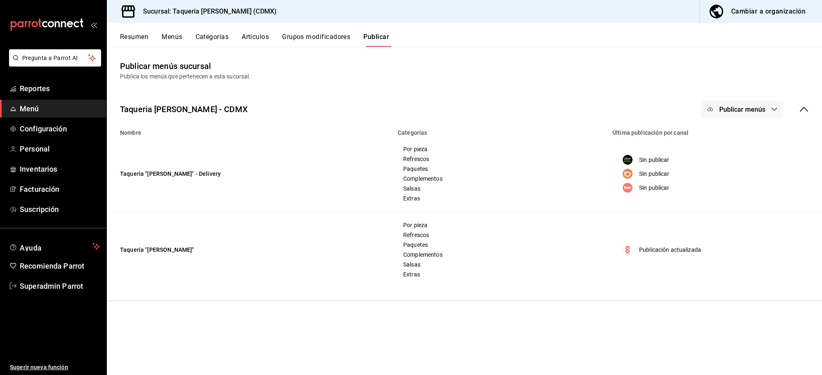
click at [743, 106] on span "Publicar menús" at bounding box center [742, 110] width 46 height 8
click at [734, 189] on li "Rappi" at bounding box center [743, 182] width 76 height 23
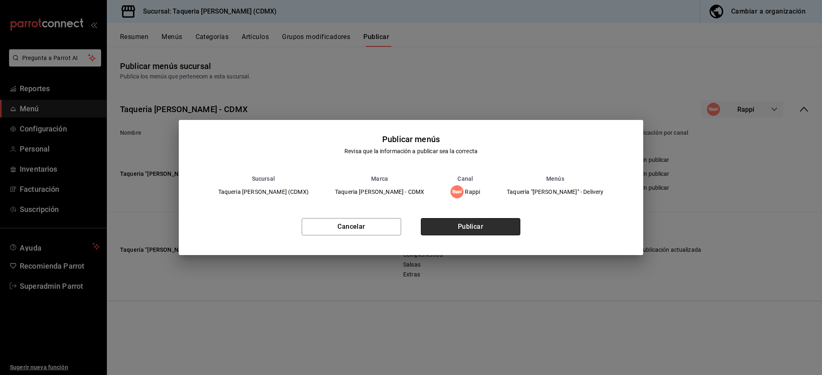
click at [446, 221] on button "Publicar" at bounding box center [470, 226] width 99 height 17
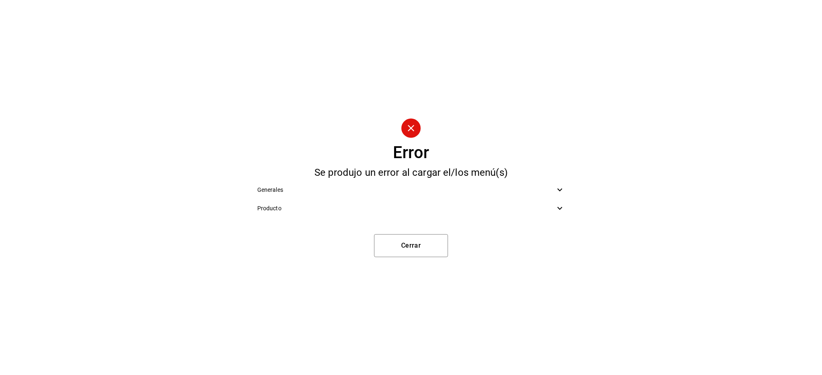
click at [311, 215] on div "Producto" at bounding box center [411, 208] width 321 height 18
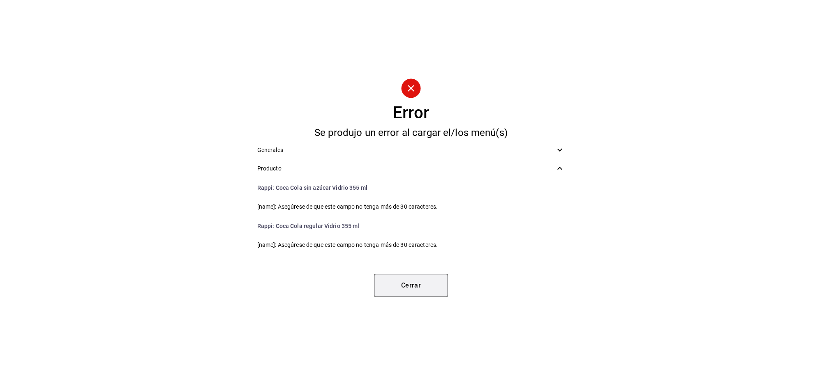
click at [410, 278] on button "Cerrar" at bounding box center [411, 285] width 74 height 23
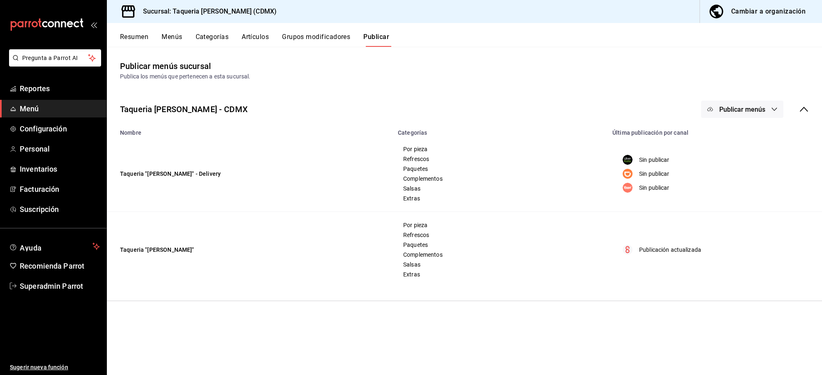
click at [256, 36] on button "Artículos" at bounding box center [255, 40] width 27 height 14
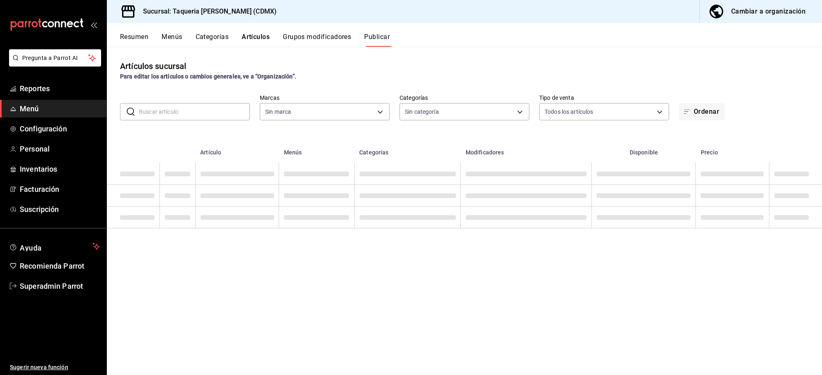
type input "6420383b-8504-466e-b8e1-7ad85ed98961"
type input "ed9b51ba-9b42-42bb-a1bf-61966d11c073,8f5feebf-6ecb-4b31-b74b-0a8d4b97d945,0bf33…"
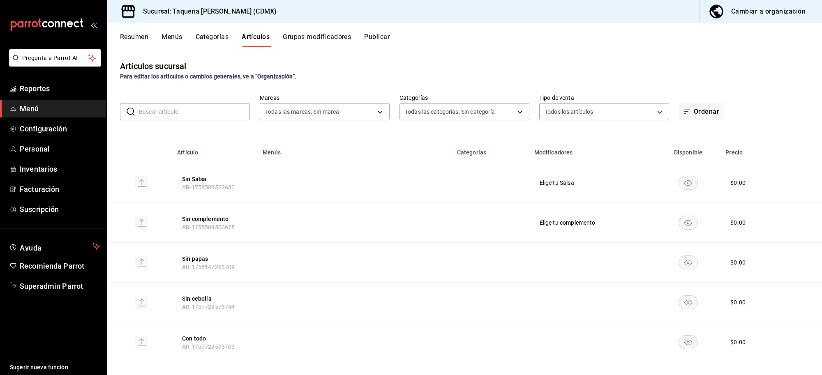
type input "6420383b-8504-466e-b8e1-7ad85ed98961"
click at [203, 116] on input "text" at bounding box center [194, 112] width 111 height 16
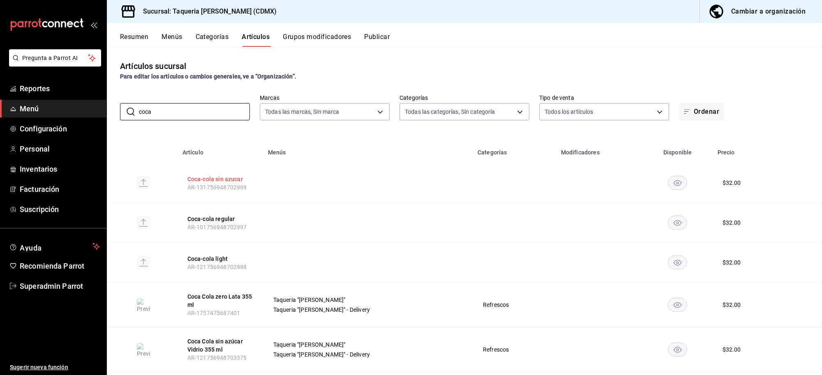
type input "coca"
click at [231, 181] on button "Coca-cola sin azucar" at bounding box center [220, 179] width 66 height 8
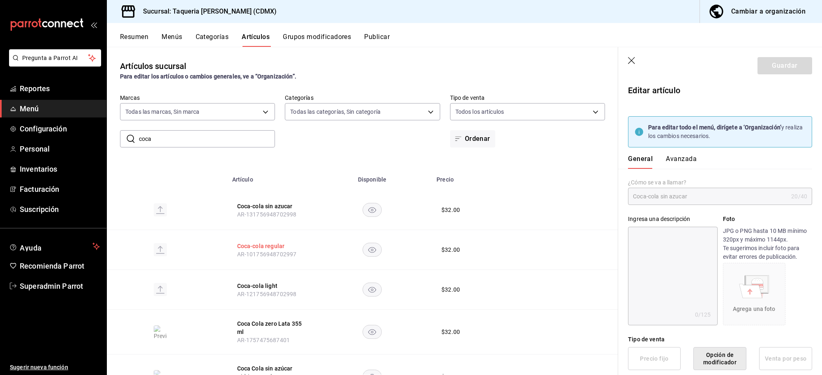
click at [262, 249] on button "Coca-cola regular" at bounding box center [270, 246] width 66 height 8
type input "$32.00"
click at [263, 289] on button "Coca-cola light" at bounding box center [270, 286] width 66 height 8
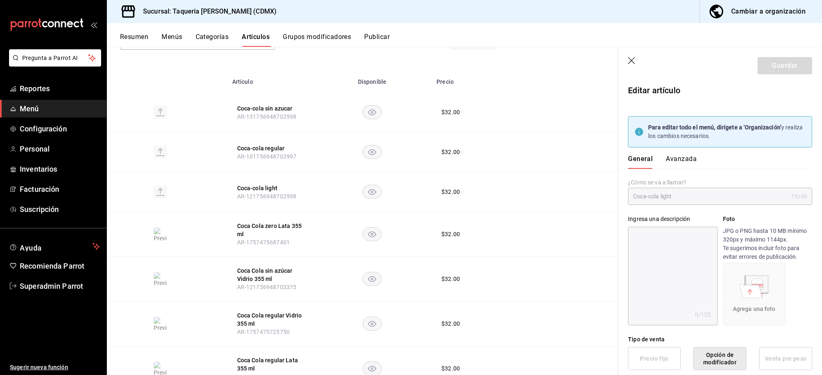
scroll to position [154, 0]
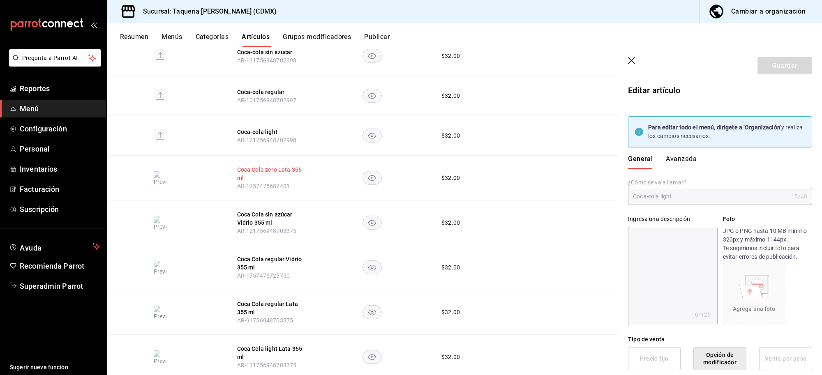
click at [260, 166] on button "Coca Cola zero Lata 355 ml" at bounding box center [270, 174] width 66 height 16
type textarea "x"
type input "$32.00"
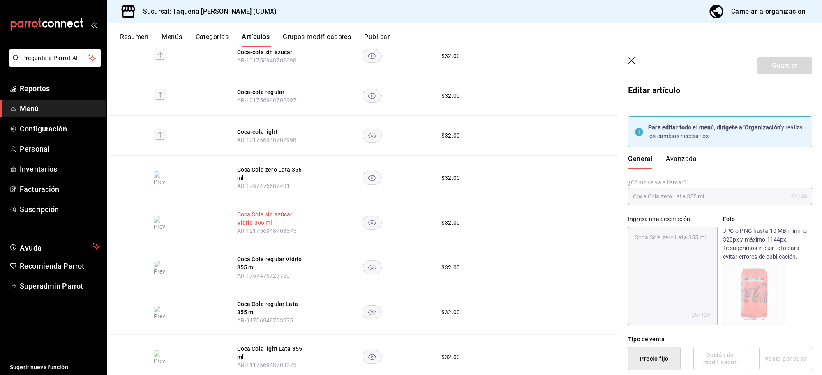
click at [272, 214] on button "Coca Cola sin azúcar Vidrio 355 ml" at bounding box center [270, 218] width 66 height 16
click at [250, 263] on button "Coca Cola regular Vidrio 355 ml" at bounding box center [270, 263] width 66 height 16
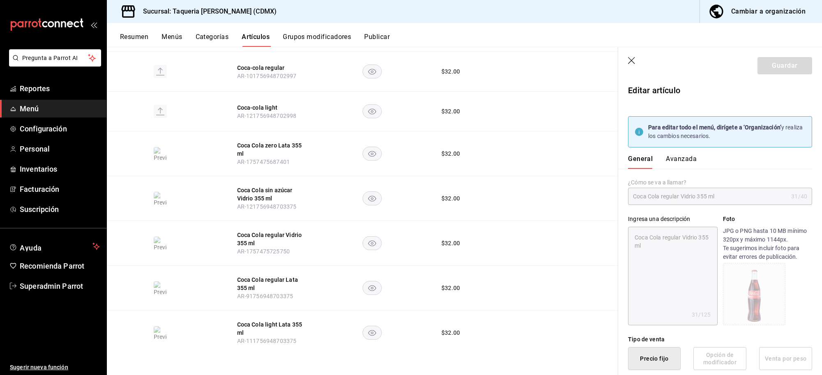
click at [744, 18] on button "Cambiar a organización" at bounding box center [757, 11] width 115 height 23
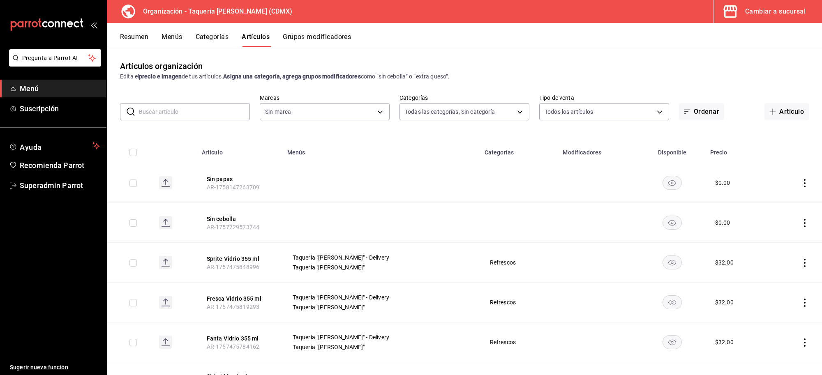
type input "525dfa34-559b-4d38-94f6-aaf585d6ada2,a85c83a3-24f4-47d7-91b1-cd088f40c17e,fc4c7…"
type input "ce101241-e291-4bf4-bb44-606d110127b7"
click at [188, 115] on input "text" at bounding box center [194, 112] width 111 height 16
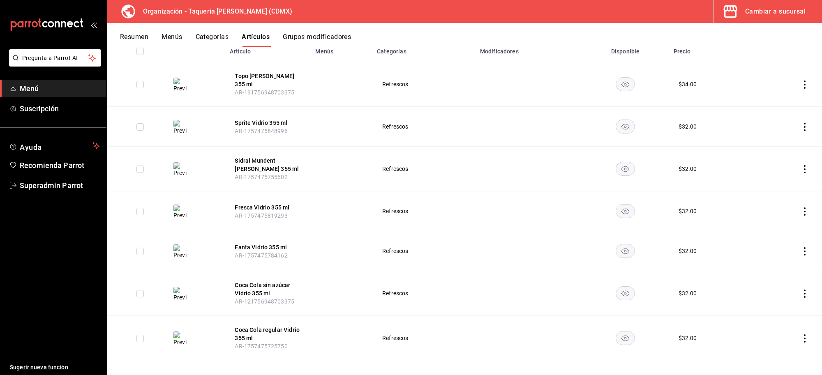
scroll to position [102, 0]
type input "vidrio"
click at [290, 326] on button "Coca Cola regular Vidrio 355 ml" at bounding box center [268, 333] width 66 height 16
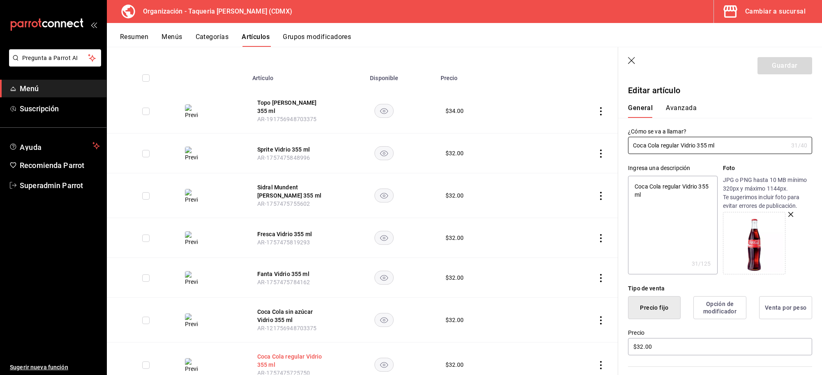
scroll to position [129, 0]
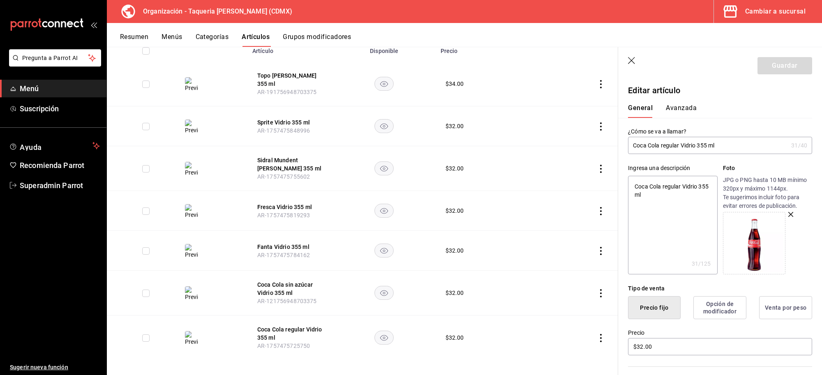
click at [635, 185] on textarea "Coca Cola regular Vidrio 355 ml" at bounding box center [672, 225] width 89 height 99
type textarea "x"
click at [679, 140] on input "Coca Cola regular Vidrio 355 ml" at bounding box center [708, 145] width 160 height 16
type input "Coca Cola regula Vidrio 355 ml"
type textarea "x"
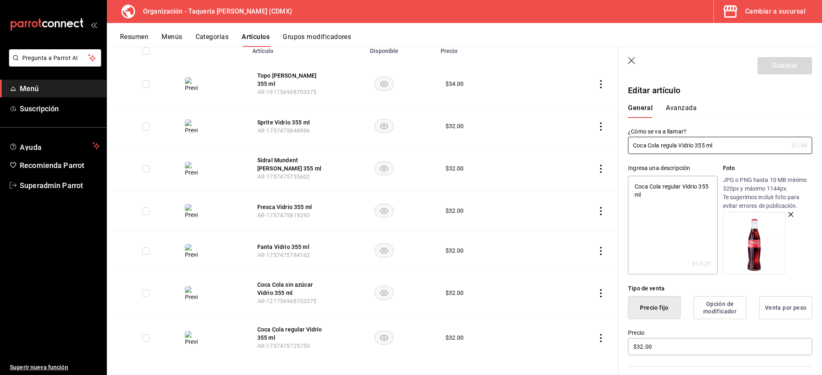
type input "Coca Cola regul Vidrio 355 ml"
type textarea "x"
type input "Coca Cola regu Vidrio 355 ml"
type textarea "x"
type input "Coca Cola reg Vidrio 355 ml"
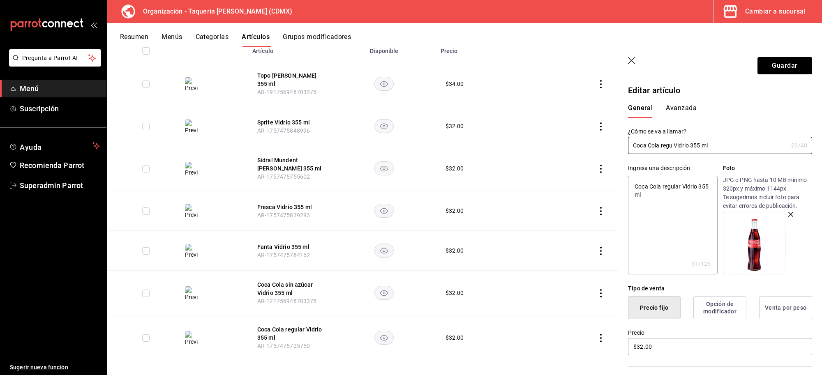
type textarea "x"
type input "Coca Cola re Vidrio 355 ml"
type textarea "x"
type input "Coca Cola reg Vidrio 355 ml"
type textarea "x"
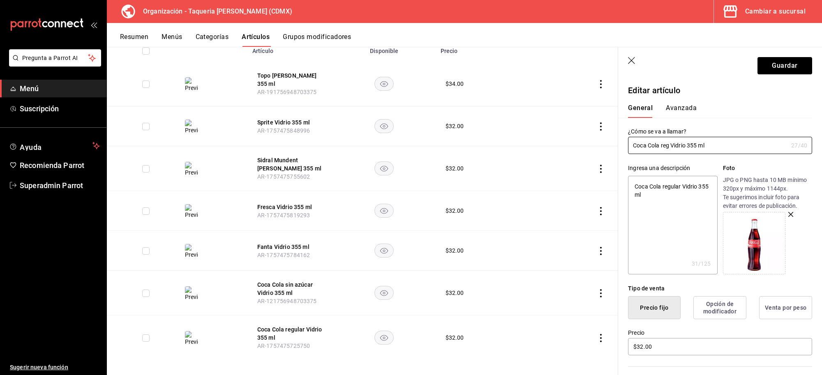
type input "Coca Cola regu Vidrio 355 ml"
type textarea "x"
type input "Coca Cola regul Vidrio 355 ml"
type textarea "x"
type input "Coca Cola regu Vidrio 355 ml"
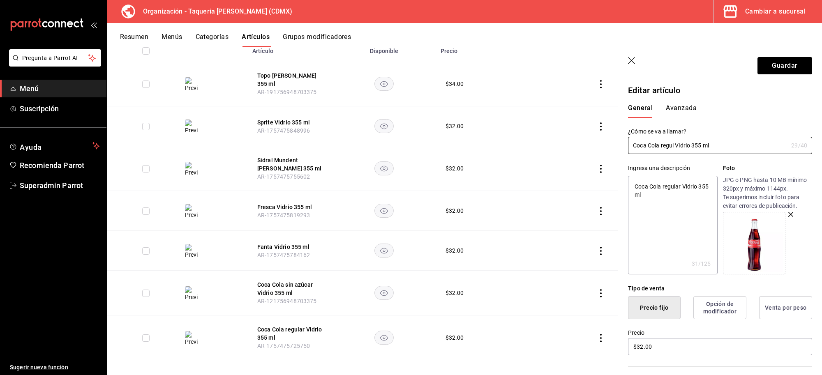
type textarea "x"
type input "Coca Cola reg Vidrio 355 ml"
type textarea "x"
type input "Coca Cola re Vidrio 355 ml"
type textarea "x"
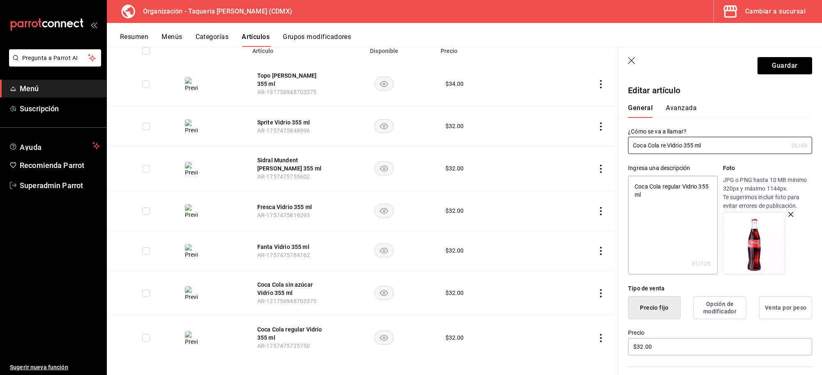
type input "Coca Cola r Vidrio 355 ml"
type textarea "x"
type input "Coca Cola Vidrio 355 ml"
type textarea "x"
type input "Coca Cola Vidrio 355 ml"
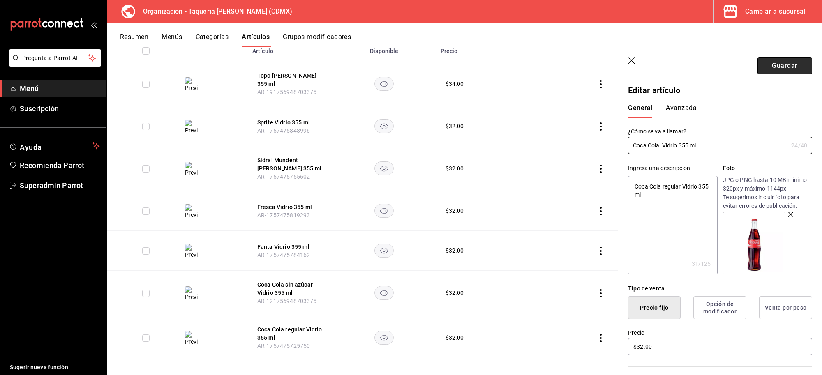
click at [785, 71] on button "Guardar" at bounding box center [784, 65] width 55 height 17
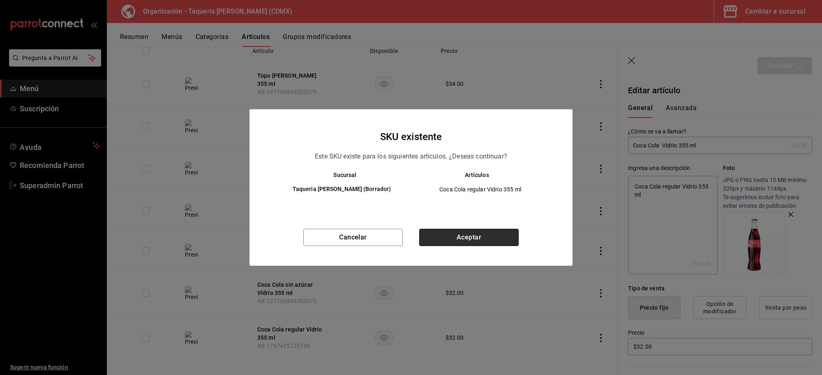
click at [457, 239] on button "Aceptar" at bounding box center [468, 237] width 99 height 17
type textarea "x"
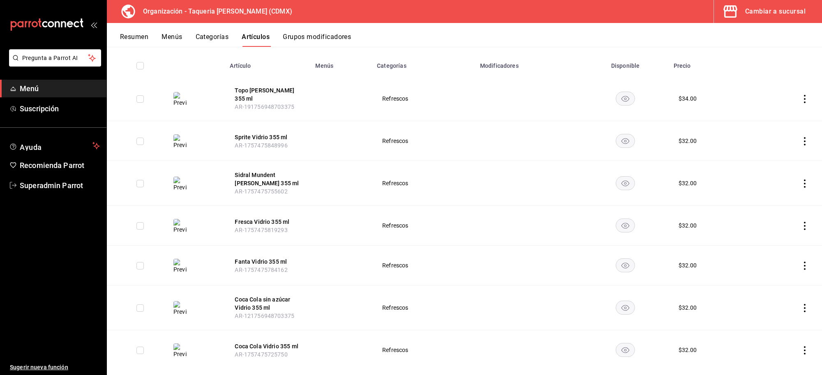
scroll to position [97, 0]
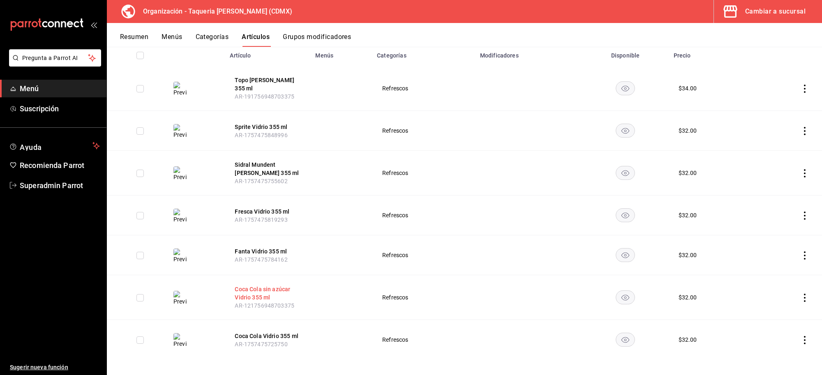
click at [261, 288] on button "Coca Cola sin azúcar Vidrio 355 ml" at bounding box center [268, 293] width 66 height 16
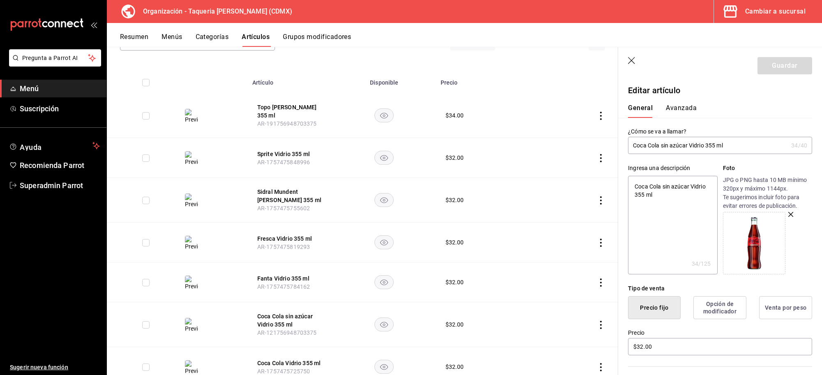
click at [688, 144] on input "Coca Cola sin azúcar Vidrio 355 ml" at bounding box center [708, 145] width 160 height 16
type input "Coca Cola sin azúca Vidrio 355 ml"
type textarea "x"
type input "Coca Cola sin azúc Vidrio 355 ml"
type textarea "x"
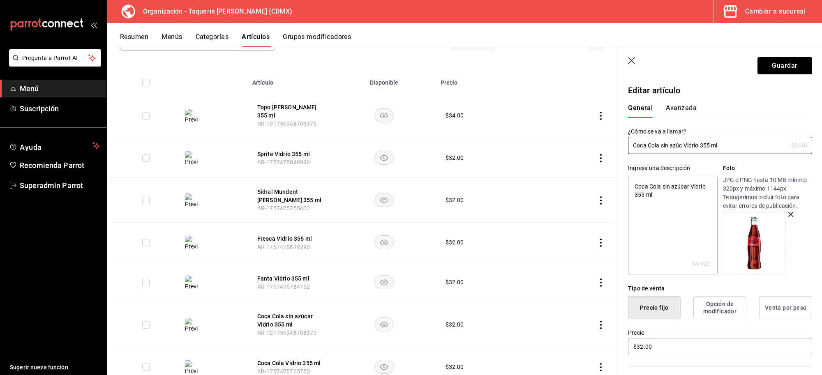
type input "Coca Cola sin azú Vidrio 355 ml"
type textarea "x"
type input "Coca Cola sin az Vidrio 355 ml"
type textarea "x"
type input "Coca Cola sin a Vidrio 355 ml"
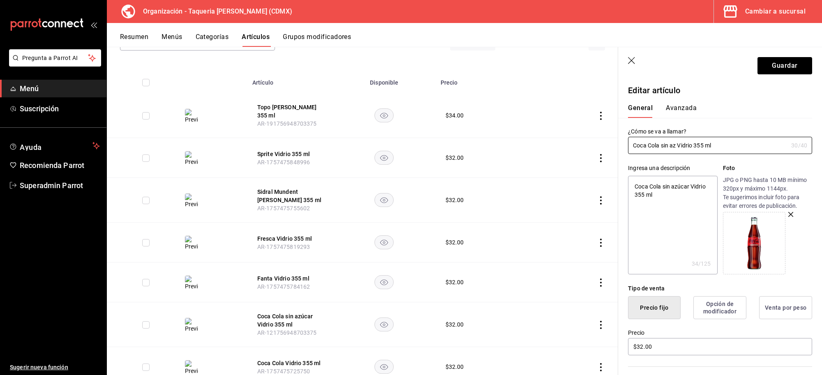
type textarea "x"
type input "Coca Cola sin Vidrio 355 ml"
type textarea "x"
type input "Coca Cola sin Vidrio 355 ml"
type textarea "x"
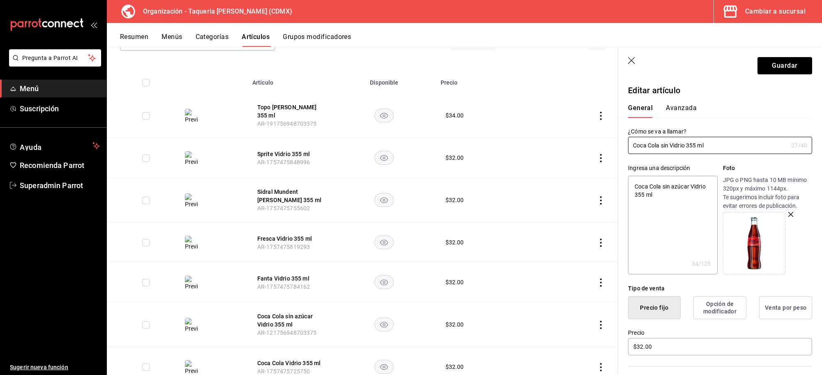
type input "Coca Cola si Vidrio 355 ml"
type textarea "x"
type input "Coca Cola s Vidrio 355 ml"
type textarea "x"
type input "Coca Cola Vidrio 355 ml"
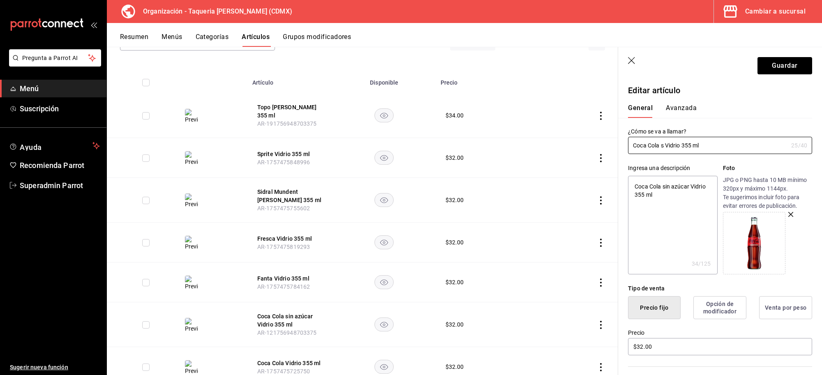
type textarea "x"
type input "Coca Cola z Vidrio 355 ml"
type textarea "x"
type input "Coca Cola ze Vidrio 355 ml"
type textarea "x"
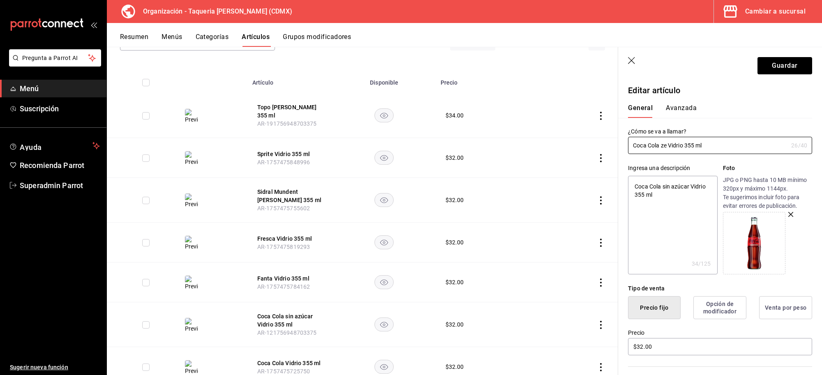
type input "Coca Cola zer Vidrio 355 ml"
type textarea "x"
type input "Coca Cola zero Vidrio 355 ml"
type textarea "x"
type input "Coca Cola zero Vidrio 355 ml"
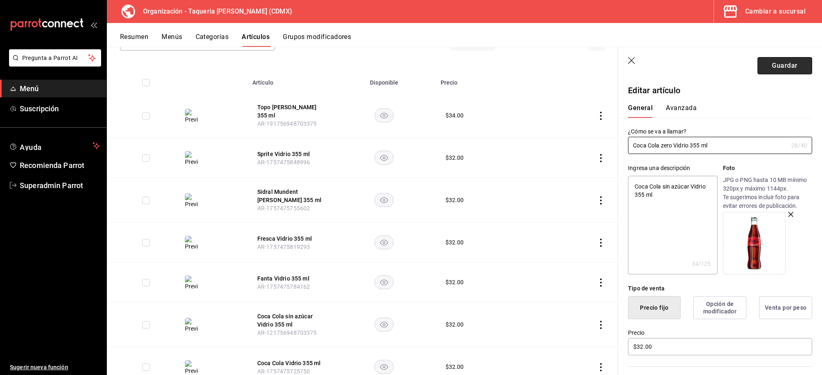
click at [776, 64] on button "Guardar" at bounding box center [784, 65] width 55 height 17
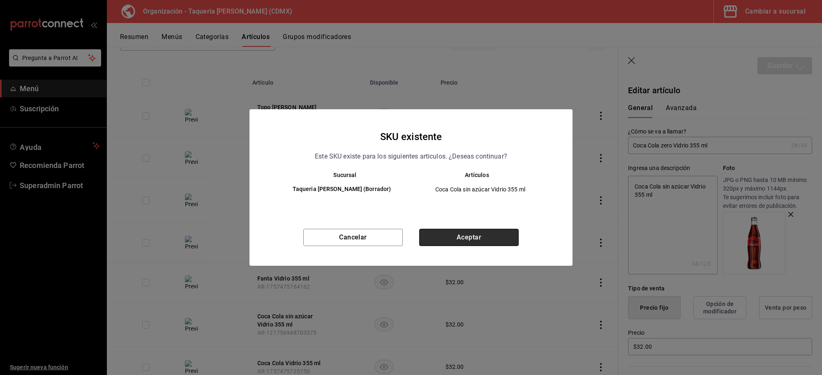
click at [455, 240] on button "Aceptar" at bounding box center [468, 237] width 99 height 17
type textarea "x"
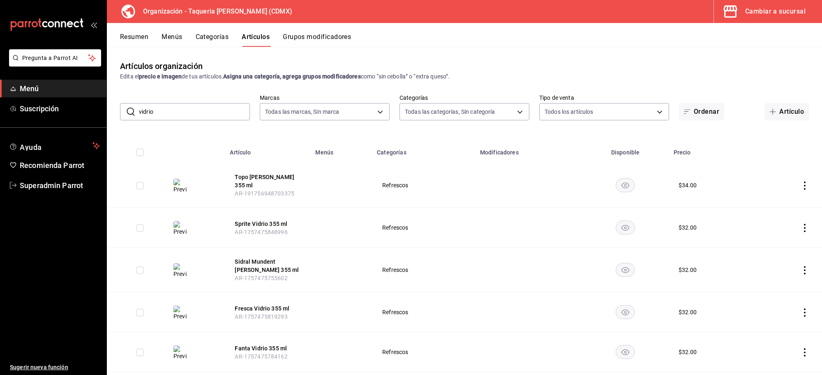
click at [164, 34] on button "Menús" at bounding box center [172, 40] width 21 height 14
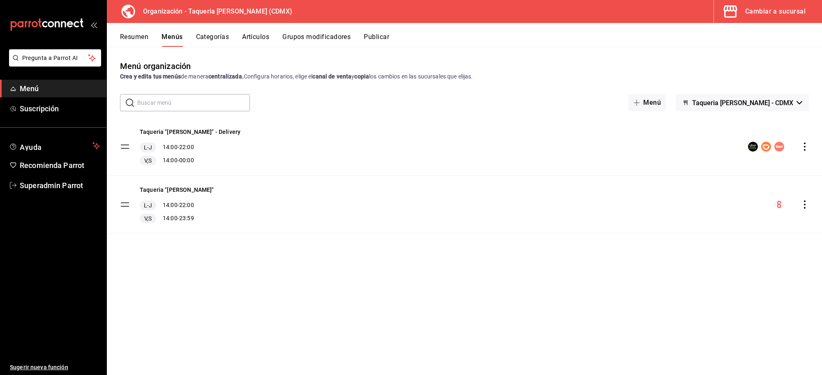
click at [805, 149] on icon "actions" at bounding box center [805, 147] width 2 height 8
click at [172, 41] on div at bounding box center [411, 187] width 822 height 375
click at [225, 39] on button "Categorías" at bounding box center [212, 40] width 33 height 14
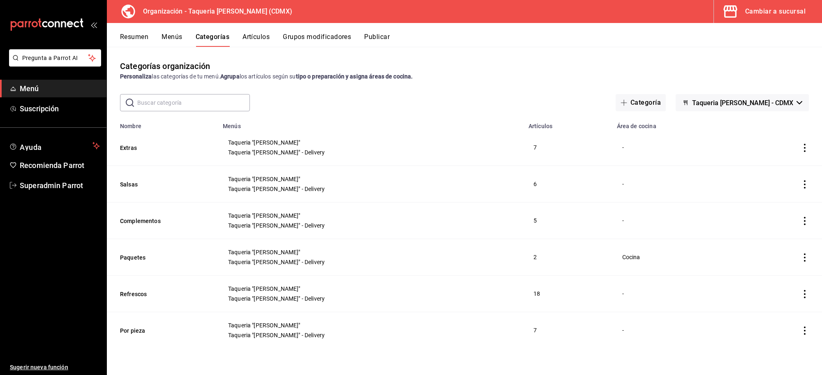
click at [175, 35] on button "Menús" at bounding box center [172, 40] width 21 height 14
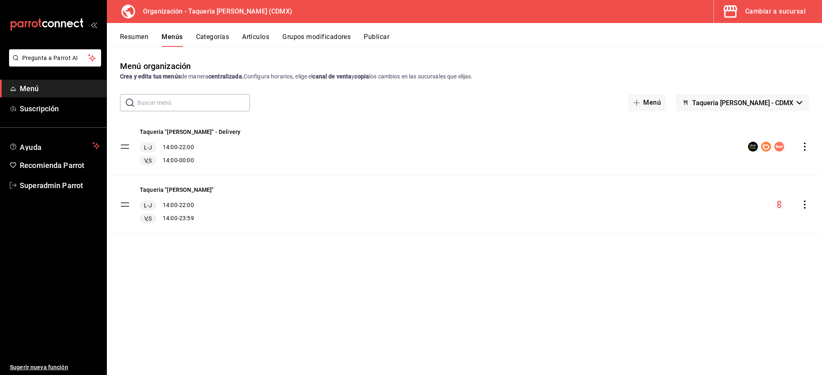
click at [810, 148] on div "Taqueria "Don Pepe" - Delivery L-J 14:00 - 22:00 V,S 14:00 - 00:00" at bounding box center [464, 147] width 715 height 58
click at [802, 147] on icon "actions" at bounding box center [805, 147] width 8 height 8
click at [535, 245] on div at bounding box center [411, 187] width 822 height 375
click at [132, 37] on button "Resumen" at bounding box center [134, 40] width 28 height 14
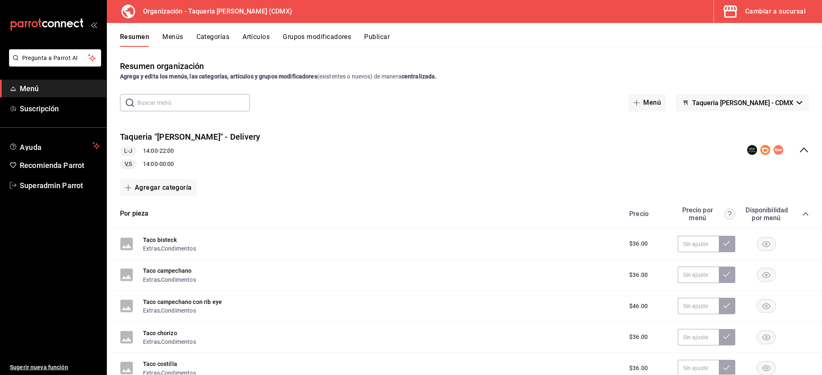
click at [390, 34] on button "Publicar" at bounding box center [376, 40] width 25 height 14
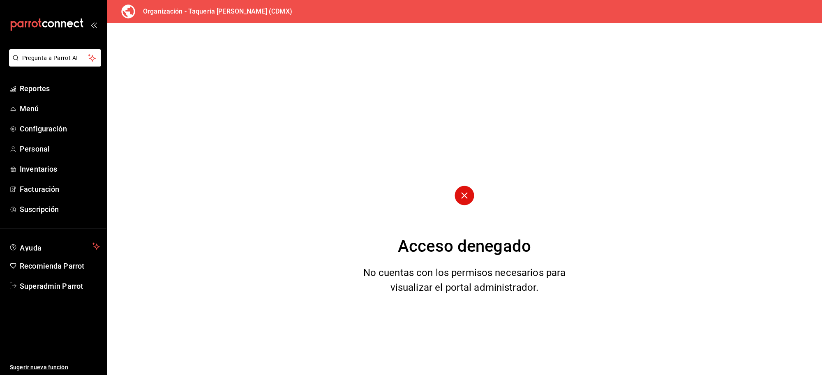
click at [450, 216] on div "Acceso denegado No cuentas con los permisos necesarios para visualizar el porta…" at bounding box center [464, 199] width 715 height 352
click at [459, 201] on circle at bounding box center [464, 195] width 19 height 19
click at [41, 103] on span "Menú" at bounding box center [60, 108] width 80 height 11
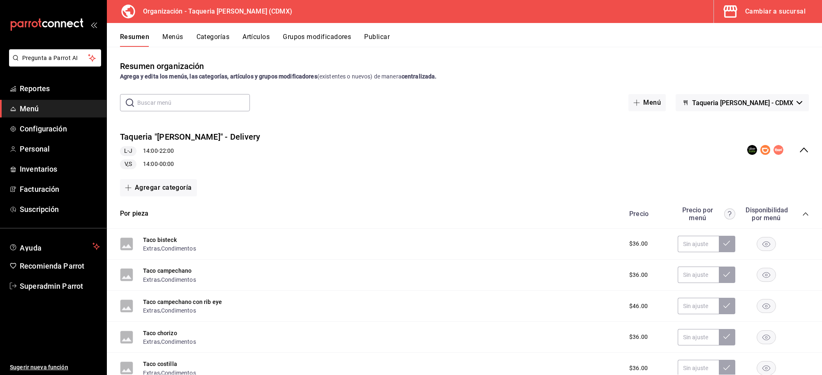
click at [384, 39] on button "Publicar" at bounding box center [376, 40] width 25 height 14
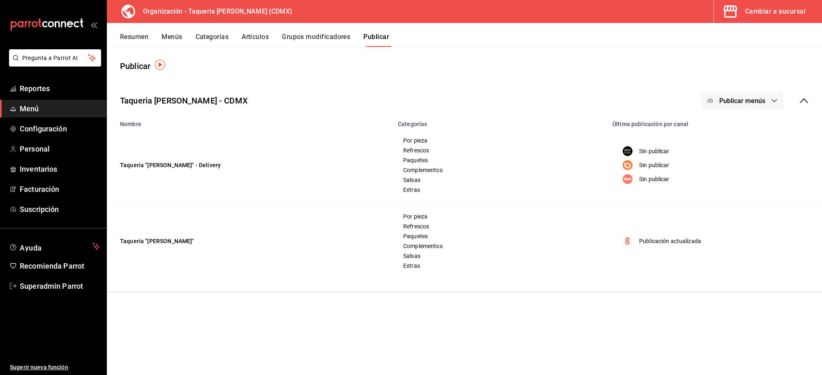
click at [384, 39] on button "Publicar" at bounding box center [376, 40] width 26 height 14
click at [136, 31] on div "Resumen Menús Categorías Artículos Grupos modificadores Publicar" at bounding box center [464, 35] width 715 height 24
click at [136, 36] on button "Resumen" at bounding box center [134, 40] width 28 height 14
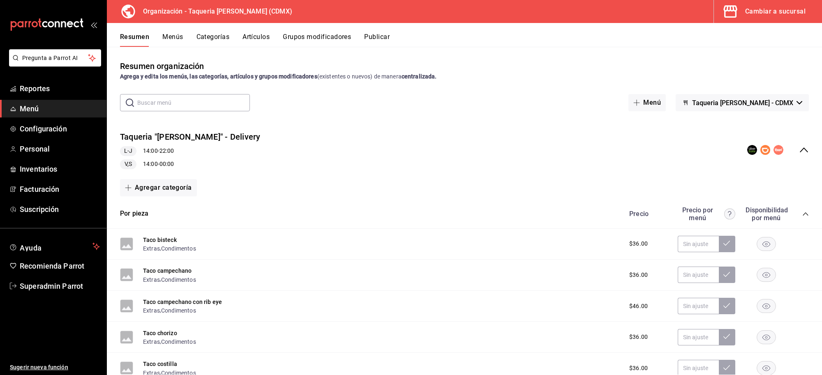
click at [396, 36] on div "Resumen Menús Categorías Artículos Grupos modificadores Publicar" at bounding box center [471, 40] width 702 height 14
click at [383, 36] on button "Publicar" at bounding box center [376, 40] width 25 height 14
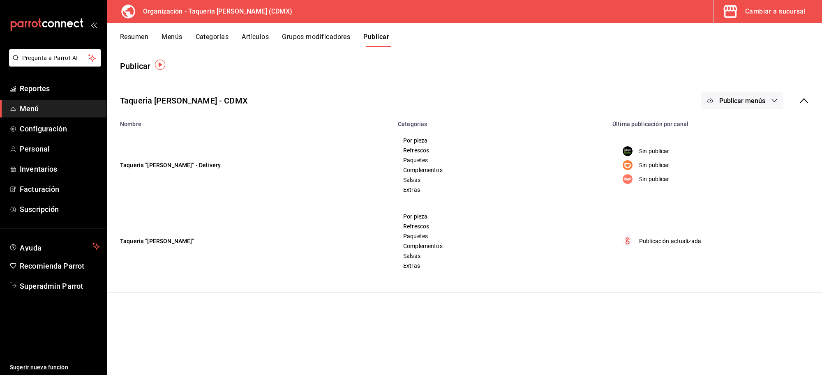
click at [232, 37] on div "Resumen Menús Categorías Artículos Grupos modificadores Publicar" at bounding box center [471, 40] width 702 height 14
click at [243, 35] on button "Artículos" at bounding box center [255, 40] width 27 height 14
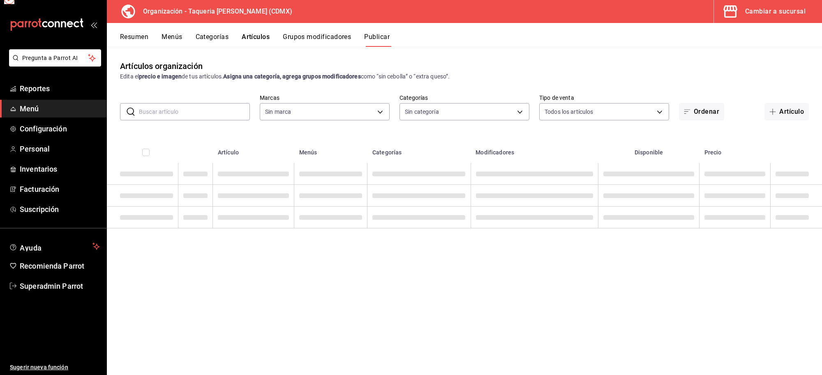
type input "6420383b-8504-466e-b8e1-7ad85ed98961"
type input "ed9b51ba-9b42-42bb-a1bf-61966d11c073,8f5feebf-6ecb-4b31-b74b-0a8d4b97d945,0bf33…"
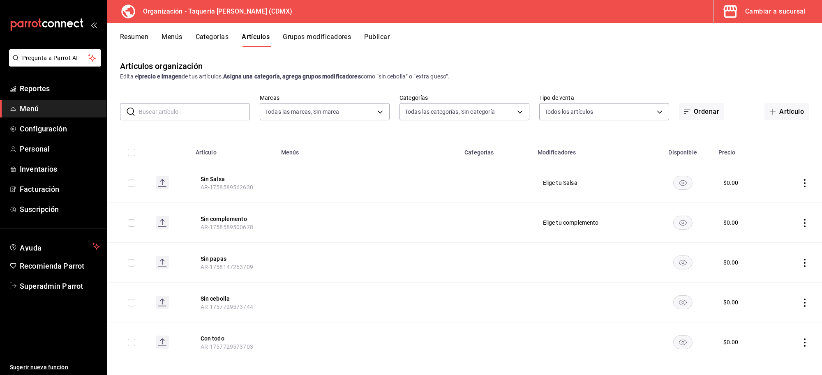
type input "6420383b-8504-466e-b8e1-7ad85ed98961"
click at [219, 109] on input "text" at bounding box center [194, 112] width 111 height 16
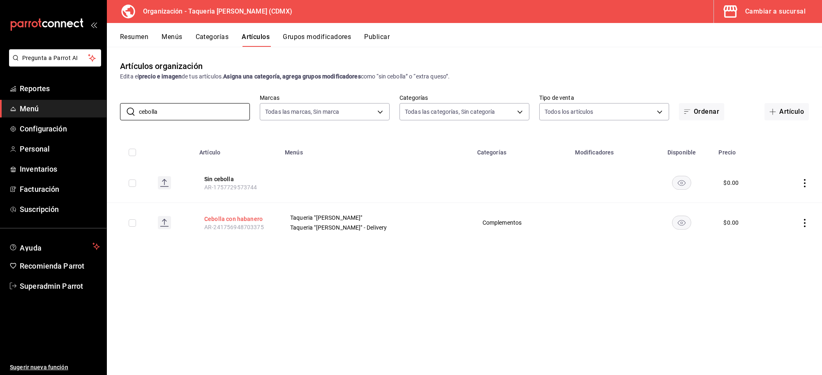
type input "cebolla"
click at [246, 216] on button "Cebolla con habanero" at bounding box center [237, 219] width 66 height 8
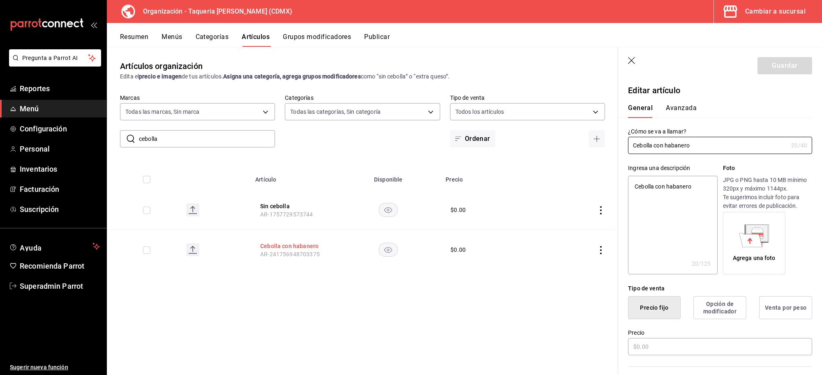
type textarea "x"
type input "$0.00"
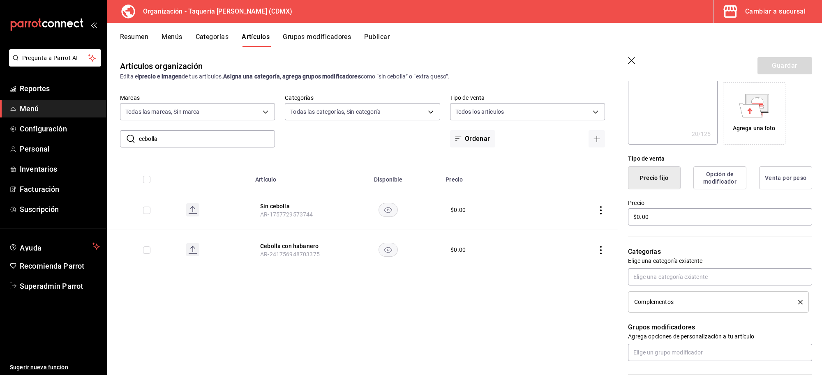
scroll to position [103, 0]
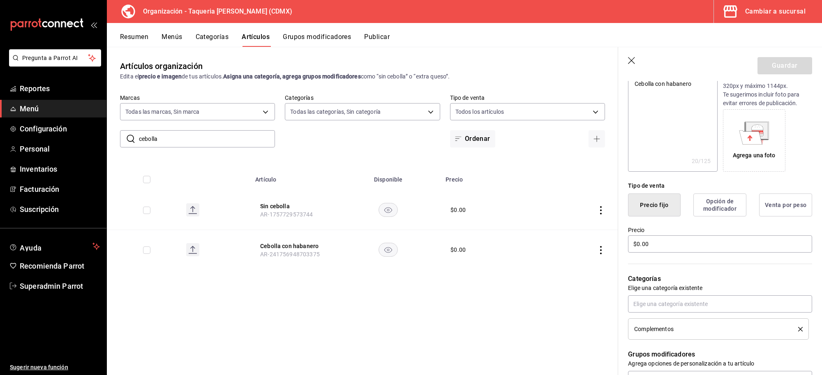
click at [722, 206] on button "Opción de modificador" at bounding box center [719, 205] width 53 height 23
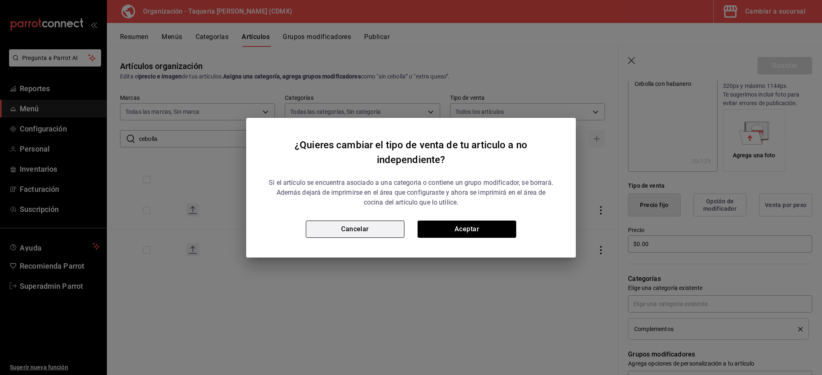
click at [335, 225] on button "Cancelar" at bounding box center [355, 229] width 99 height 17
type textarea "x"
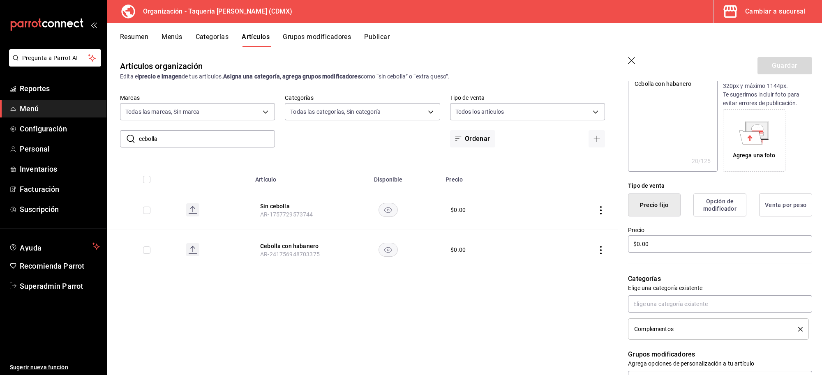
click at [627, 62] on header "Guardar" at bounding box center [720, 64] width 204 height 34
click at [629, 62] on icon "button" at bounding box center [632, 61] width 8 height 8
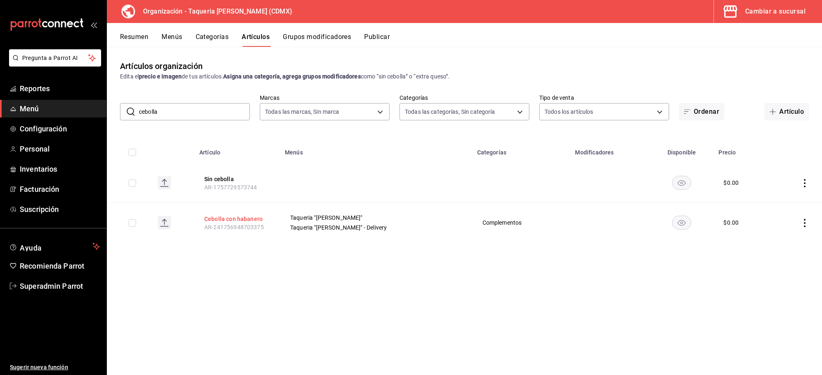
click at [237, 218] on button "Cebolla con habanero" at bounding box center [237, 219] width 66 height 8
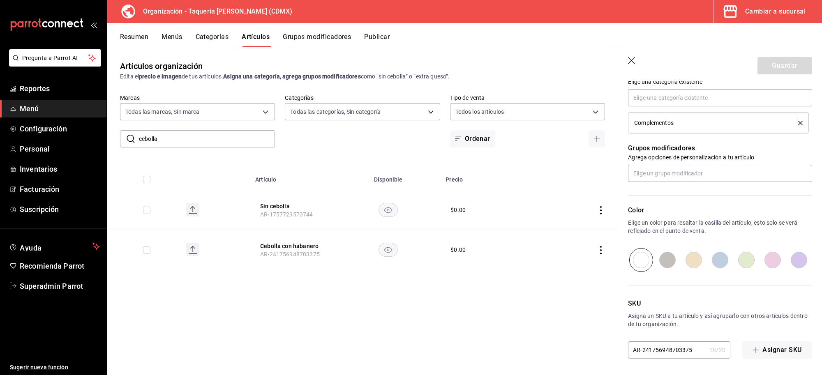
scroll to position [206, 0]
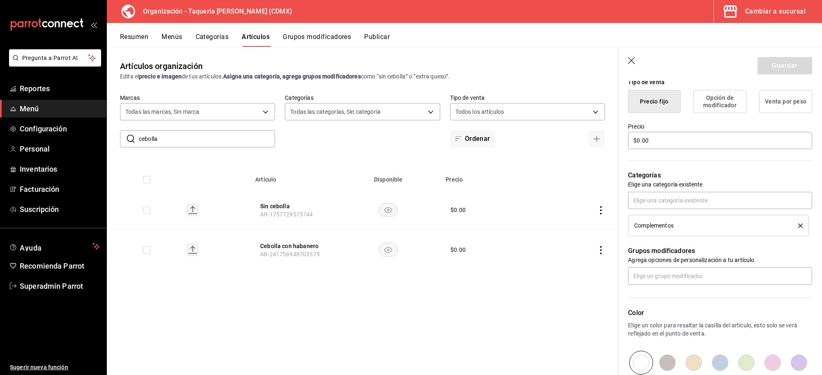
click at [632, 61] on icon "button" at bounding box center [631, 60] width 7 height 7
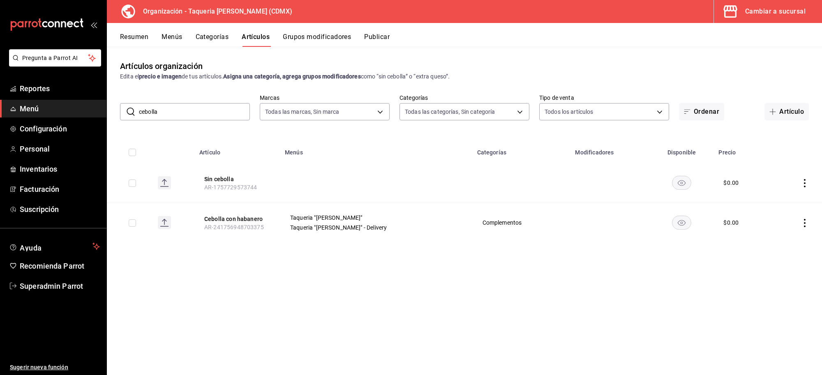
click at [313, 33] on button "Grupos modificadores" at bounding box center [317, 40] width 68 height 14
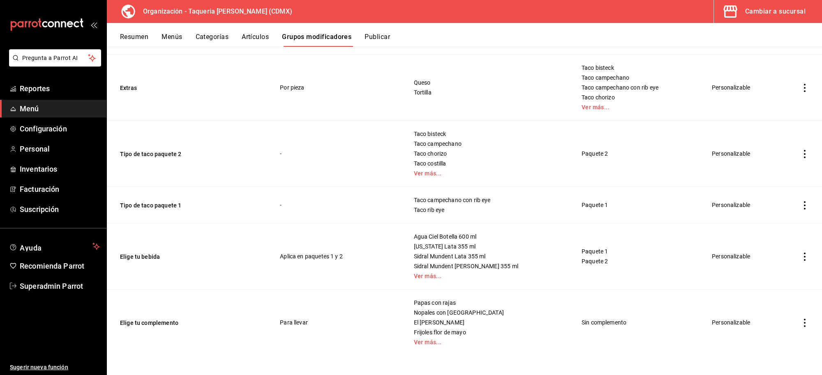
scroll to position [217, 0]
click at [436, 351] on td "Papas con rajas Nopales con chile El secreto de pepe Frijoles flor de mayo Ver …" at bounding box center [488, 322] width 168 height 66
click at [436, 346] on td "Papas con rajas Nopales con chile El secreto de pepe Frijoles flor de mayo Ver …" at bounding box center [488, 322] width 168 height 66
click at [437, 344] on link "Ver más..." at bounding box center [487, 342] width 147 height 6
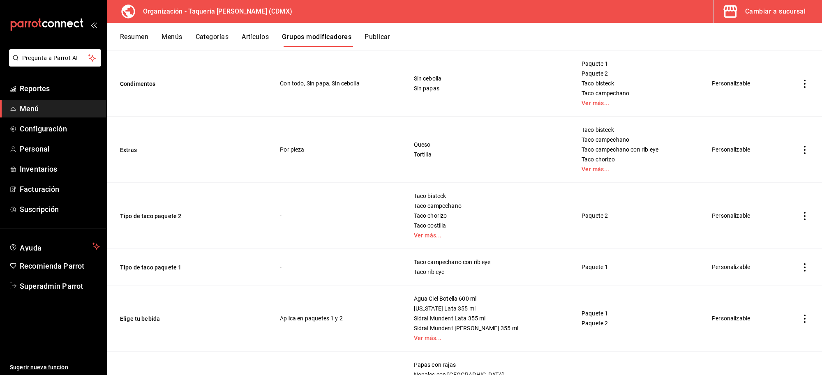
scroll to position [227, 0]
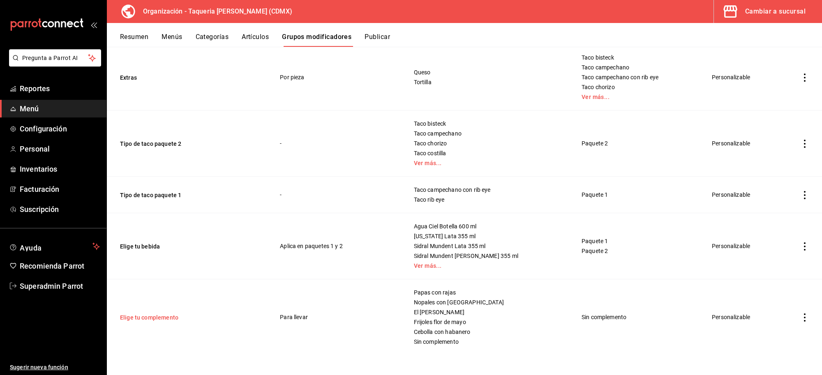
click at [159, 318] on button "Elige tu complemento" at bounding box center [169, 318] width 99 height 8
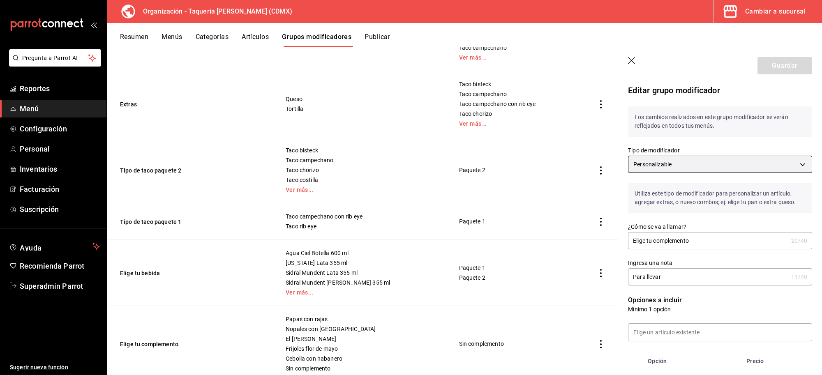
click at [715, 161] on body "Pregunta a Parrot AI Reportes Menú Configuración Personal Inventarios Facturaci…" at bounding box center [411, 187] width 822 height 375
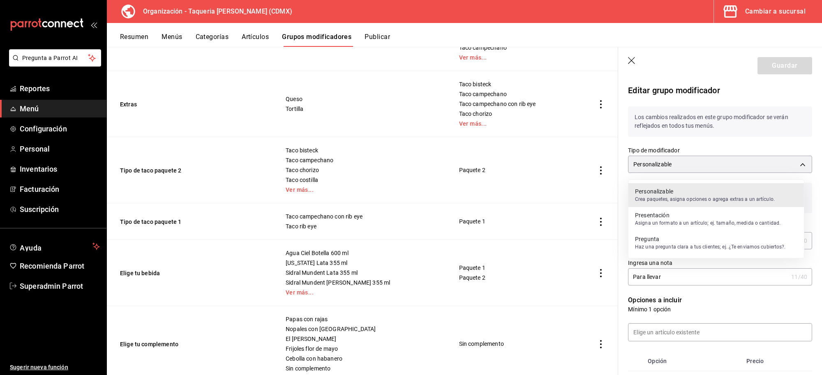
click at [691, 219] on p "Asigna un formato a un artículo; ej. tamaño, medida o cantidad." at bounding box center [707, 222] width 145 height 7
type input "CUSTOMIZABLE"
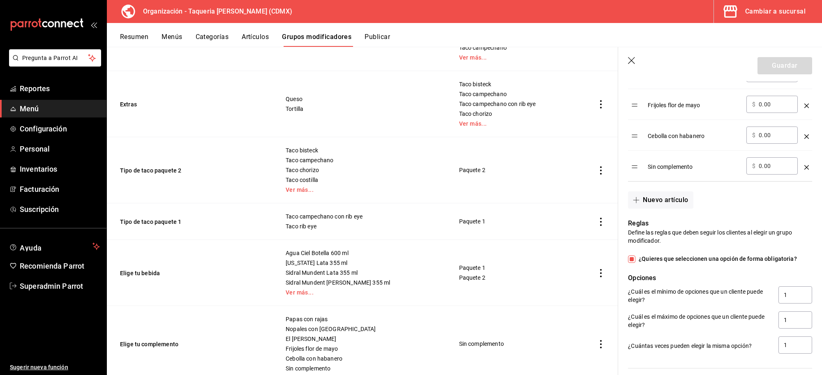
scroll to position [462, 0]
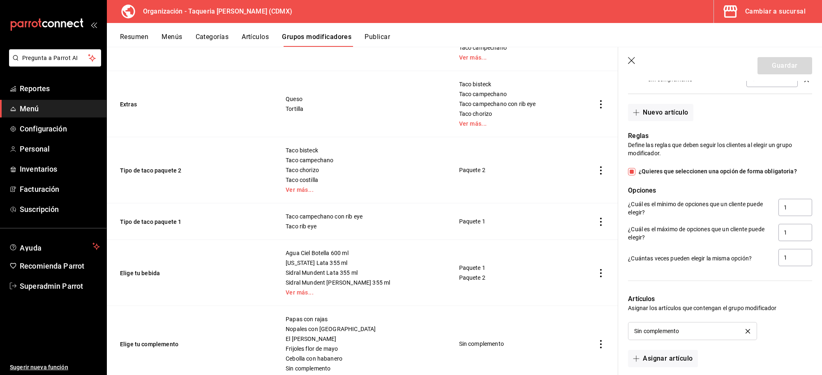
click at [636, 173] on span "¿Quieres que seleccionen una opción de forma obligatoria?" at bounding box center [716, 171] width 162 height 9
click at [635, 173] on input "¿Quieres que seleccionen una opción de forma obligatoria?" at bounding box center [631, 171] width 7 height 7
checkbox input "false"
type input "0"
click at [633, 174] on input "¿Quieres que seleccionen una opción de forma obligatoria?" at bounding box center [631, 171] width 7 height 7
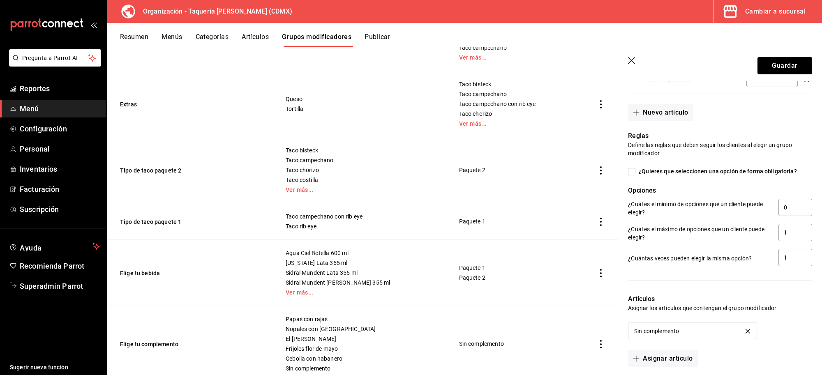
checkbox input "true"
type input "1"
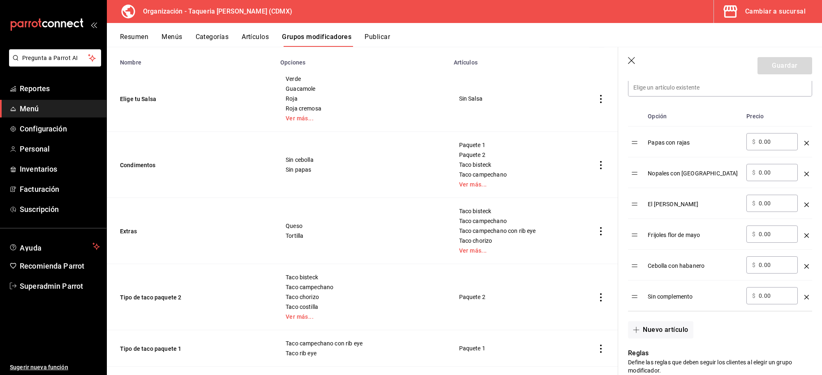
scroll to position [48, 0]
